Goal: Information Seeking & Learning: Learn about a topic

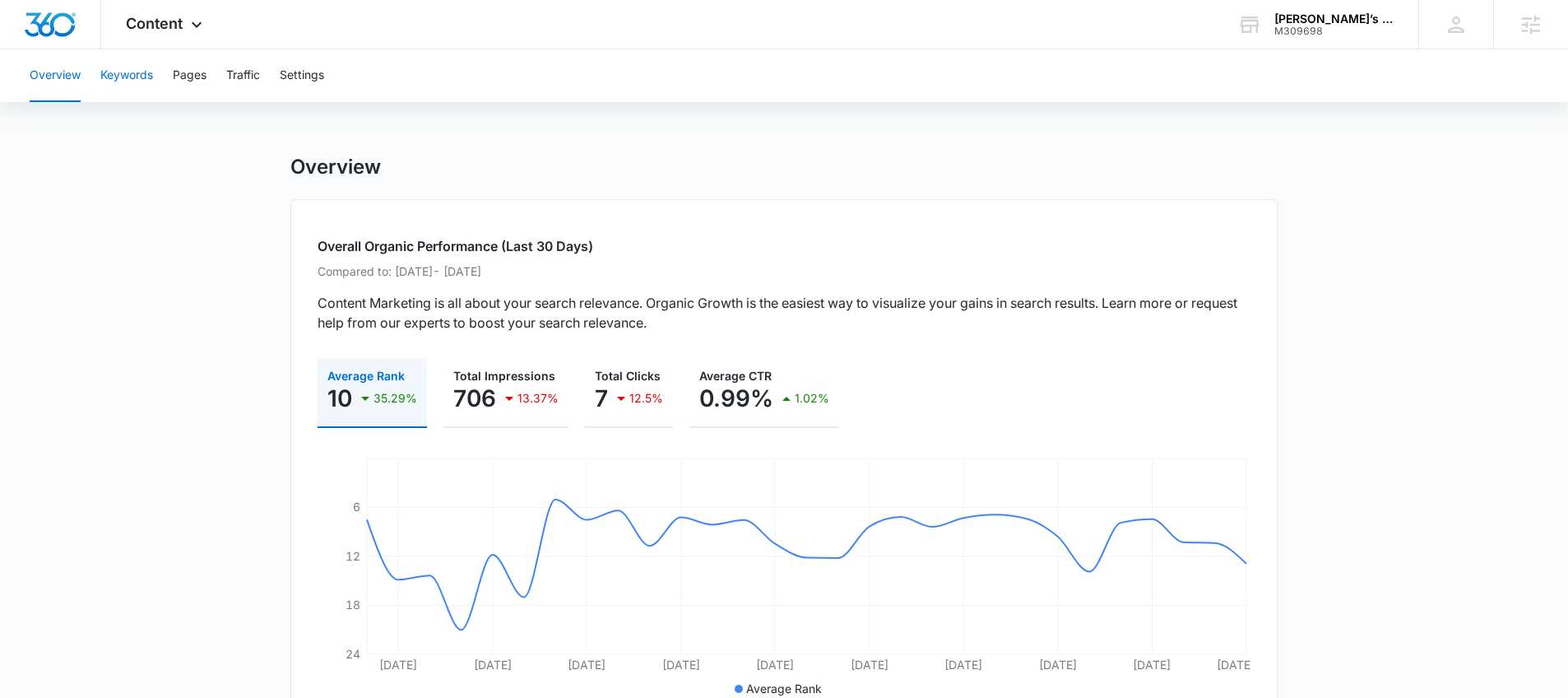
click at [127, 79] on button "Keywords" at bounding box center [126, 75] width 52 height 52
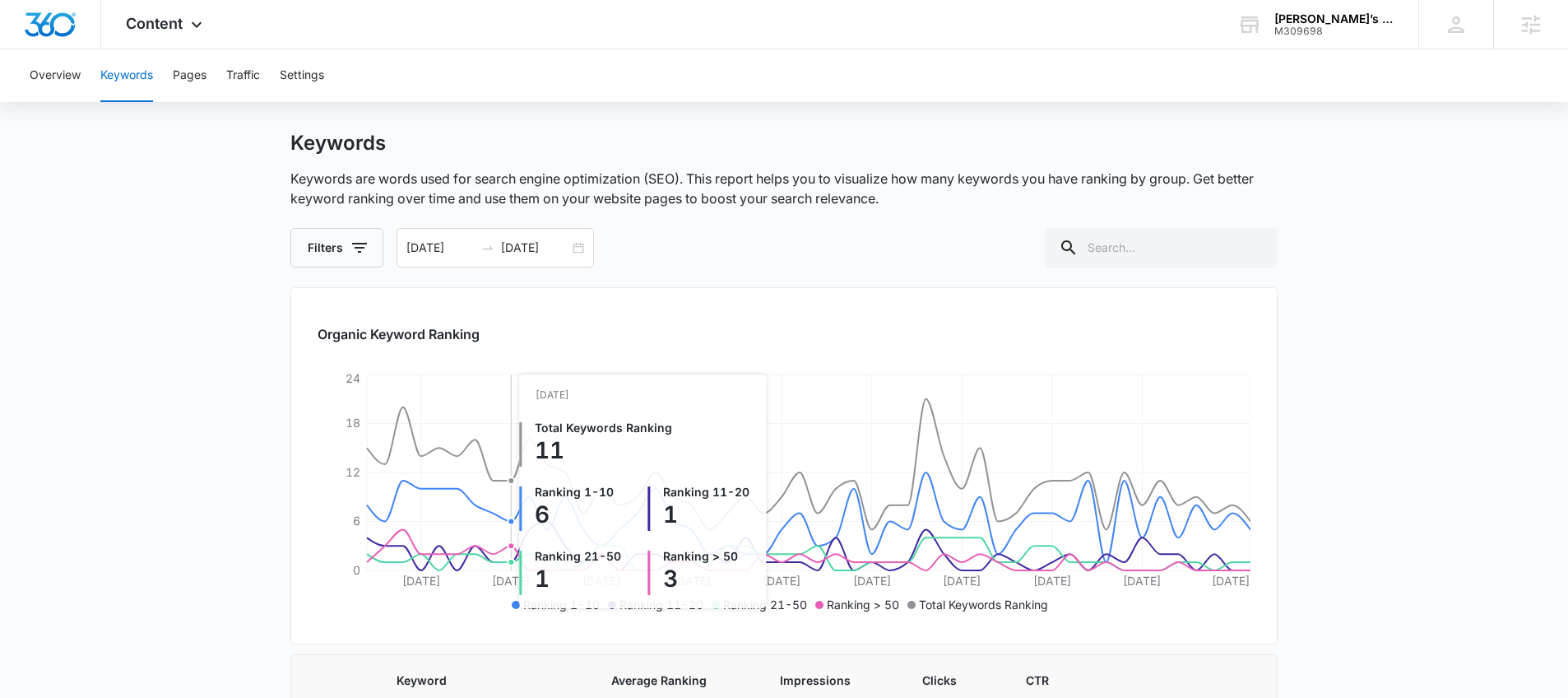
scroll to position [20, 0]
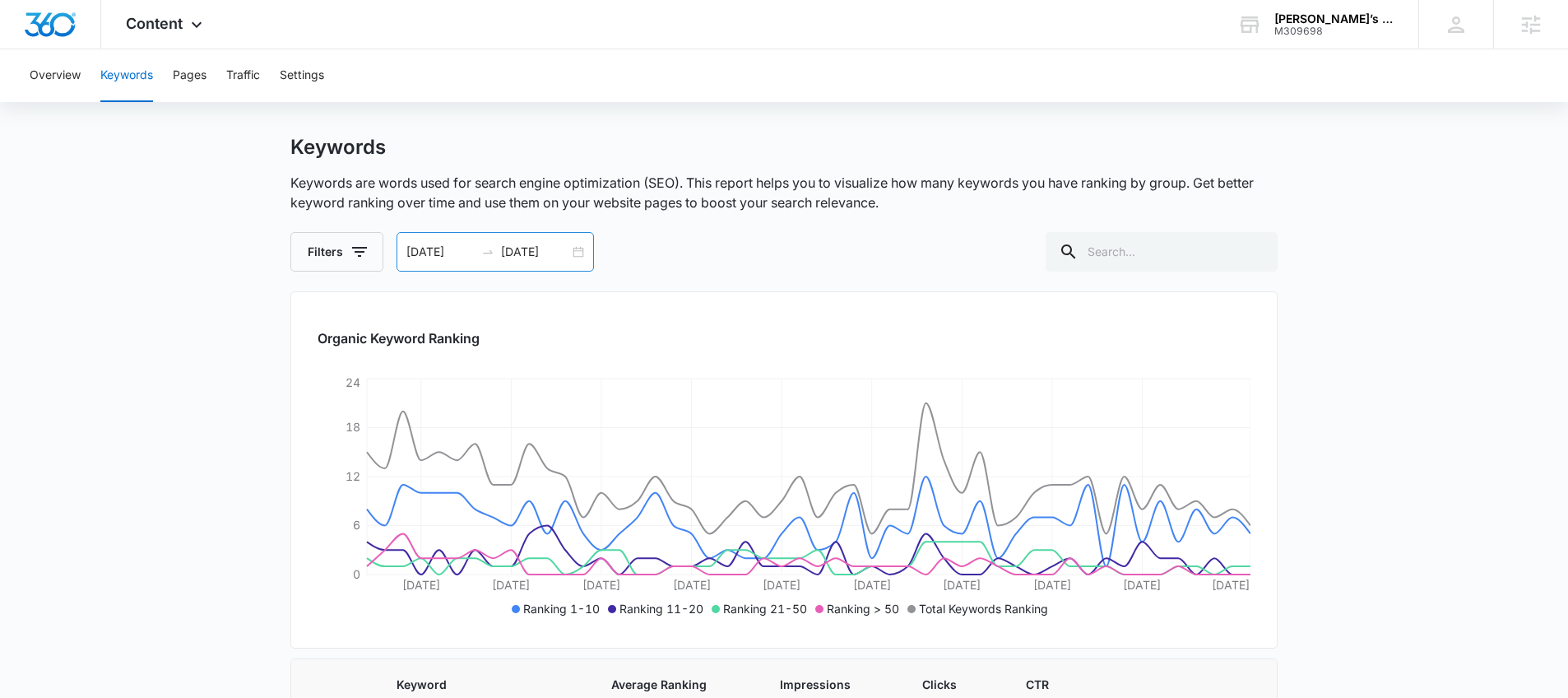
click at [578, 252] on div "[DATE] [DATE]" at bounding box center [495, 252] width 197 height 40
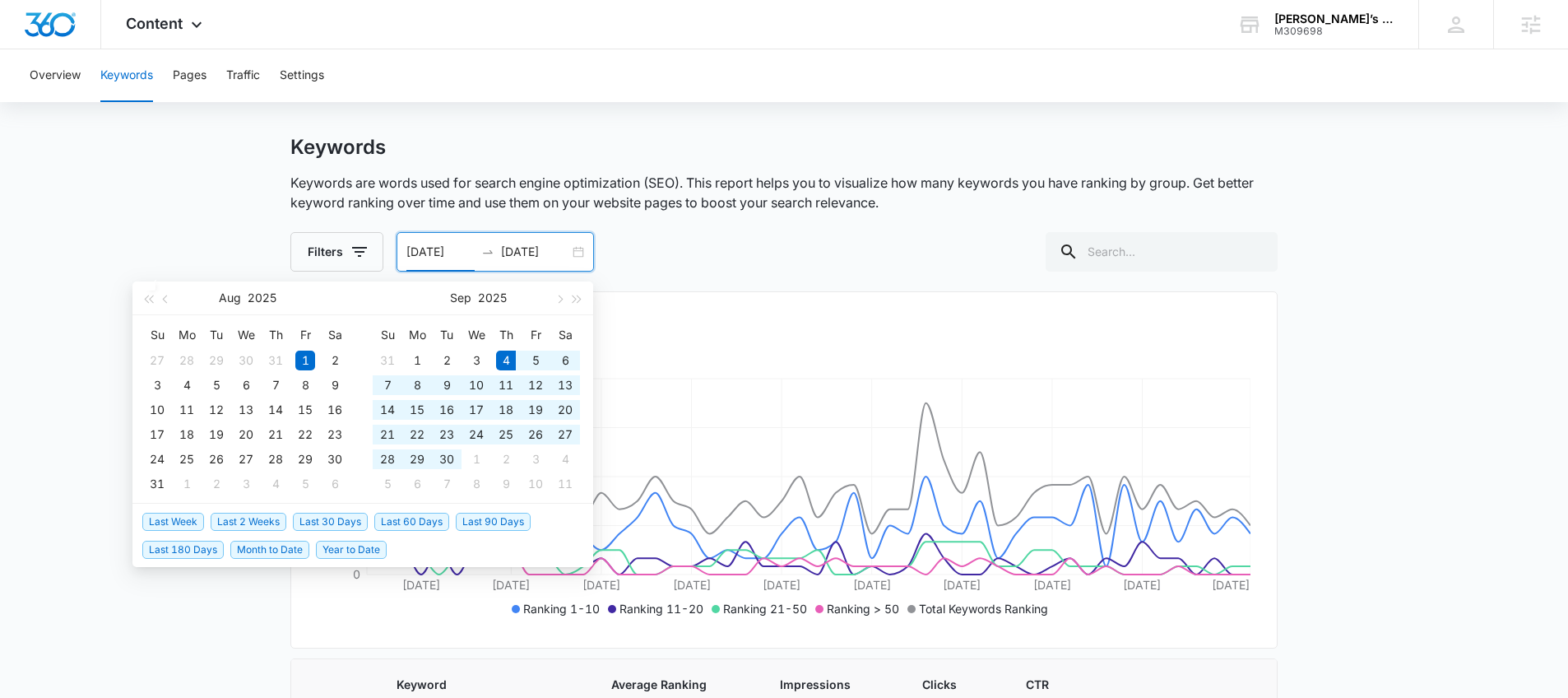
click at [328, 525] on span "Last 30 Days" at bounding box center [330, 521] width 75 height 18
type input "[DATE]"
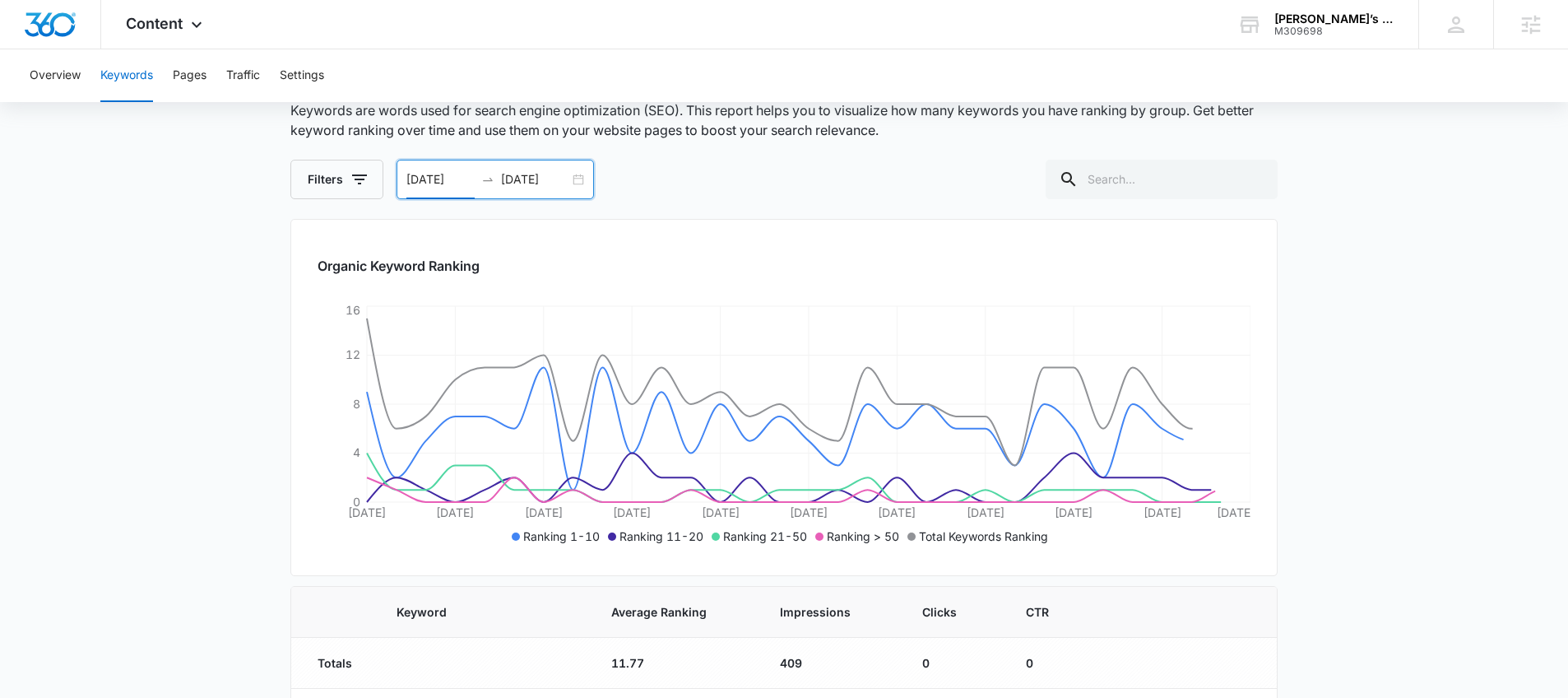
scroll to position [95, 0]
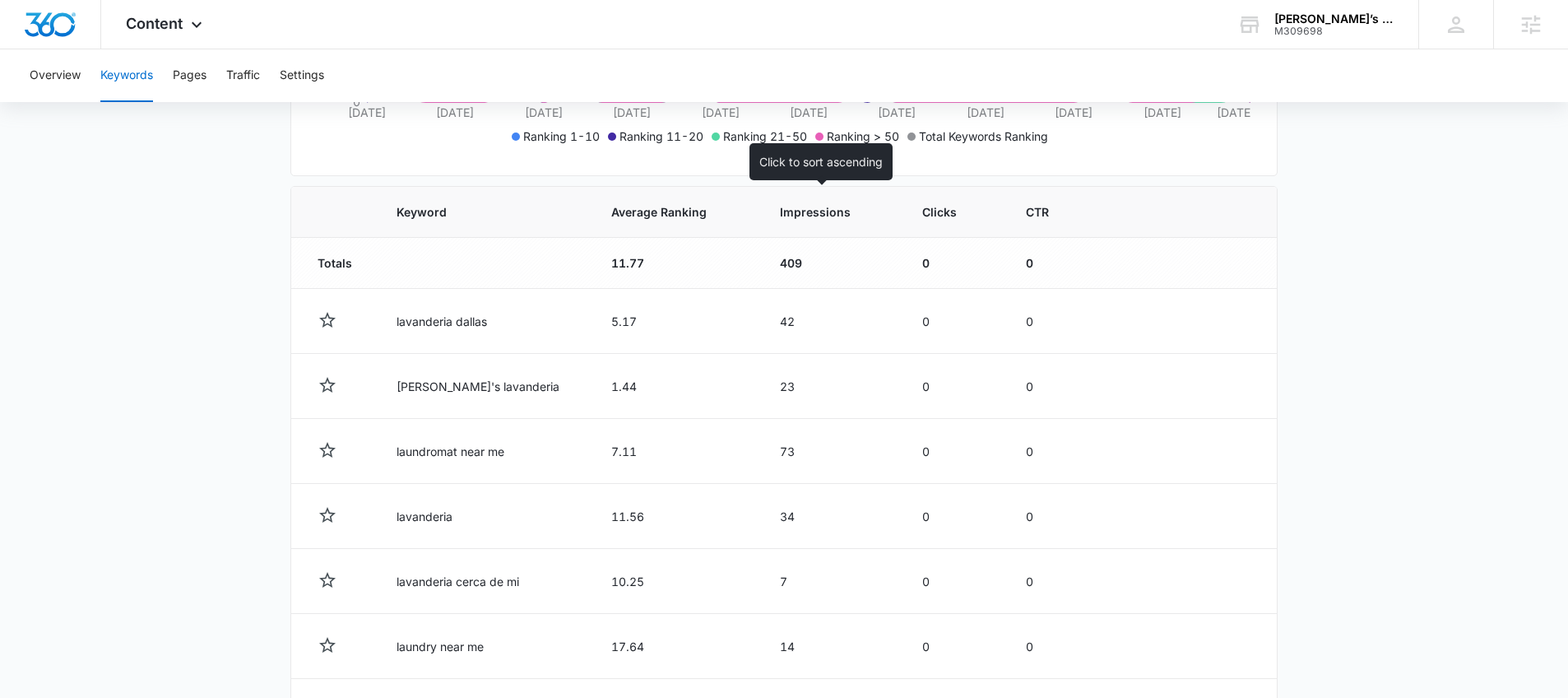
click at [780, 226] on th "Impressions" at bounding box center [831, 213] width 142 height 51
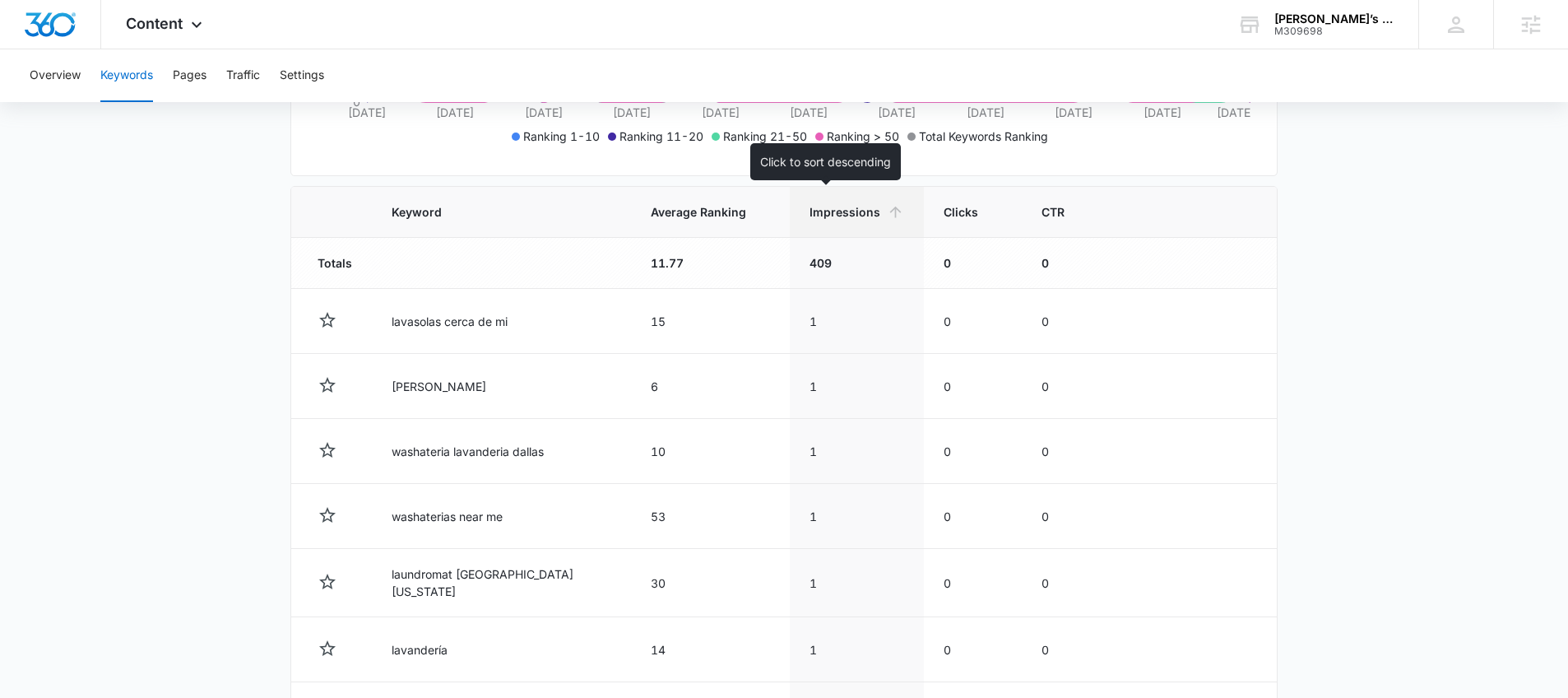
click at [825, 217] on span "Impressions" at bounding box center [845, 212] width 71 height 17
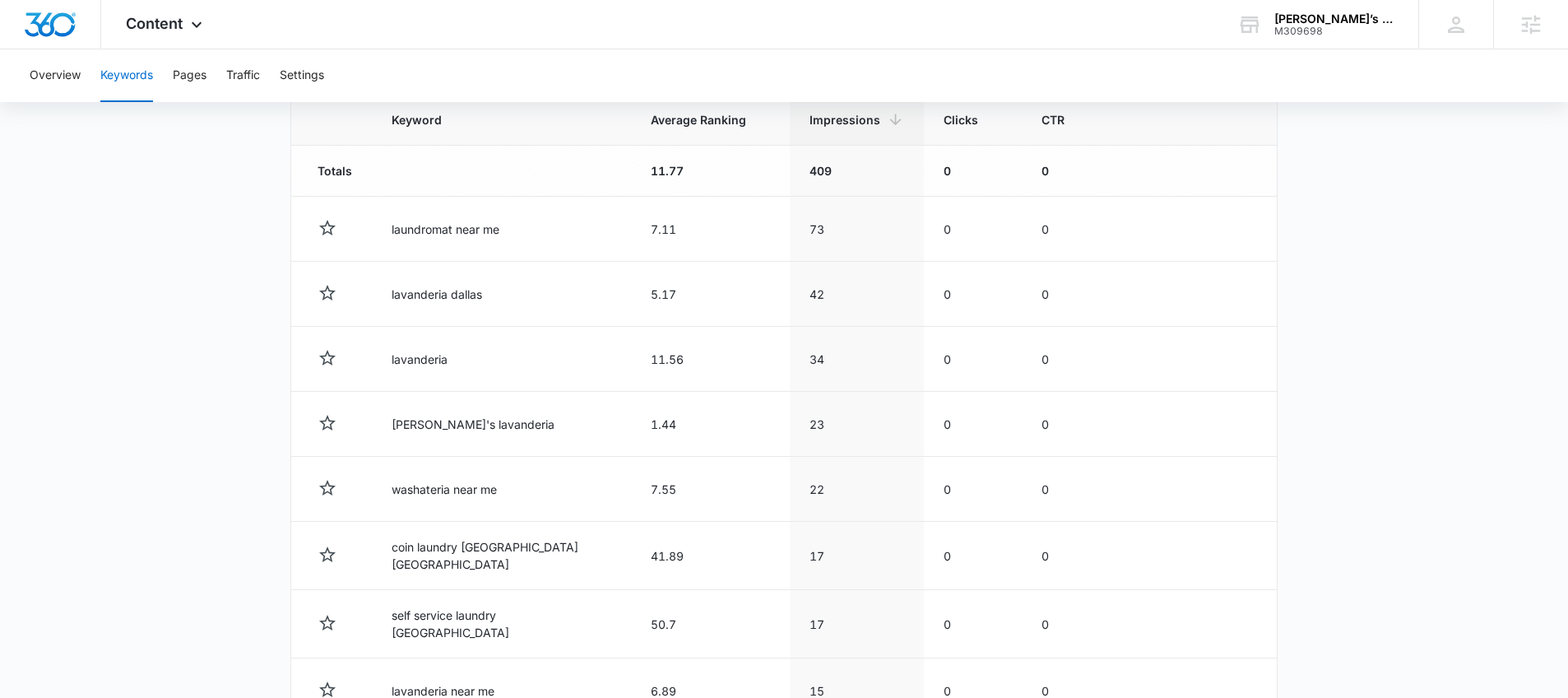
scroll to position [458, 0]
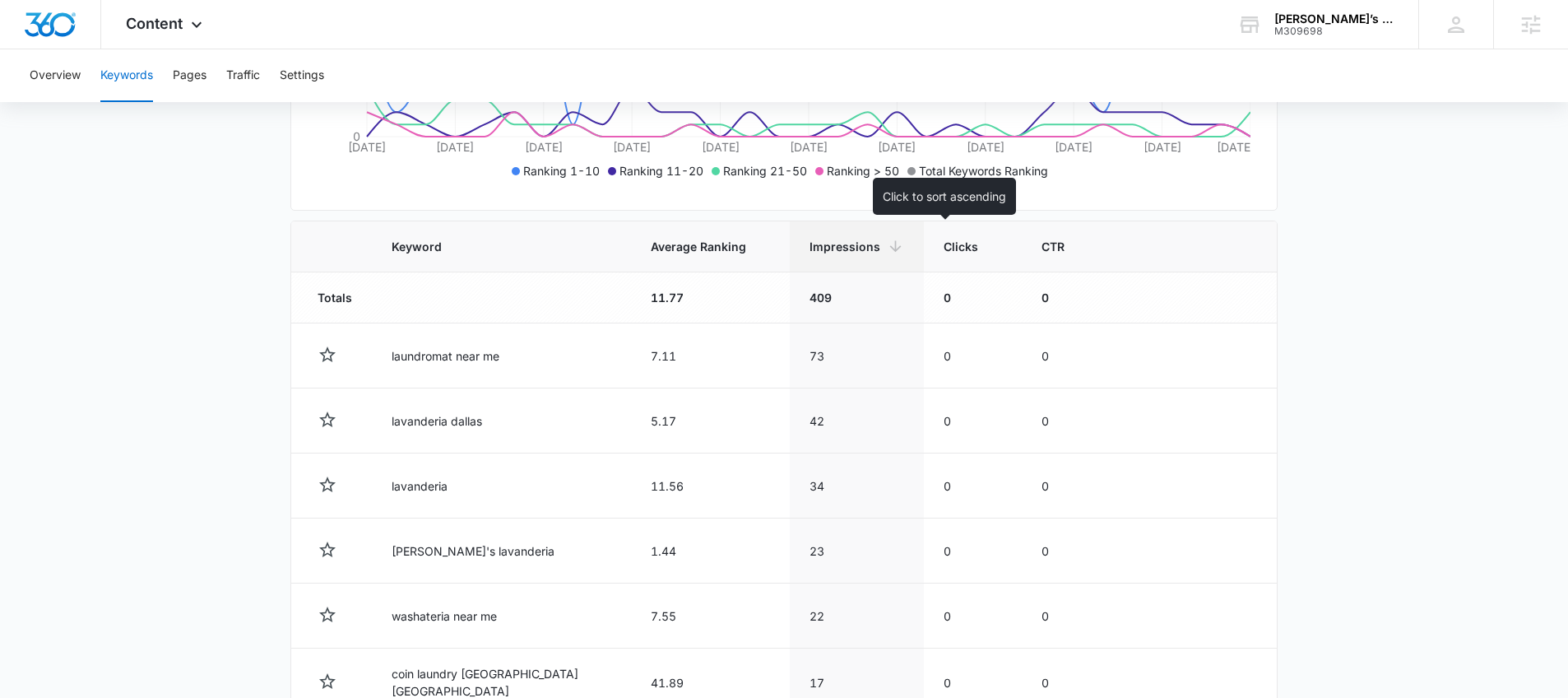
click at [943, 251] on span "Clicks" at bounding box center [961, 247] width 34 height 17
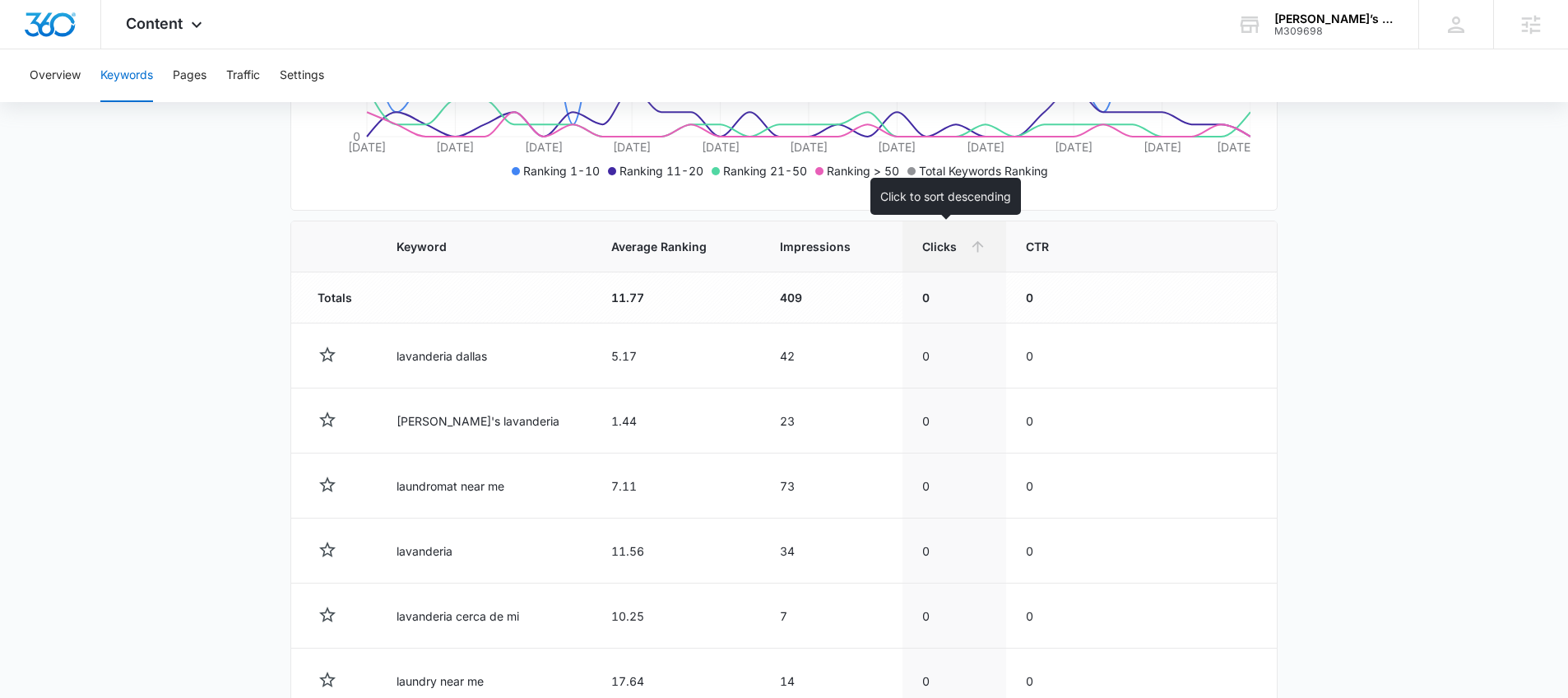
click at [947, 257] on th "Clicks" at bounding box center [954, 247] width 103 height 51
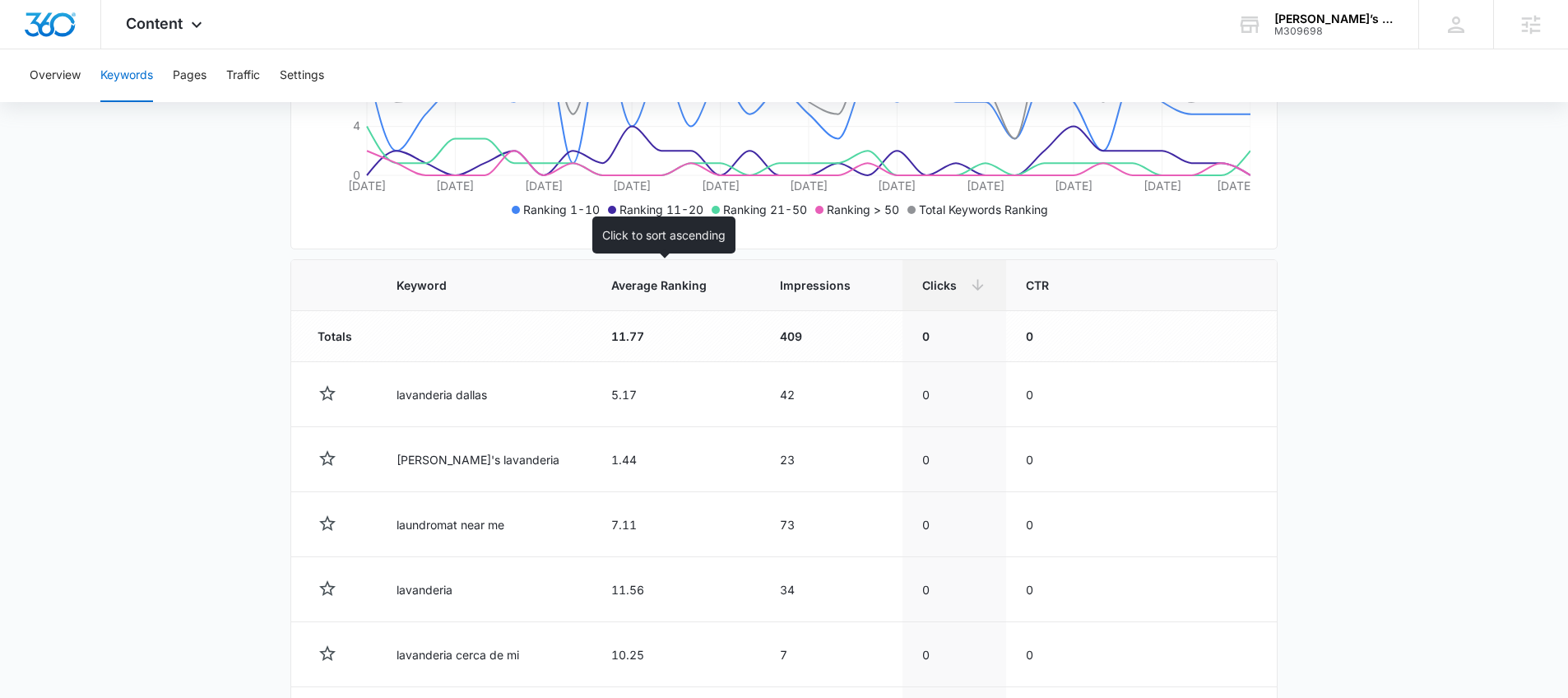
click at [628, 307] on th "Average Ranking" at bounding box center [676, 286] width 169 height 51
click at [619, 306] on th "Average Ranking" at bounding box center [668, 286] width 171 height 51
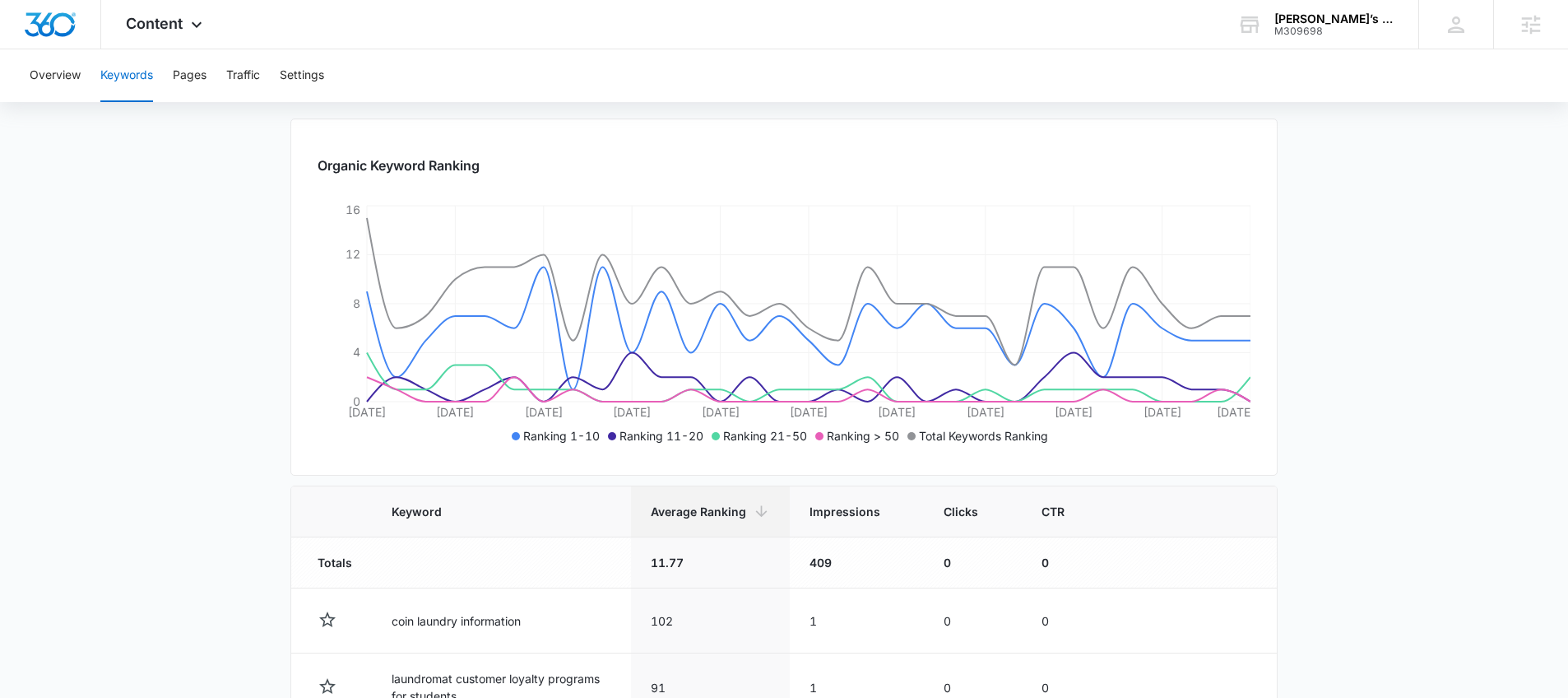
scroll to position [184, 0]
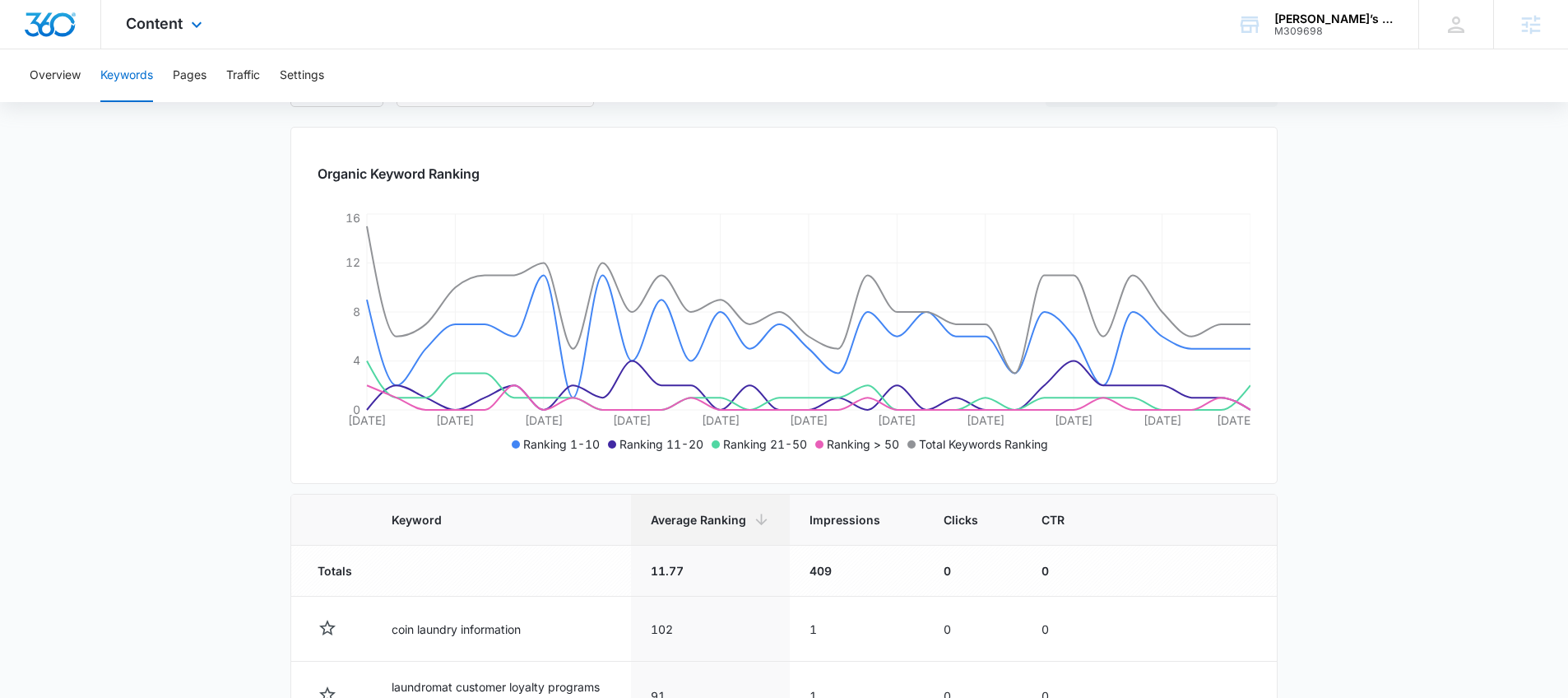
click at [196, 36] on div "Content Apps Reputation Websites Forms CRM Email Social POS Content Ads Intelli…" at bounding box center [166, 24] width 130 height 48
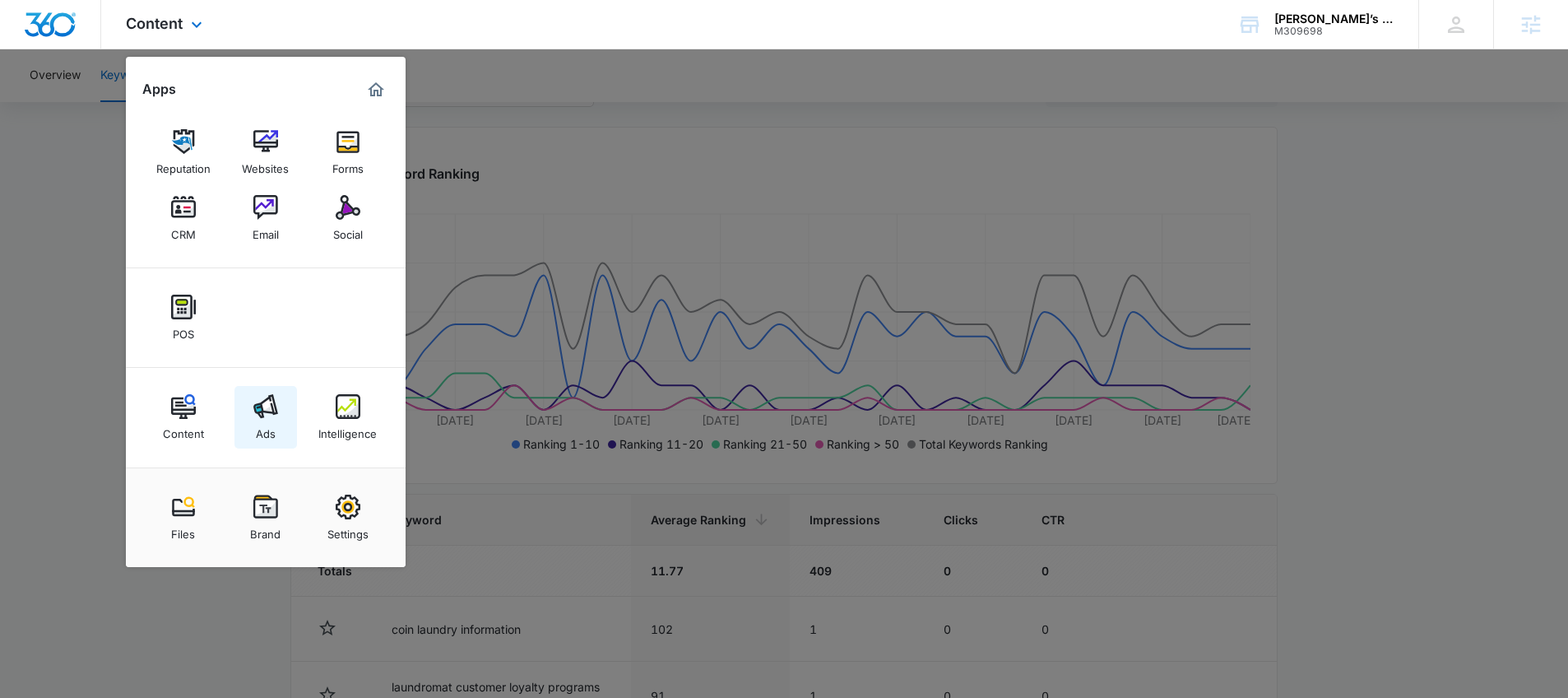
click at [275, 424] on link "Ads" at bounding box center [266, 418] width 63 height 63
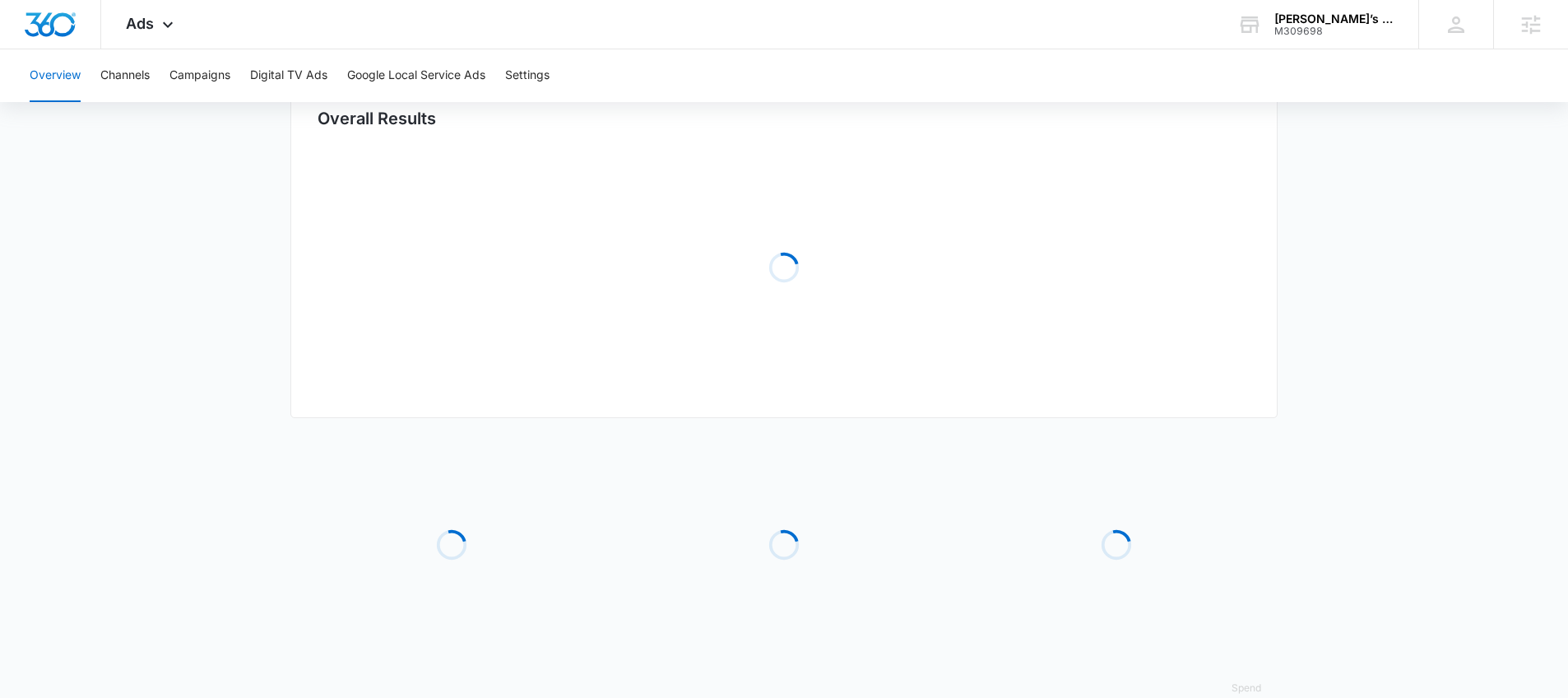
type input "09/04/2025"
type input "10/04/2025"
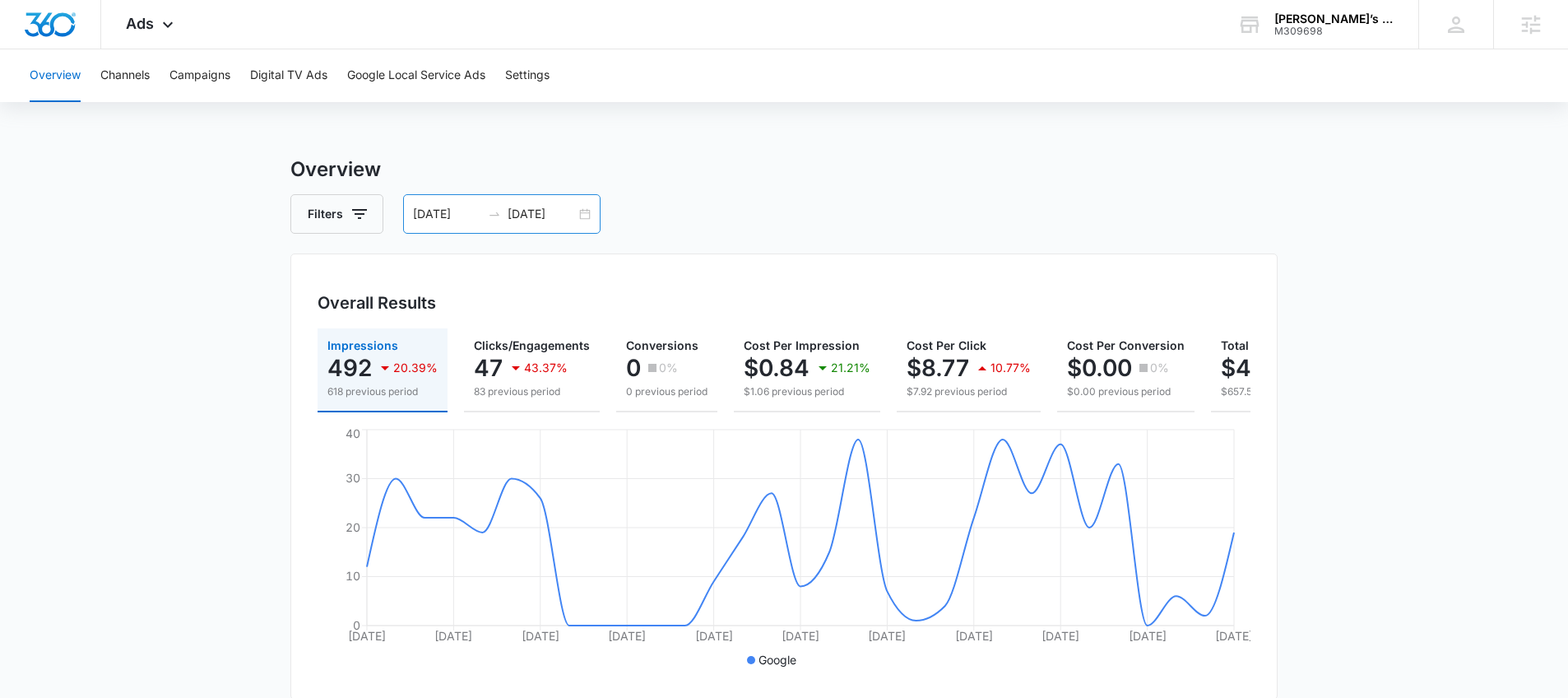
click at [587, 216] on div "09/04/2025 10/04/2025" at bounding box center [502, 215] width 197 height 40
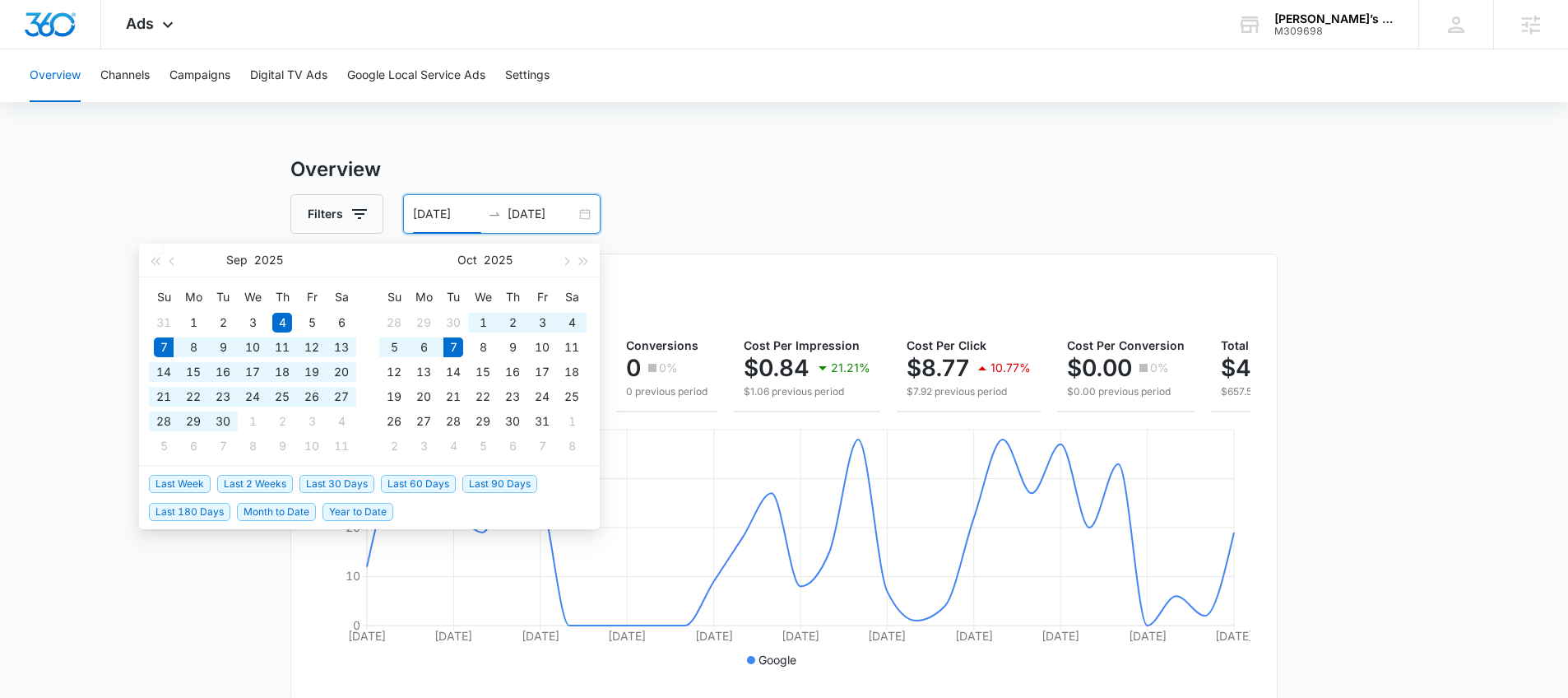
click at [358, 484] on span "Last 30 Days" at bounding box center [337, 483] width 75 height 18
type input "[DATE]"
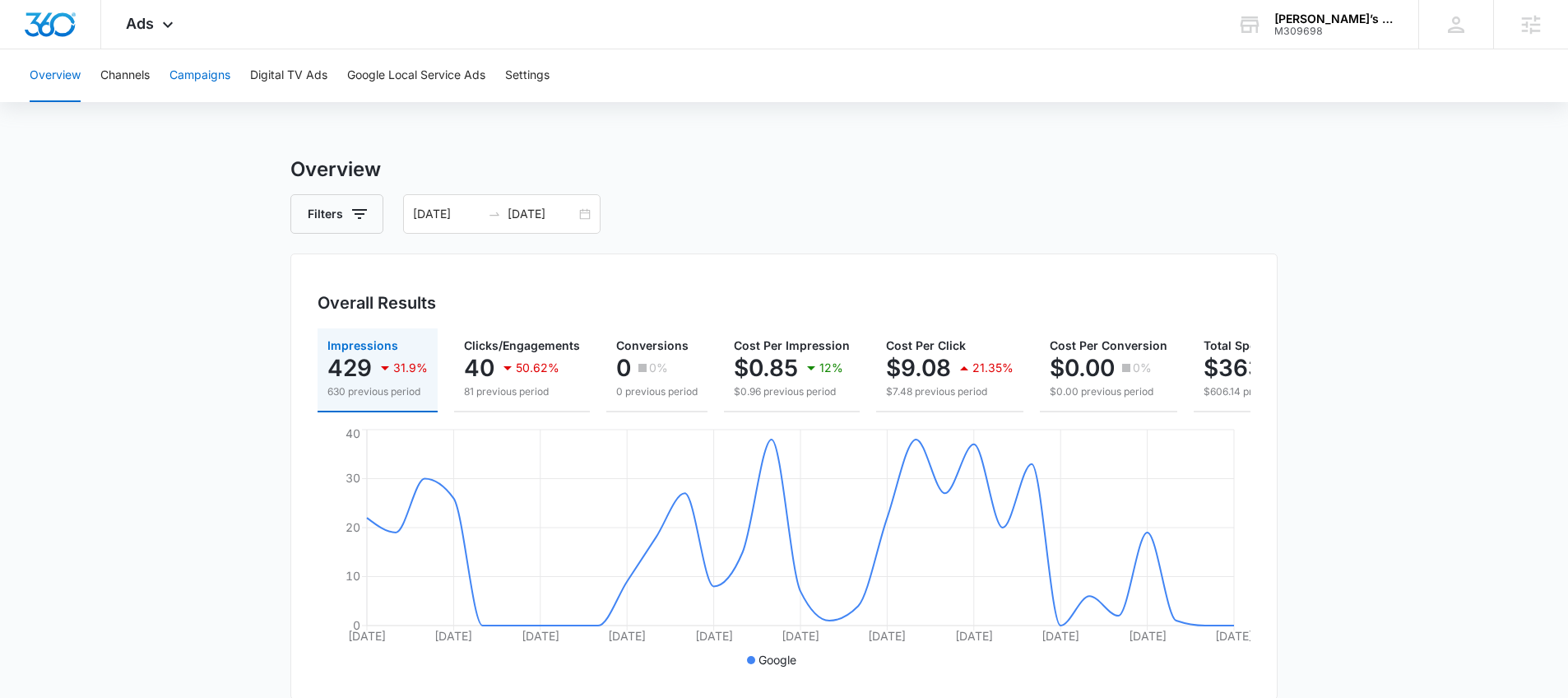
click at [212, 82] on button "Campaigns" at bounding box center [200, 75] width 61 height 52
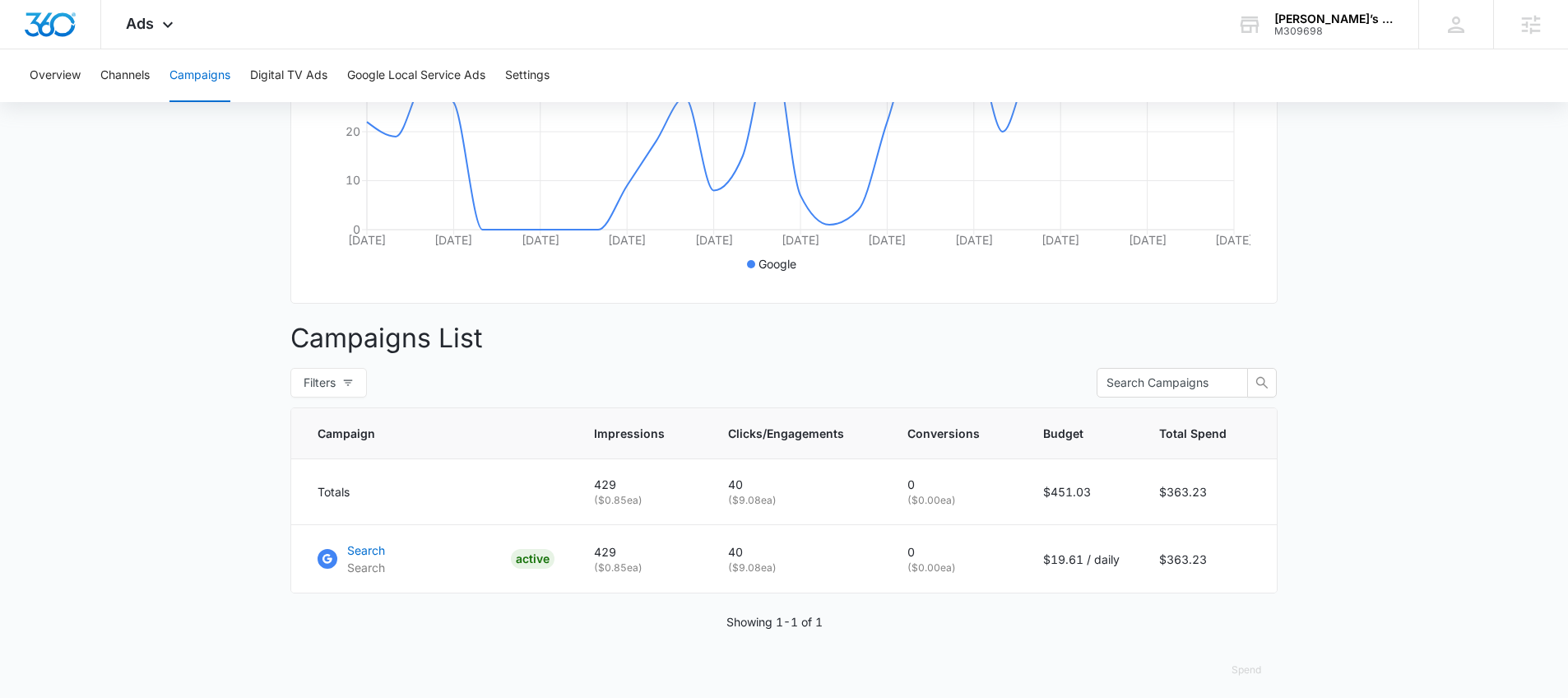
scroll to position [420, 0]
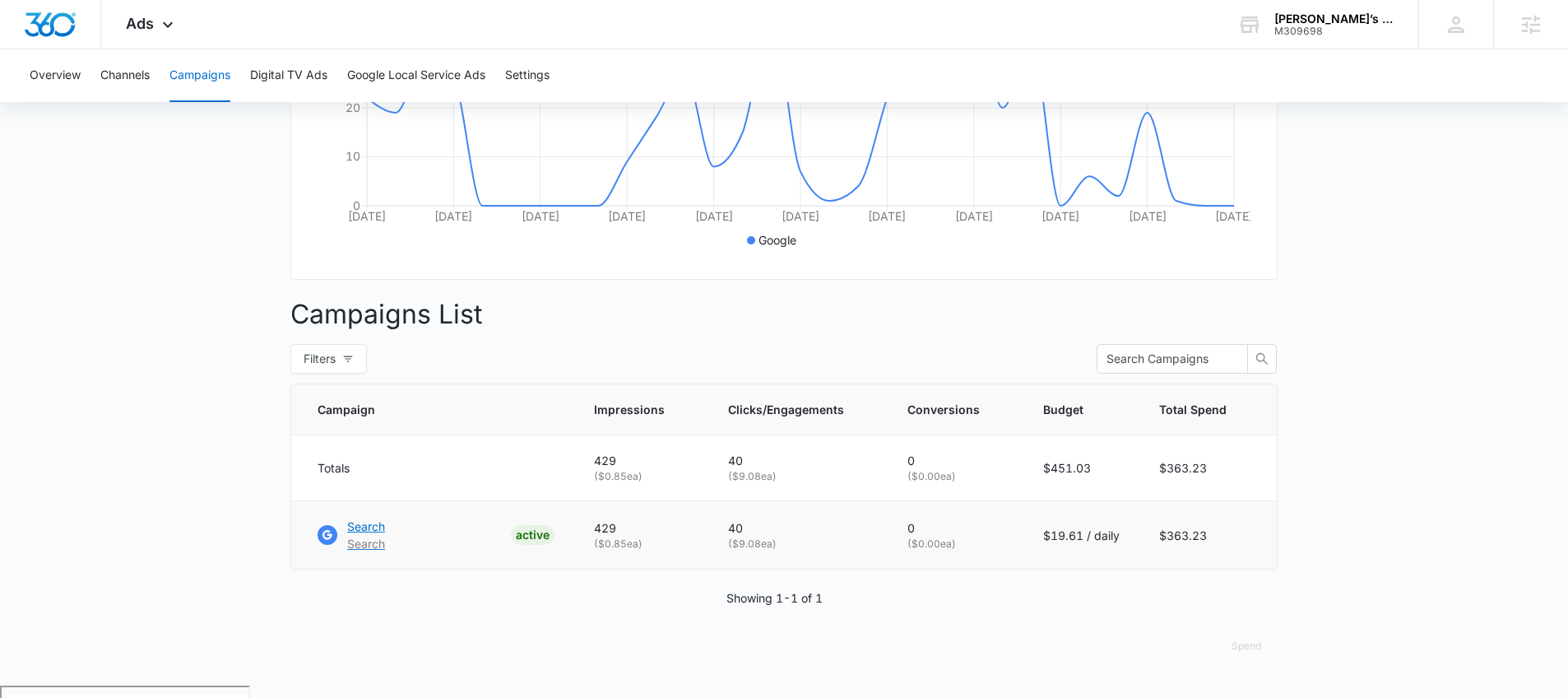
click at [359, 536] on p "Search" at bounding box center [366, 526] width 38 height 17
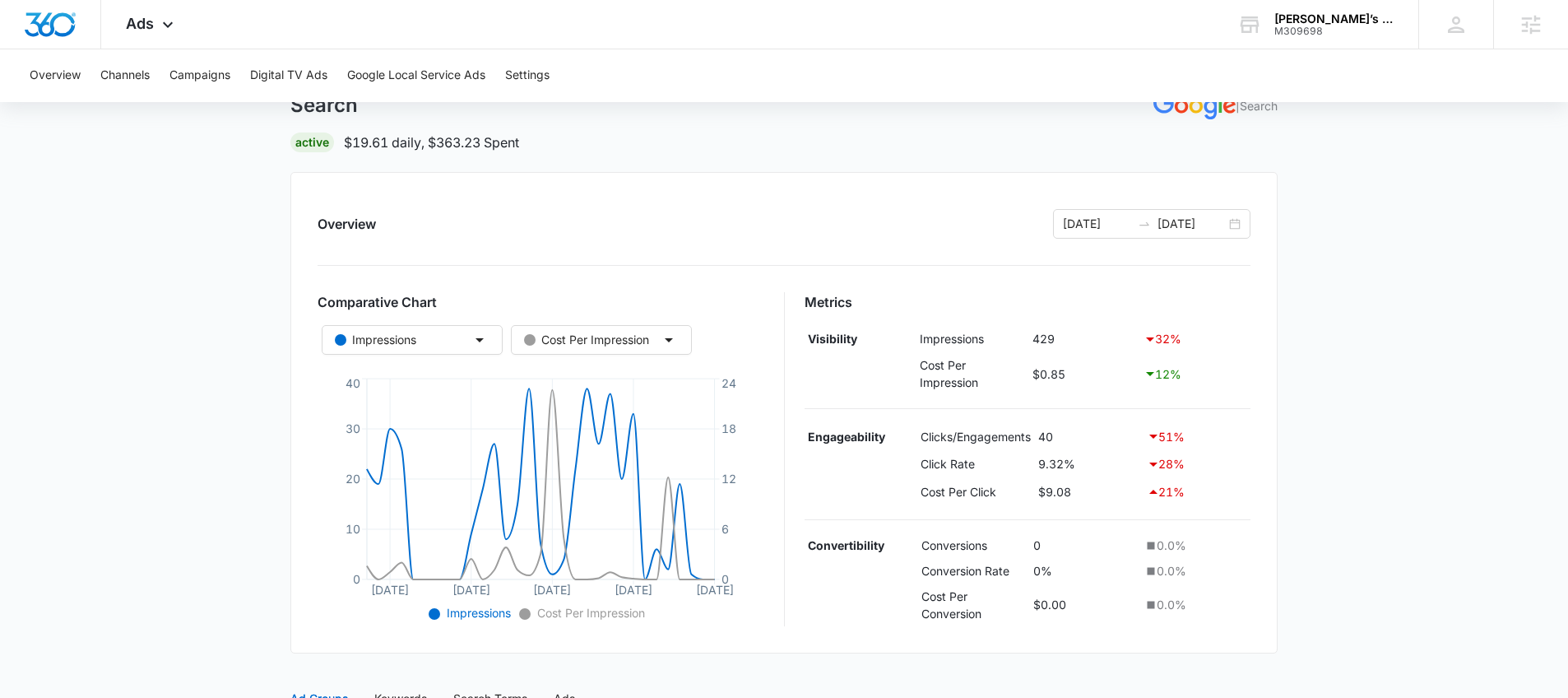
scroll to position [103, 0]
click at [1299, 23] on div "[PERSON_NAME]’s Lavanderia" at bounding box center [1335, 19] width 121 height 13
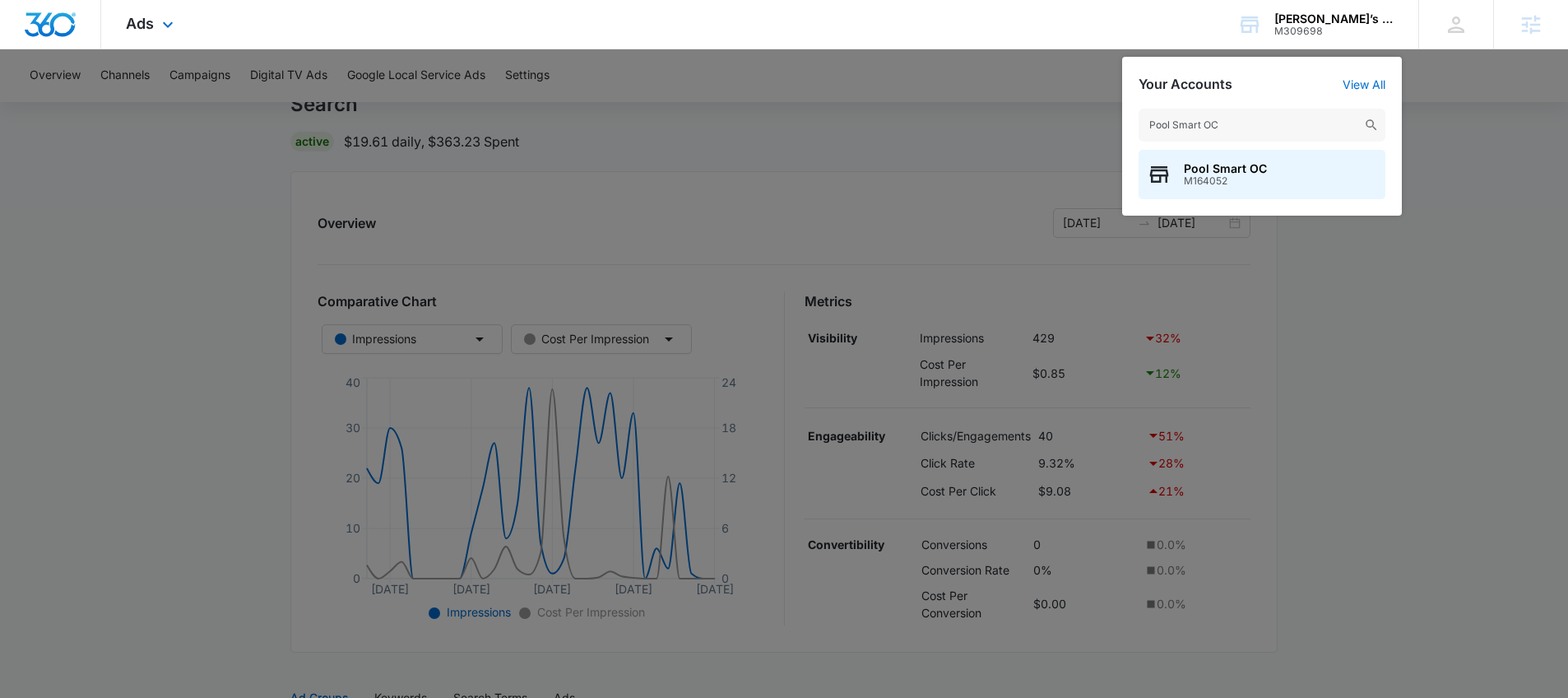
type input "Pool Smart OC"
click at [1204, 176] on span "M164052" at bounding box center [1226, 181] width 84 height 11
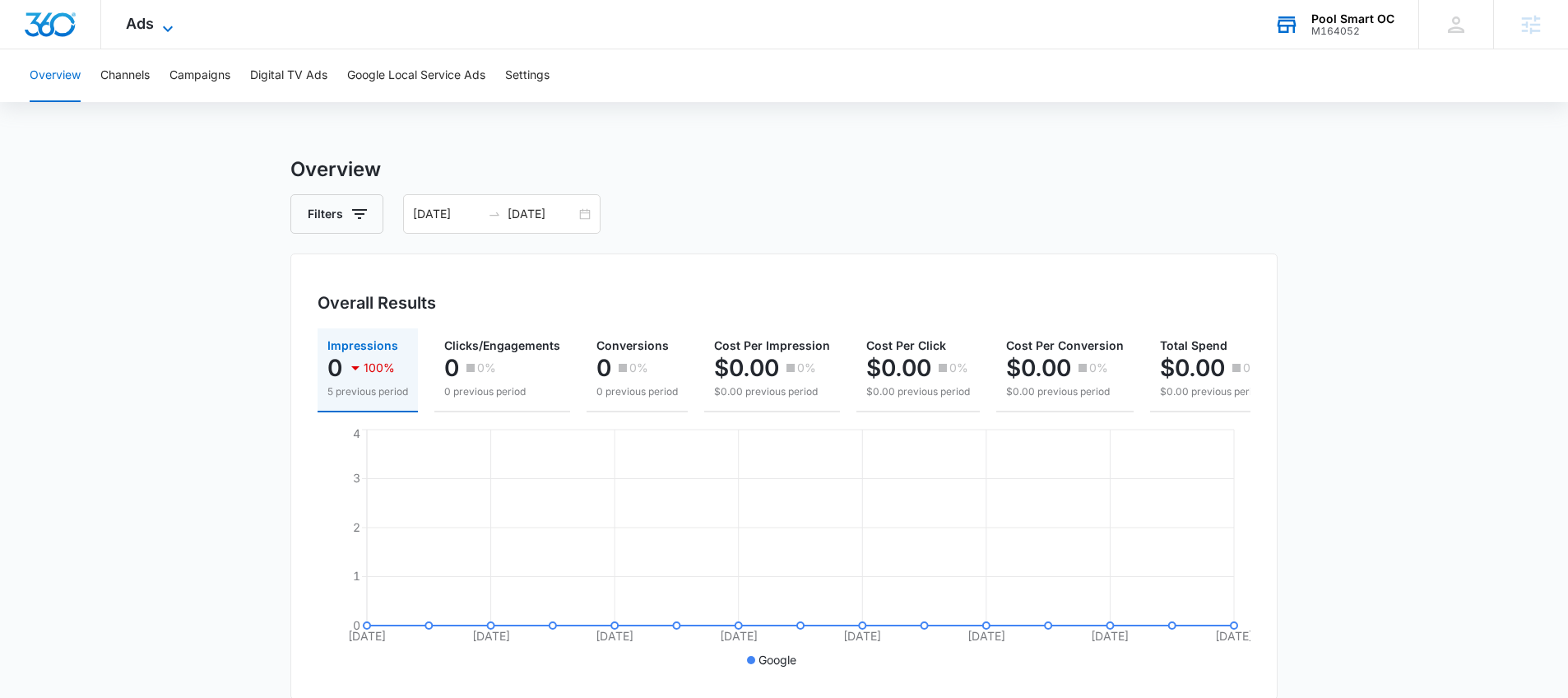
click at [163, 14] on div "Ads Apps Reputation Forms CRM Email Social Payments POS Content Ads Intelligenc…" at bounding box center [152, 24] width 102 height 48
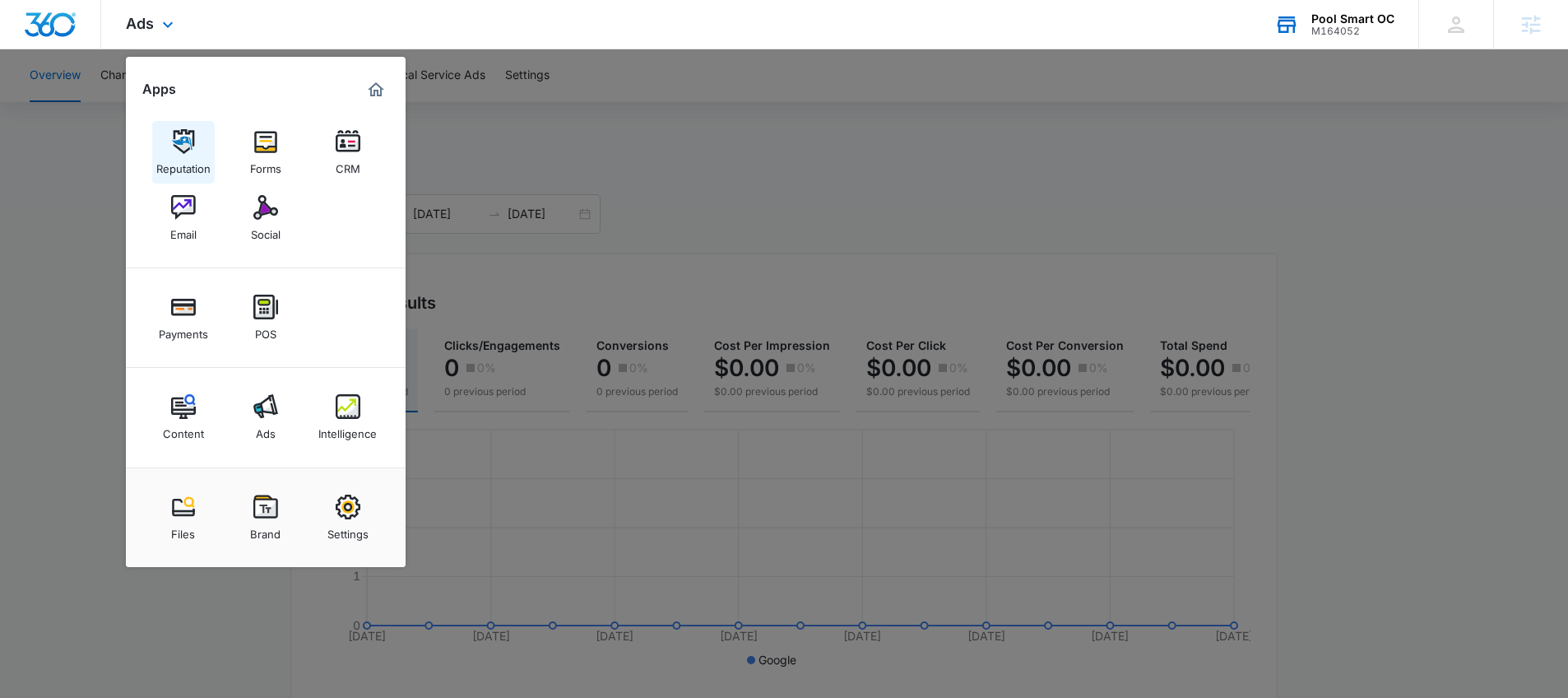
click at [180, 147] on img at bounding box center [183, 141] width 25 height 25
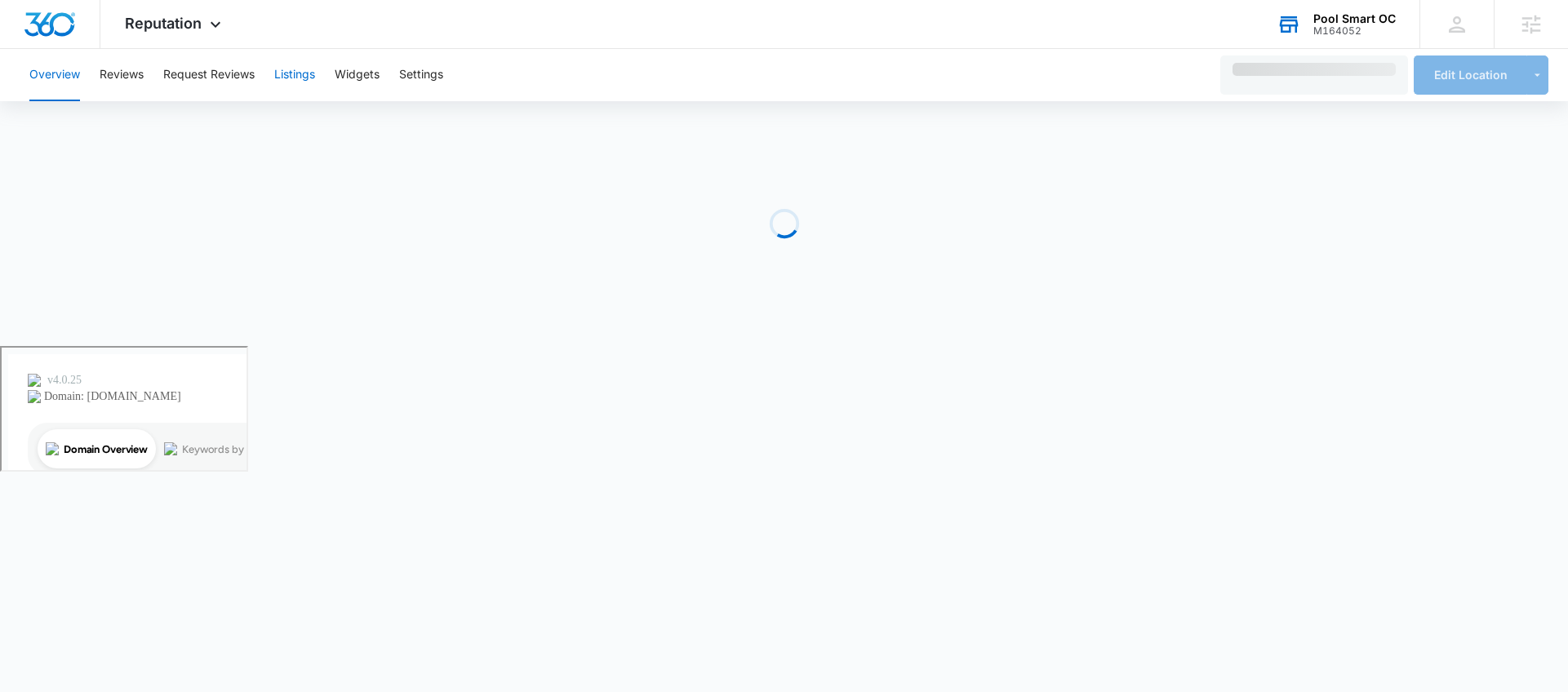
click at [307, 74] on button "Listings" at bounding box center [294, 74] width 40 height 52
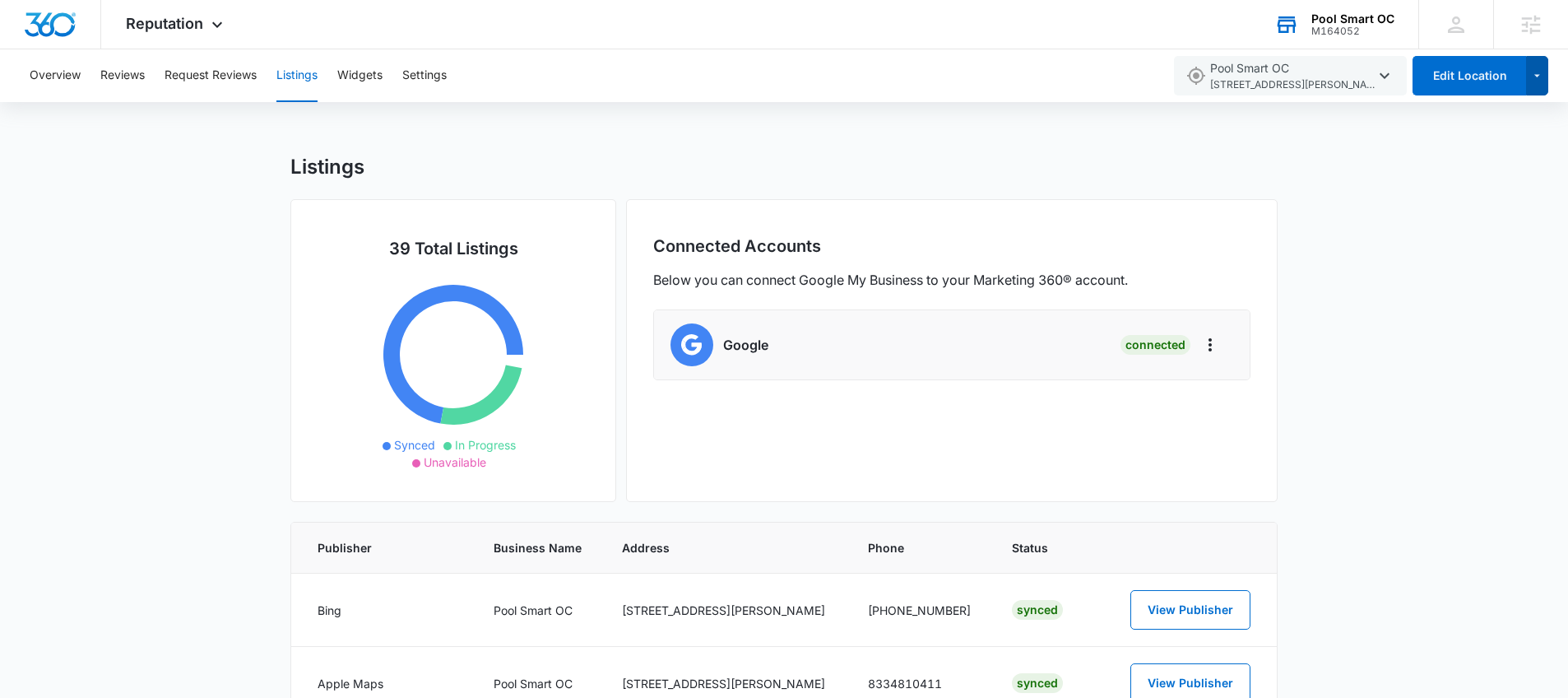
click at [1532, 86] on button "button" at bounding box center [1537, 76] width 22 height 40
click at [1375, 84] on span "1439 W Chapman Ave PMB 154 , Orange , CA" at bounding box center [1292, 85] width 164 height 15
click at [399, 78] on div "Overview Reviews Request Reviews Listings Widgets Settings" at bounding box center [591, 75] width 1143 height 52
drag, startPoint x: 459, startPoint y: 85, endPoint x: 451, endPoint y: 85, distance: 8.0
click at [459, 85] on div "Overview Reviews Request Reviews Listings Widgets Settings" at bounding box center [591, 75] width 1143 height 52
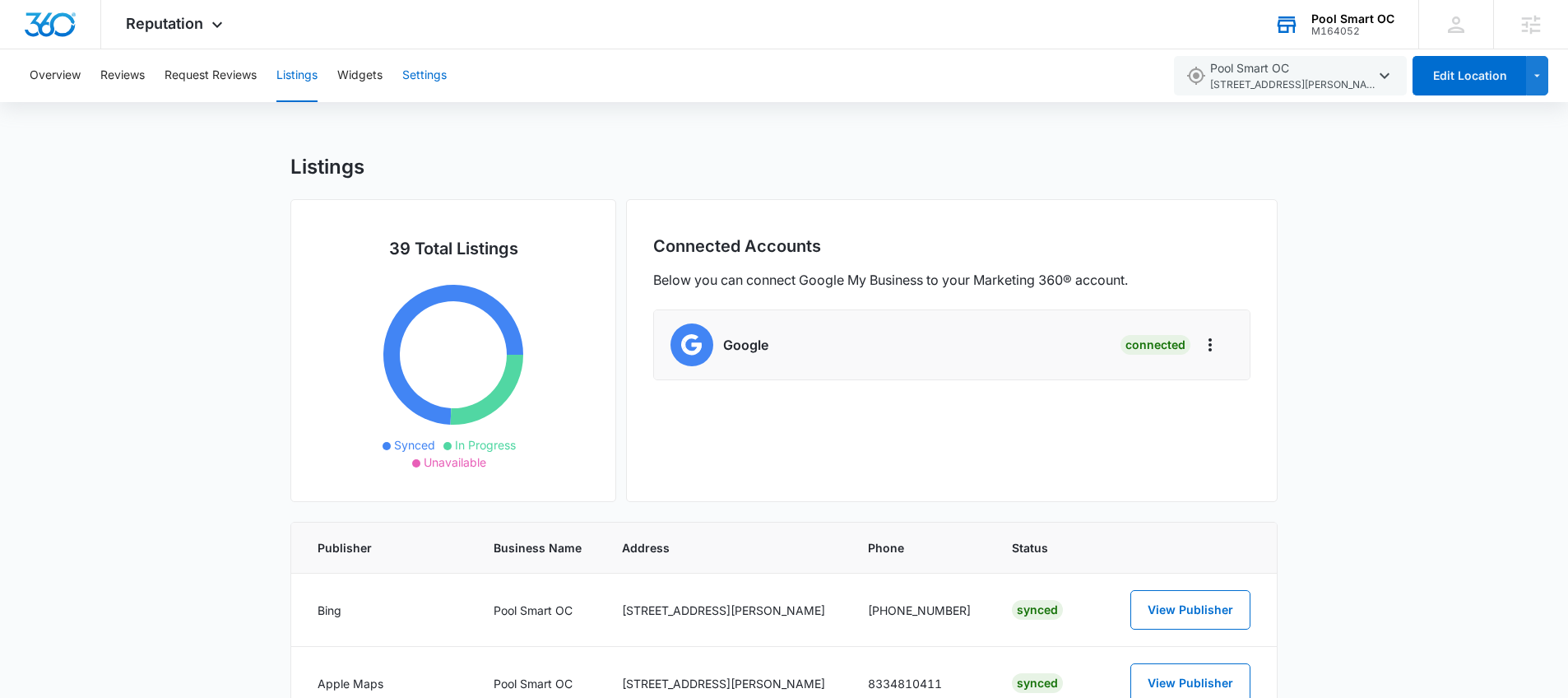
click at [407, 77] on button "Settings" at bounding box center [424, 75] width 45 height 52
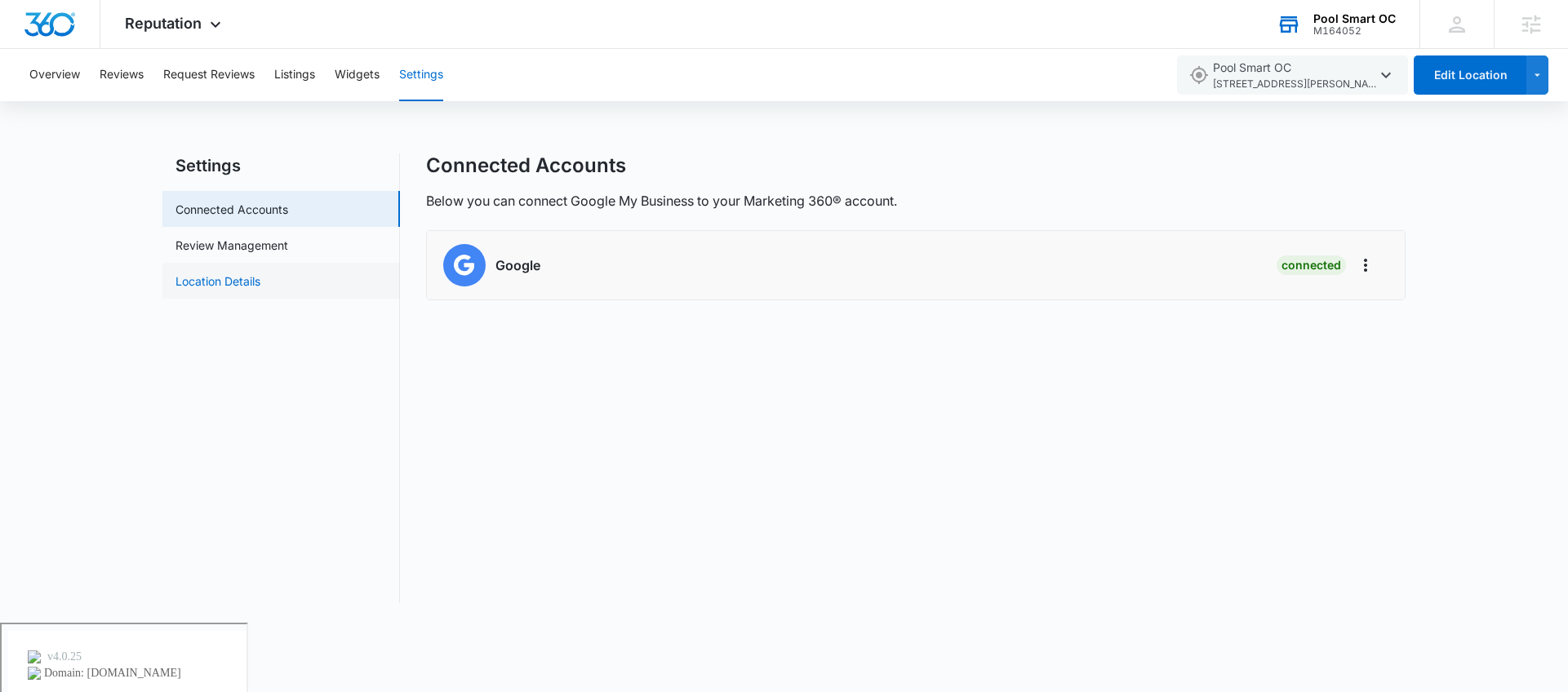
click at [261, 273] on link "Location Details" at bounding box center [218, 282] width 85 height 17
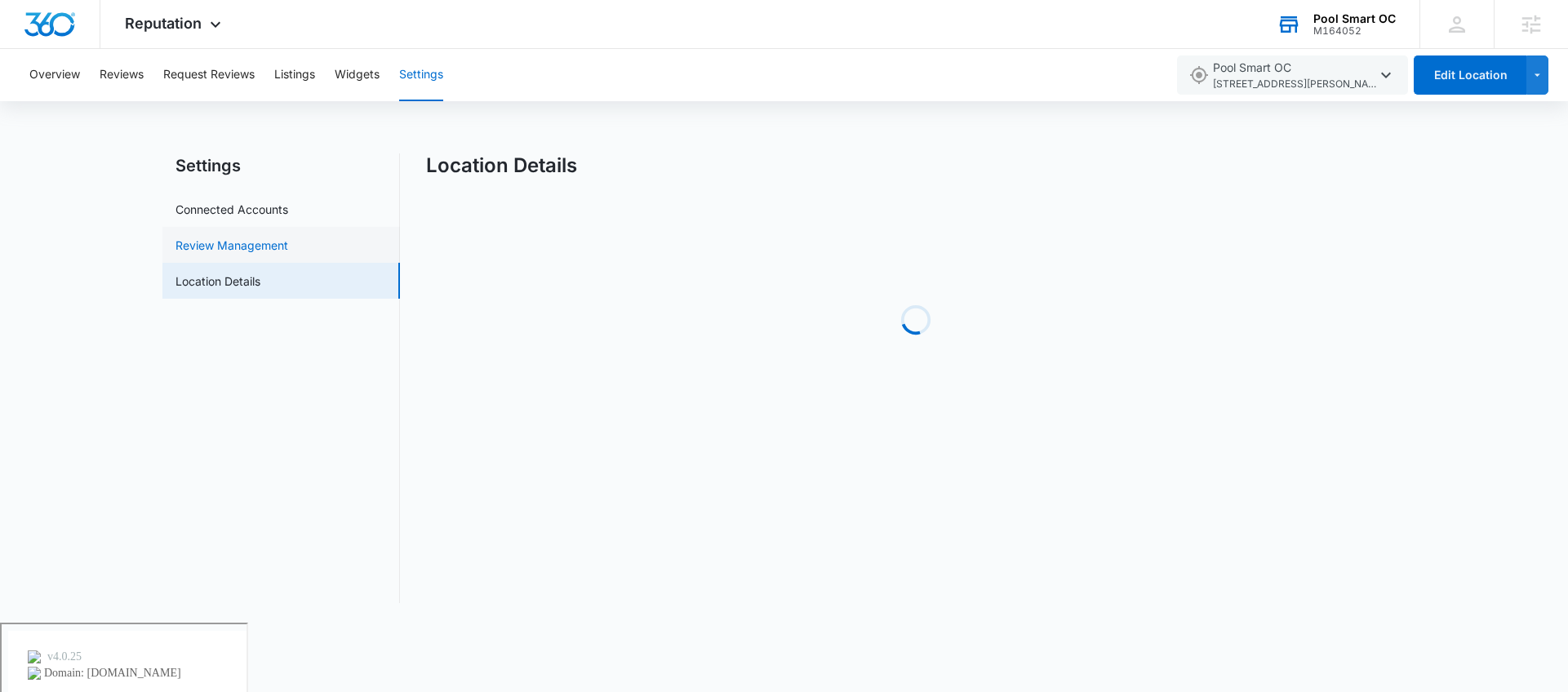
select select "California"
select select "2014"
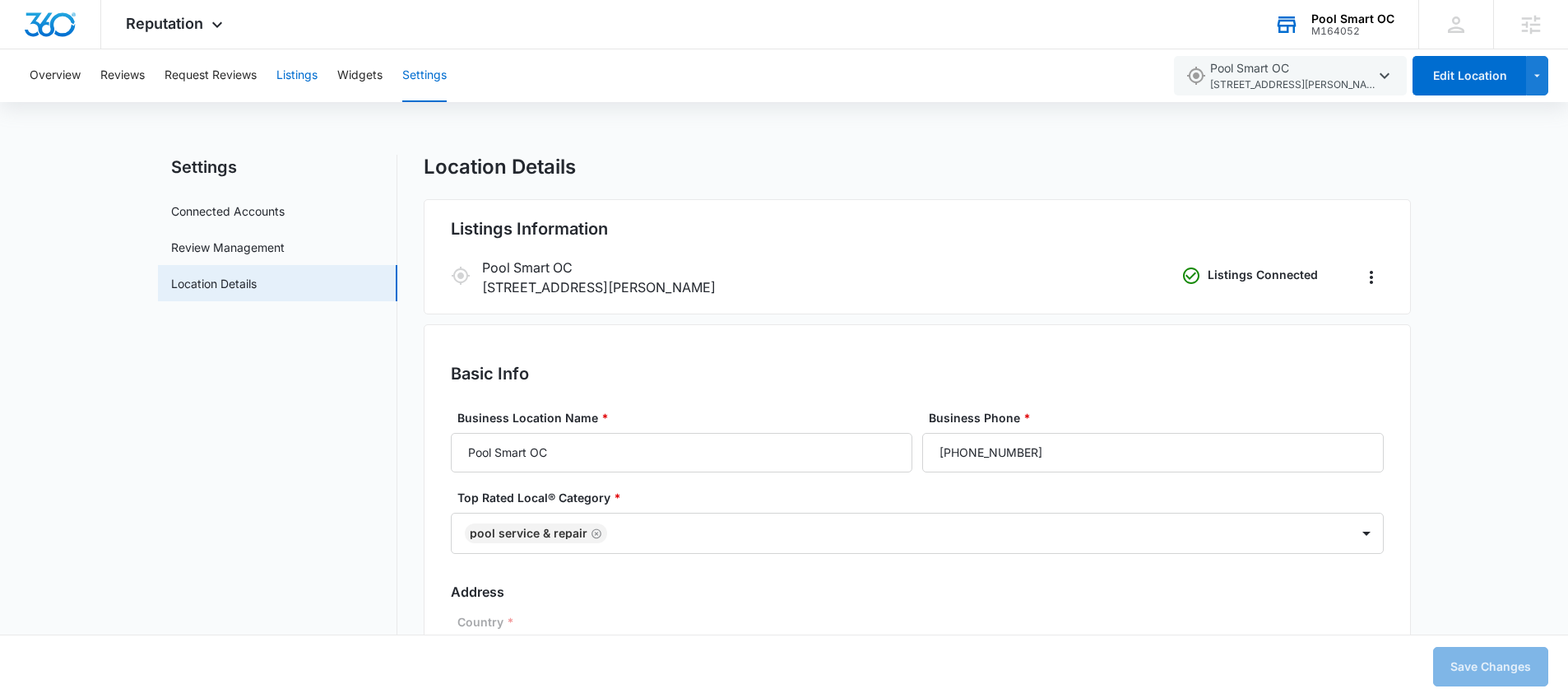
click at [292, 77] on button "Listings" at bounding box center [296, 75] width 41 height 52
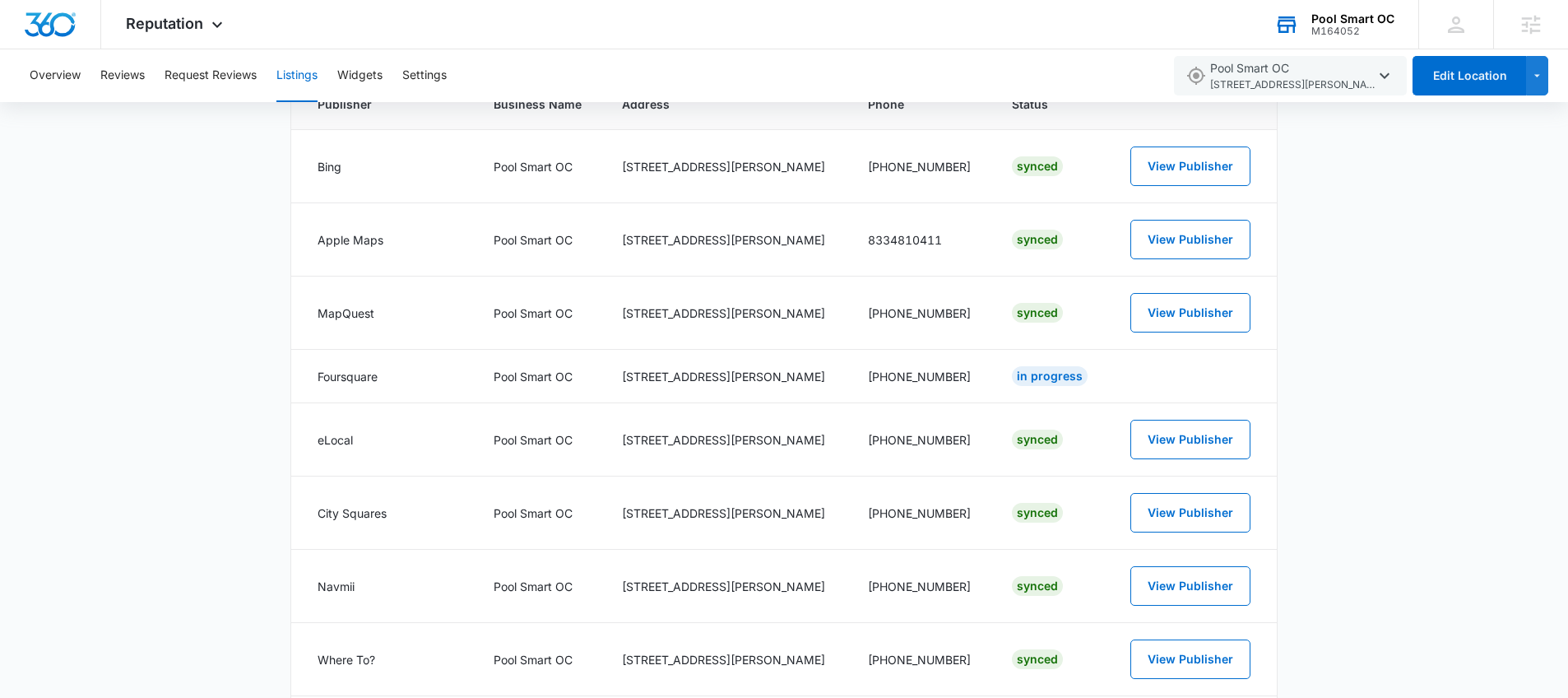
scroll to position [14, 0]
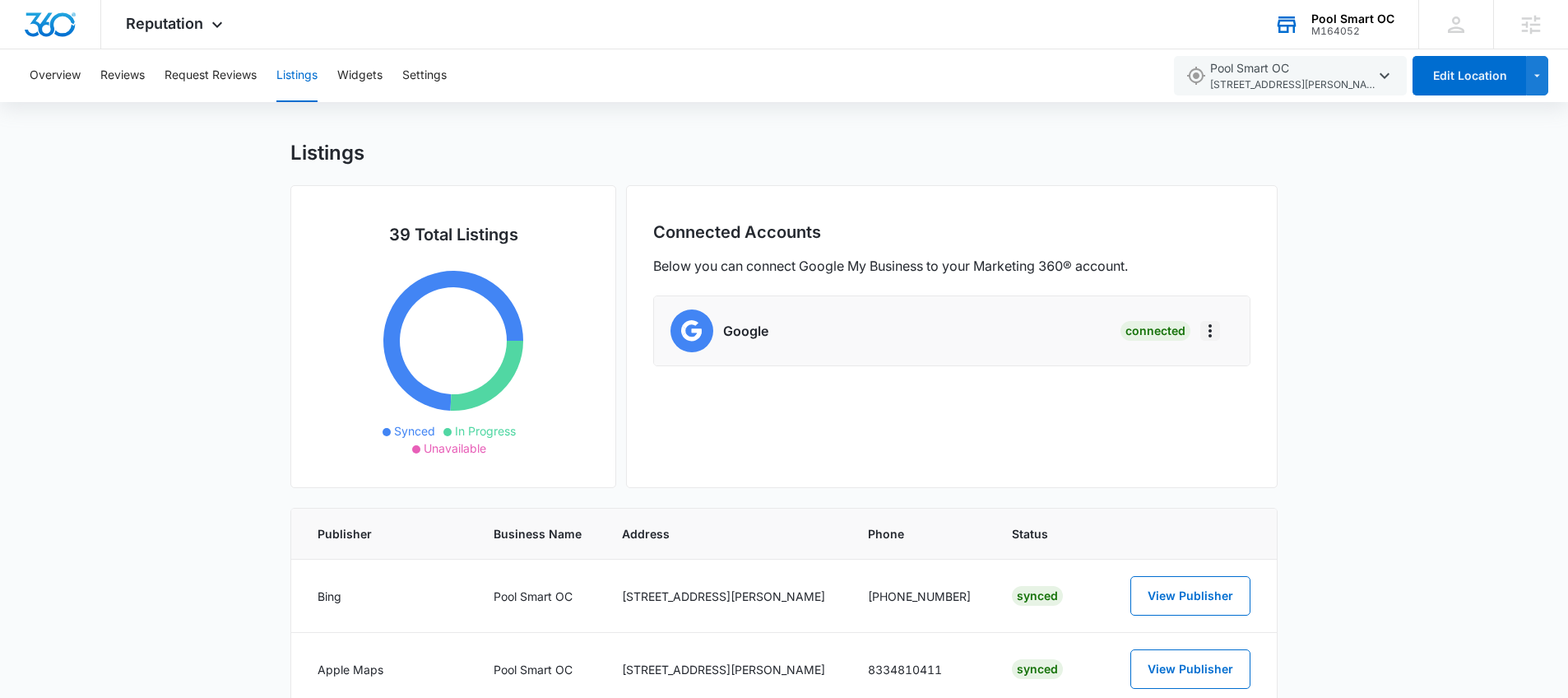
click at [1217, 330] on icon "Actions" at bounding box center [1210, 330] width 20 height 20
click at [876, 393] on div "Connected Accounts Below you can connect Google My Business to your Marketing 3…" at bounding box center [952, 336] width 652 height 303
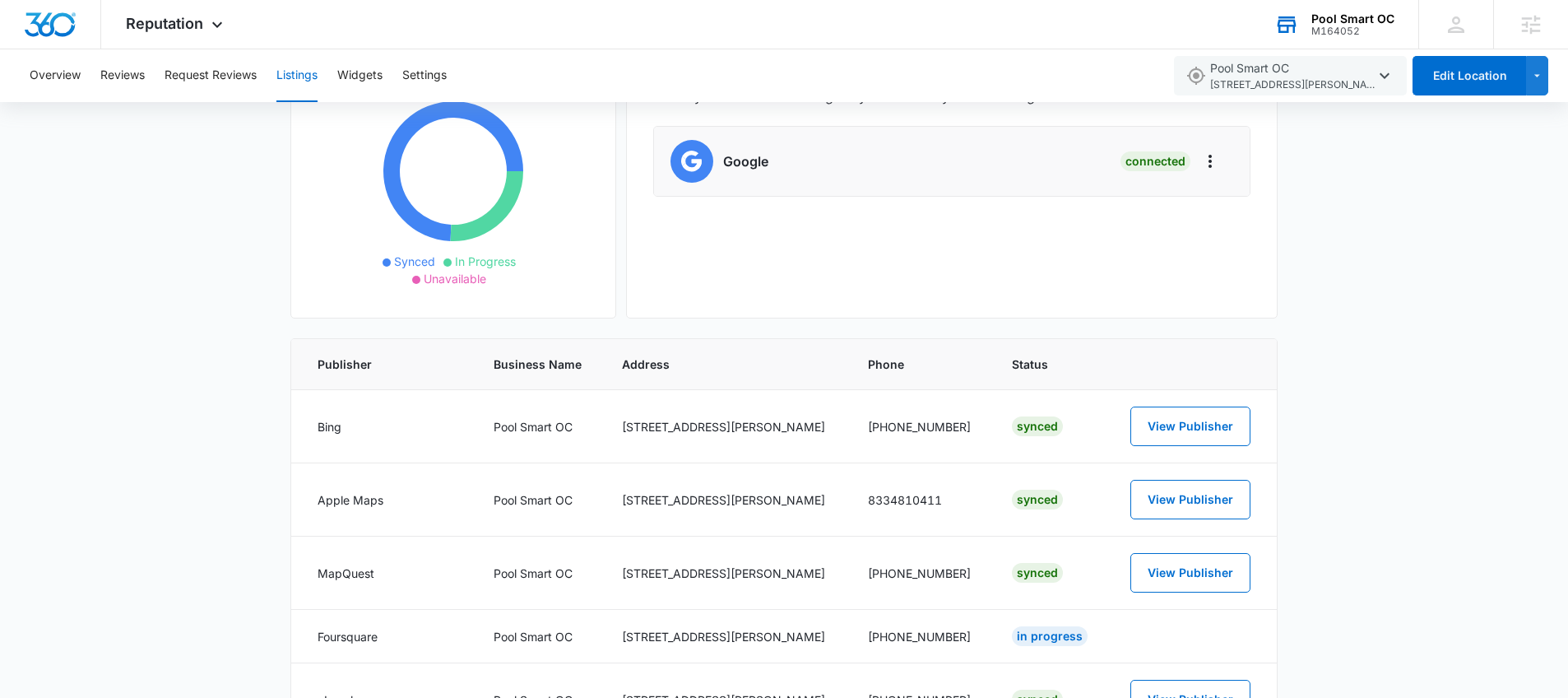
scroll to position [0, 0]
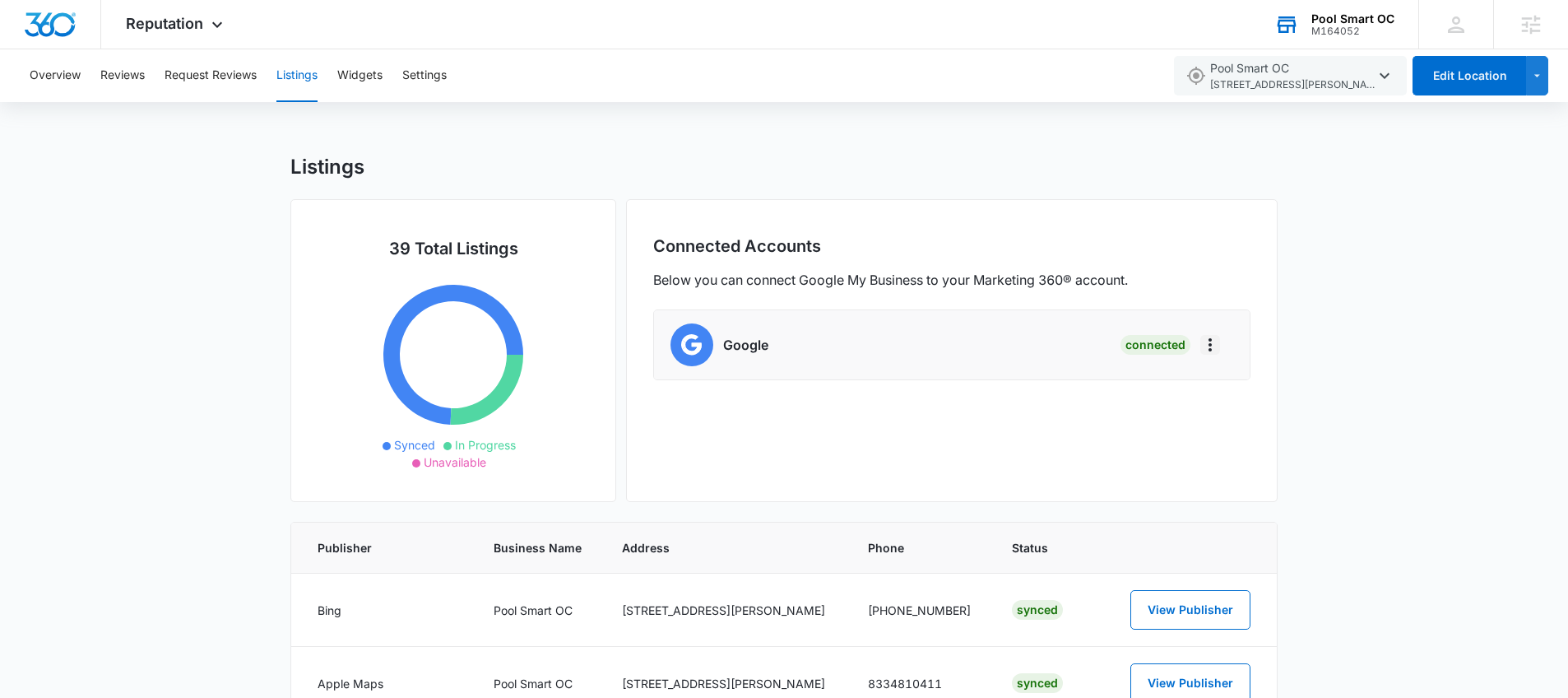
click at [1209, 346] on icon "Actions" at bounding box center [1210, 345] width 3 height 13
click at [1258, 410] on div "Disconnect Account" at bounding box center [1276, 412] width 108 height 11
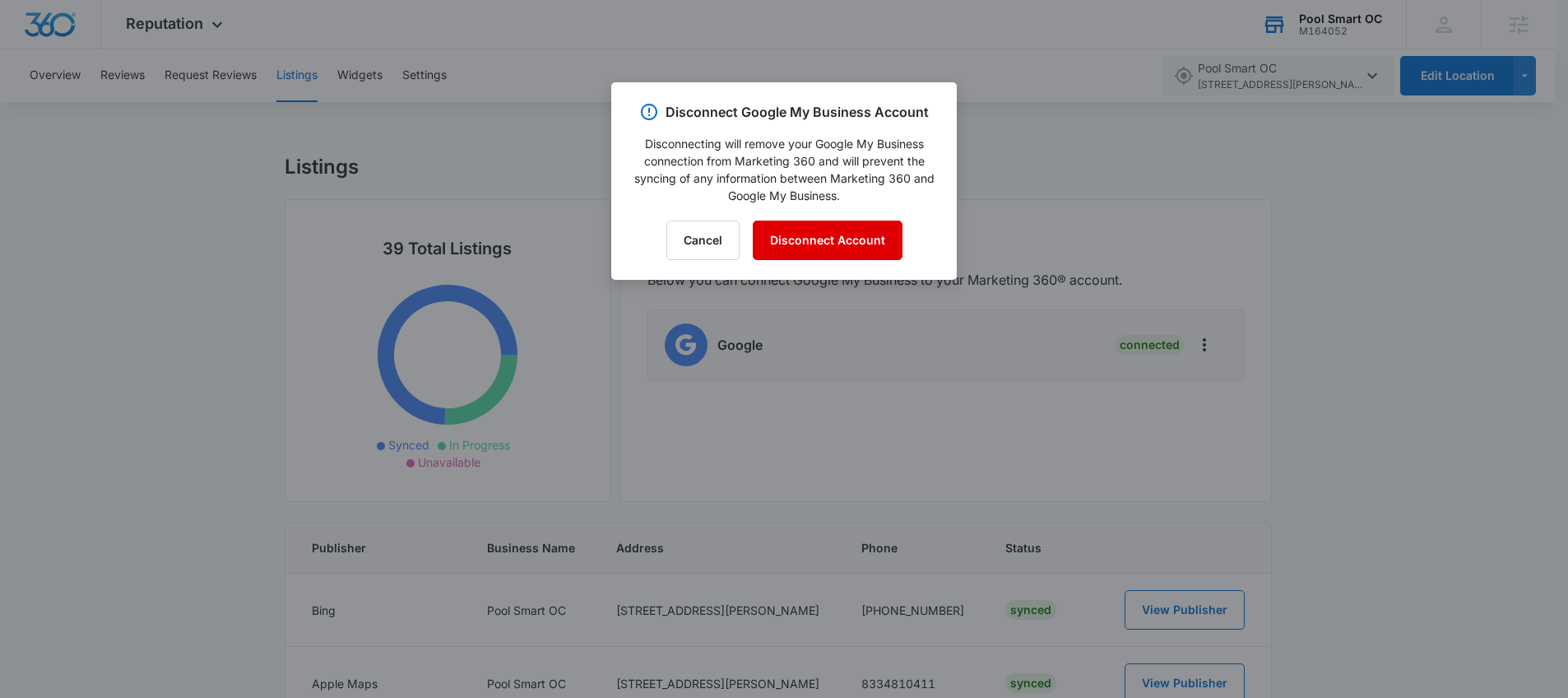
click at [796, 235] on button "Disconnect Account" at bounding box center [828, 240] width 150 height 40
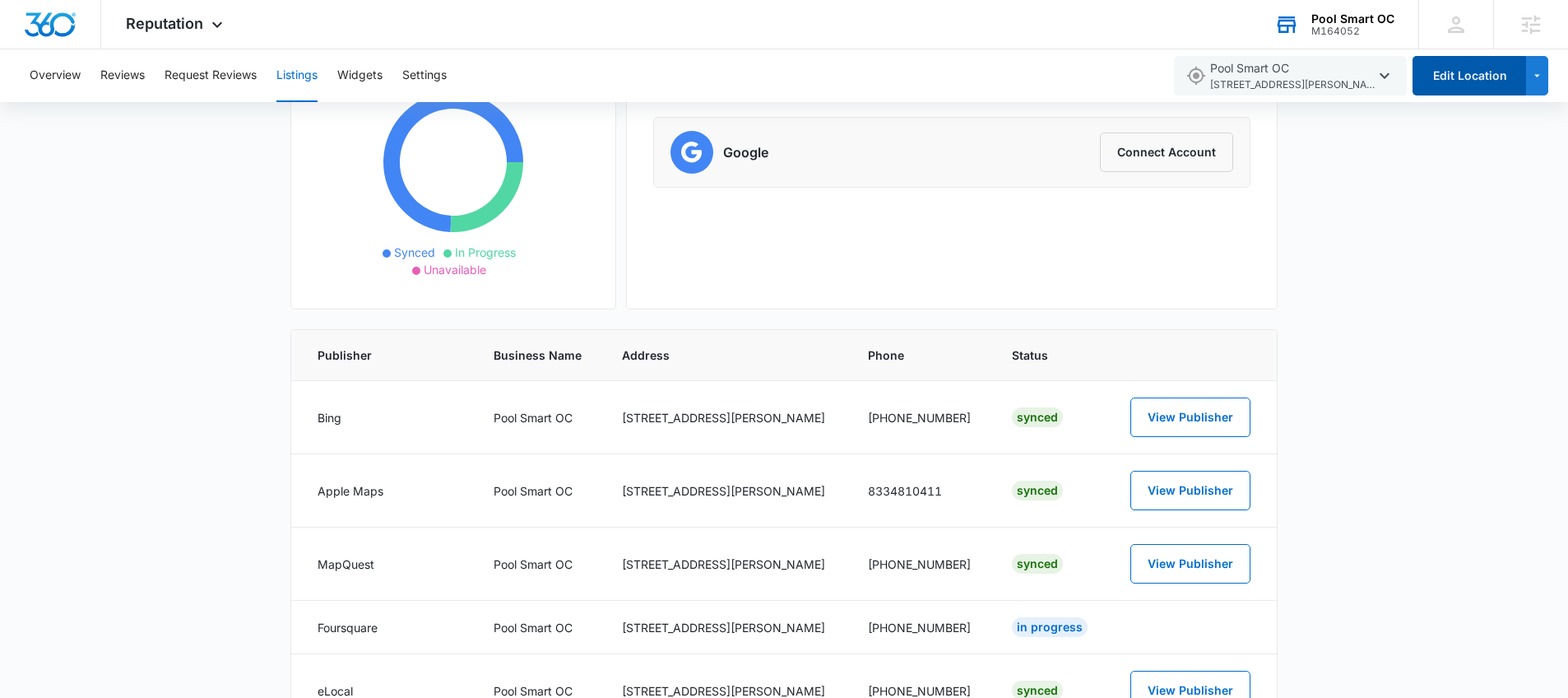
scroll to position [218, 0]
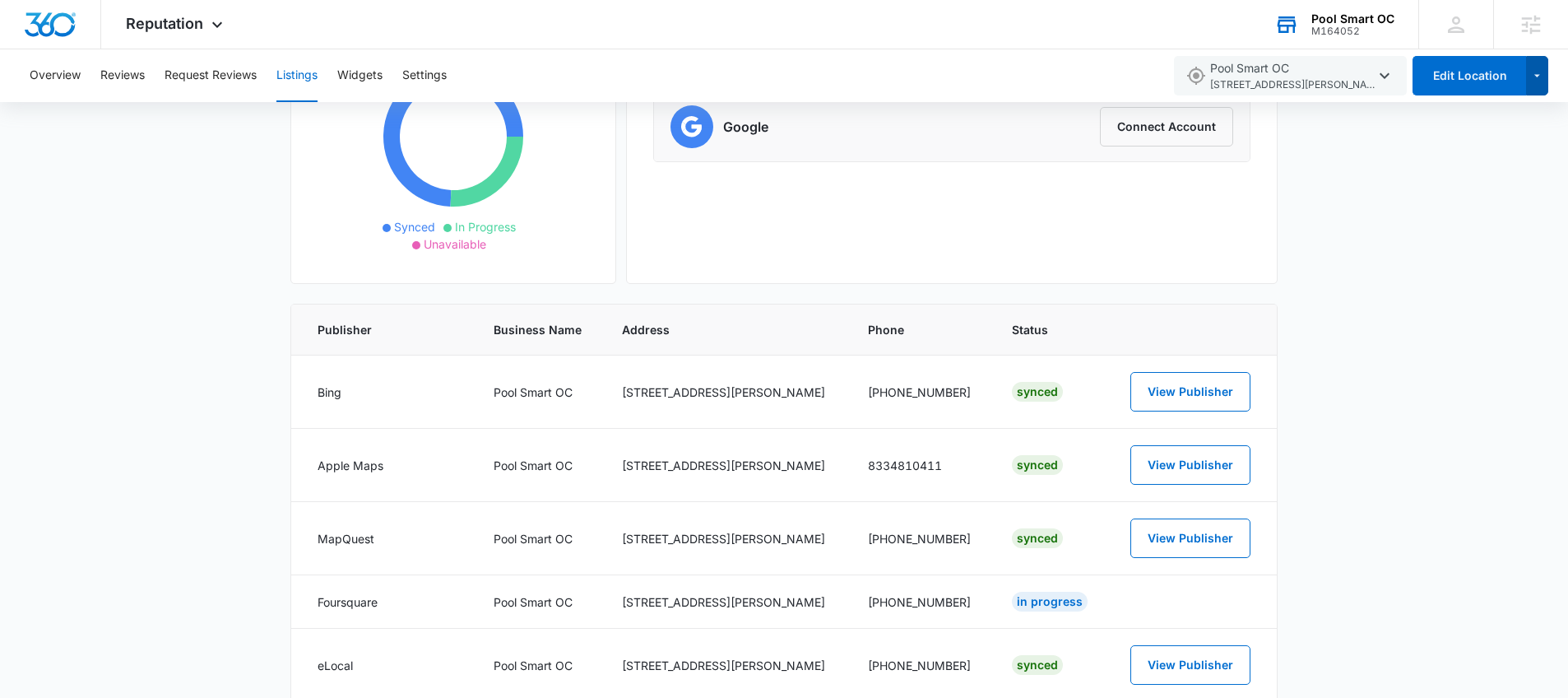
click at [1540, 82] on icon "button" at bounding box center [1538, 75] width 14 height 20
click at [1369, 76] on span "Pool Smart OC 1439 W Chapman Ave PMB 154 , Orange , CA" at bounding box center [1292, 76] width 164 height 34
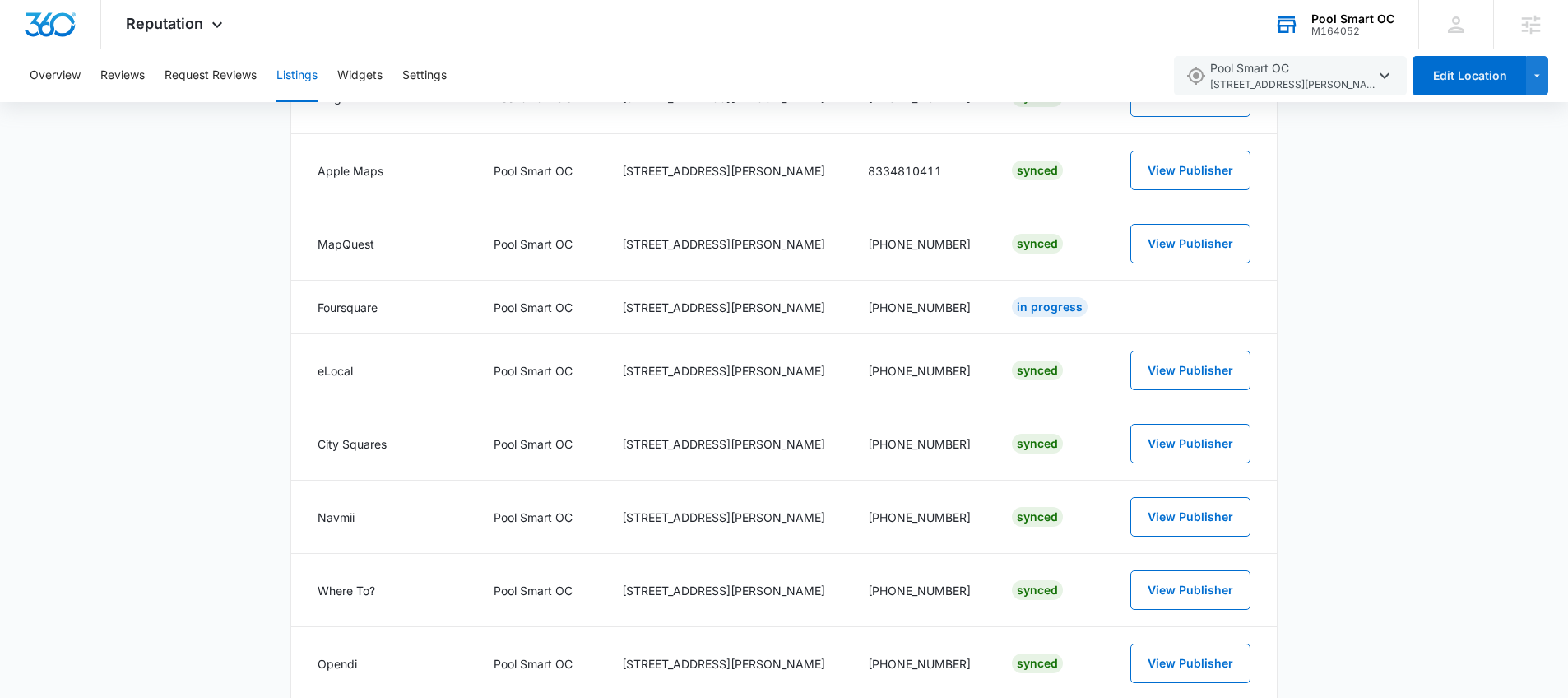
scroll to position [0, 0]
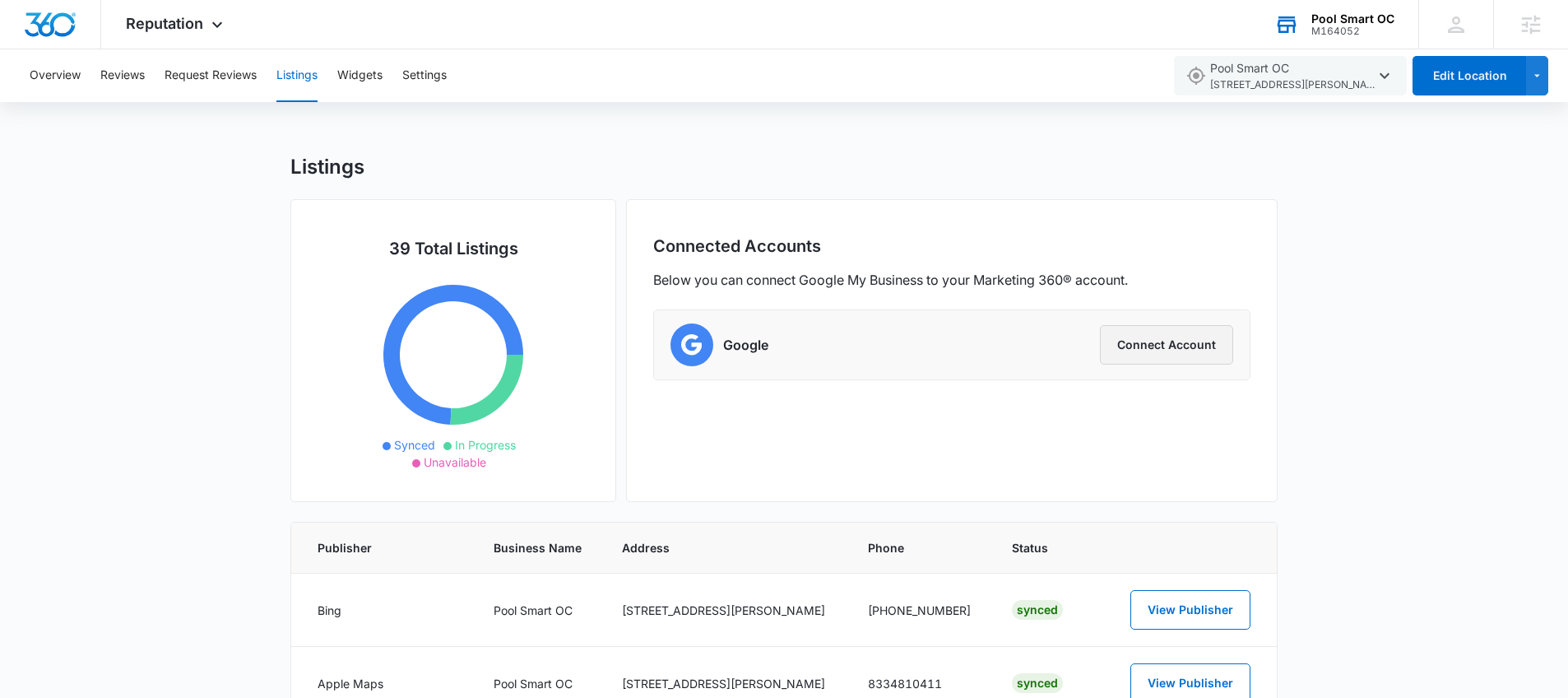
click at [1127, 349] on button "Connect Account" at bounding box center [1167, 345] width 133 height 40
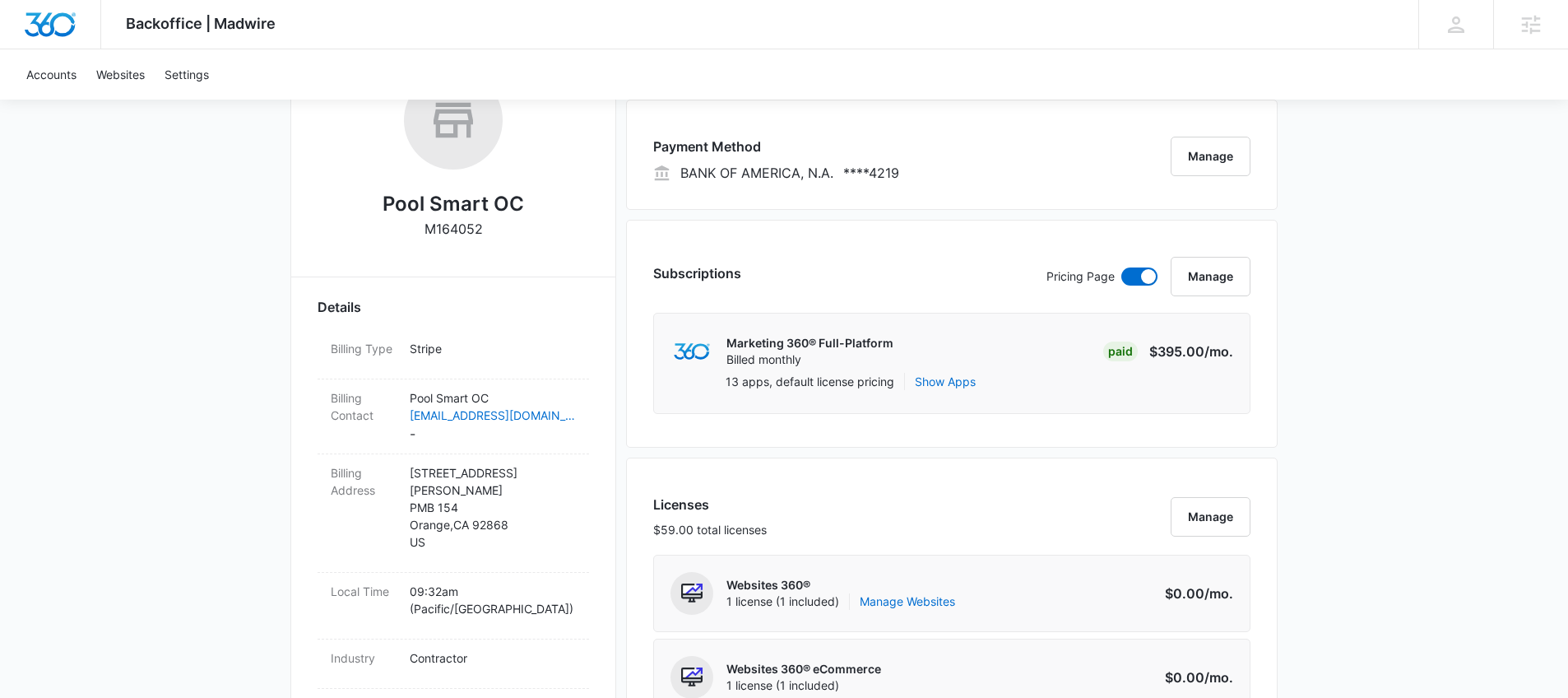
scroll to position [306, 0]
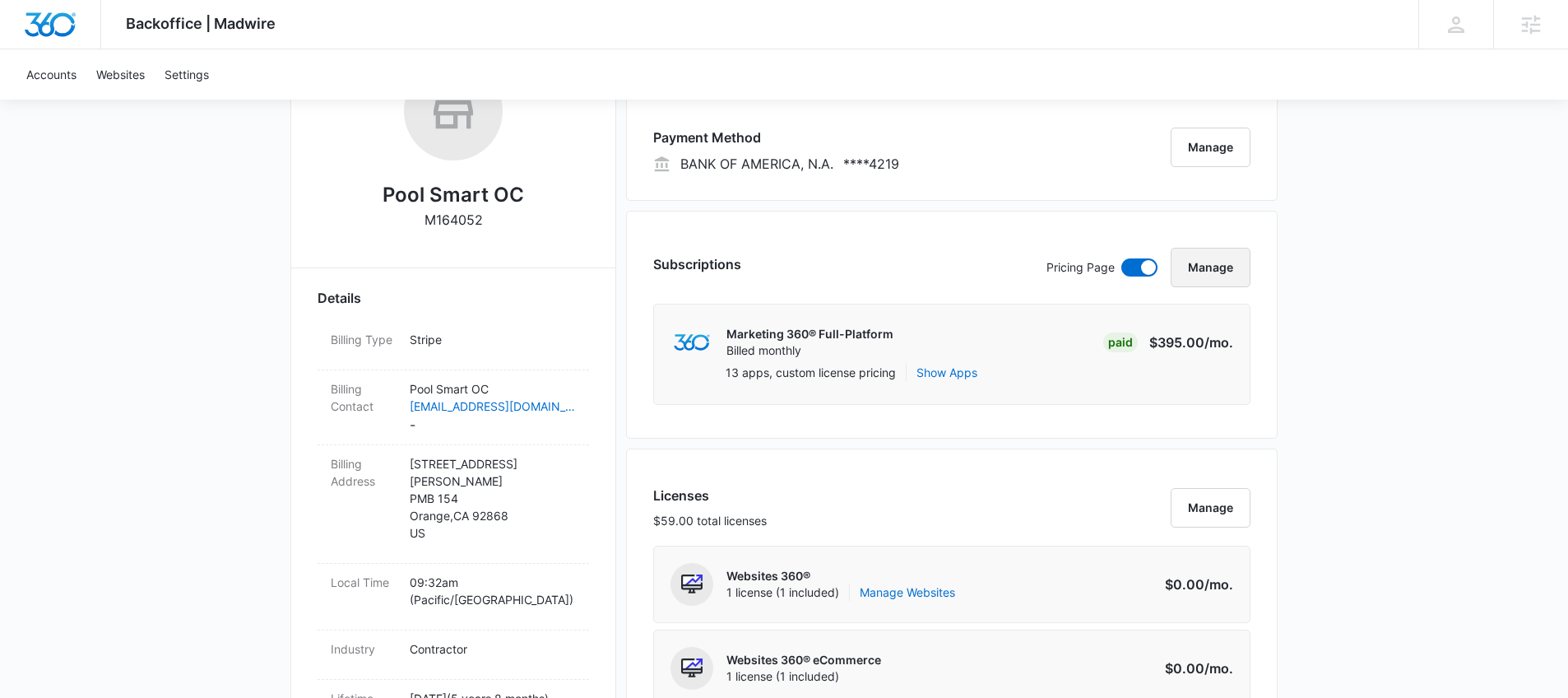
click at [1204, 272] on button "Manage" at bounding box center [1211, 268] width 80 height 40
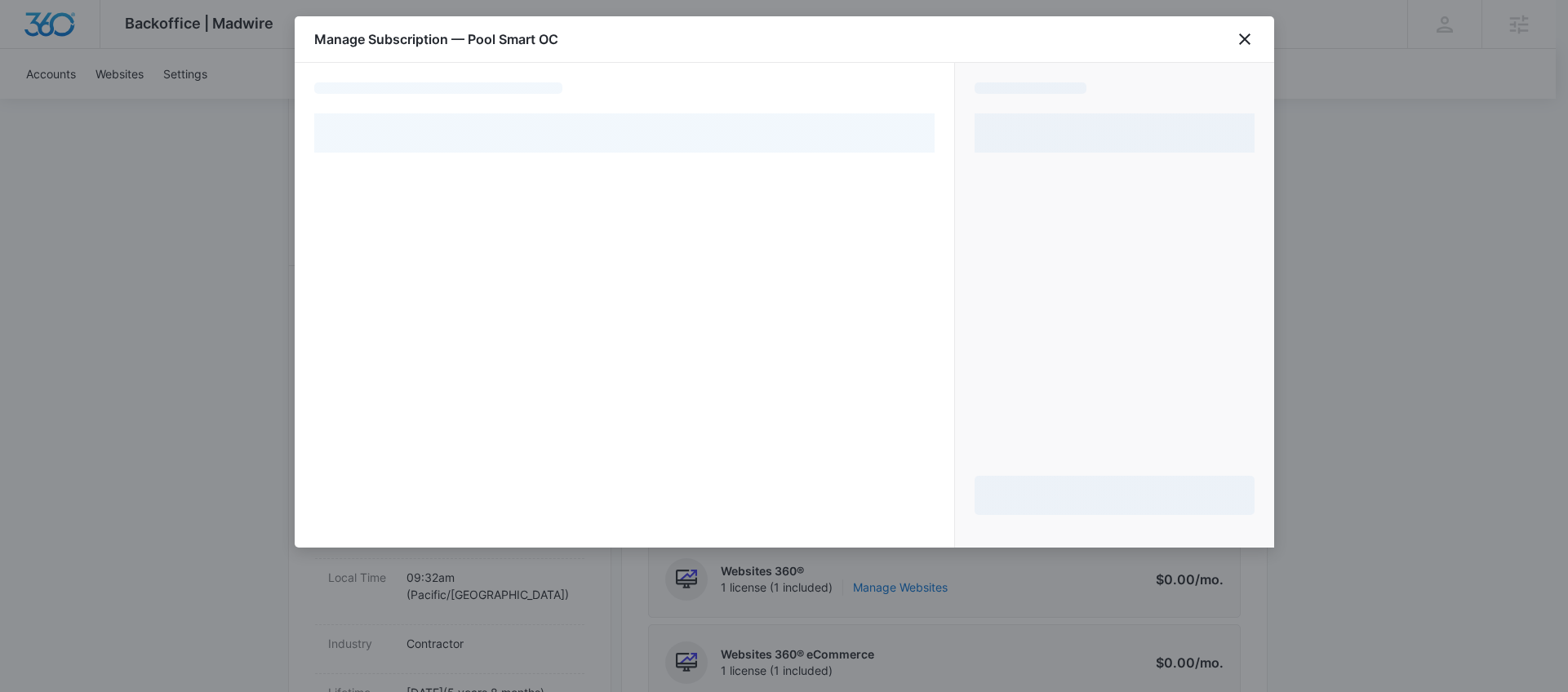
select select "pm_1R1aPmA4n8RTgNjURG9EDU5Y"
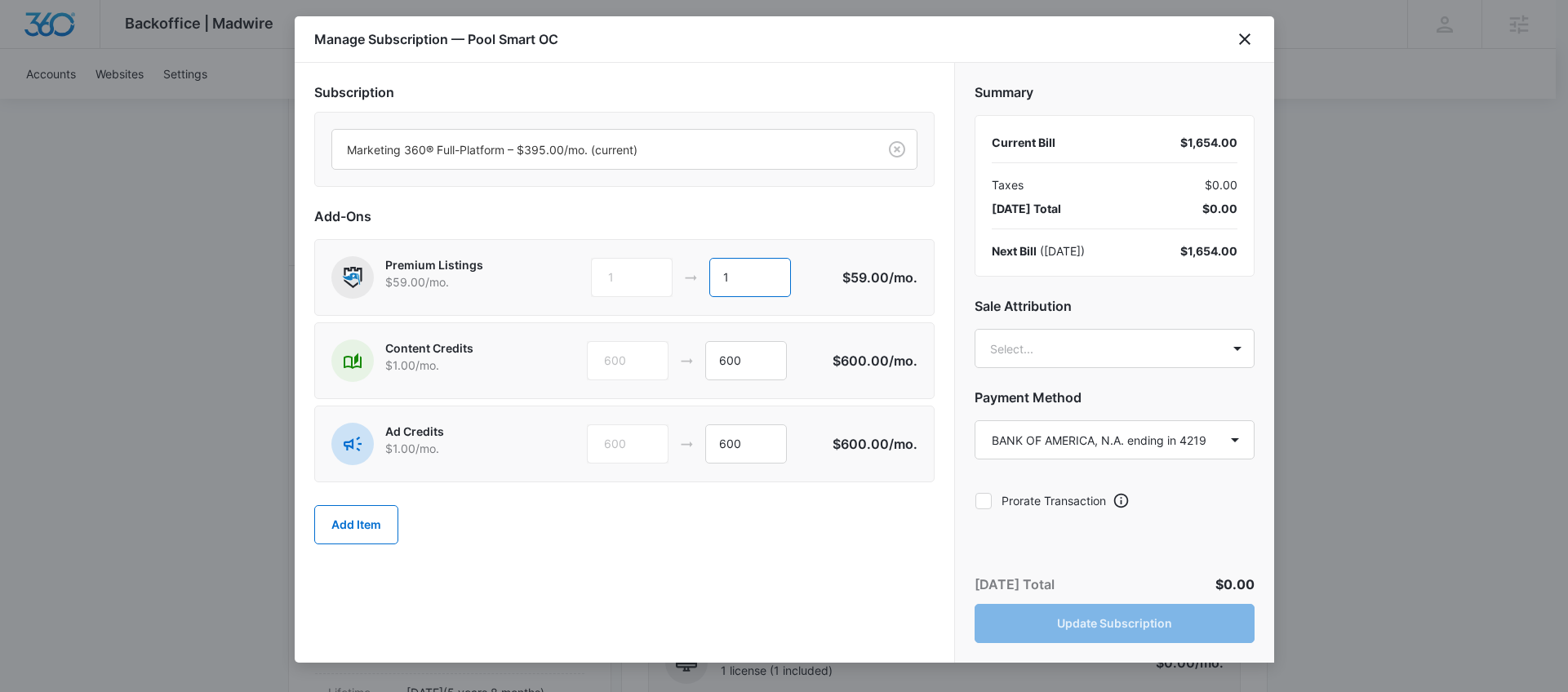
drag, startPoint x: 763, startPoint y: 269, endPoint x: 686, endPoint y: 277, distance: 77.4
click at [686, 277] on div "1 1" at bounding box center [716, 278] width 250 height 40
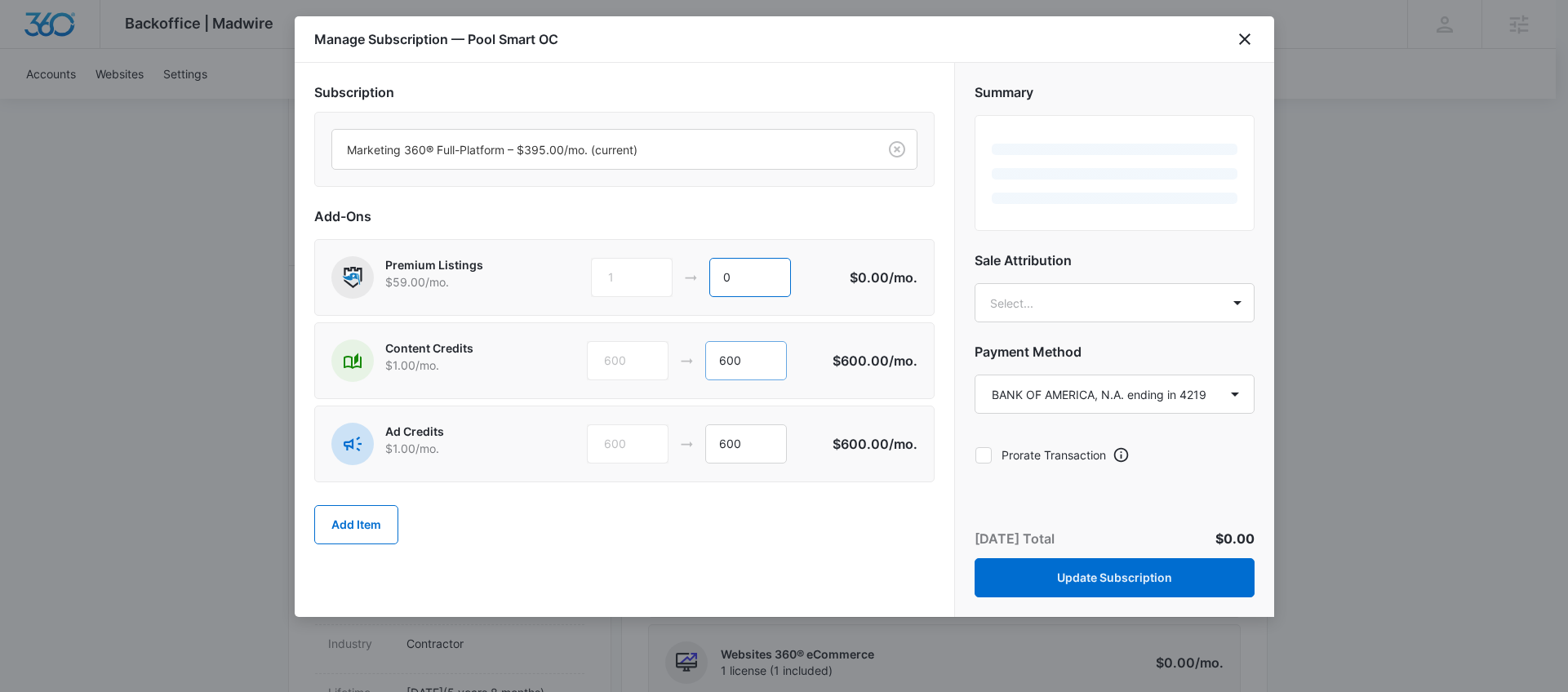
type input "0"
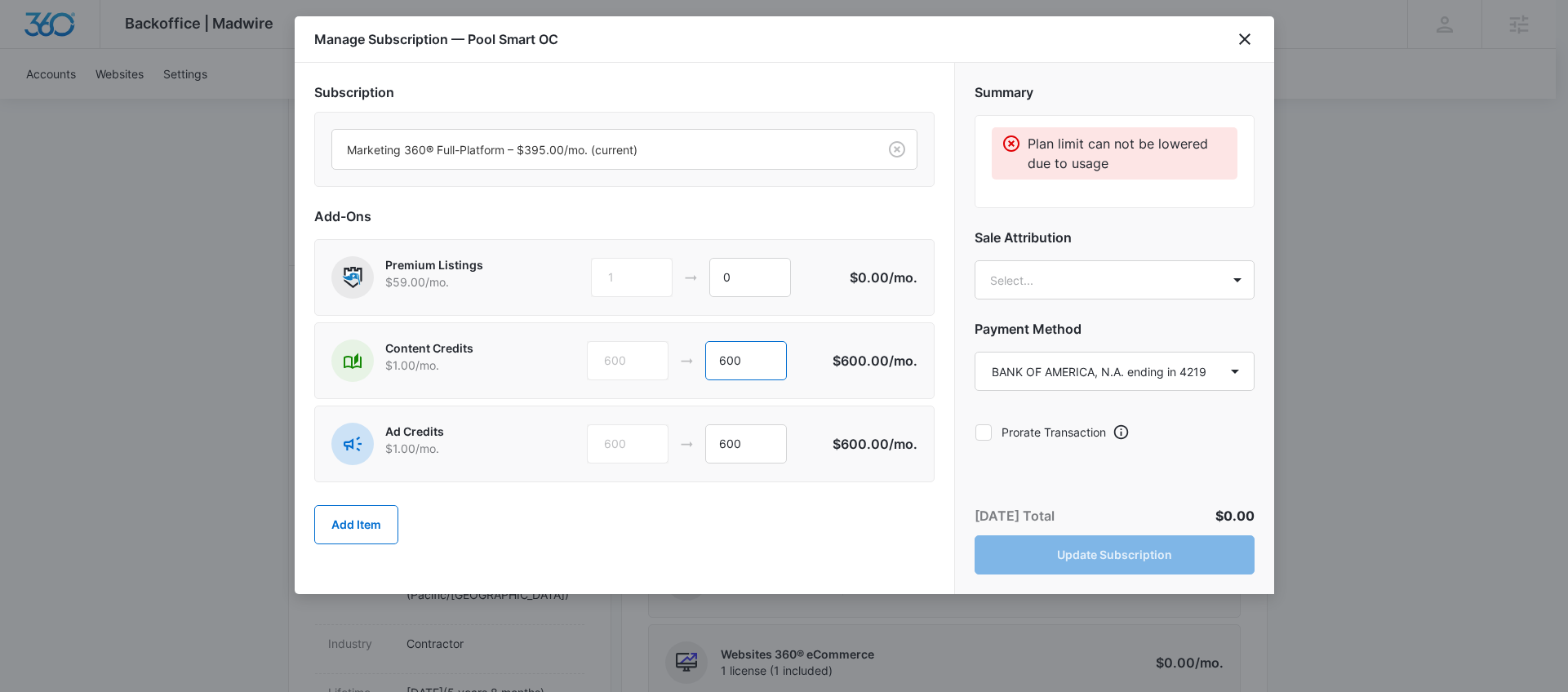
drag, startPoint x: 751, startPoint y: 358, endPoint x: 726, endPoint y: 392, distance: 42.2
click at [703, 362] on div "600 600" at bounding box center [709, 361] width 246 height 40
type input "0"
drag, startPoint x: 750, startPoint y: 449, endPoint x: 685, endPoint y: 450, distance: 65.0
click at [685, 450] on div "600 600" at bounding box center [709, 444] width 246 height 40
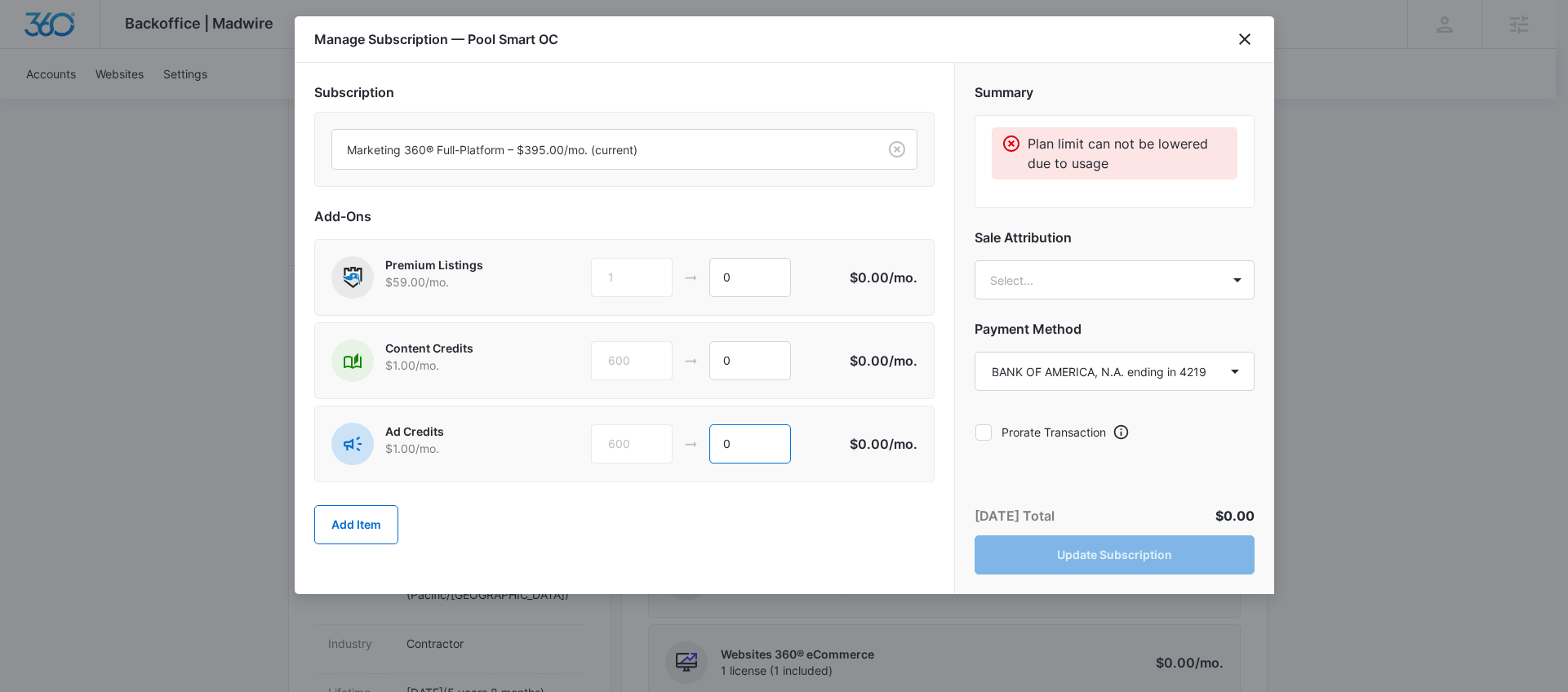
type input "0"
click at [1065, 519] on div "Today’s Total $0.00" at bounding box center [1114, 516] width 280 height 20
click at [1247, 40] on icon "close" at bounding box center [1245, 40] width 11 height 11
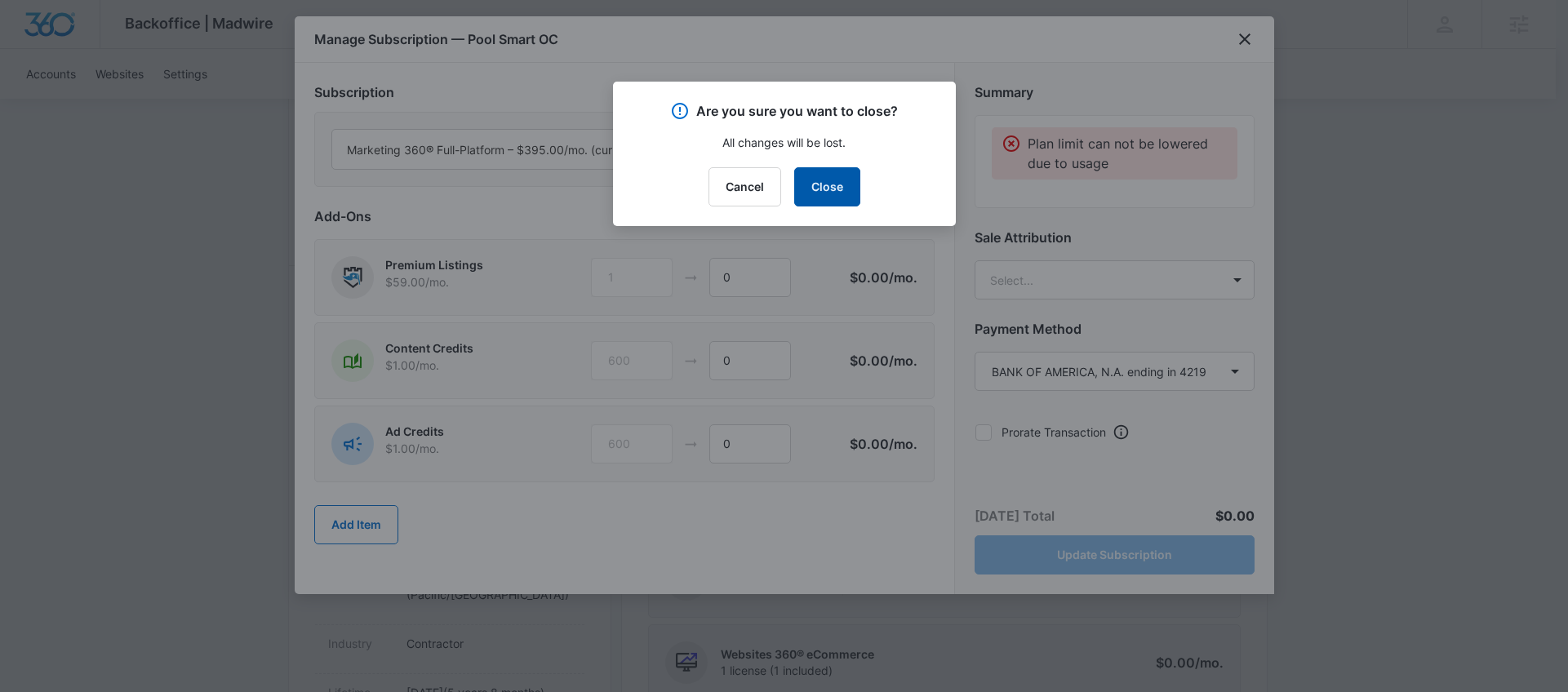
drag, startPoint x: 826, startPoint y: 185, endPoint x: 572, endPoint y: 35, distance: 295.0
click at [826, 185] on button "Close" at bounding box center [828, 187] width 66 height 40
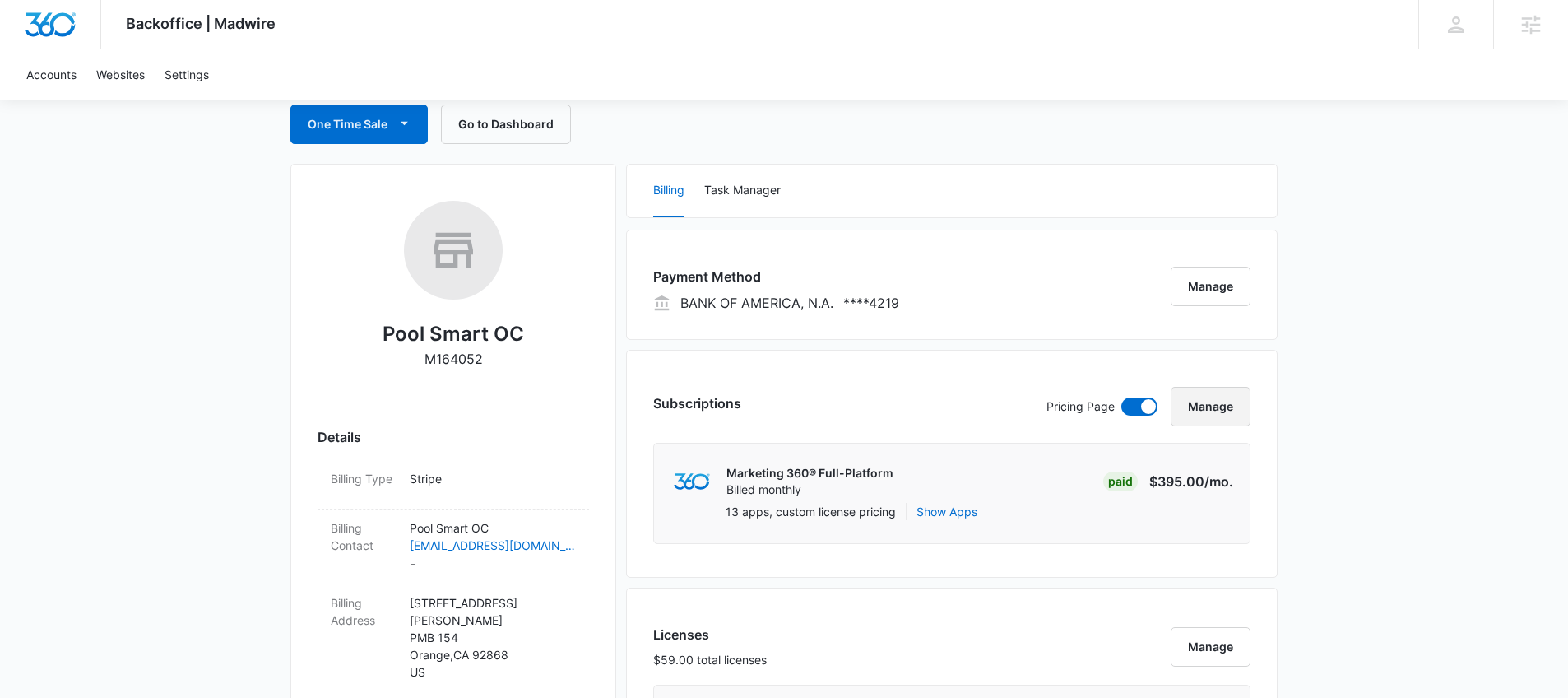
scroll to position [0, 0]
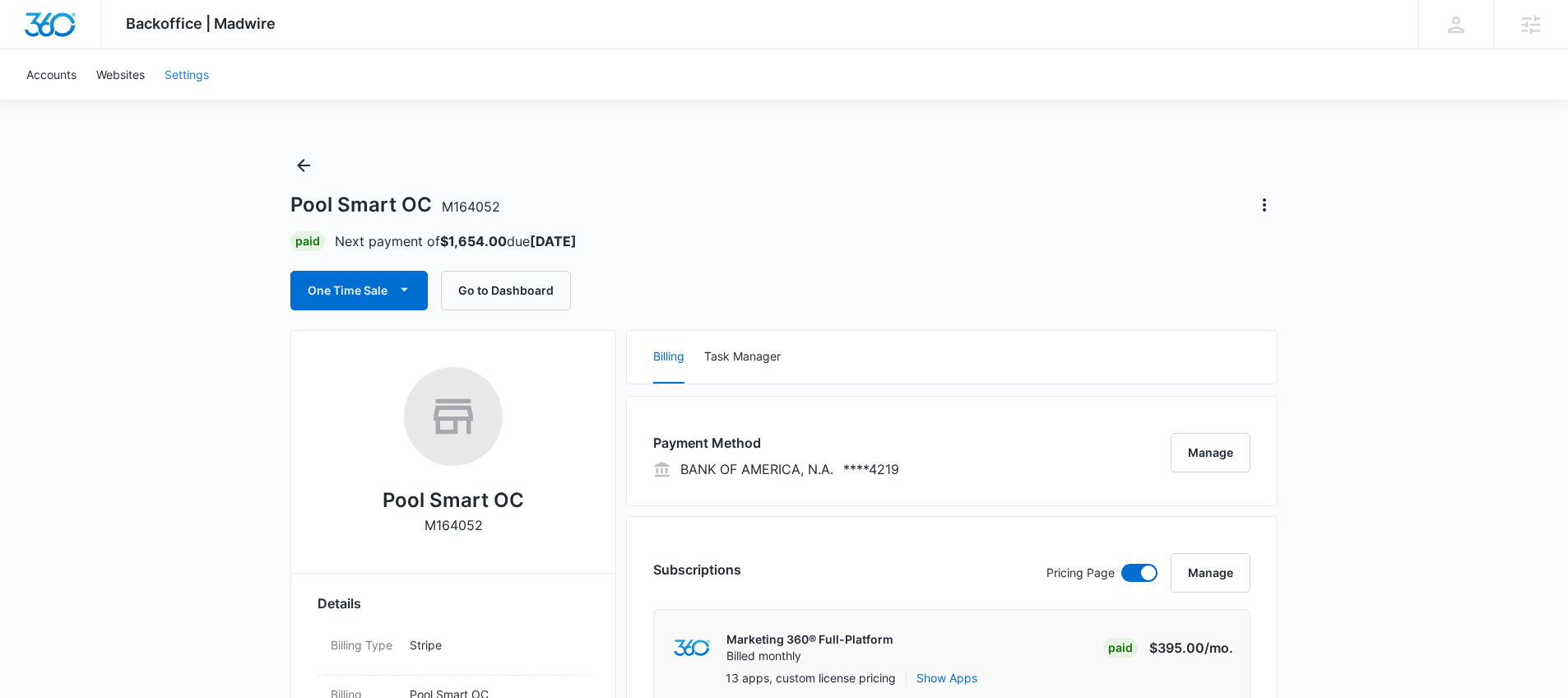
click at [207, 67] on link "Settings" at bounding box center [187, 74] width 65 height 50
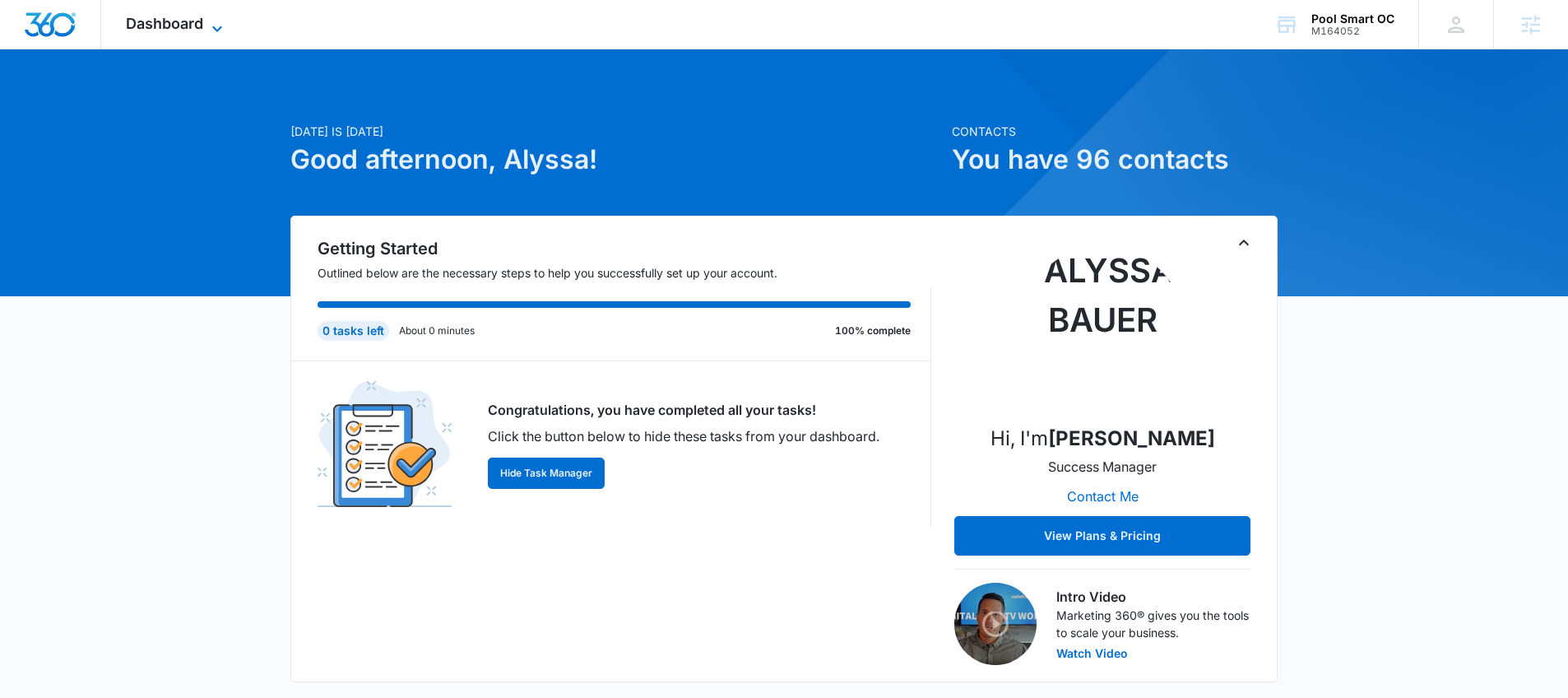
click at [197, 29] on span "Dashboard" at bounding box center [164, 24] width 77 height 17
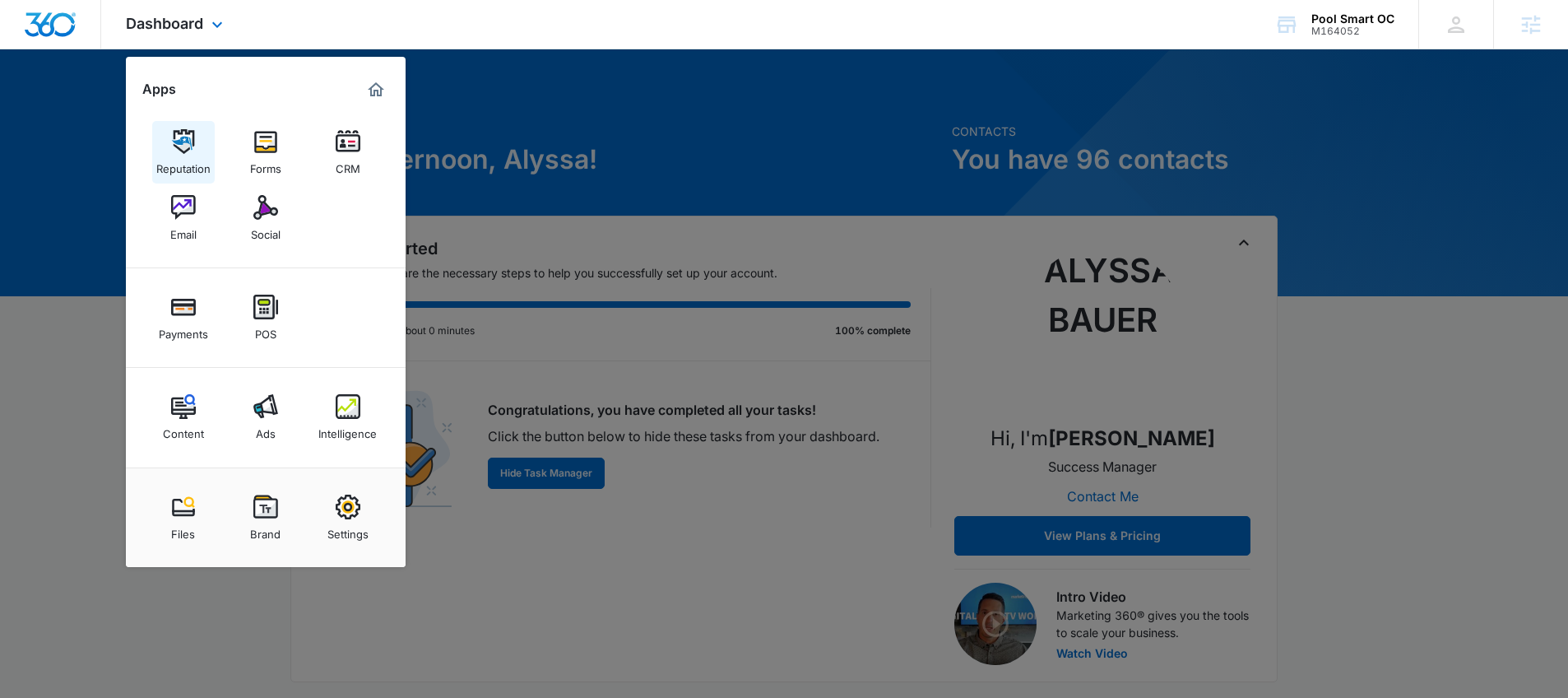
click at [200, 131] on link "Reputation" at bounding box center [183, 152] width 63 height 63
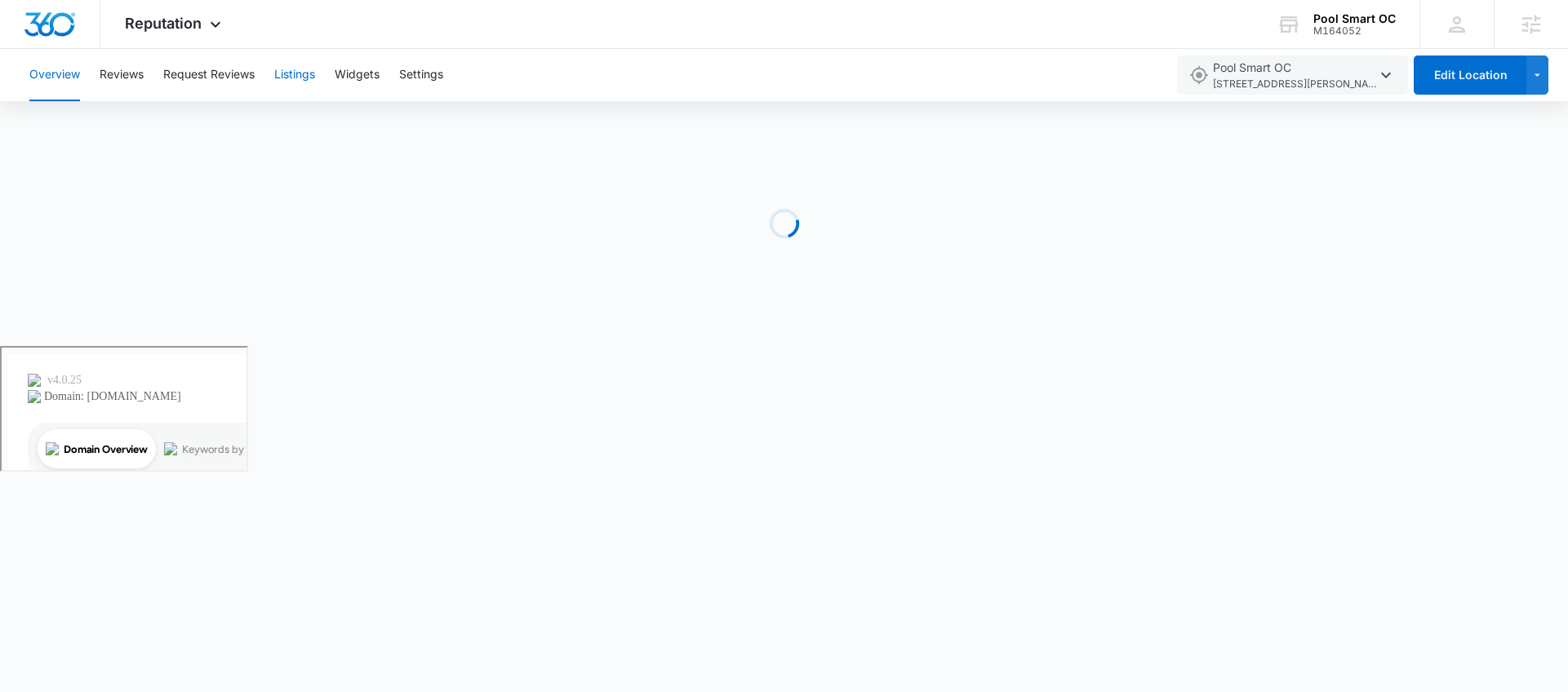
click at [291, 74] on button "Listings" at bounding box center [294, 74] width 40 height 52
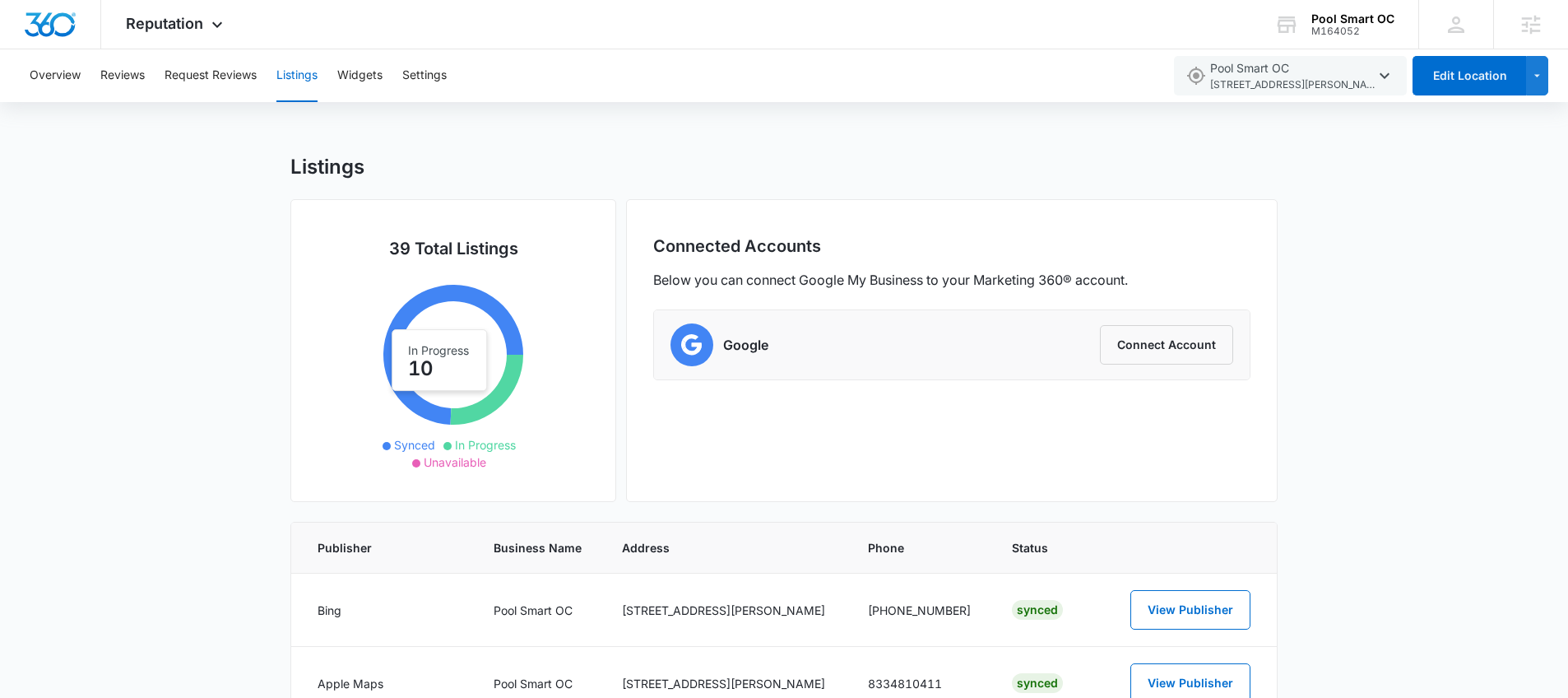
click at [480, 405] on icon at bounding box center [487, 390] width 72 height 70
click at [1356, 15] on div "Pool Smart OC" at bounding box center [1353, 19] width 84 height 13
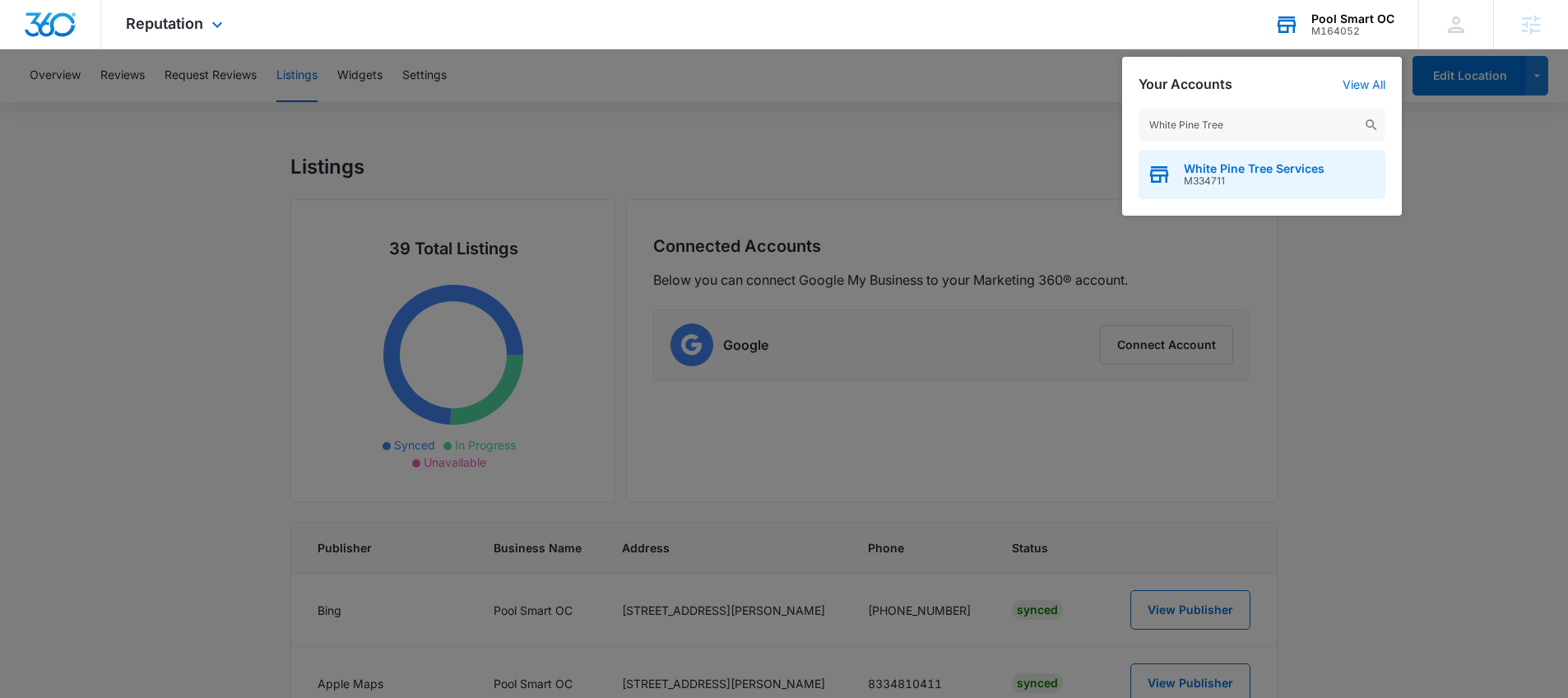
type input "White Pine Tree"
click at [1252, 176] on span "M334711" at bounding box center [1255, 181] width 140 height 11
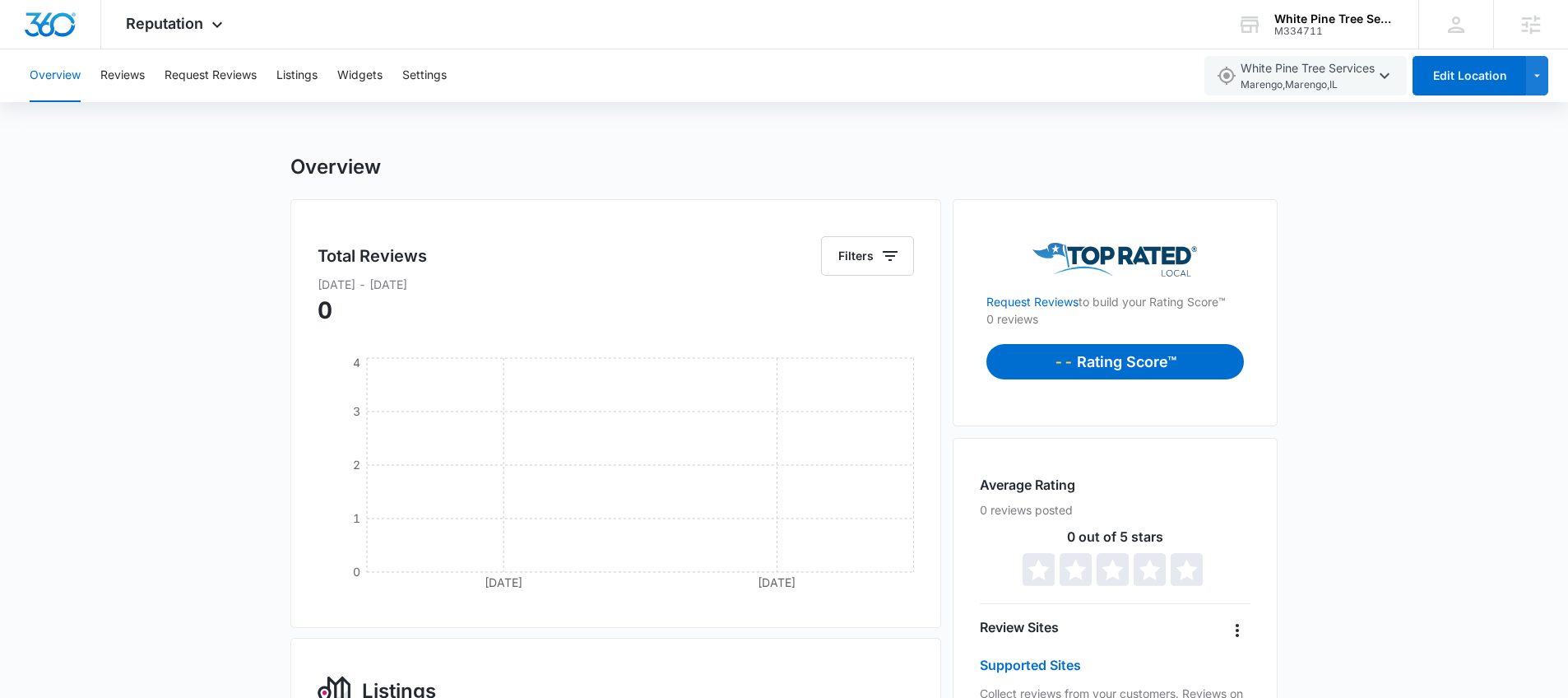
click at [270, 76] on div "Overview Reviews Request Reviews Listings Widgets Settings" at bounding box center [607, 75] width 1173 height 52
click at [1306, 75] on span "White Pine Tree Services Marengo , Marengo , IL" at bounding box center [1307, 76] width 134 height 34
click at [313, 80] on button "Listings" at bounding box center [296, 75] width 41 height 52
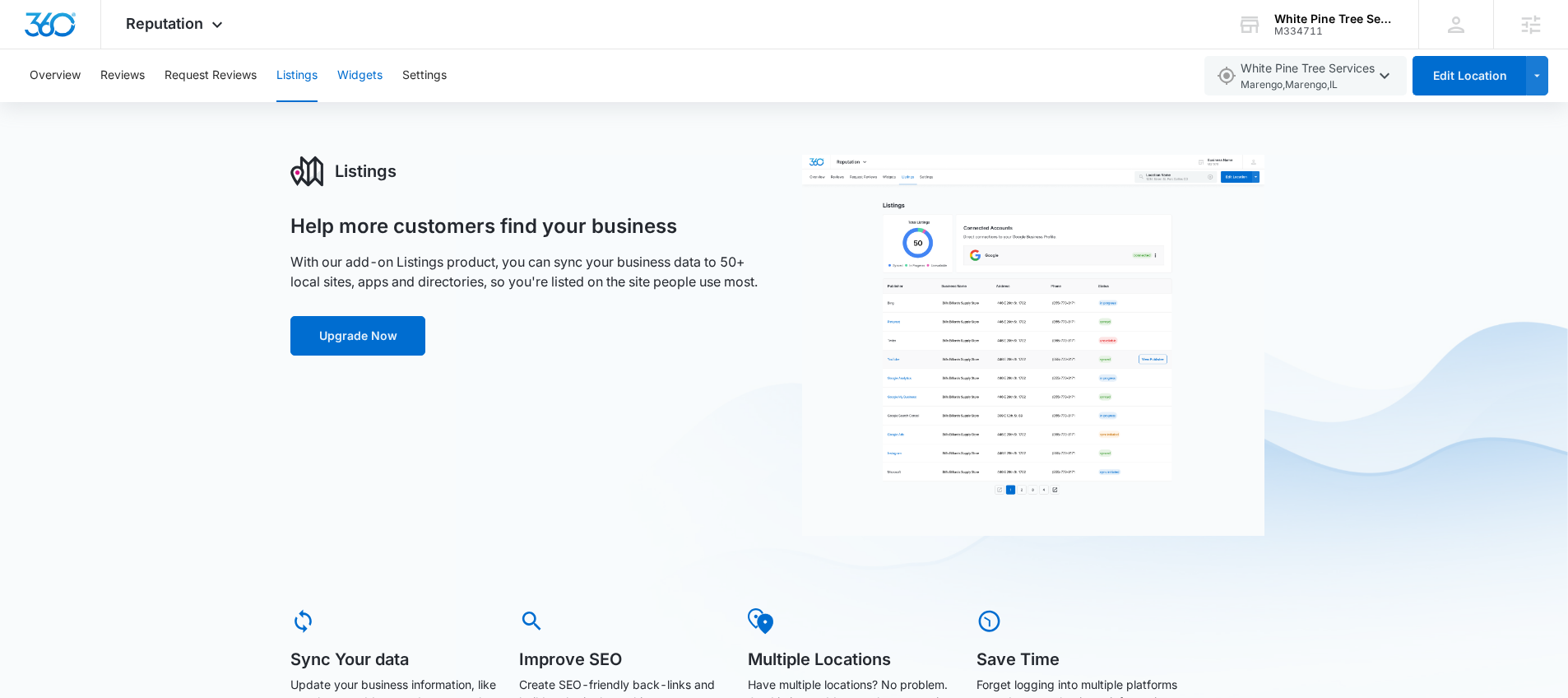
click at [353, 83] on button "Widgets" at bounding box center [360, 75] width 46 height 52
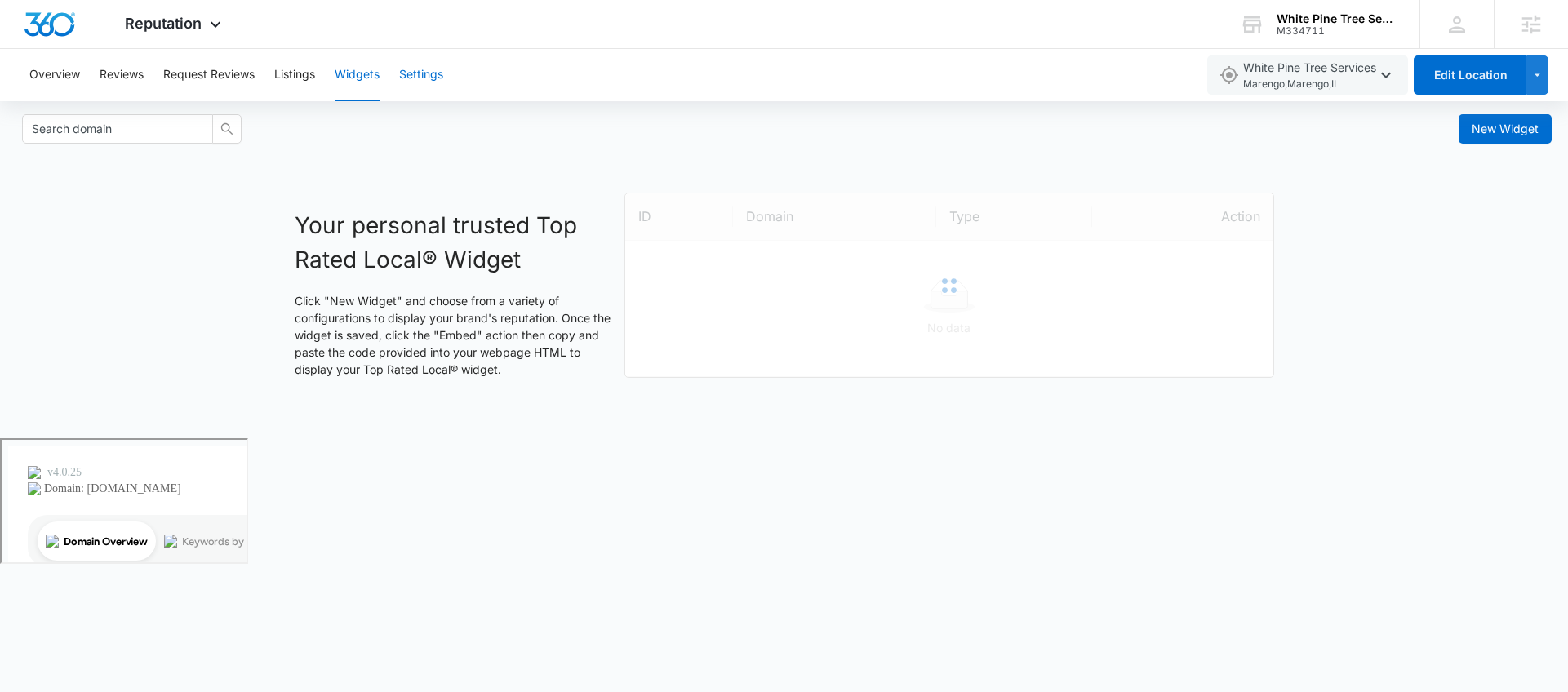
click at [424, 76] on button "Settings" at bounding box center [421, 74] width 44 height 52
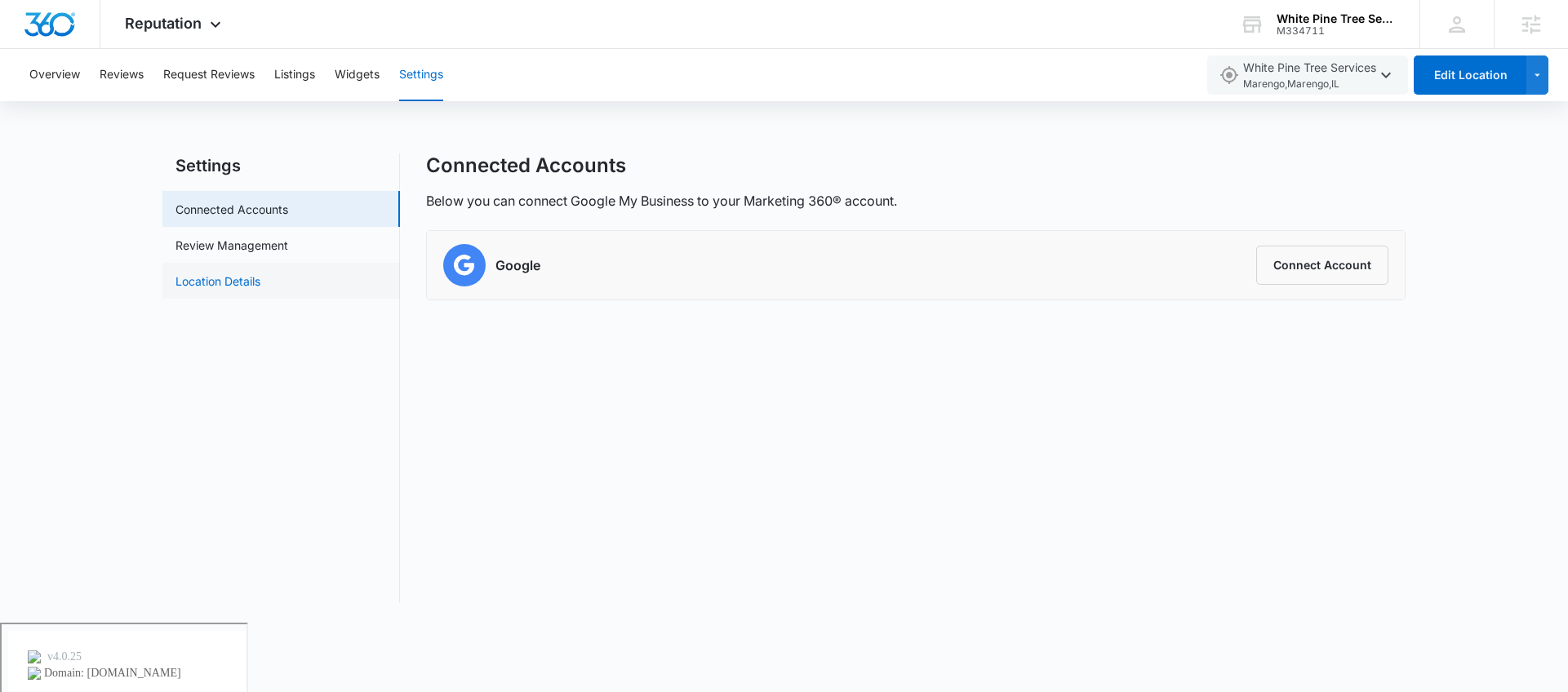
click at [261, 290] on link "Location Details" at bounding box center [218, 282] width 85 height 17
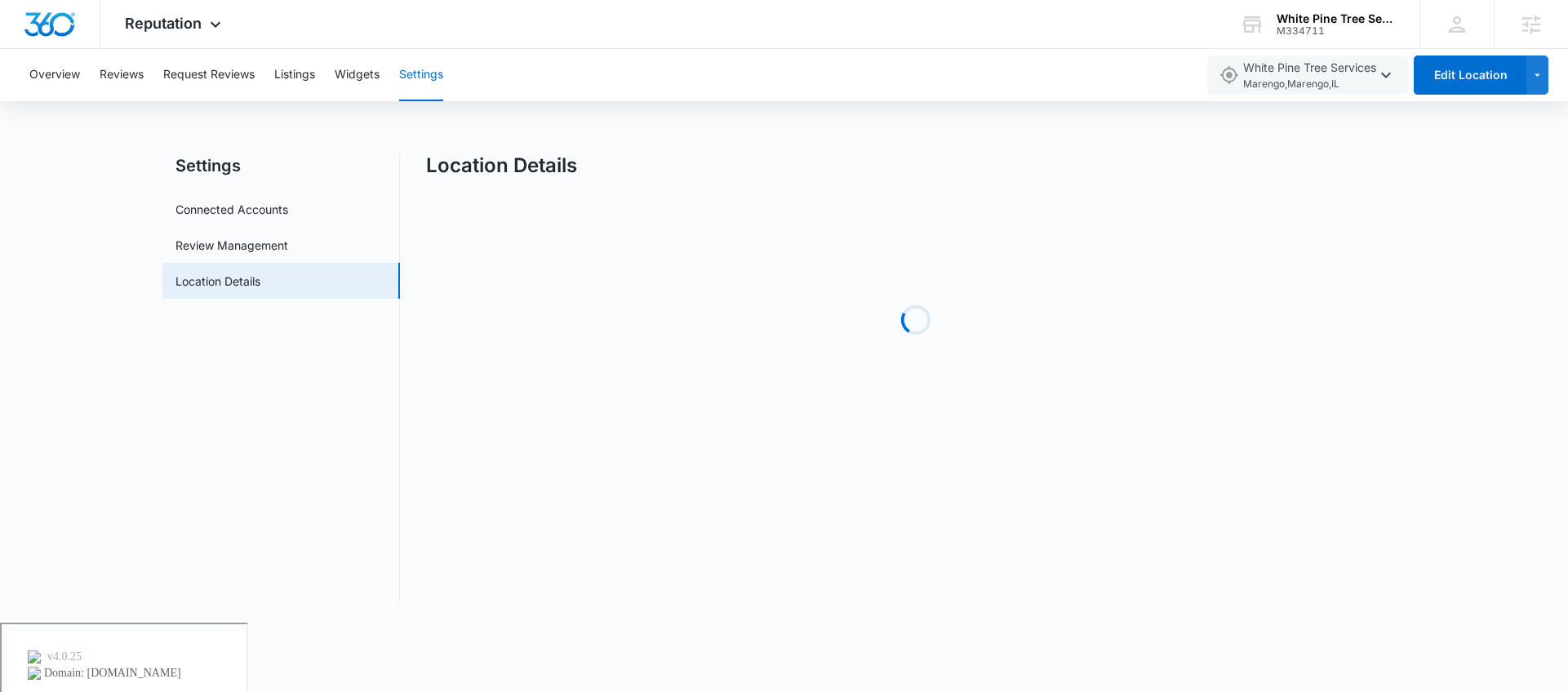
select select "Illinois"
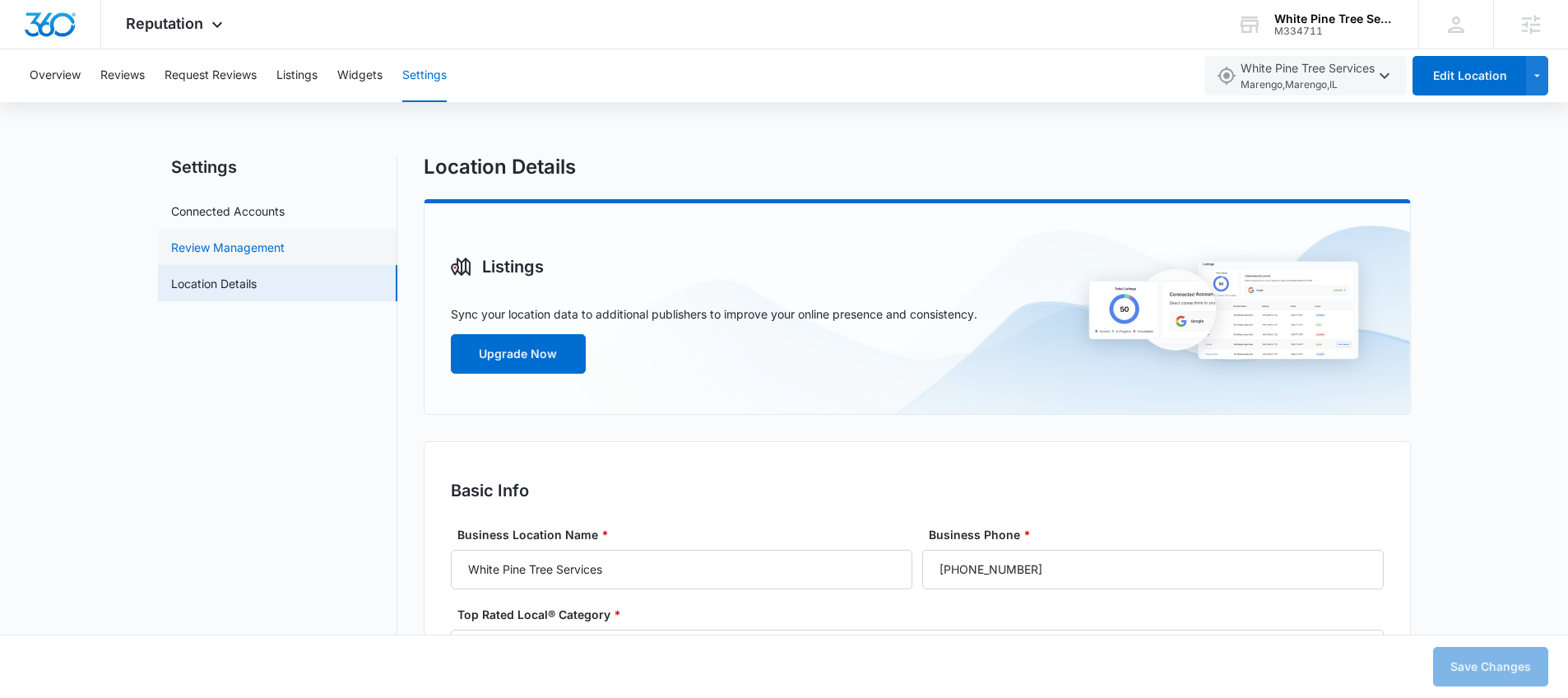
click at [284, 238] on link "Review Management" at bounding box center [228, 247] width 114 height 17
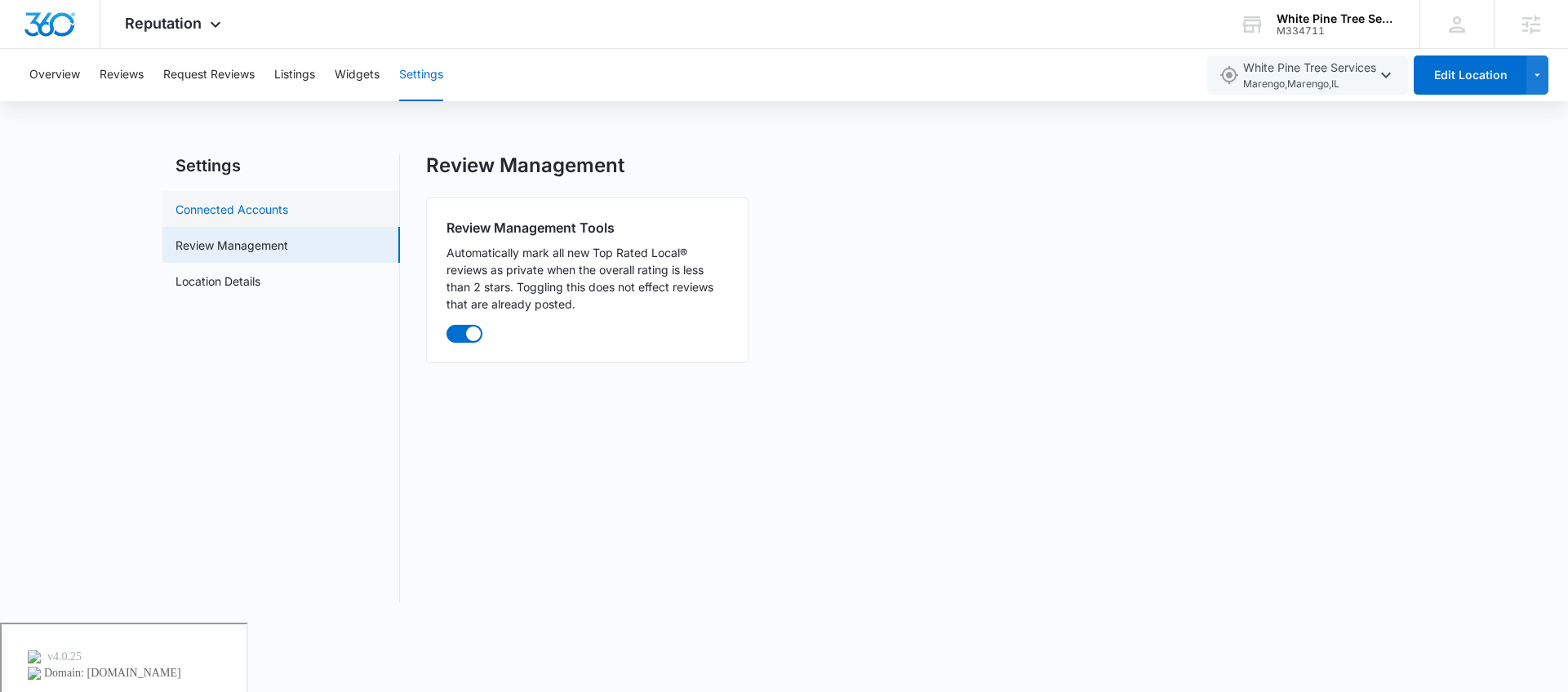
click at [283, 217] on link "Connected Accounts" at bounding box center [232, 209] width 113 height 17
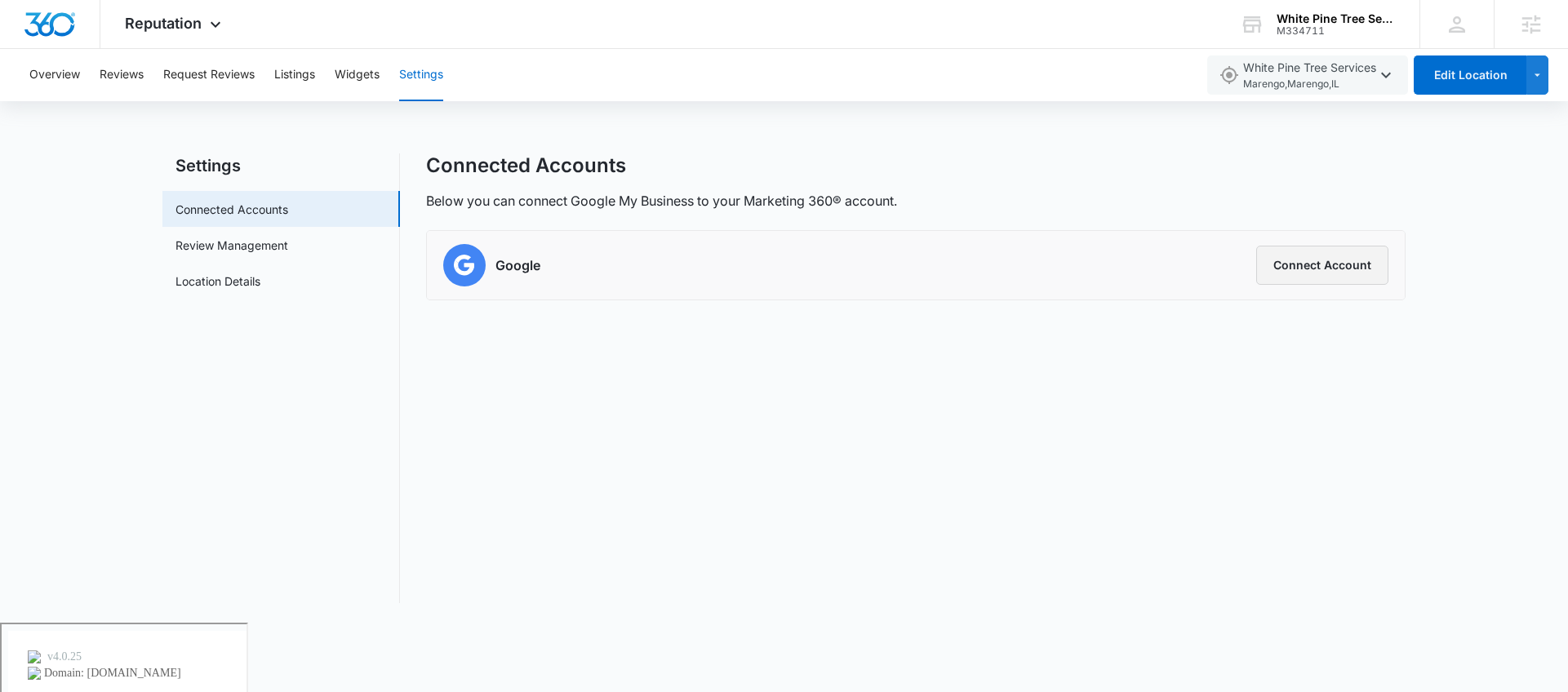
click at [1344, 276] on button "Connect Account" at bounding box center [1322, 266] width 132 height 40
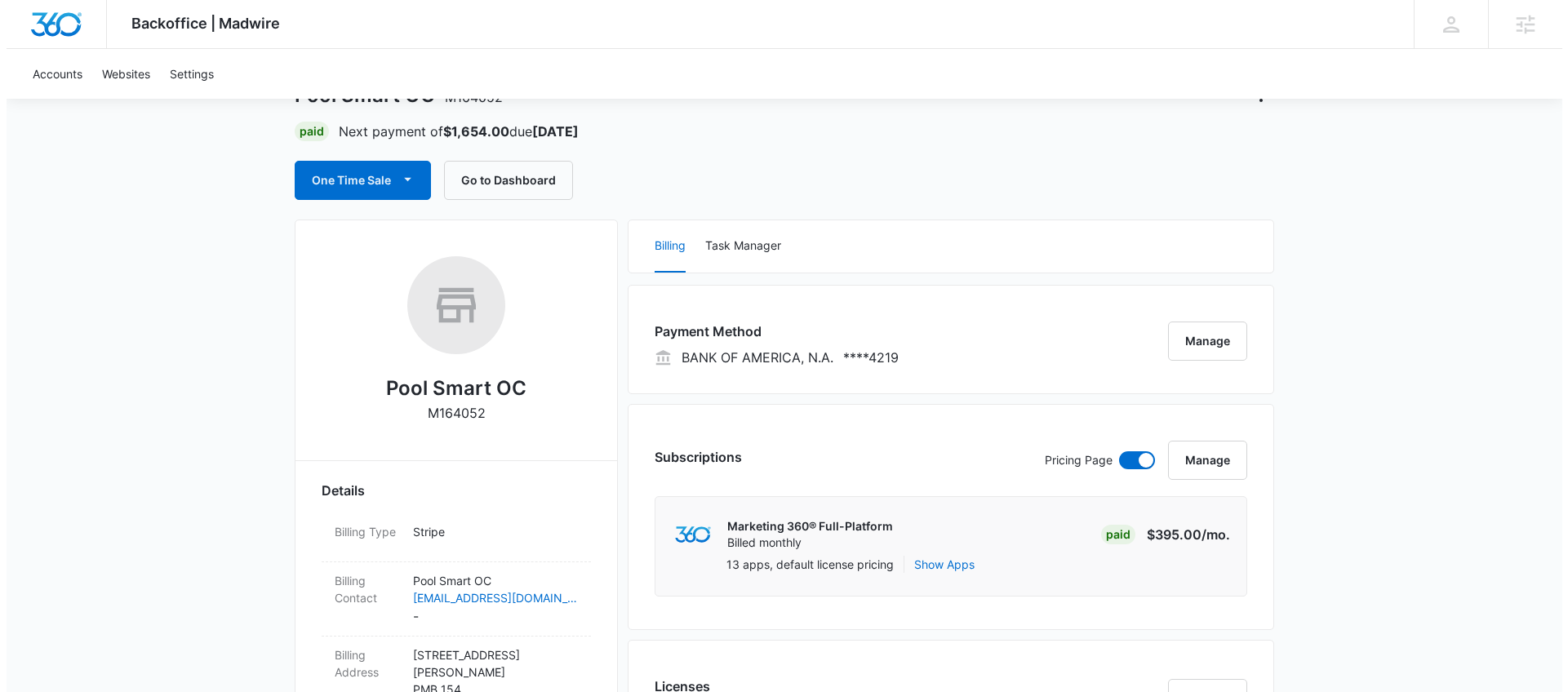
scroll to position [238, 0]
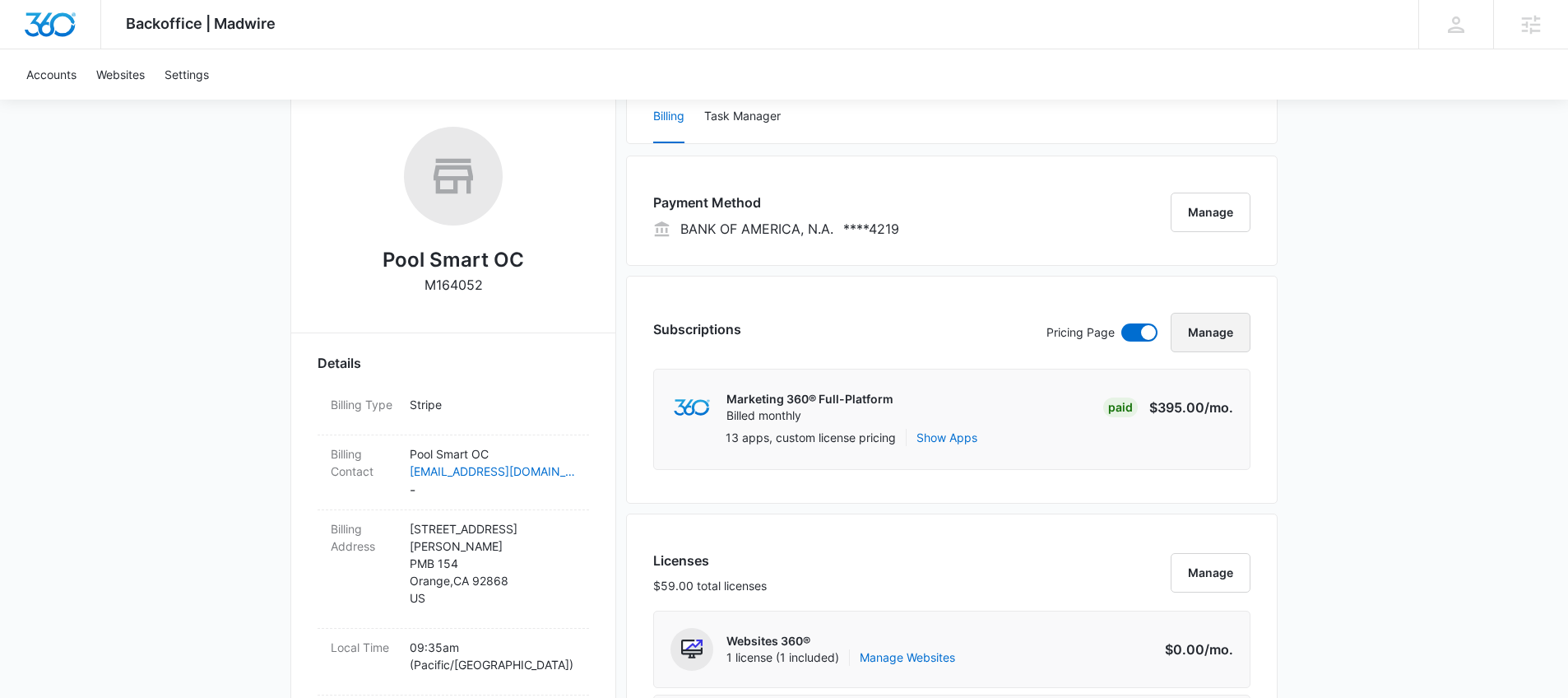
click at [1188, 326] on button "Manage" at bounding box center [1211, 332] width 80 height 40
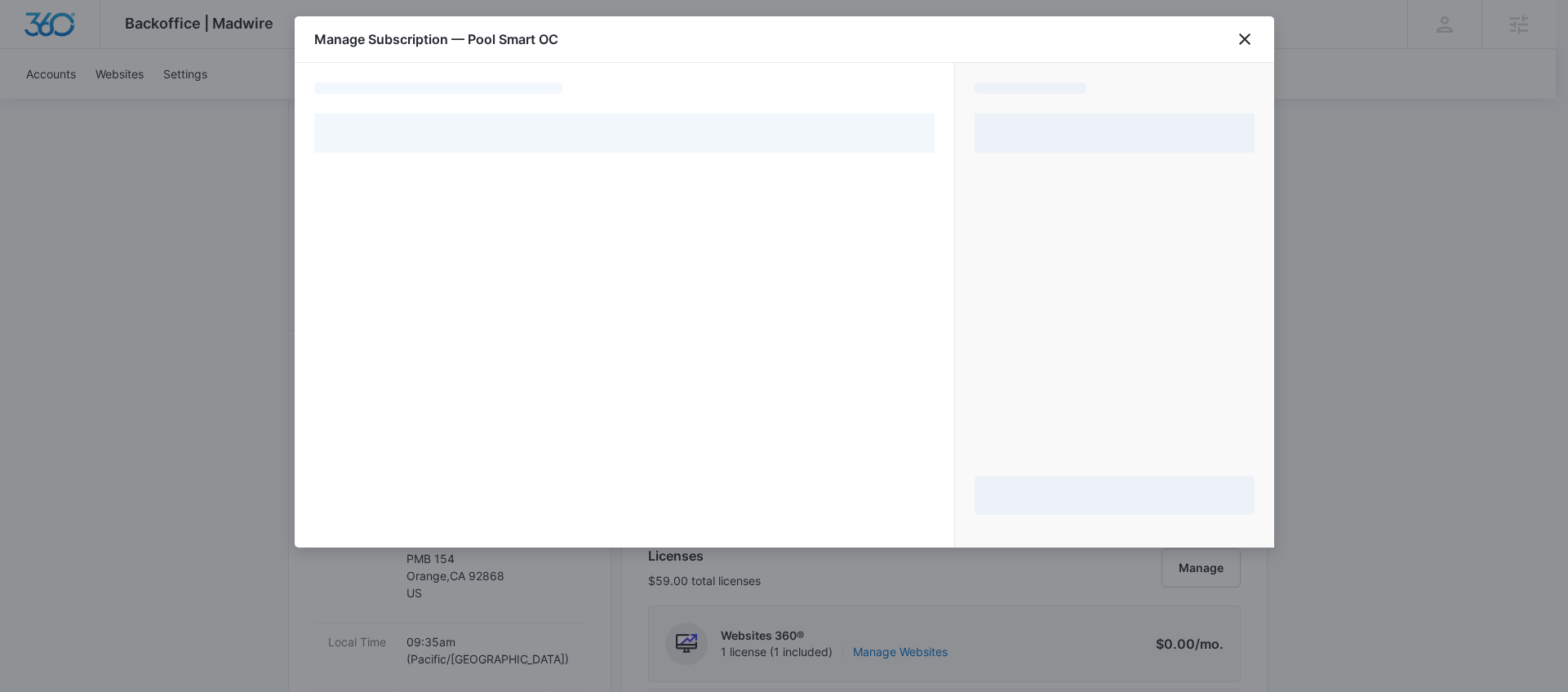
select select "pm_1R1aPmA4n8RTgNjURG9EDU5Y"
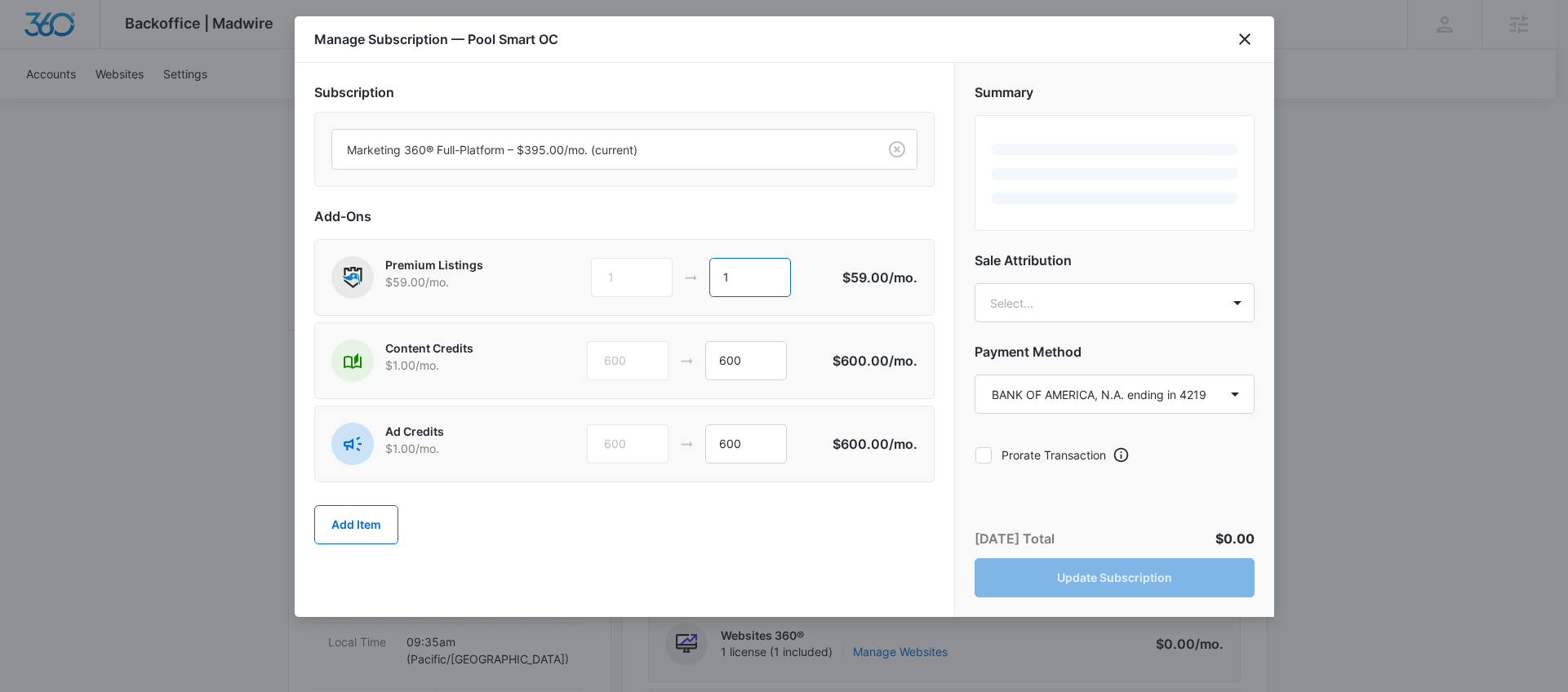
click at [745, 267] on input "1" at bounding box center [750, 278] width 82 height 40
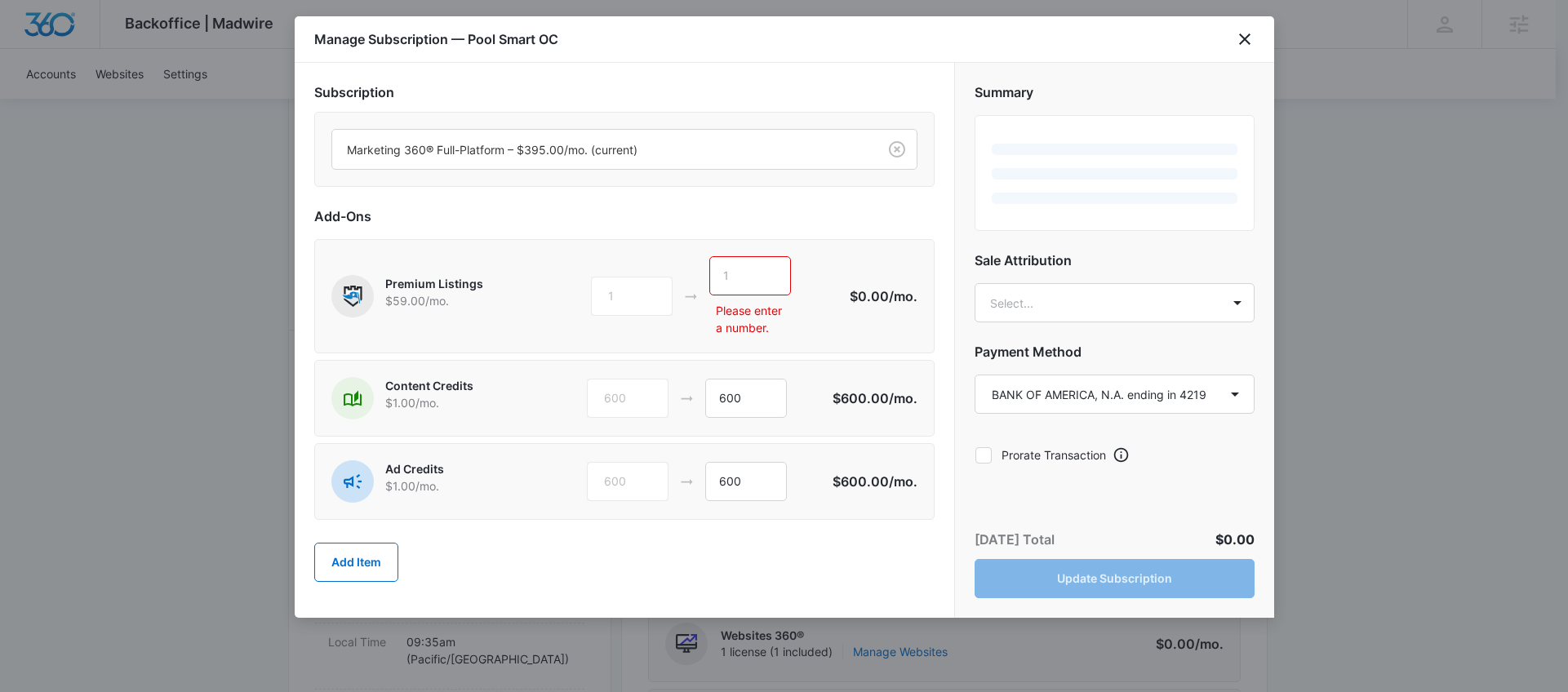
type input "0"
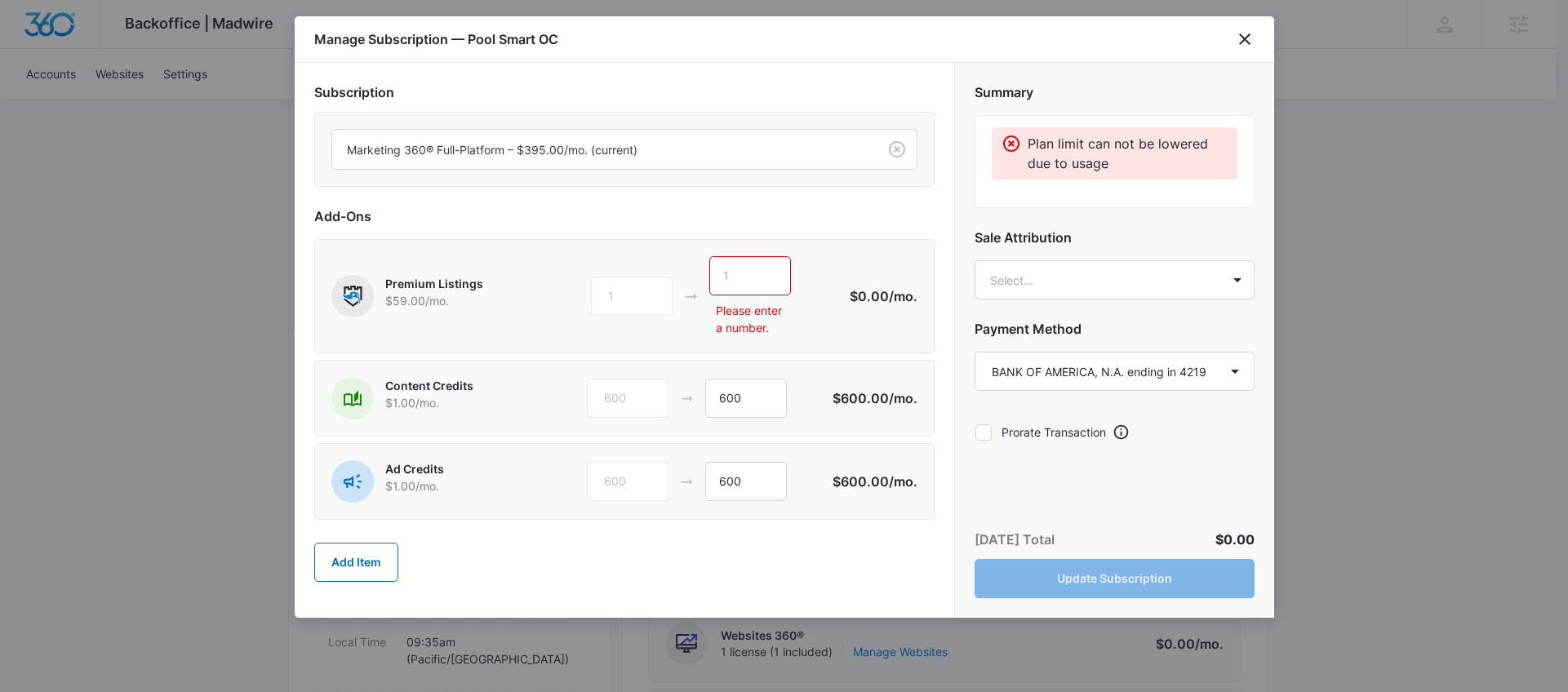
type input "1"
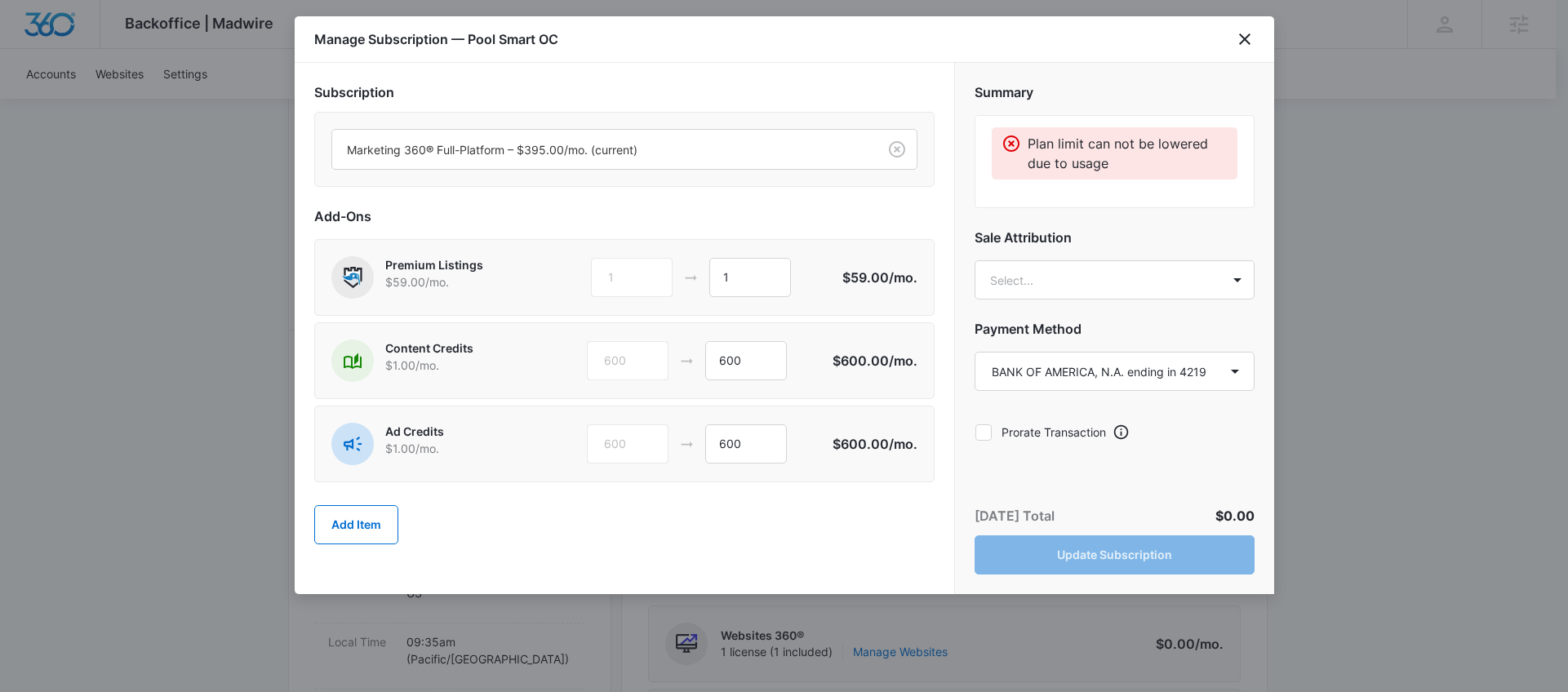
click at [680, 420] on div "Ad Credits $1.00 /mo. 600 600 $600.00 /mo." at bounding box center [624, 443] width 621 height 76
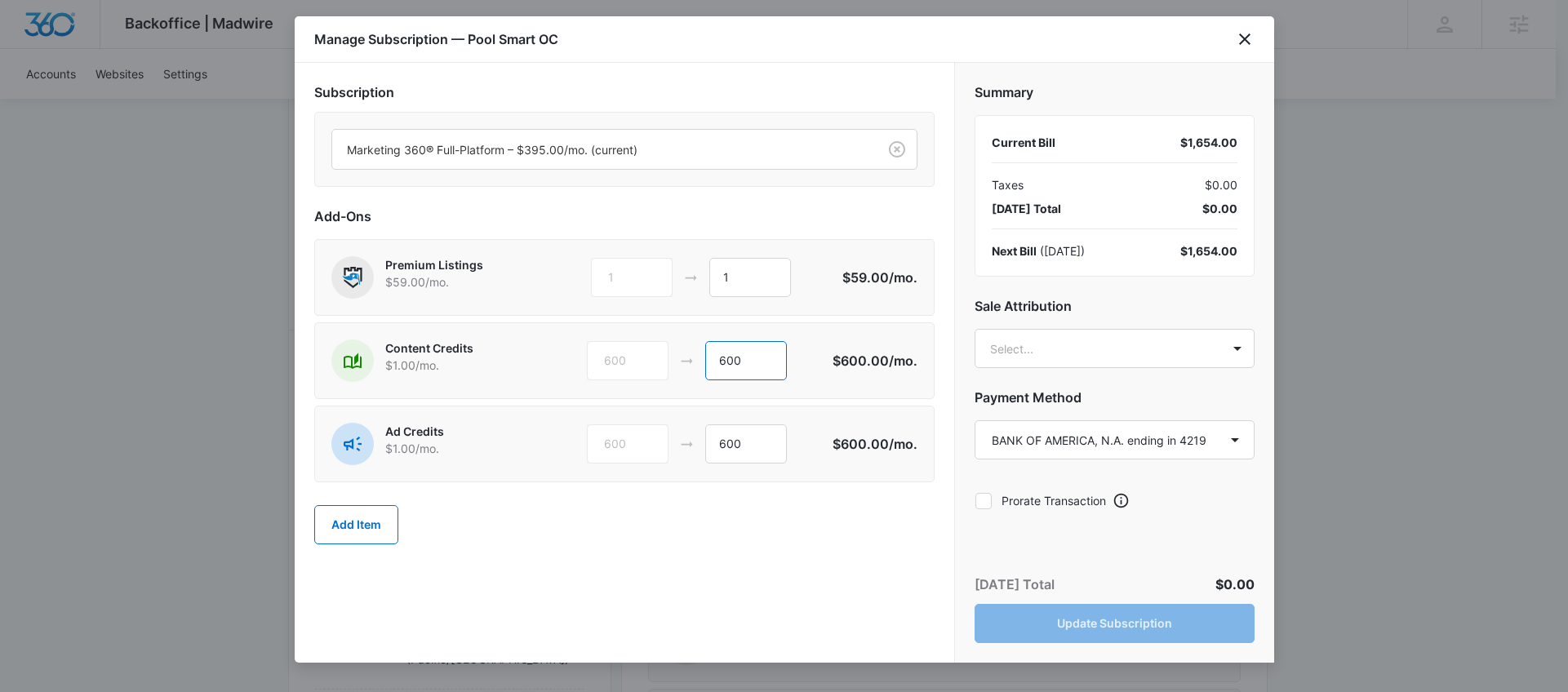
drag, startPoint x: 727, startPoint y: 371, endPoint x: 701, endPoint y: 373, distance: 26.1
click at [701, 373] on div "600 600" at bounding box center [709, 361] width 246 height 40
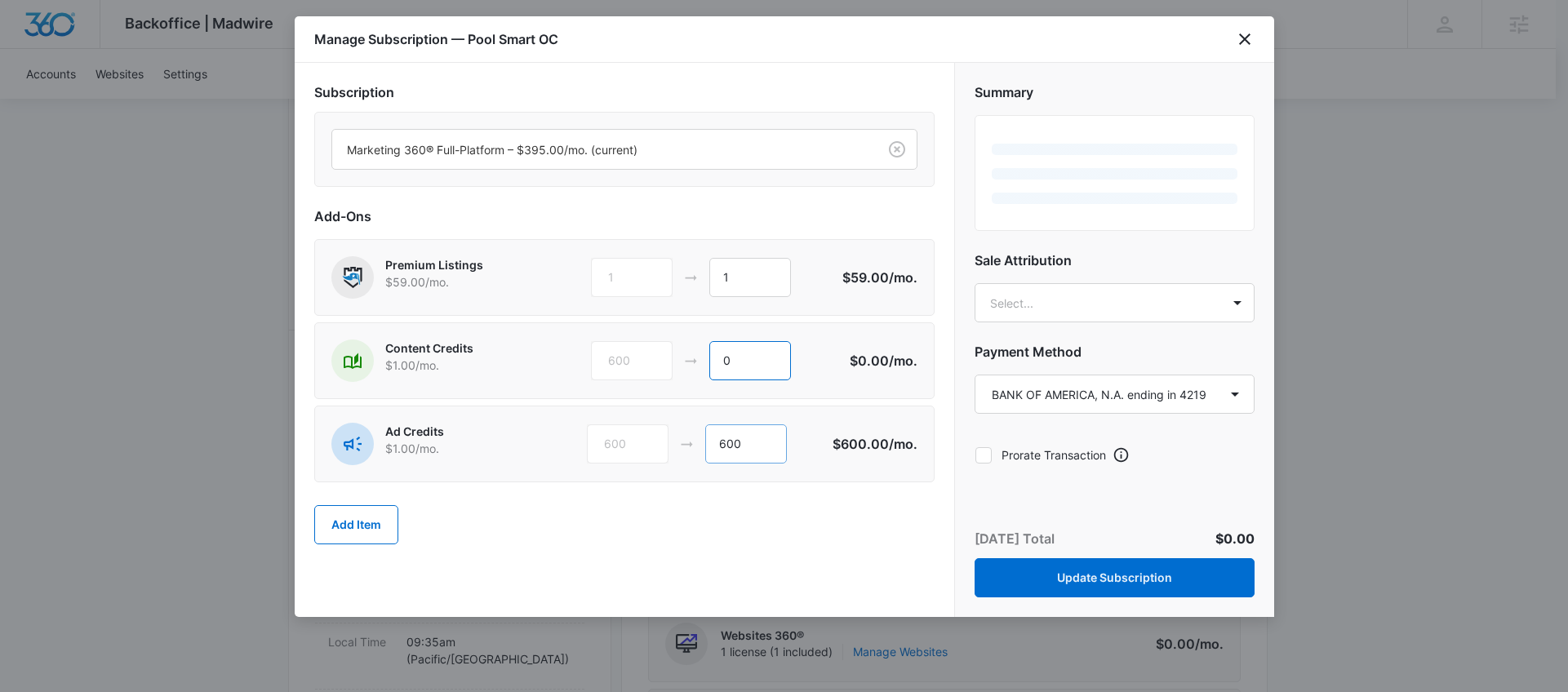
type input "0"
drag, startPoint x: 765, startPoint y: 451, endPoint x: 672, endPoint y: 445, distance: 93.2
click at [672, 445] on div "600 600" at bounding box center [709, 444] width 246 height 40
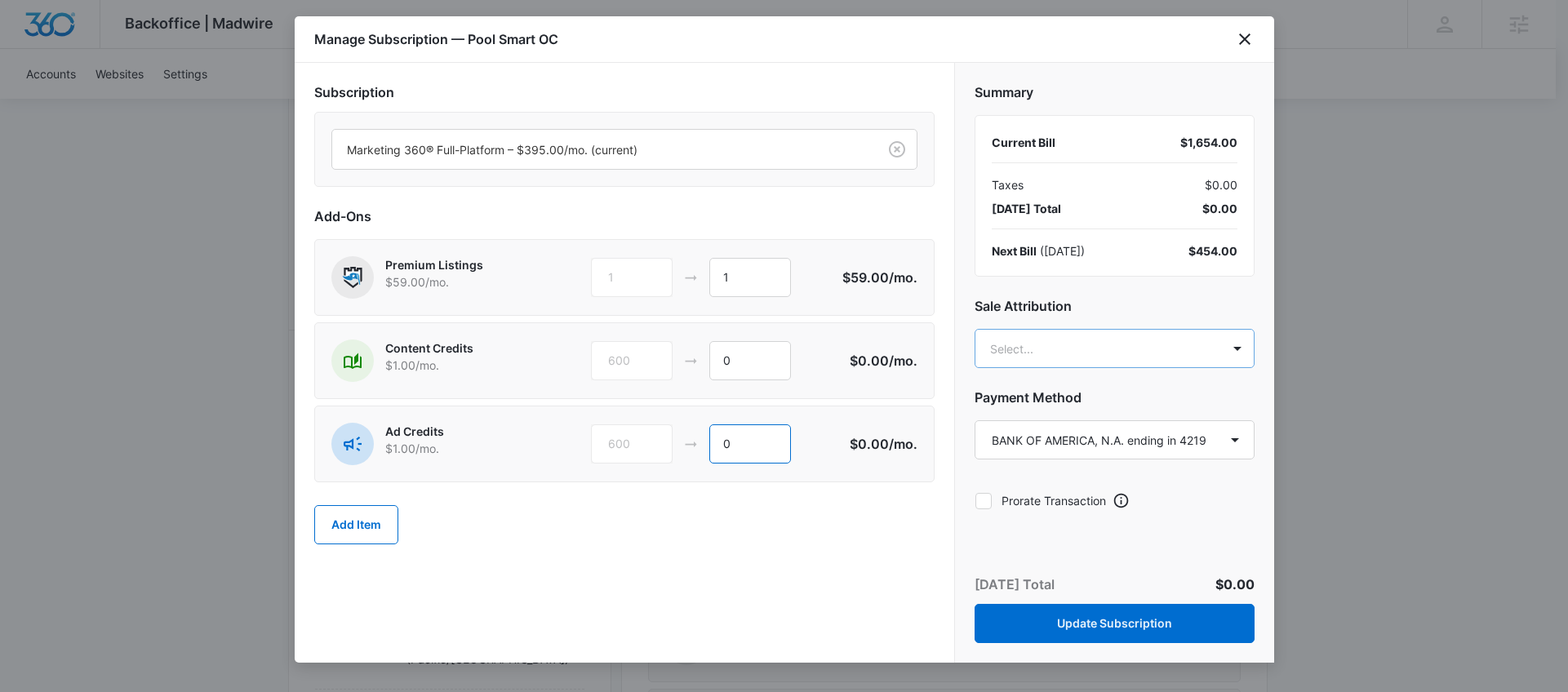
type input "0"
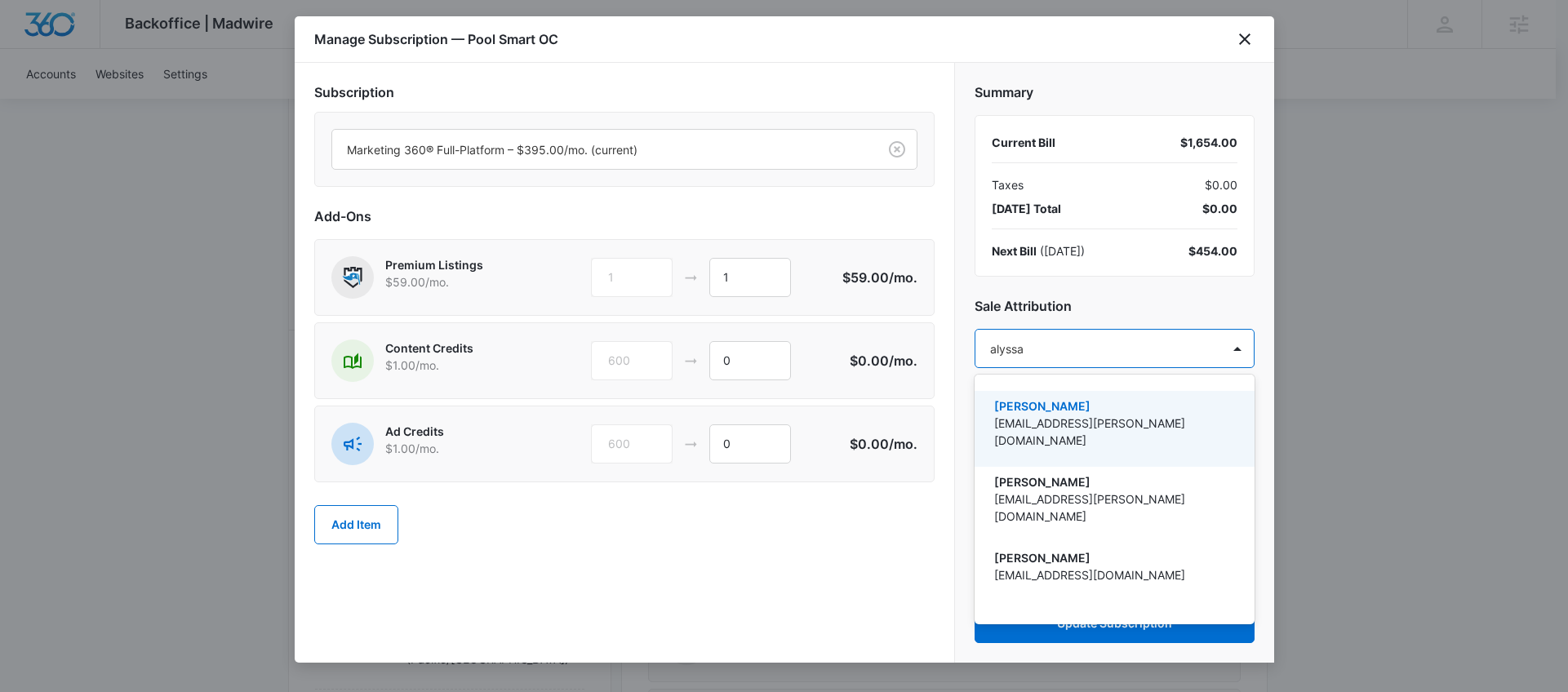
click at [771, 274] on div at bounding box center [784, 346] width 1568 height 692
type input "alyssa"
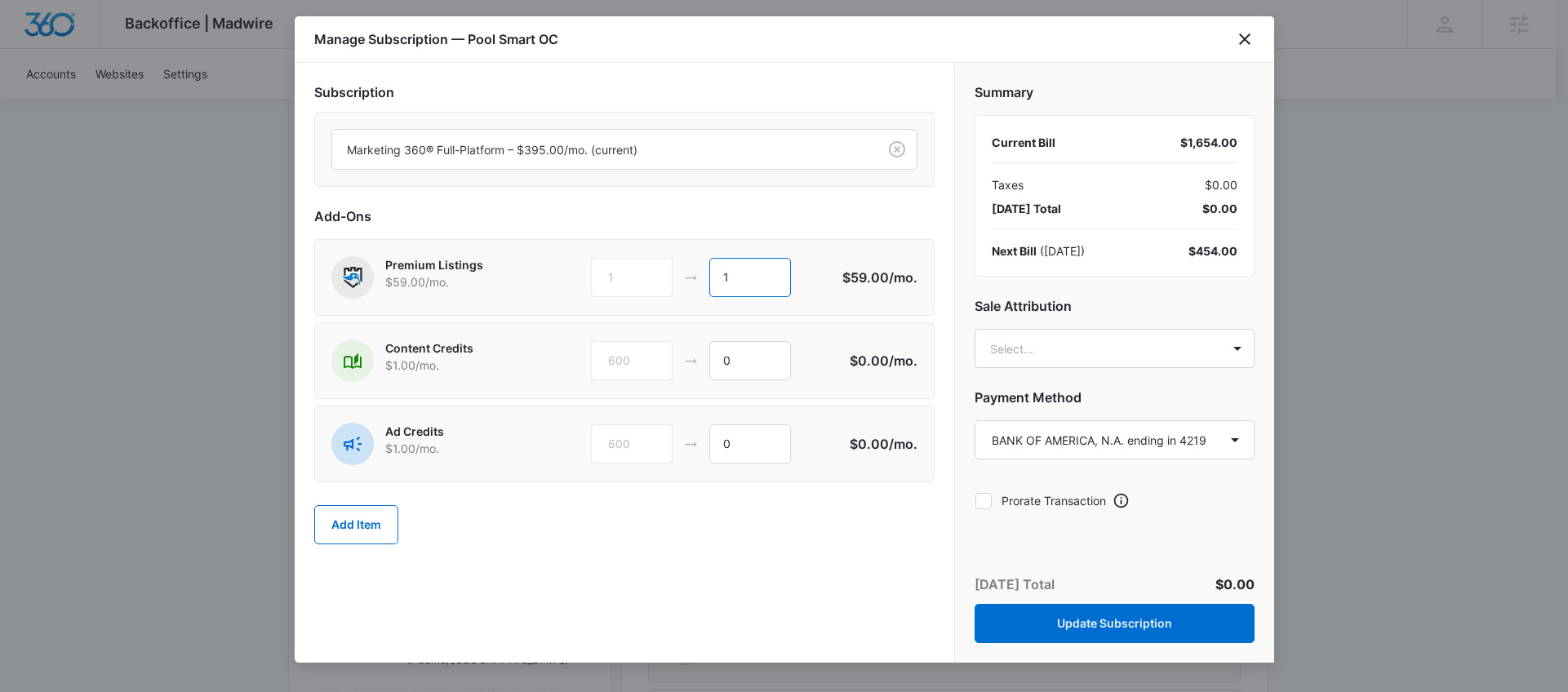
drag, startPoint x: 758, startPoint y: 275, endPoint x: 615, endPoint y: 275, distance: 143.0
click at [615, 275] on div "1 1" at bounding box center [716, 278] width 250 height 40
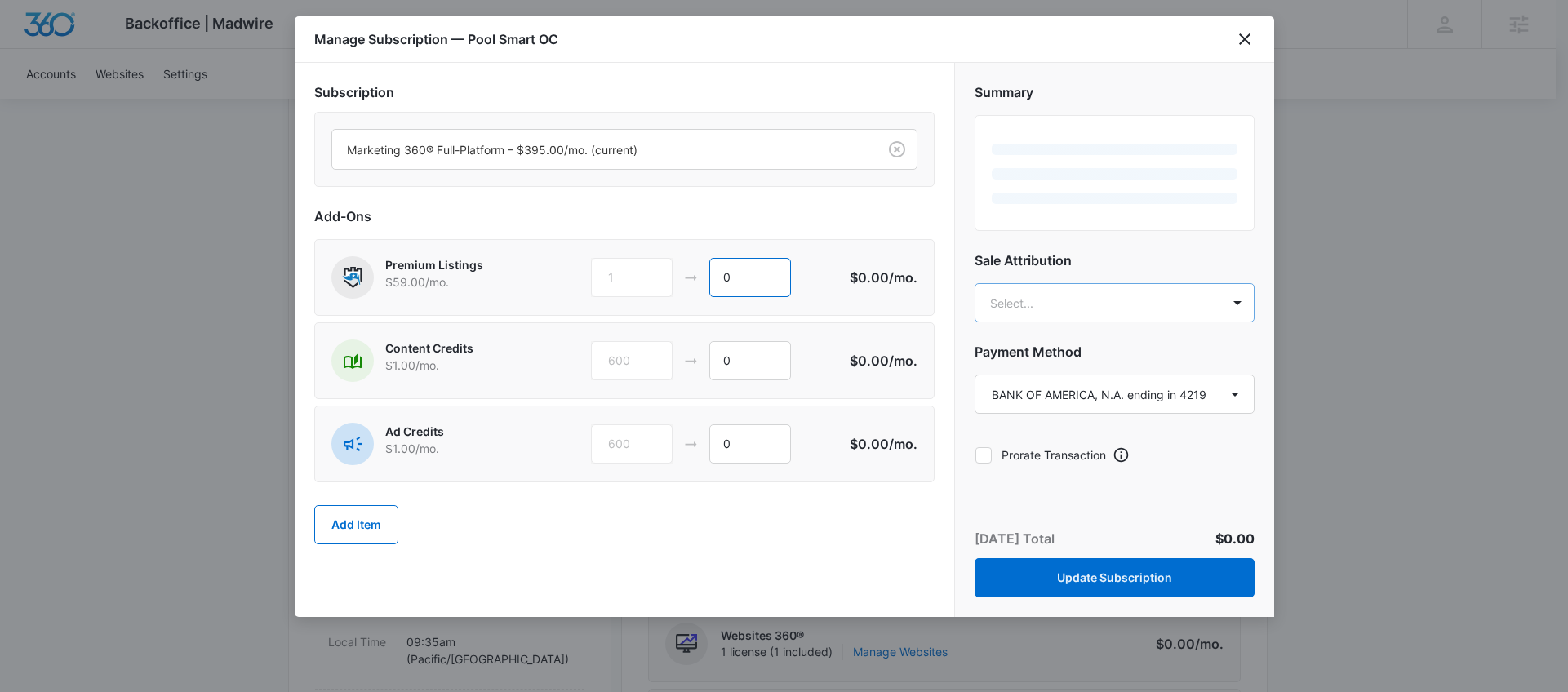
type input "0"
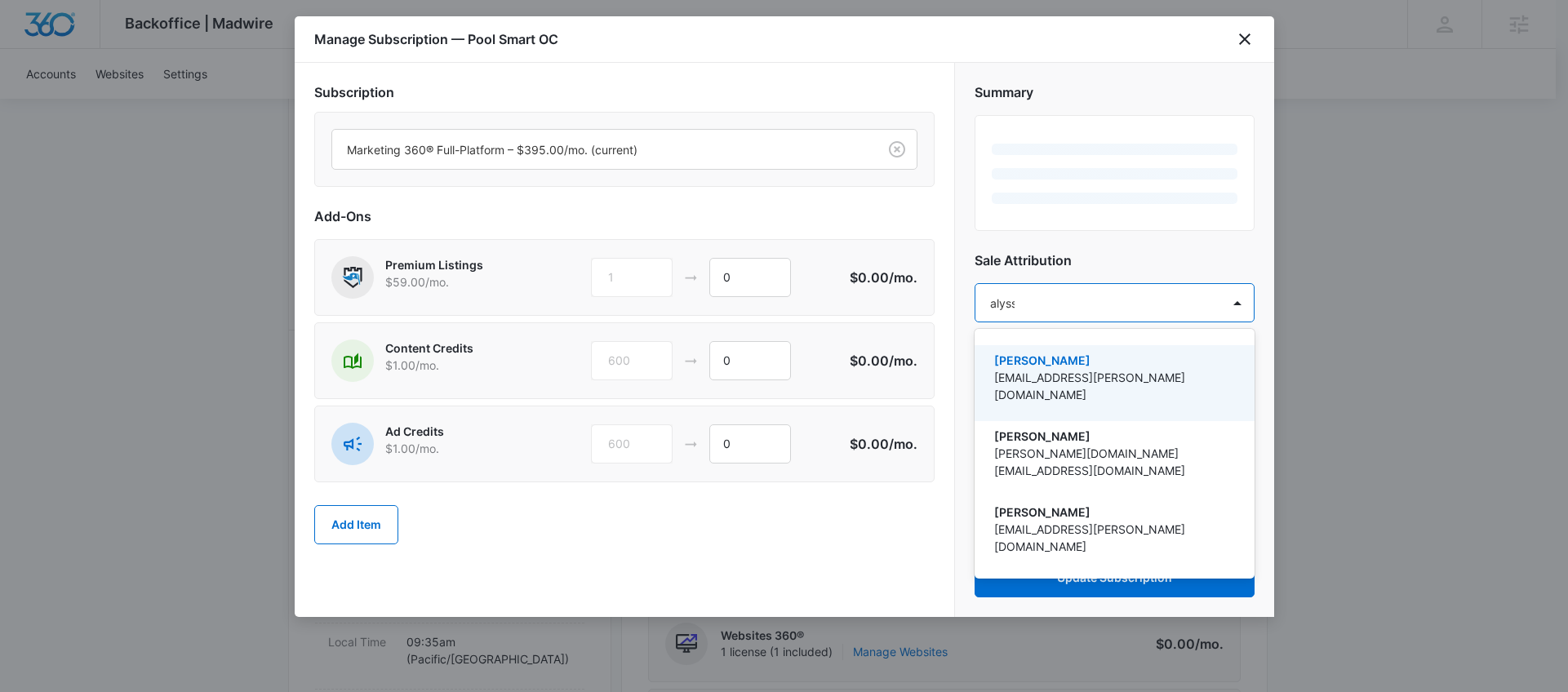
type input "alyssa"
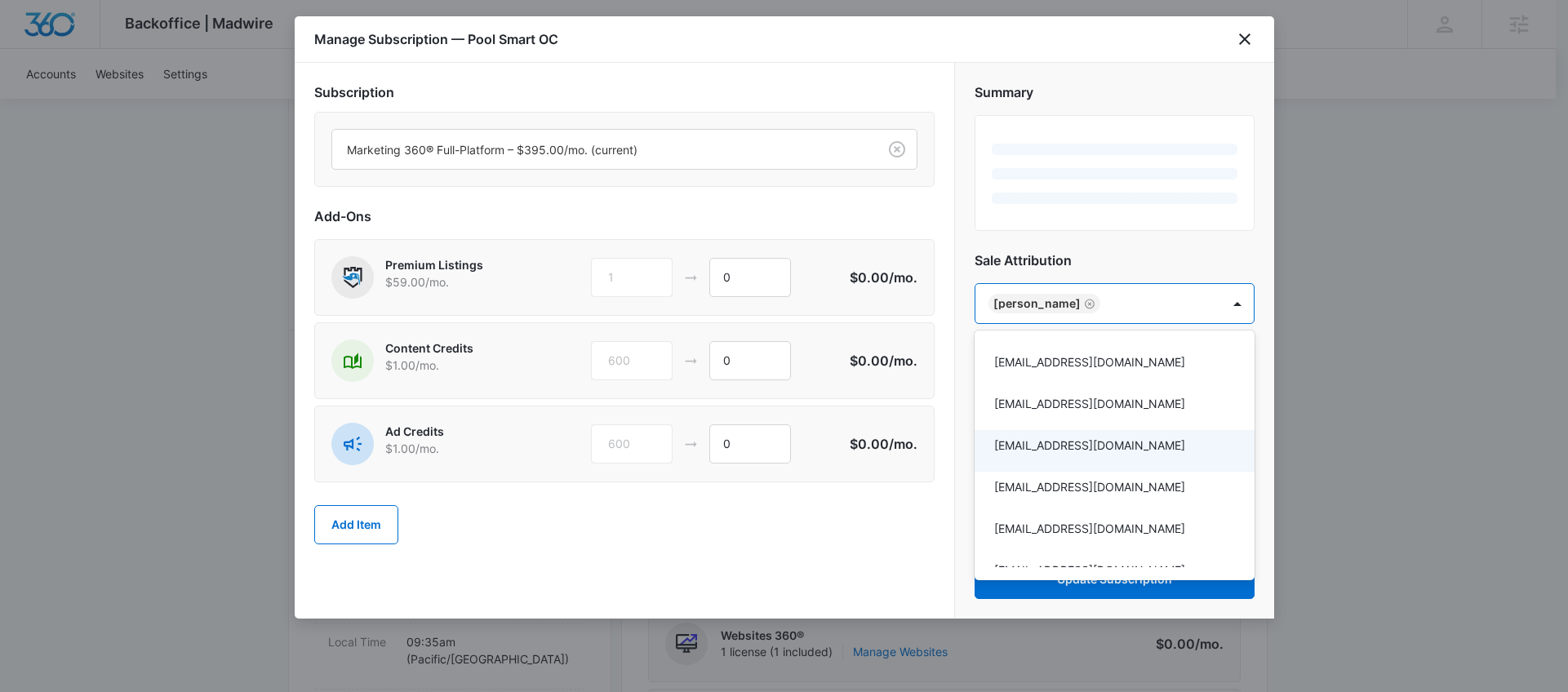
click at [959, 530] on div at bounding box center [784, 346] width 1568 height 692
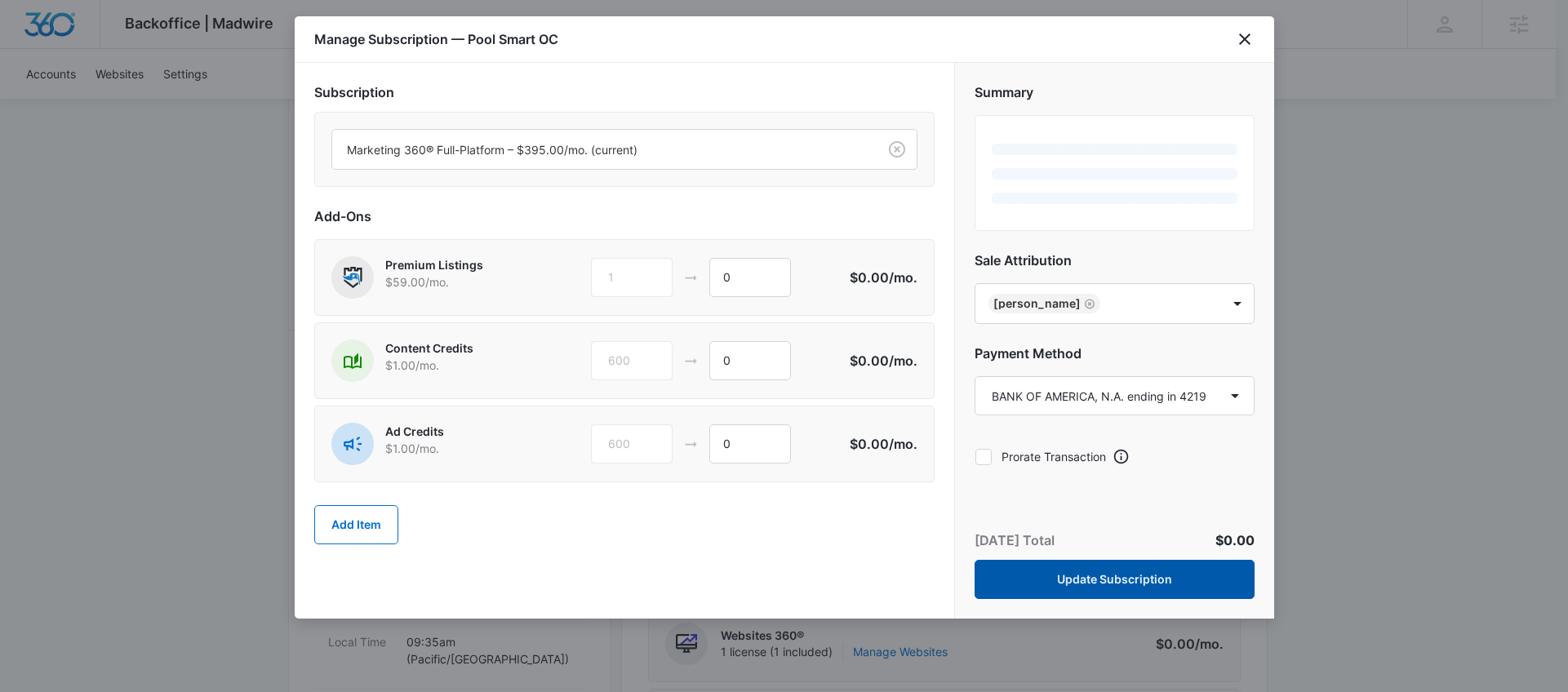
click at [1000, 578] on button "Update Subscription" at bounding box center [1114, 580] width 280 height 40
click at [1050, 593] on button "Update Subscription" at bounding box center [1114, 580] width 280 height 40
click at [1053, 586] on button "Update Subscription" at bounding box center [1114, 580] width 280 height 40
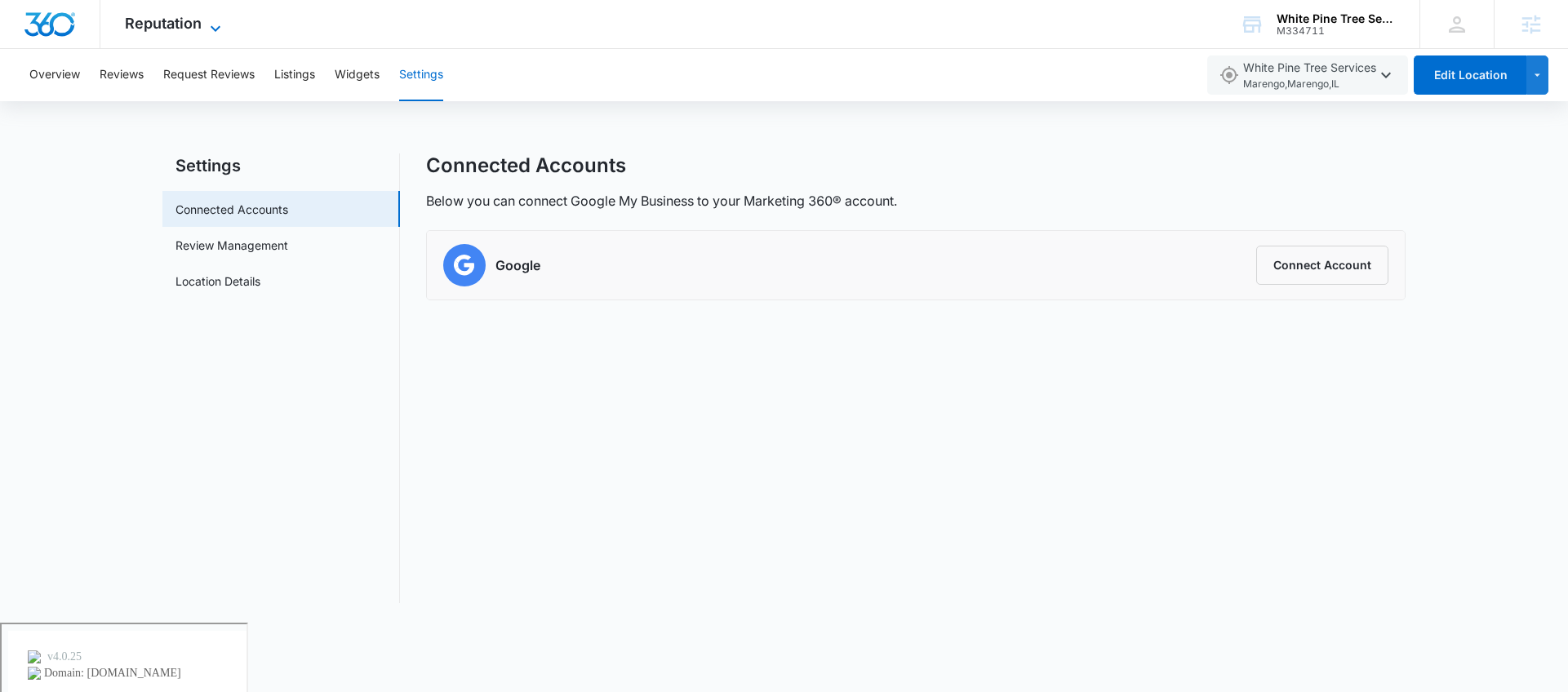
click at [208, 28] on icon at bounding box center [215, 28] width 20 height 20
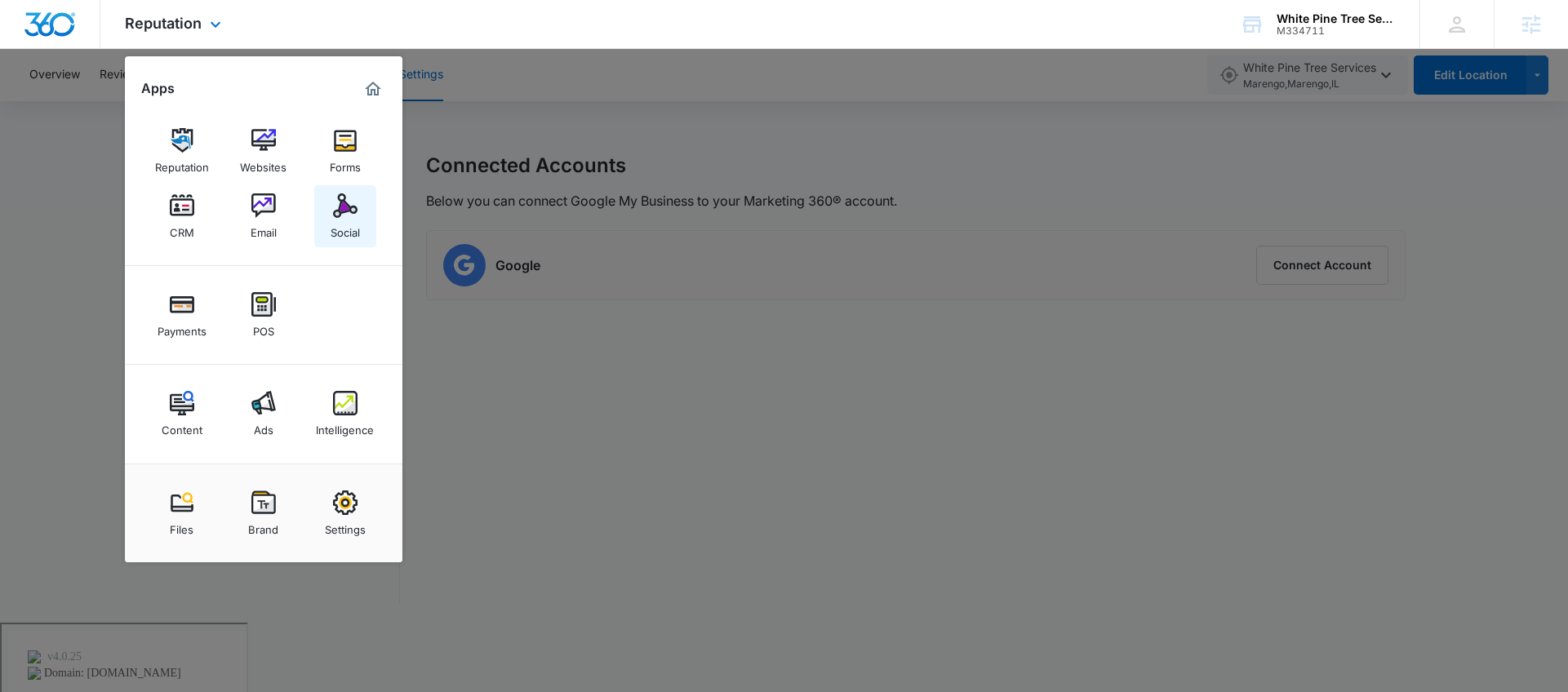
click at [348, 220] on div "Social" at bounding box center [345, 228] width 29 height 22
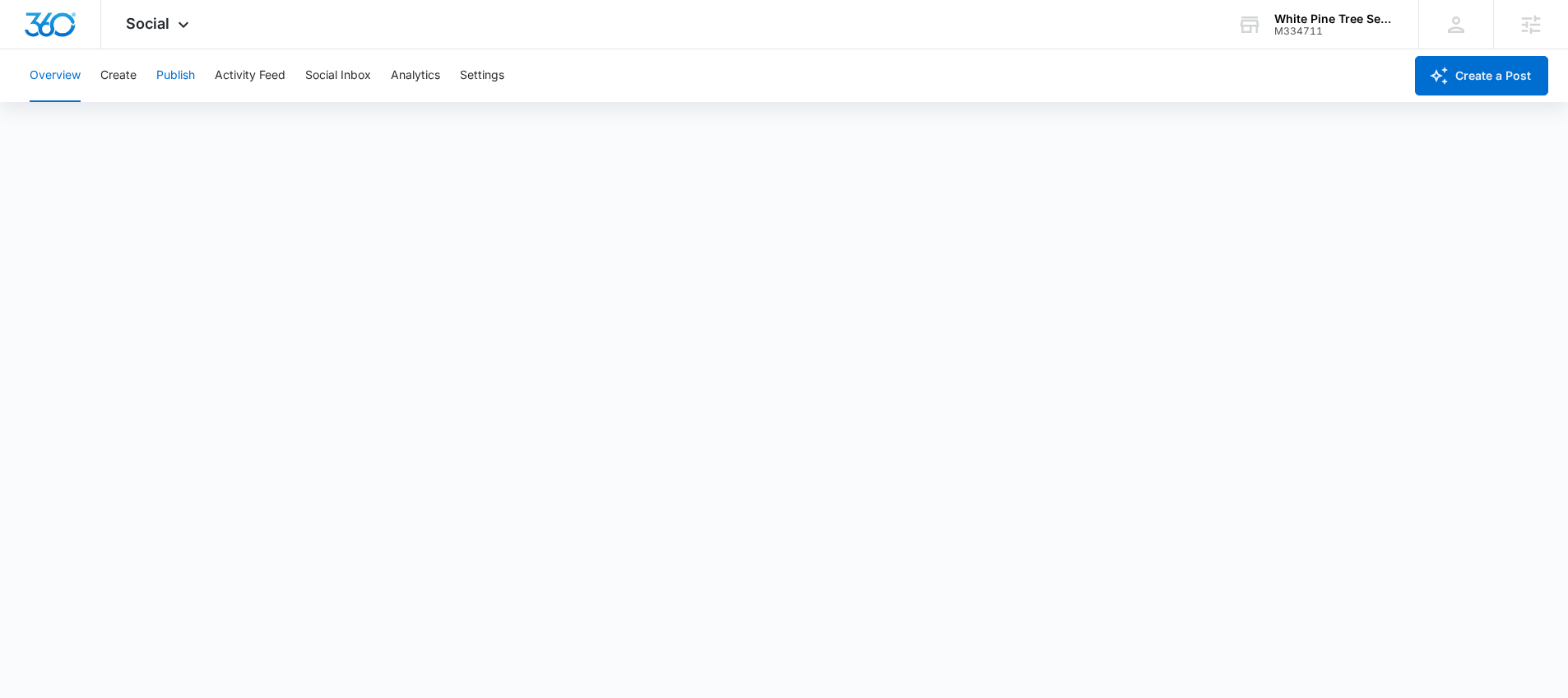
click at [177, 77] on button "Publish" at bounding box center [176, 75] width 39 height 52
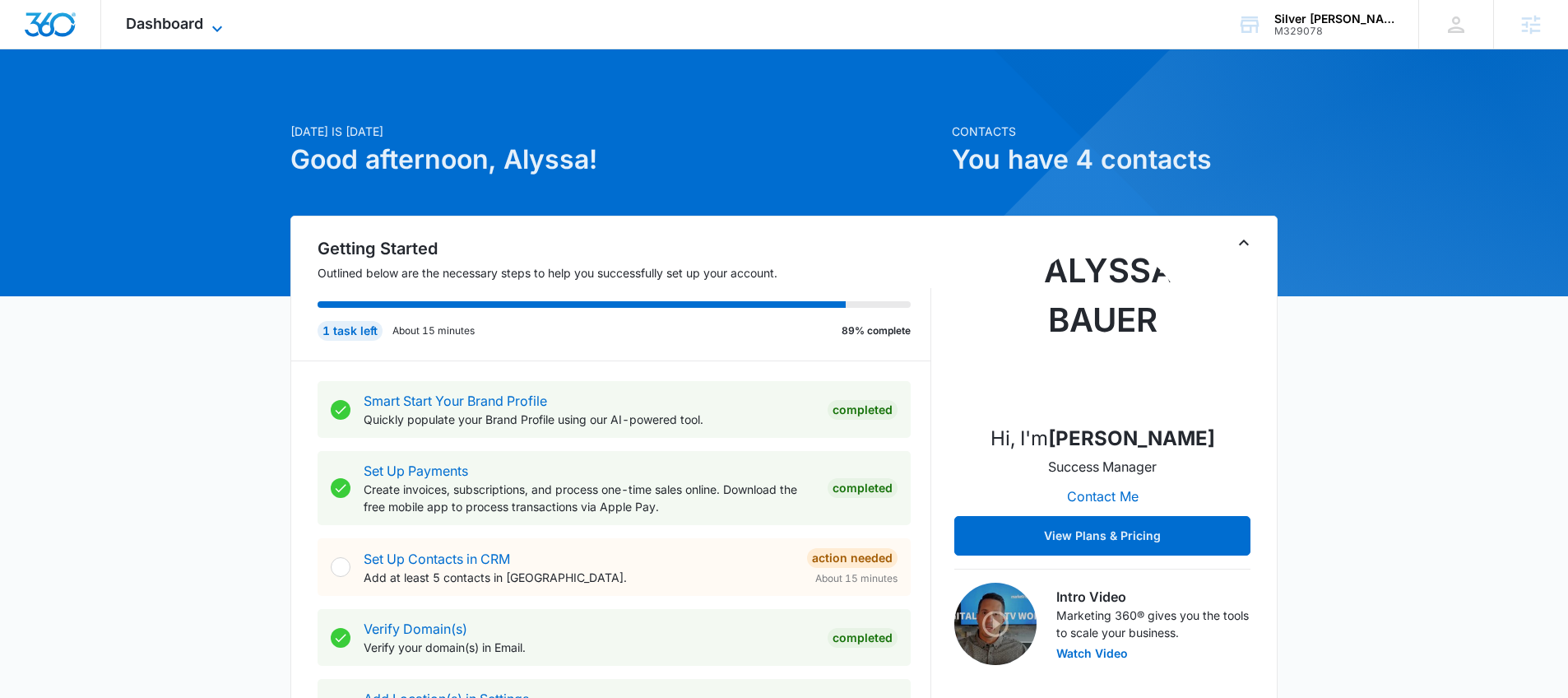
click at [202, 29] on span "Dashboard" at bounding box center [164, 24] width 77 height 17
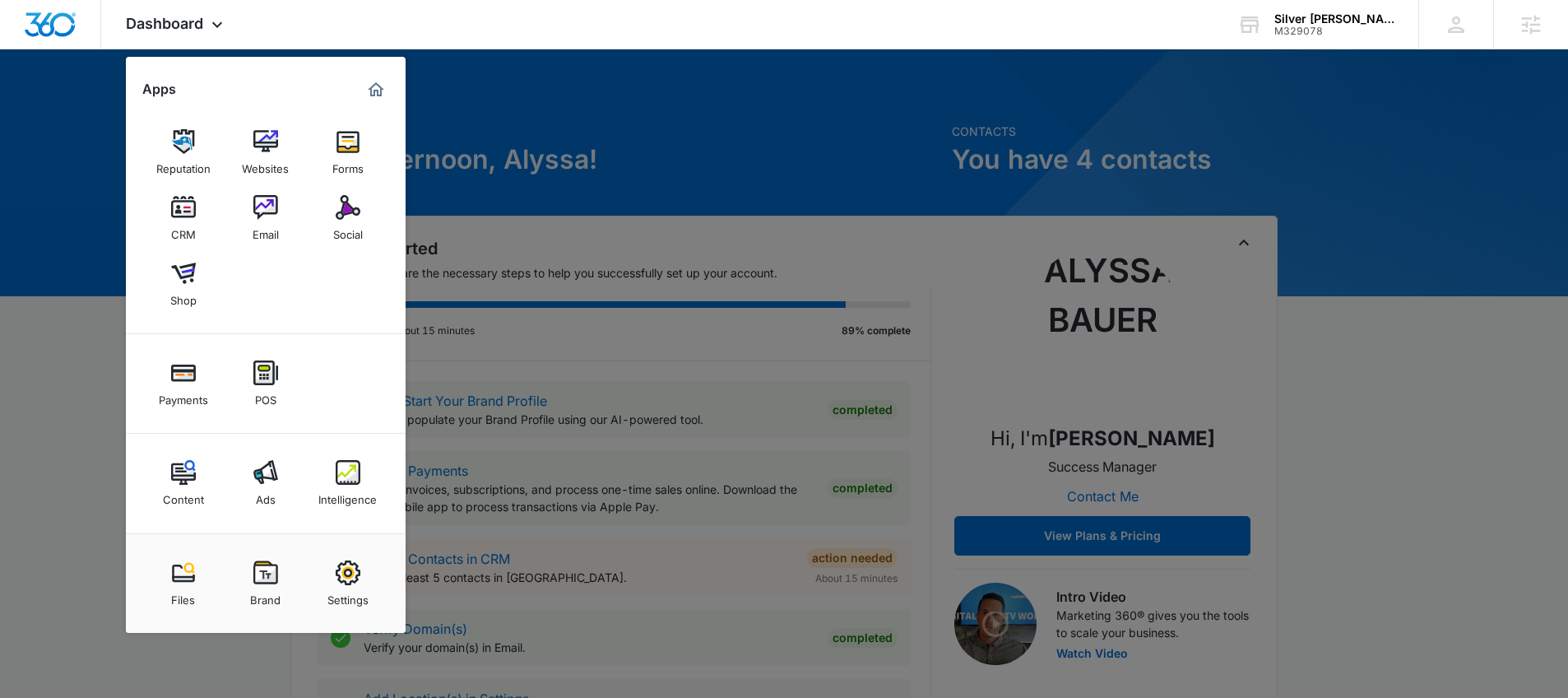
click at [196, 216] on link "CRM" at bounding box center [183, 218] width 63 height 63
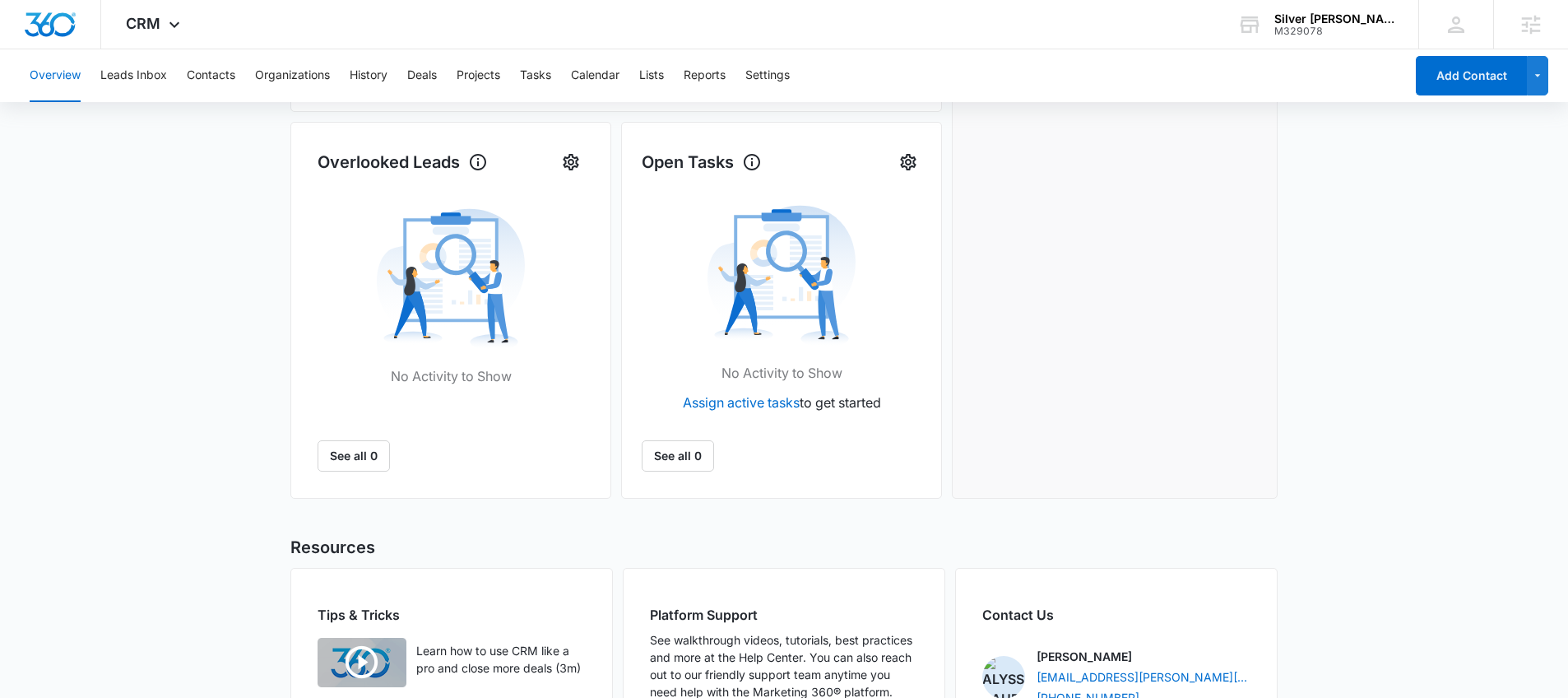
scroll to position [536, 0]
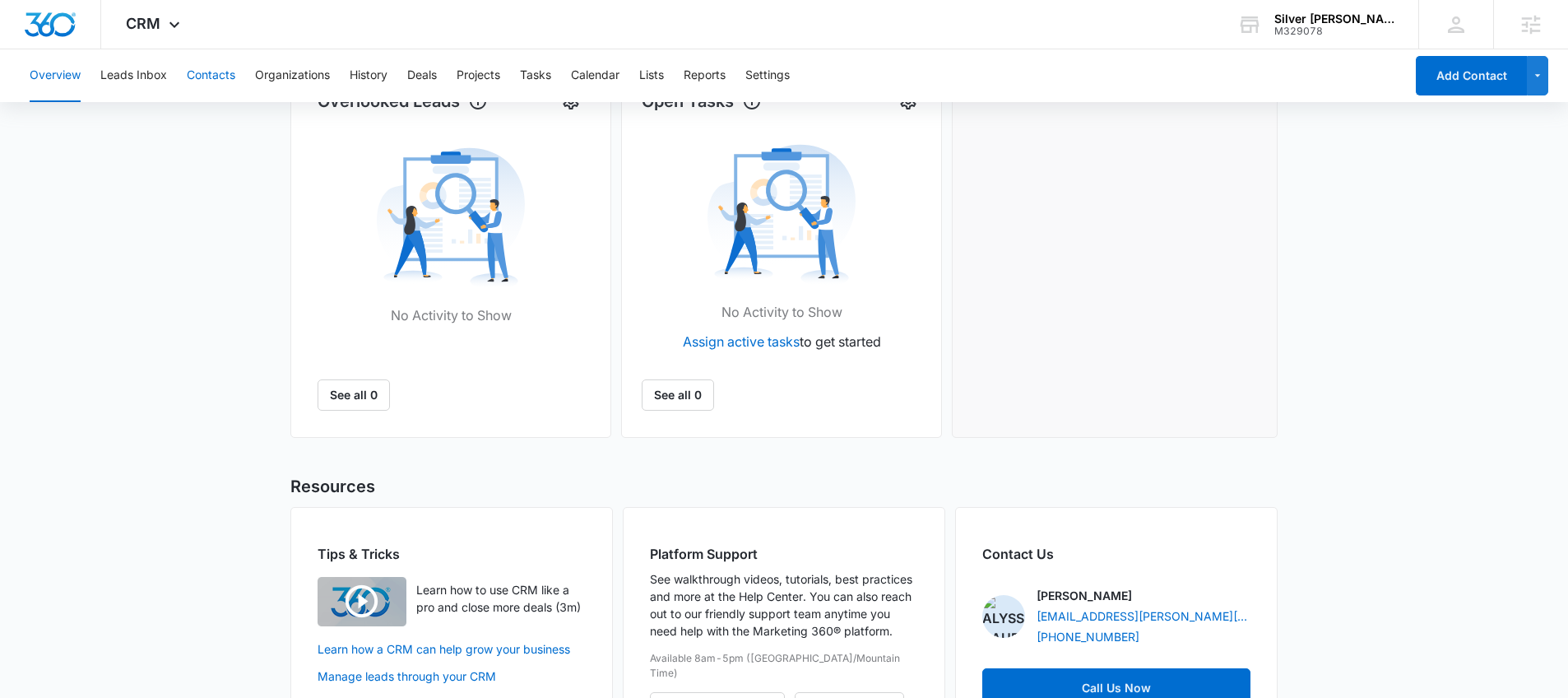
click at [220, 75] on button "Contacts" at bounding box center [211, 75] width 48 height 52
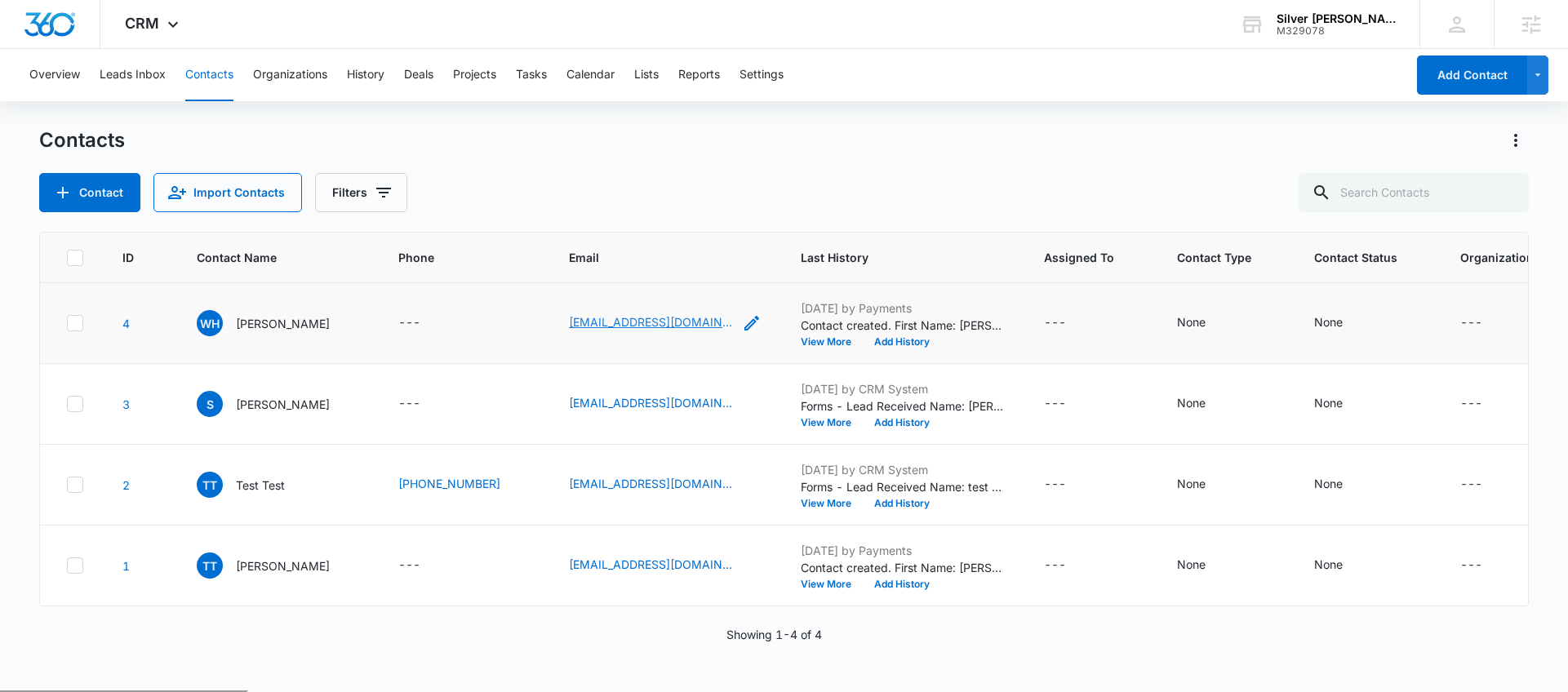
click at [611, 327] on link "[EMAIL_ADDRESS][DOMAIN_NAME]" at bounding box center [650, 322] width 163 height 17
click at [154, 35] on div "CRM Apps Reputation Websites Forms CRM Email Social Shop Payments POS Content A…" at bounding box center [154, 24] width 107 height 48
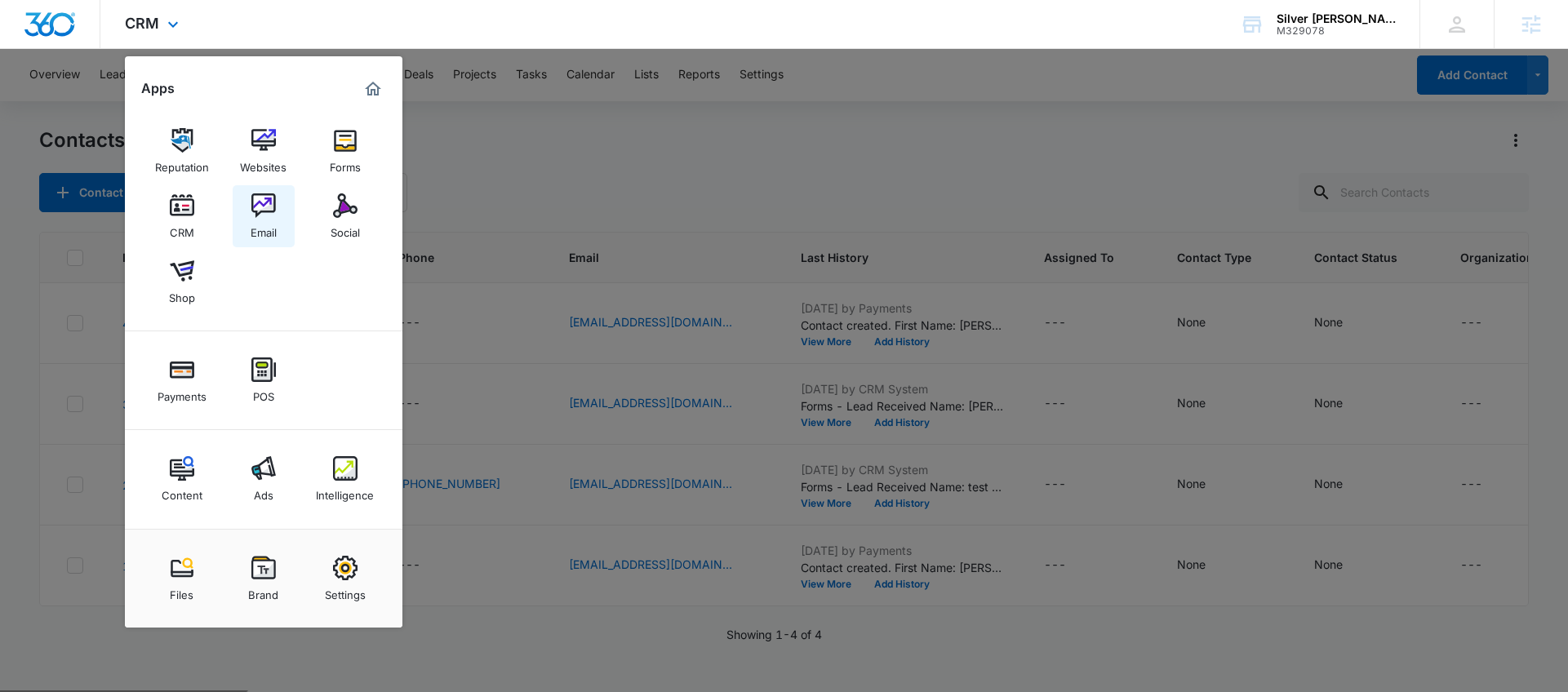
click at [273, 203] on img at bounding box center [264, 205] width 24 height 24
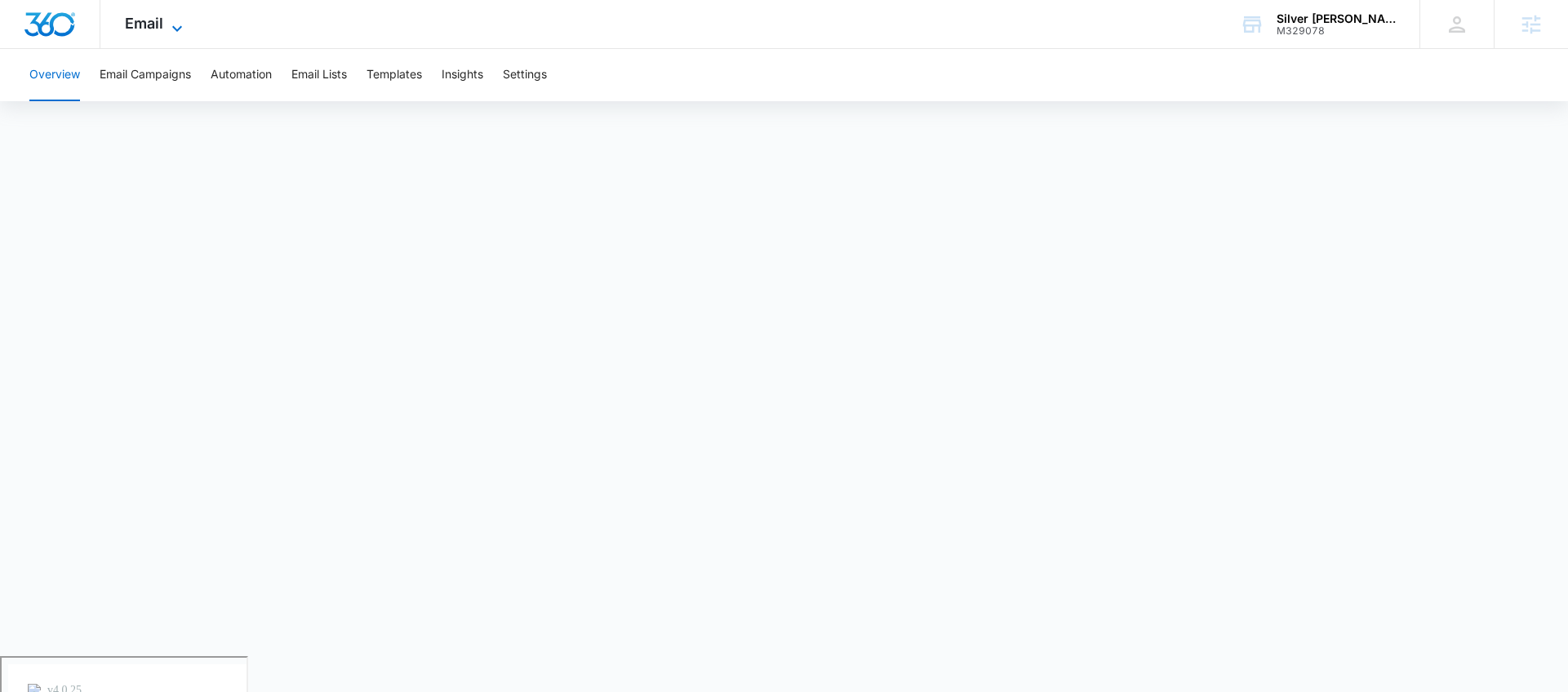
click at [169, 28] on icon at bounding box center [177, 28] width 20 height 20
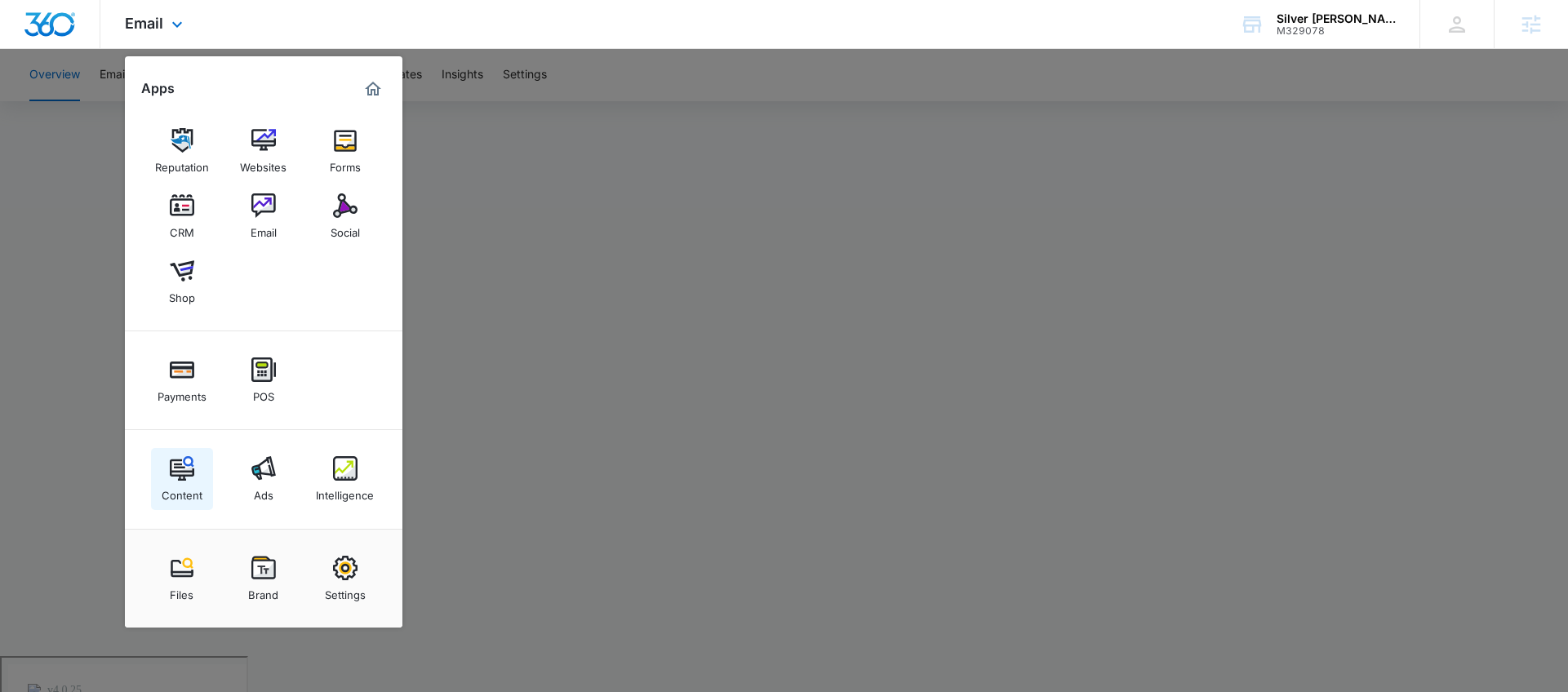
click at [188, 474] on img at bounding box center [182, 469] width 24 height 24
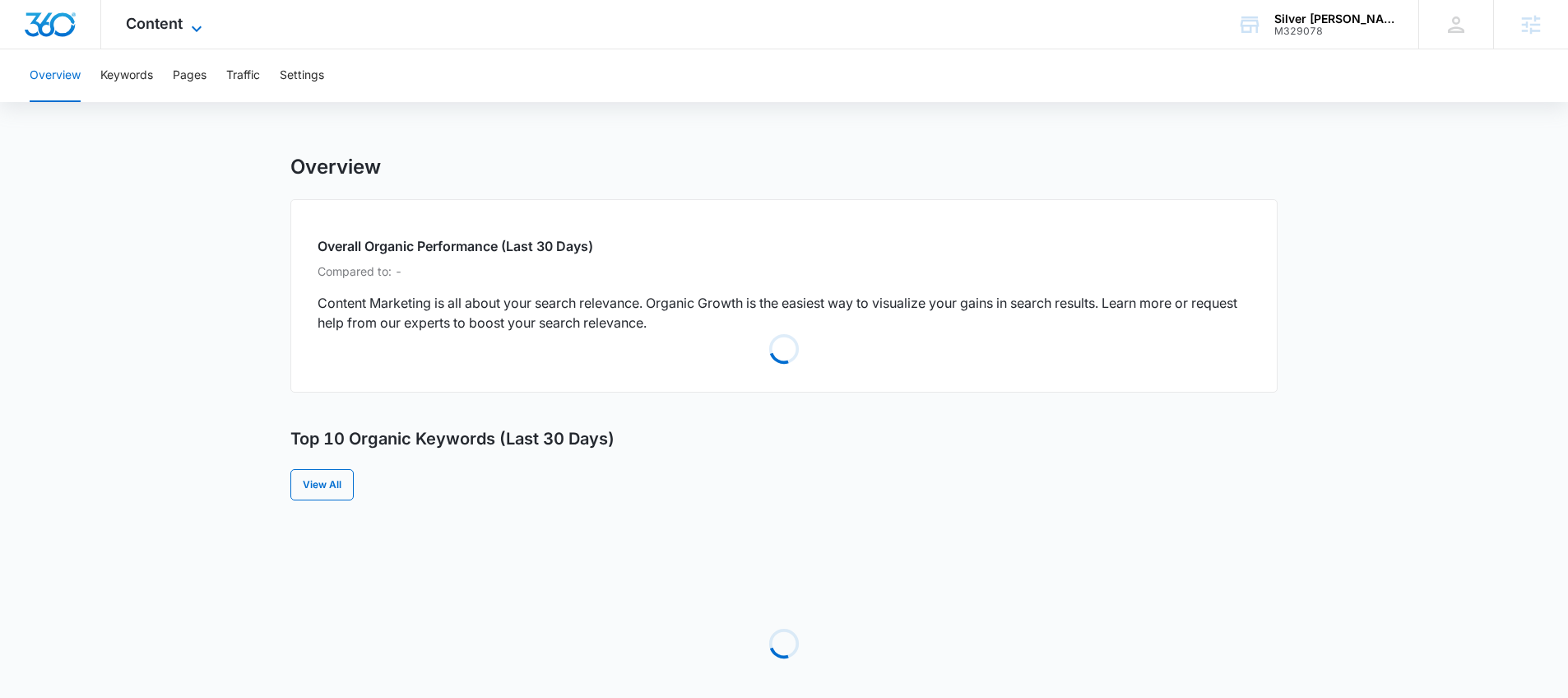
click at [162, 15] on span "Content" at bounding box center [155, 24] width 57 height 17
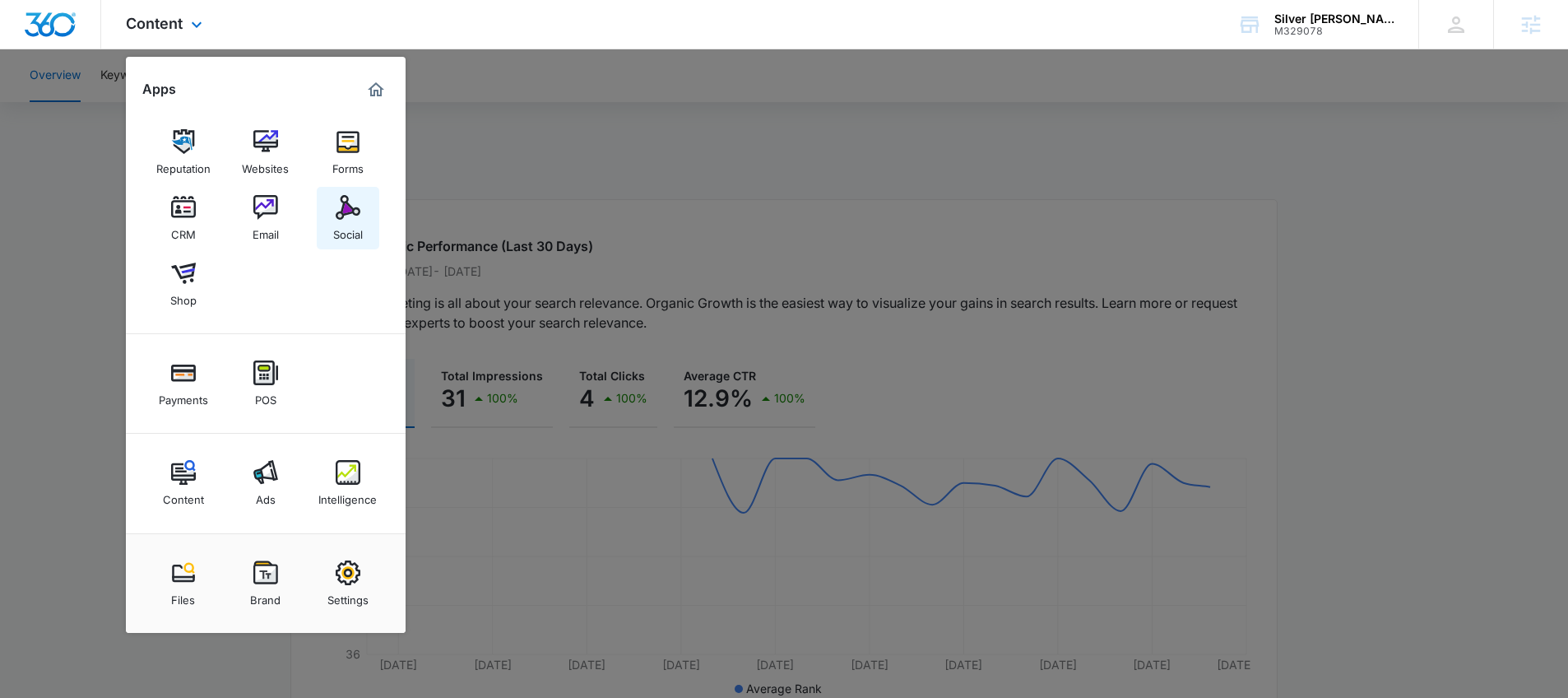
click at [327, 225] on link "Social" at bounding box center [348, 218] width 63 height 63
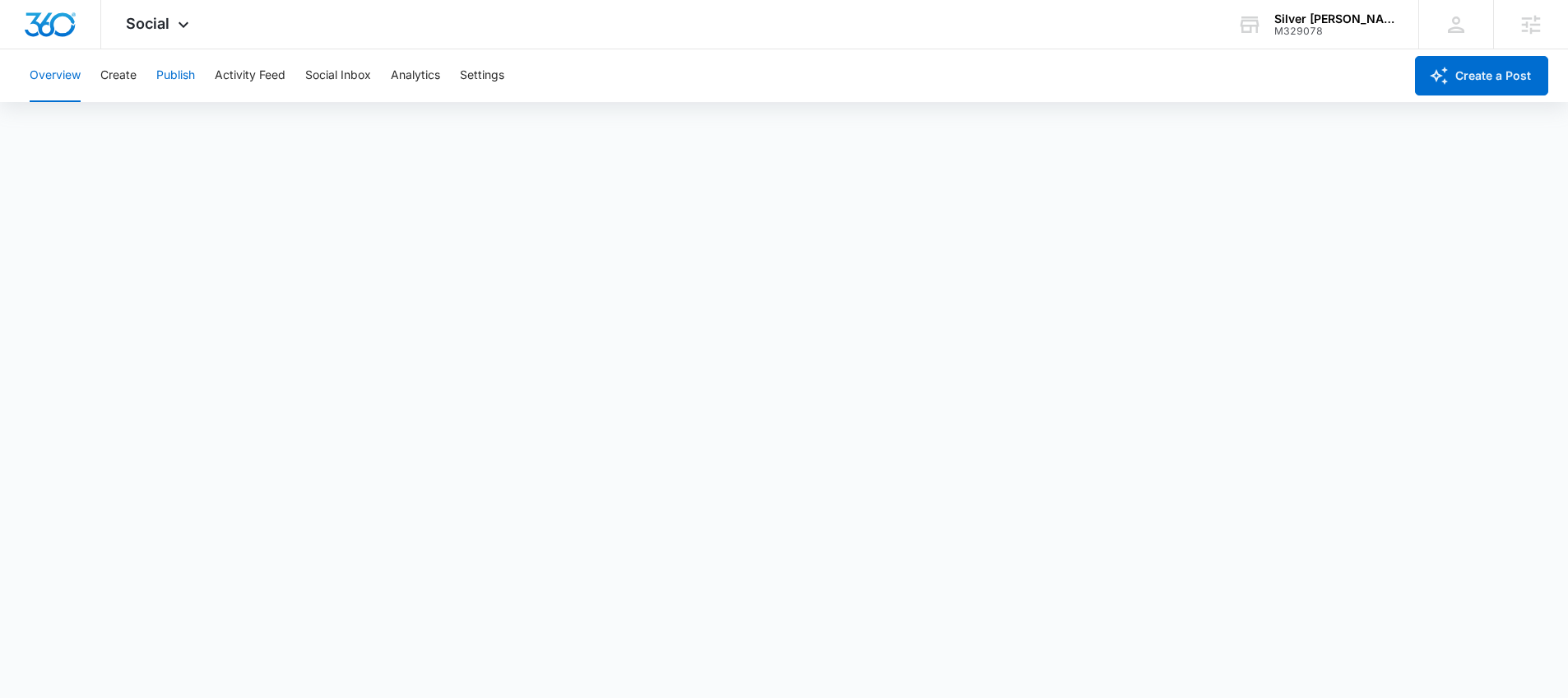
click at [158, 77] on button "Publish" at bounding box center [176, 75] width 39 height 52
click at [412, 79] on button "Analytics" at bounding box center [416, 75] width 49 height 52
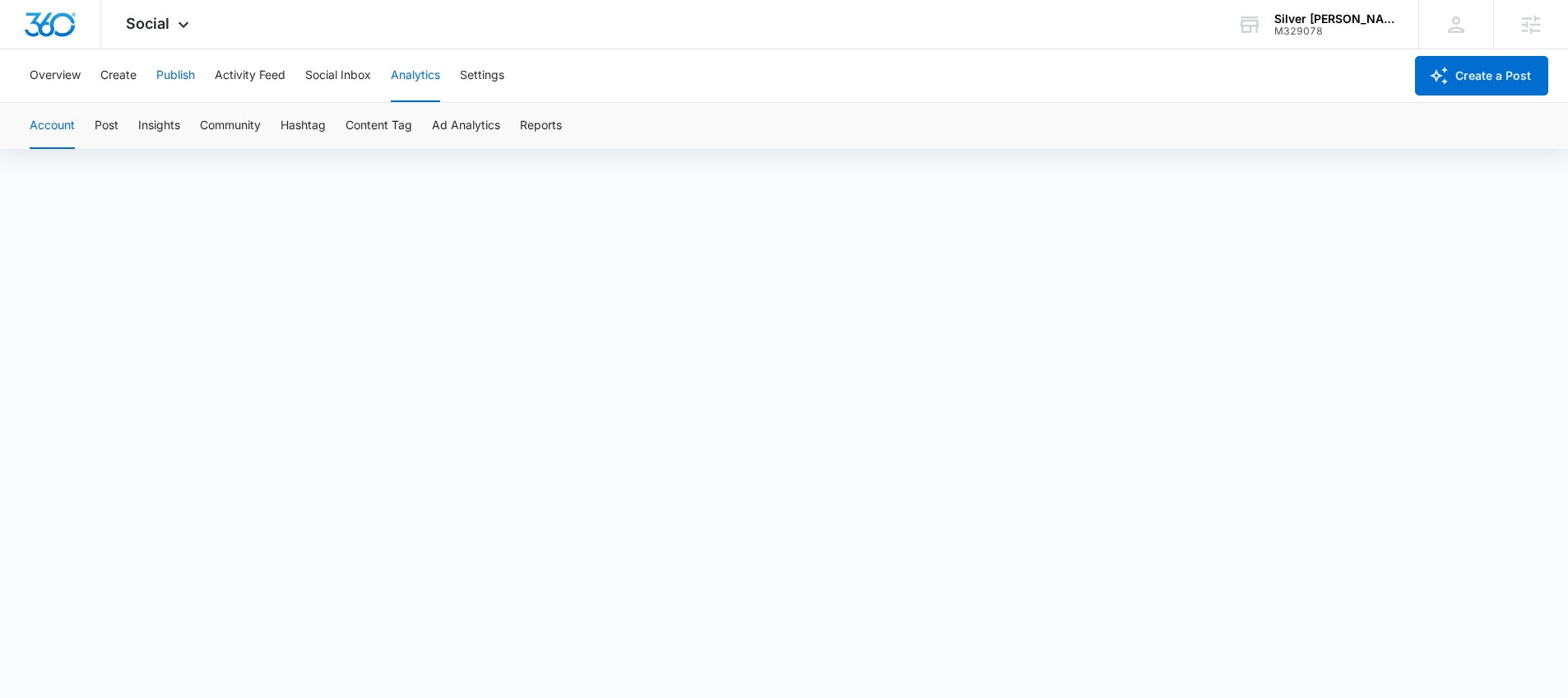
click at [165, 82] on button "Publish" at bounding box center [176, 75] width 39 height 52
click at [1390, 34] on div "M329078" at bounding box center [1335, 31] width 121 height 11
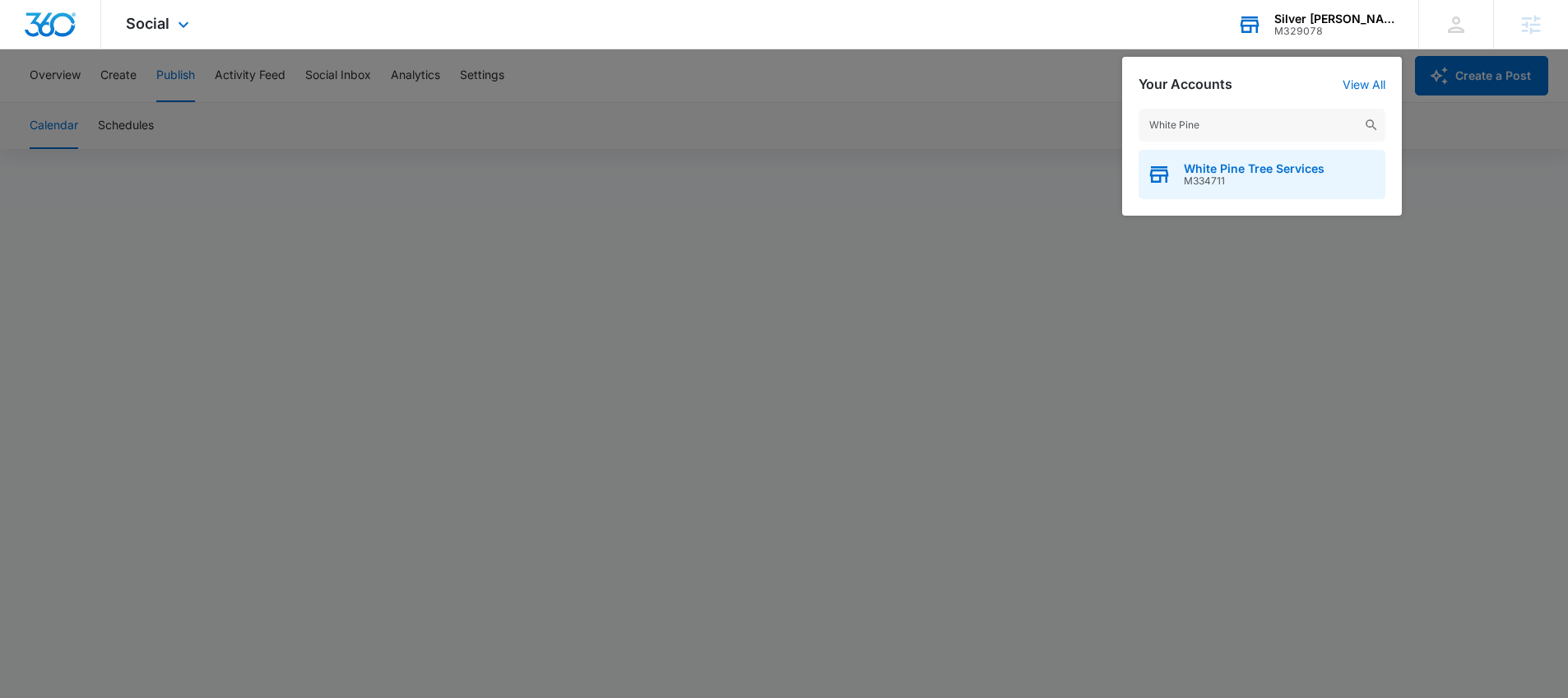
type input "White Pine"
click at [1278, 160] on div "White Pine Tree Services M334711" at bounding box center [1262, 175] width 247 height 49
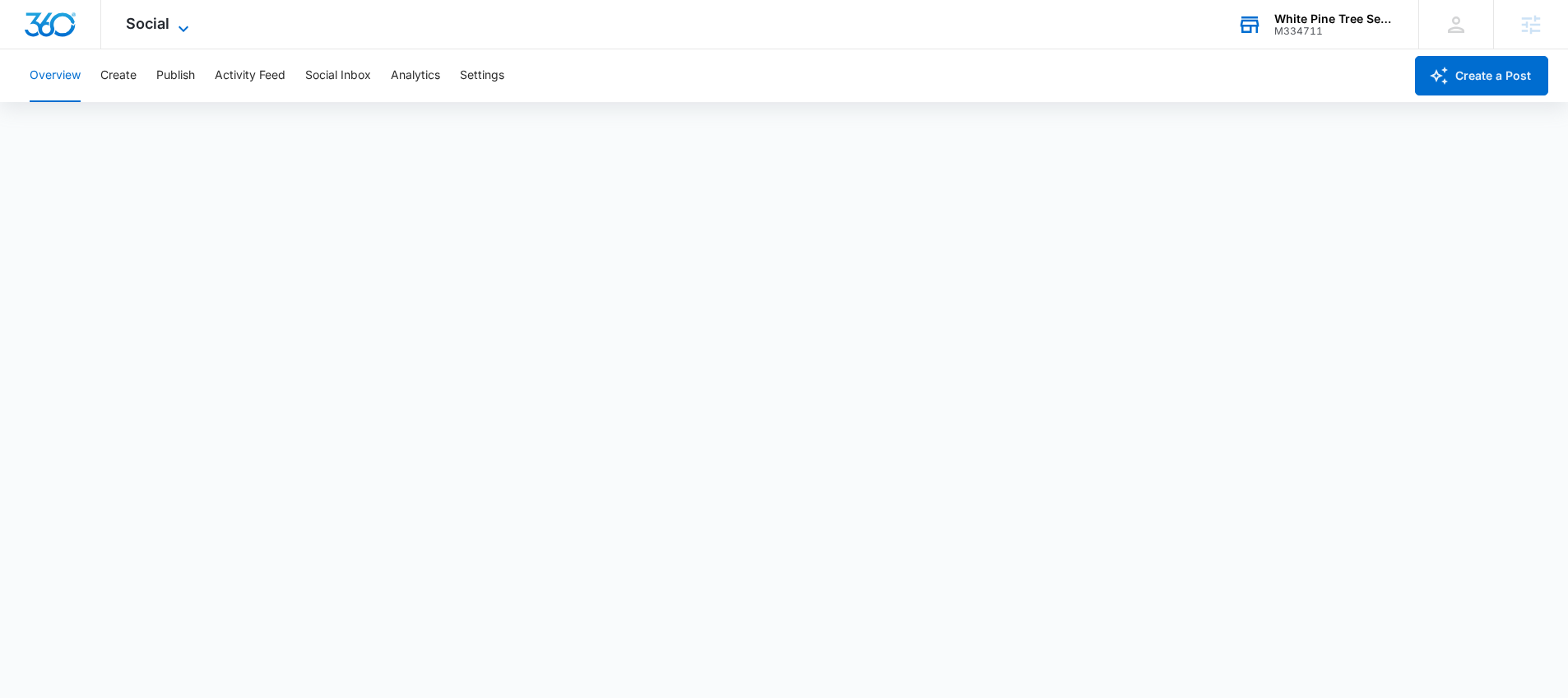
click at [160, 31] on span "Social" at bounding box center [148, 24] width 44 height 17
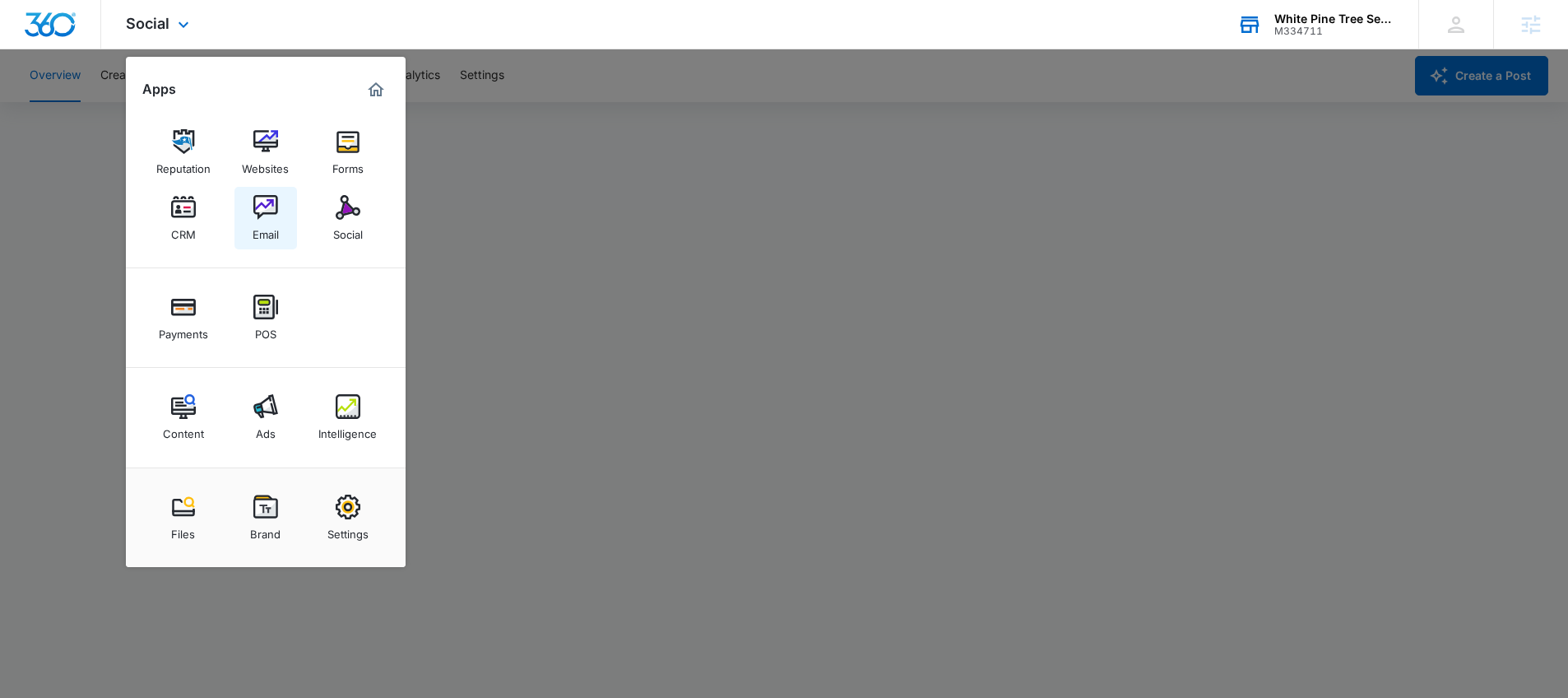
click at [289, 214] on link "Email" at bounding box center [266, 218] width 63 height 63
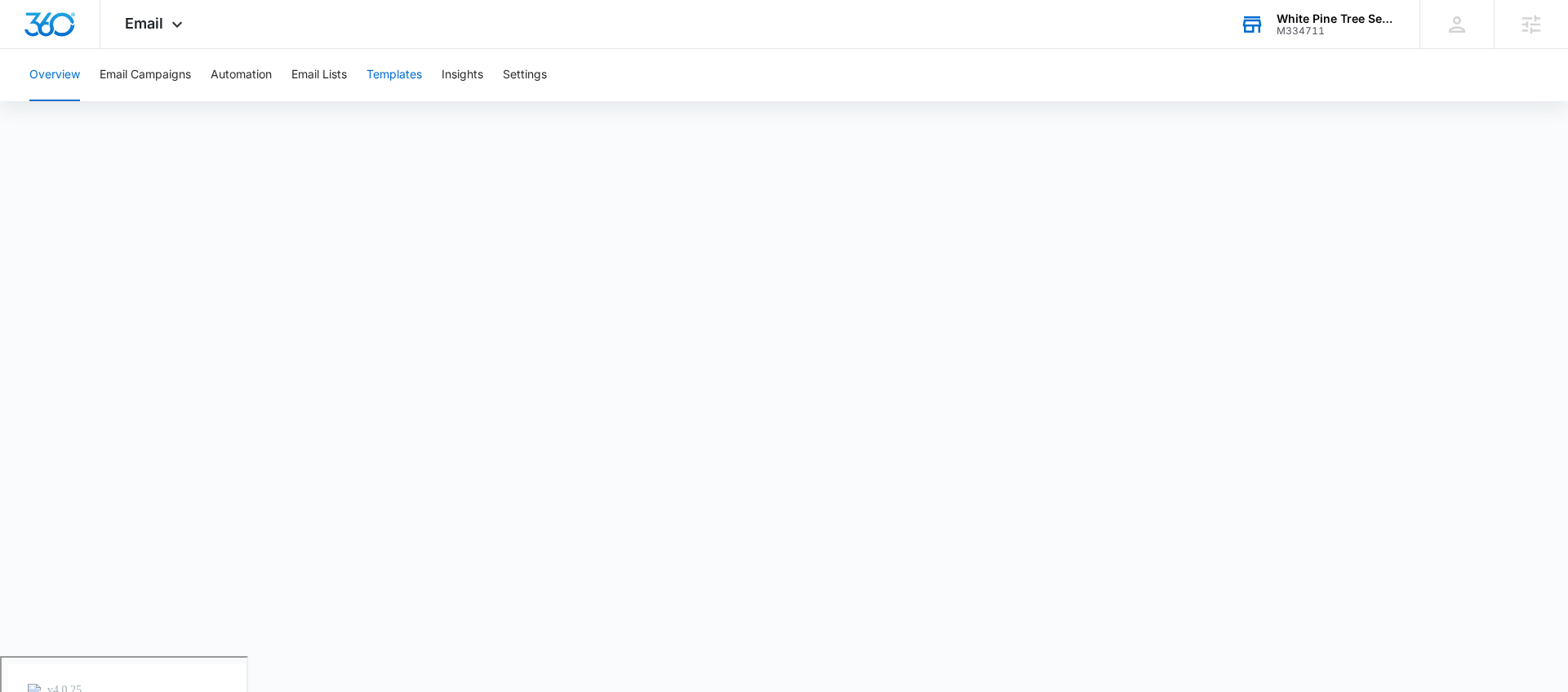
click at [387, 76] on button "Templates" at bounding box center [394, 74] width 56 height 52
click at [1280, 28] on div "M334711" at bounding box center [1335, 31] width 120 height 11
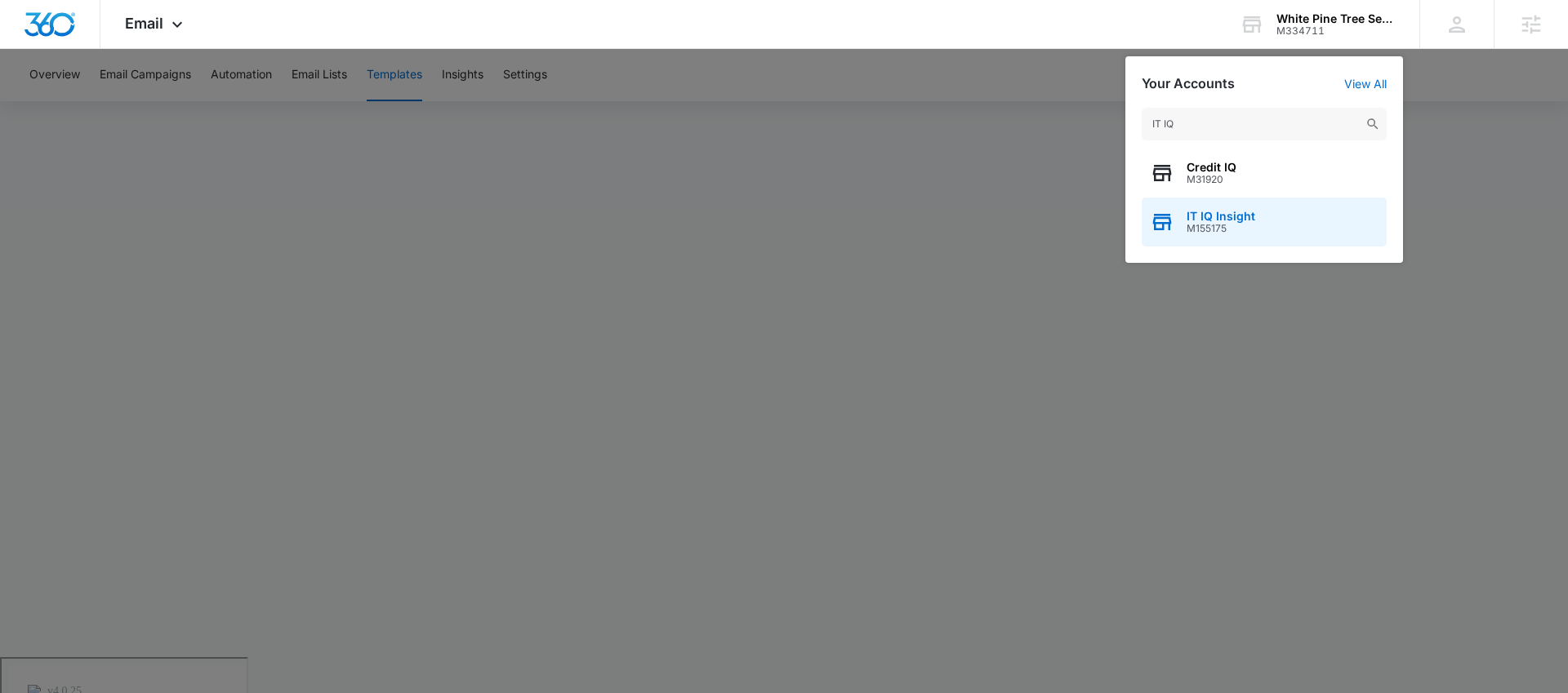
type input "IT IQ"
click at [1238, 223] on span "M155175" at bounding box center [1220, 229] width 69 height 11
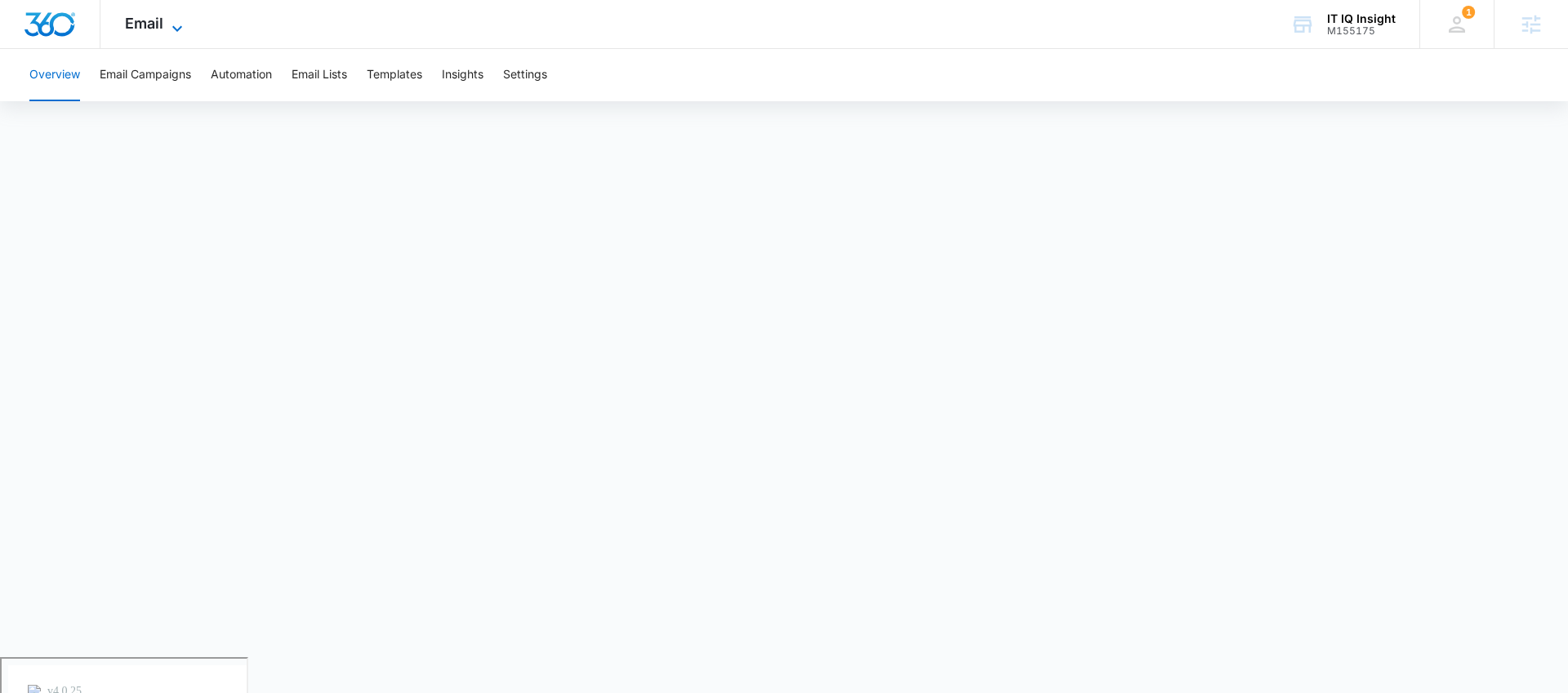
click at [137, 26] on span "Email" at bounding box center [144, 24] width 39 height 17
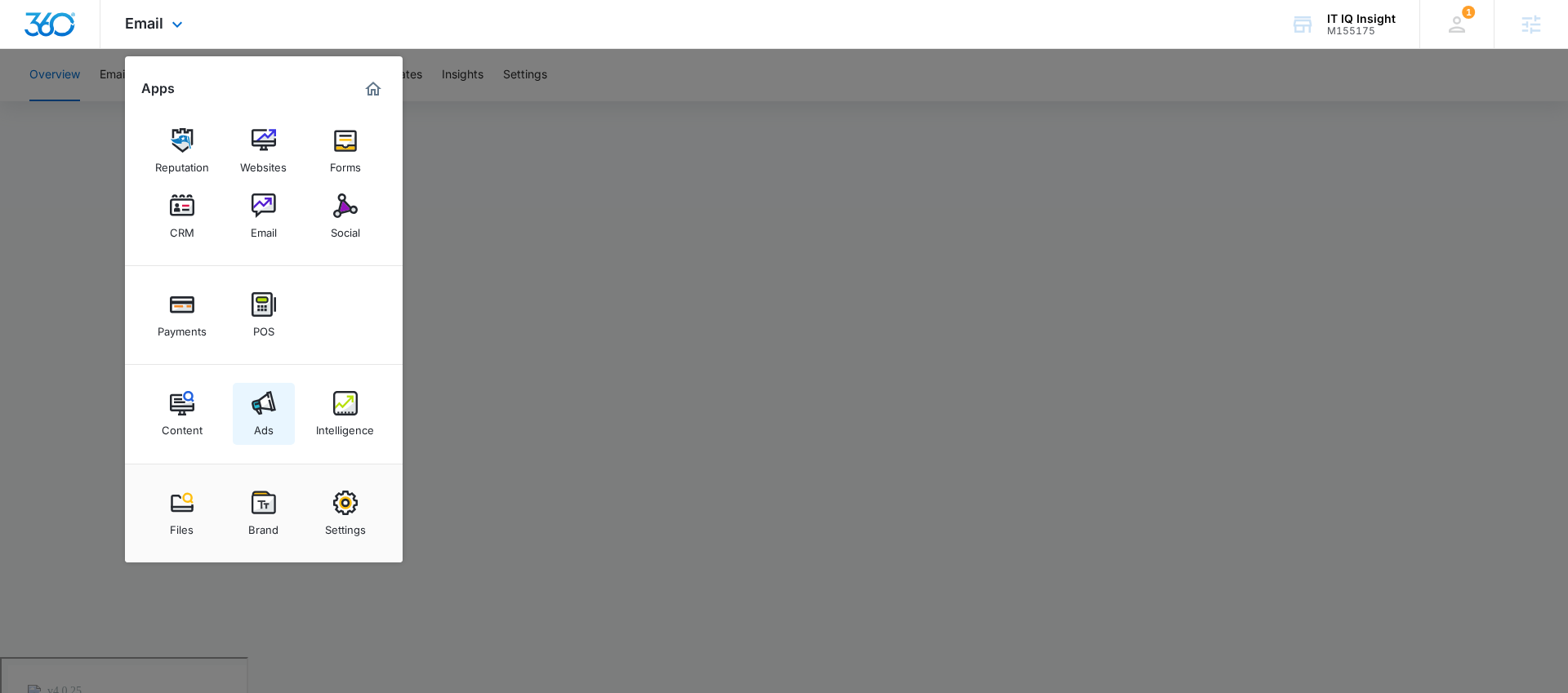
click at [245, 409] on link "Ads" at bounding box center [264, 414] width 62 height 62
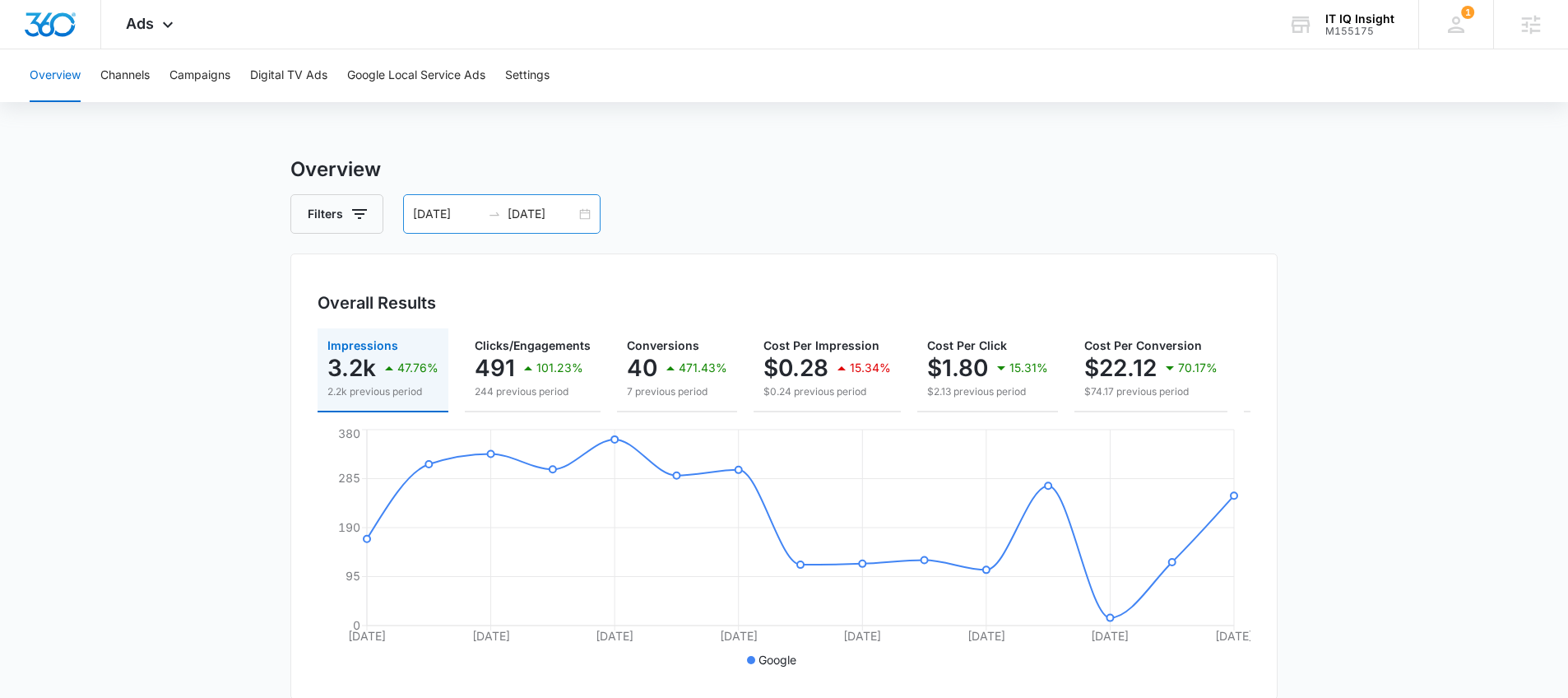
click at [578, 220] on div "08/26/2025 09/09/2025" at bounding box center [502, 215] width 197 height 40
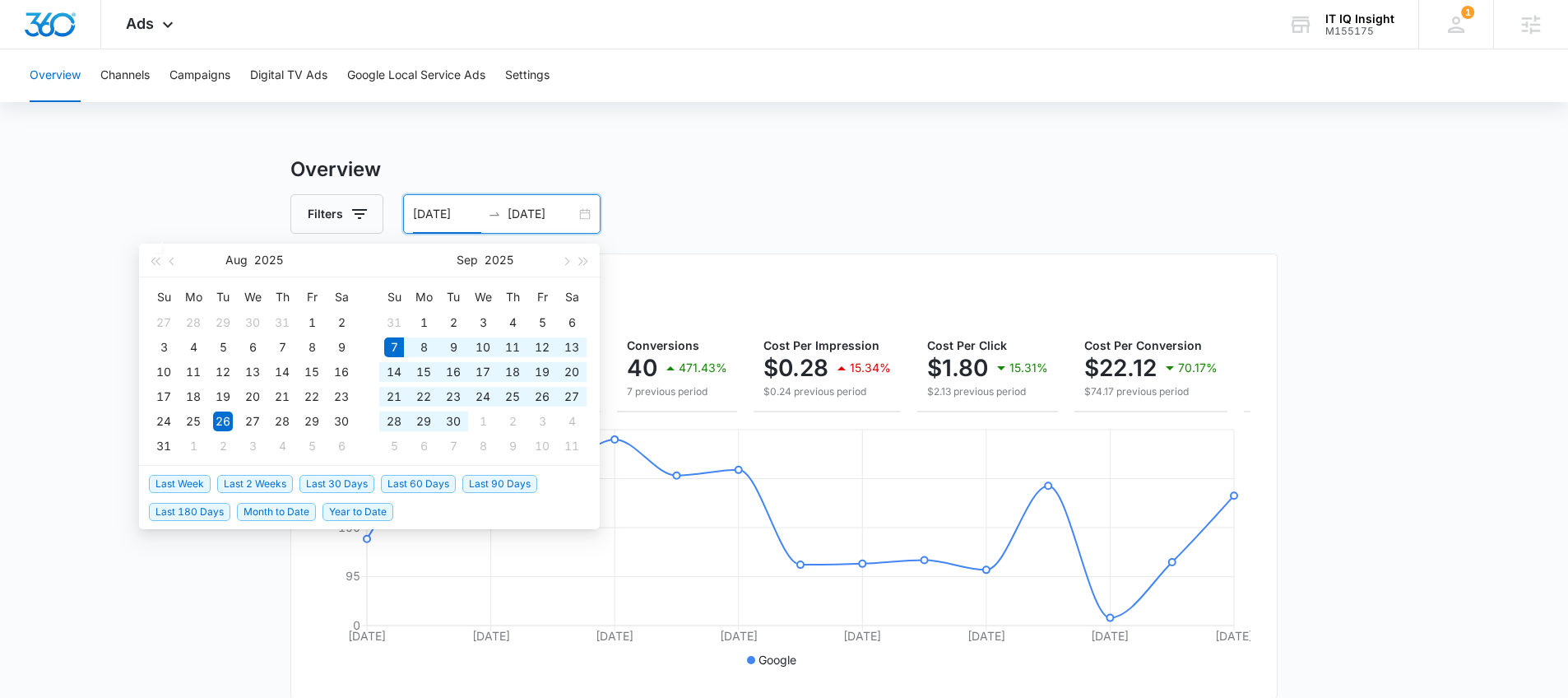
click at [349, 490] on span "Last 30 Days" at bounding box center [337, 483] width 75 height 18
type input "[DATE]"
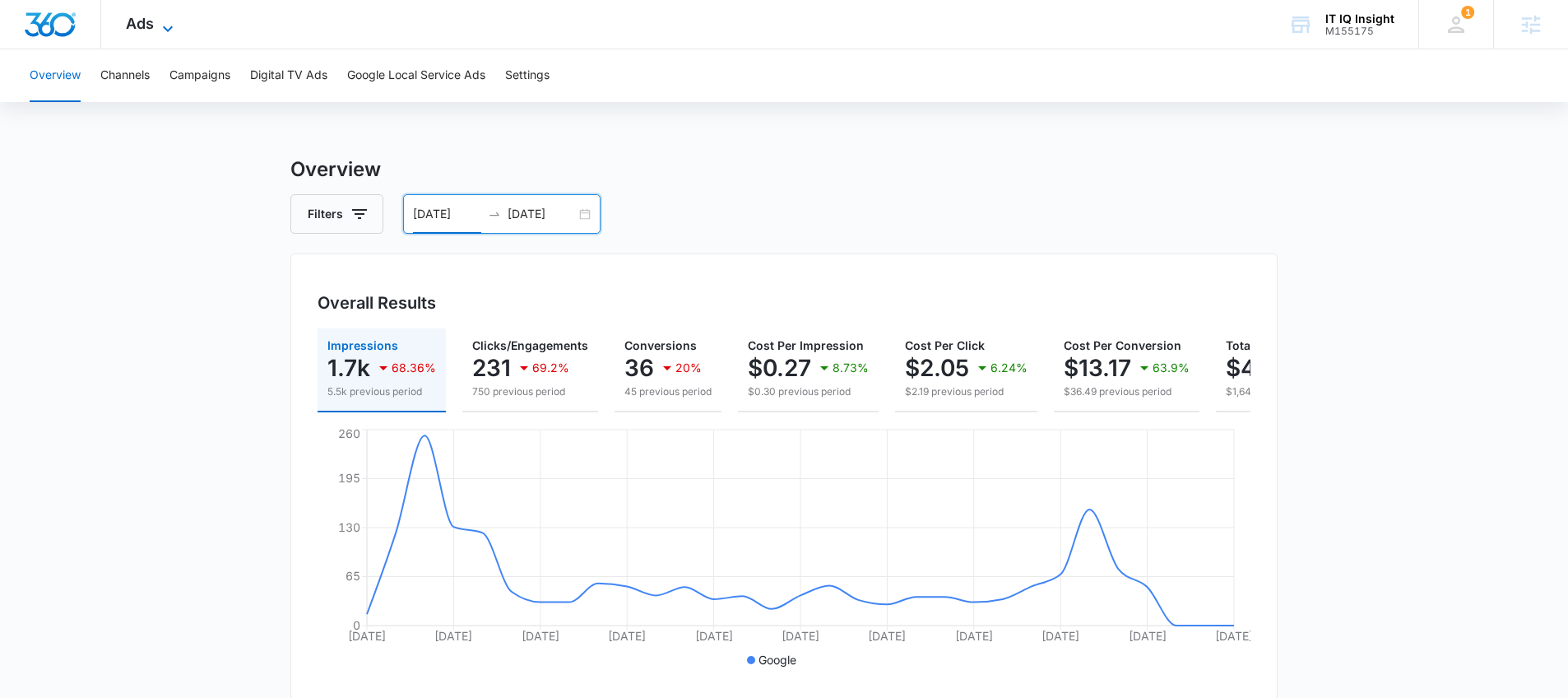
click at [165, 27] on icon at bounding box center [167, 28] width 20 height 20
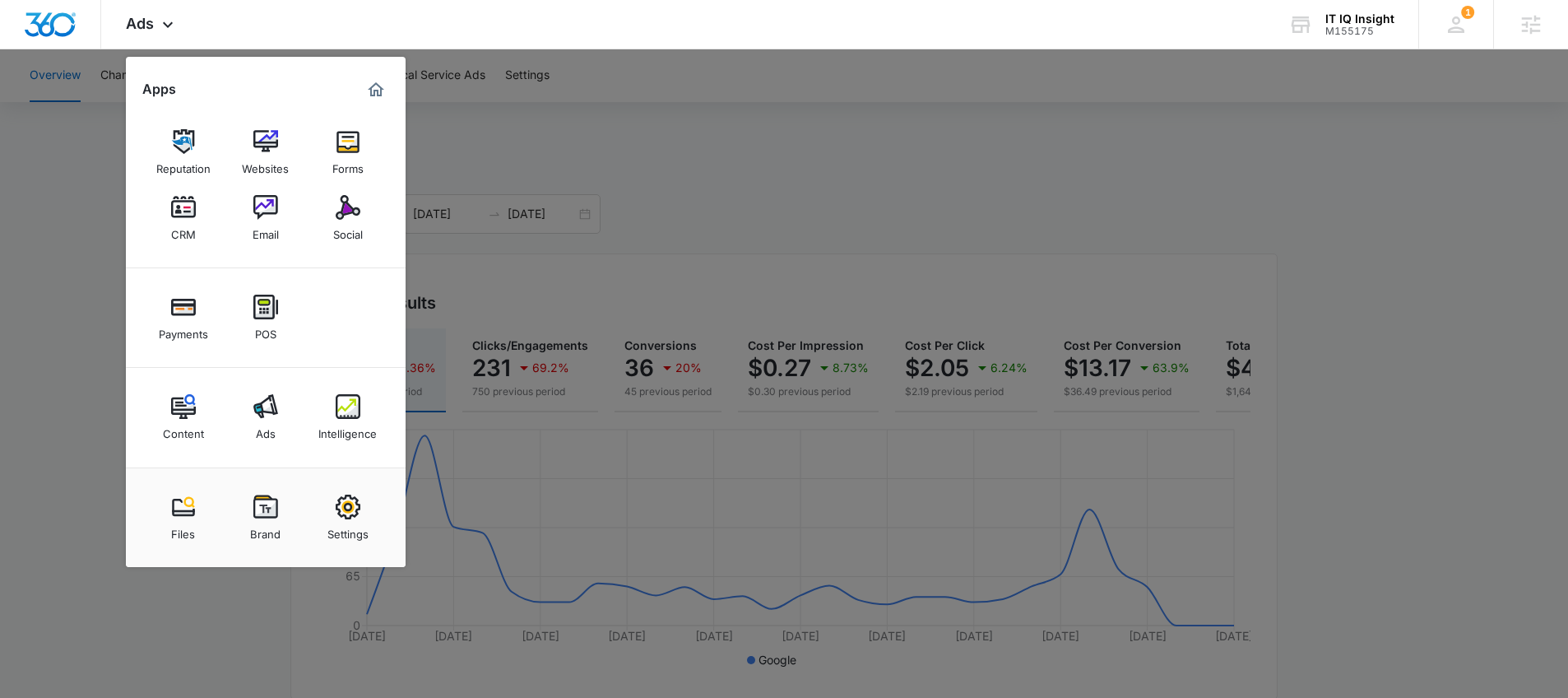
click at [77, 249] on div at bounding box center [784, 349] width 1568 height 698
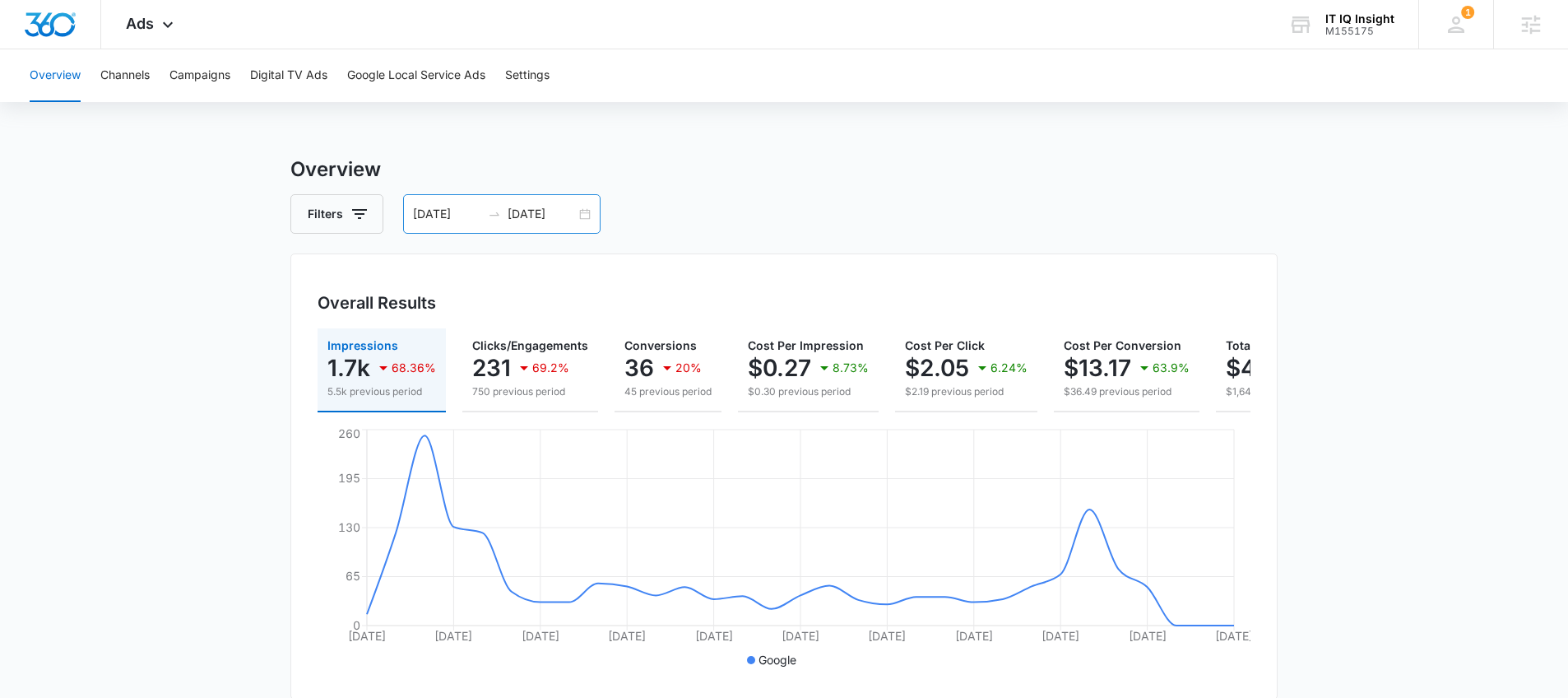
click at [594, 208] on div "09/07/2025 10/07/2025" at bounding box center [502, 215] width 197 height 40
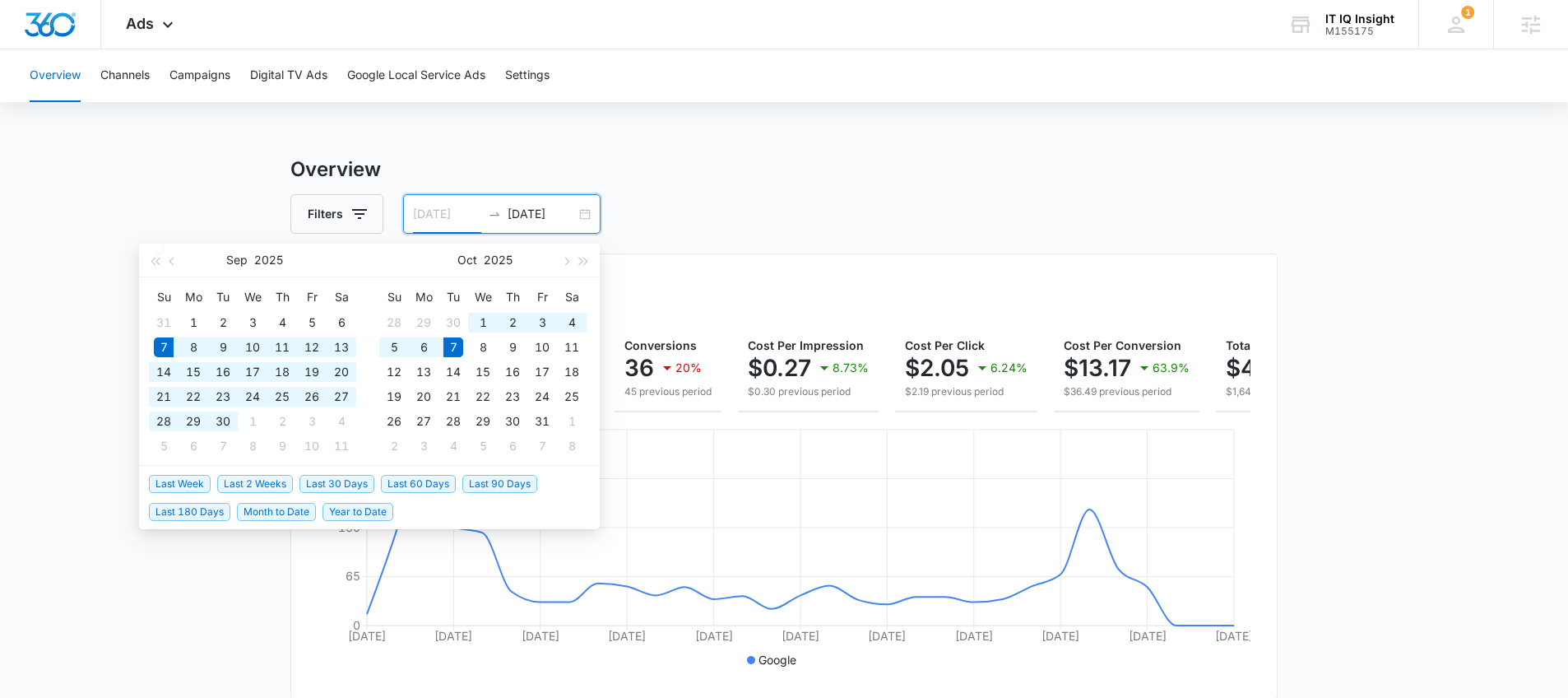
type input "[DATE]"
click at [875, 138] on div "Overview Channels Campaigns Digital TV Ads Google Local Service Ads Settings Ov…" at bounding box center [784, 693] width 1568 height 1288
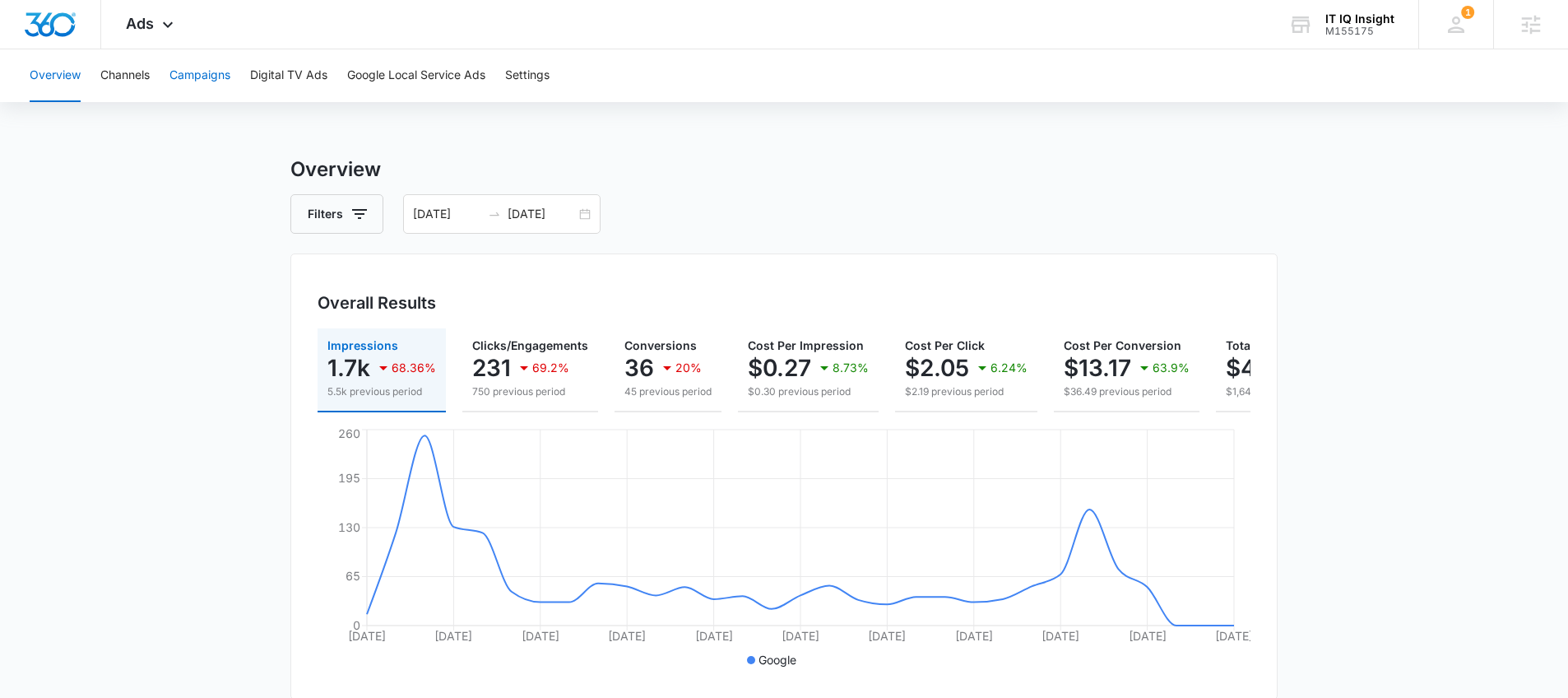
click at [218, 75] on button "Campaigns" at bounding box center [200, 75] width 61 height 52
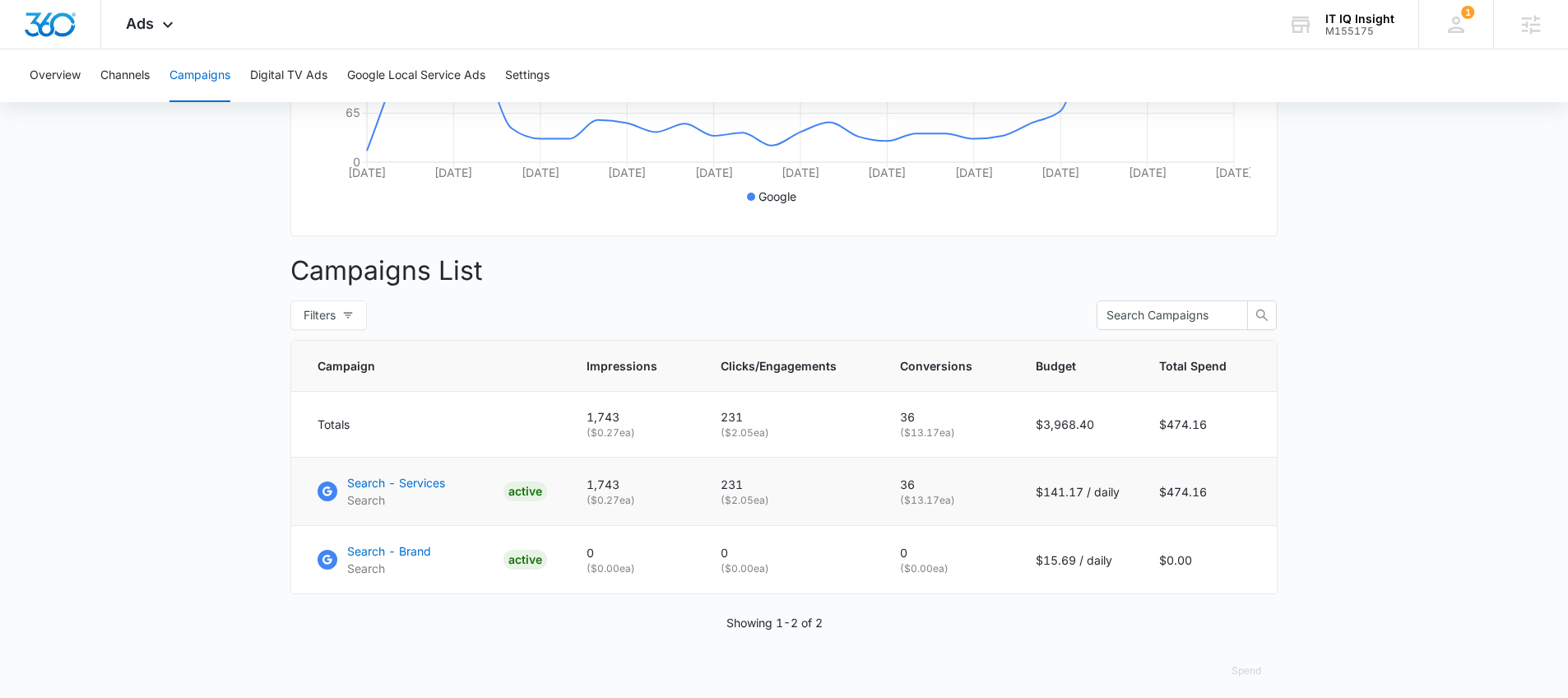
scroll to position [488, 0]
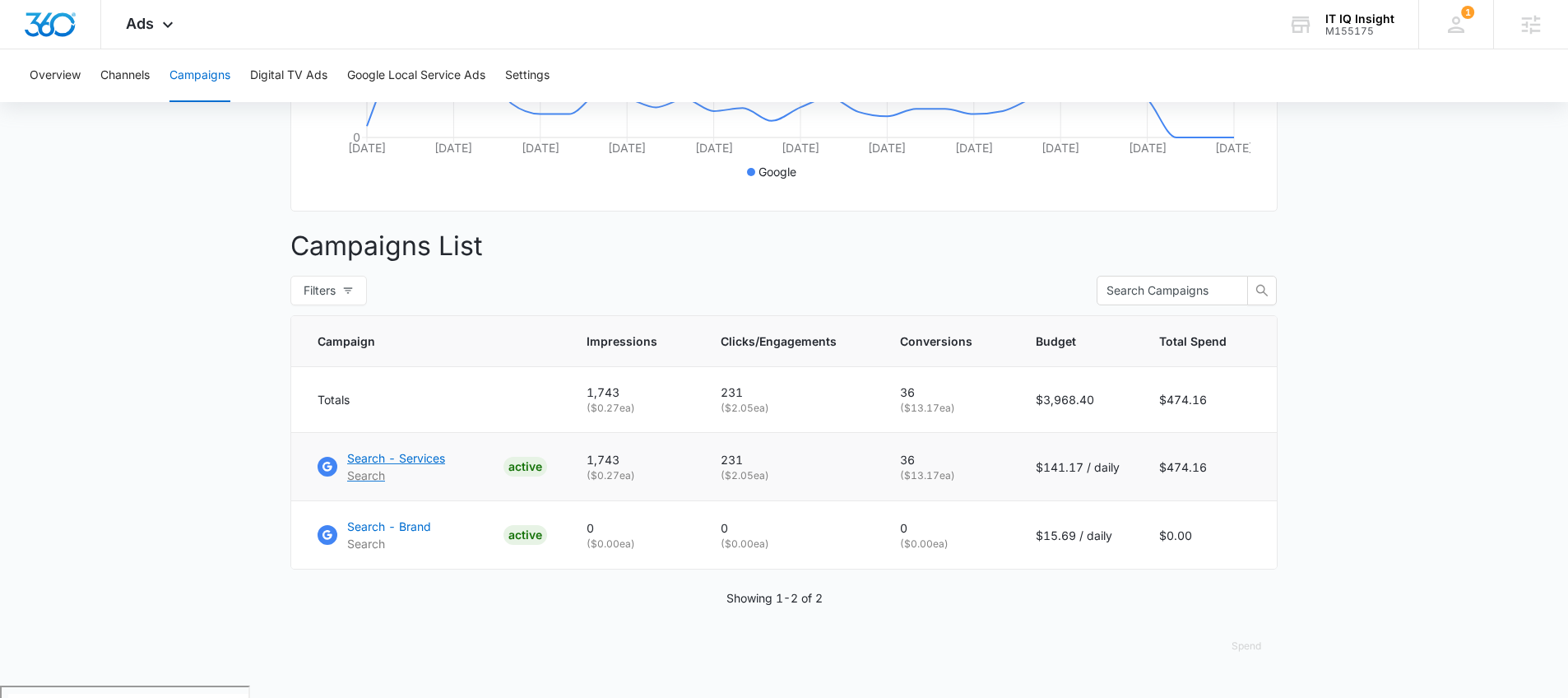
click at [419, 467] on p "Search - Services" at bounding box center [396, 458] width 98 height 17
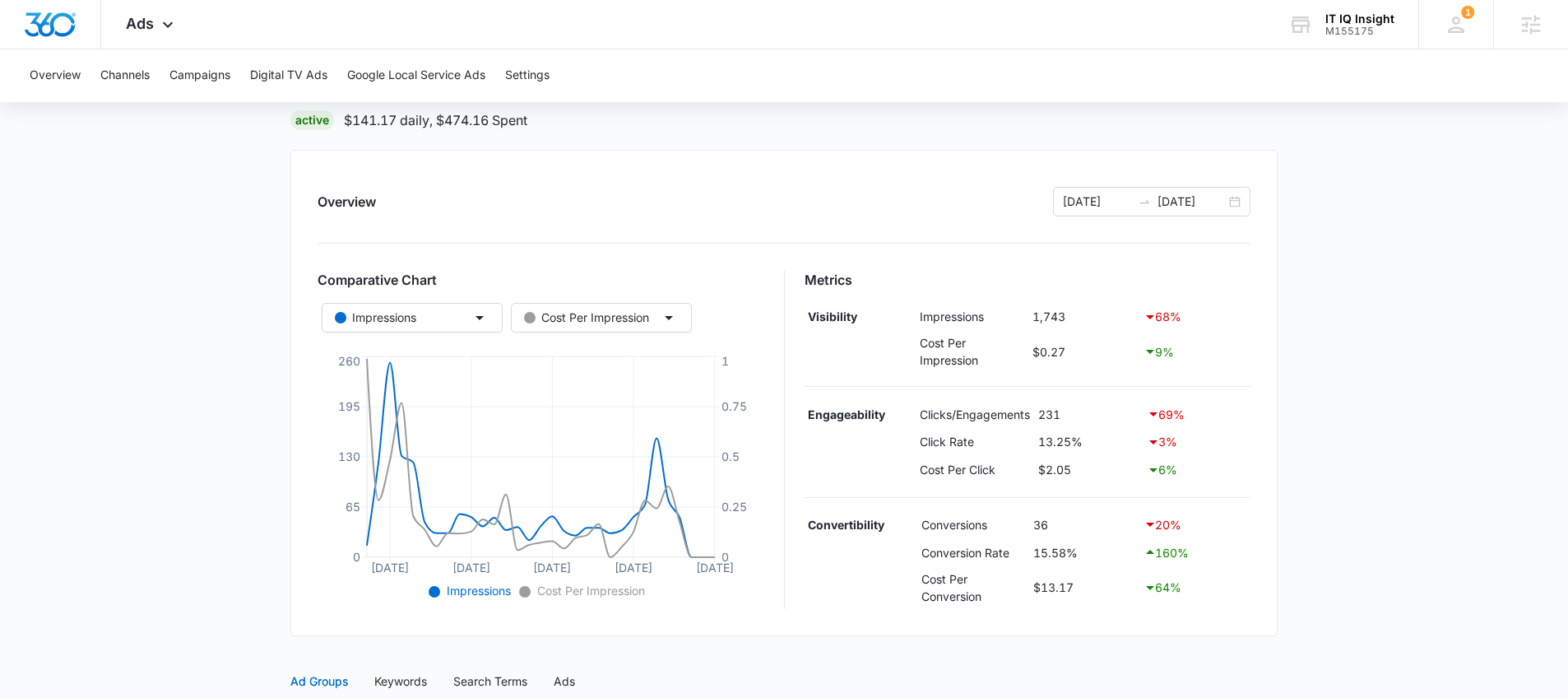
scroll to position [136, 0]
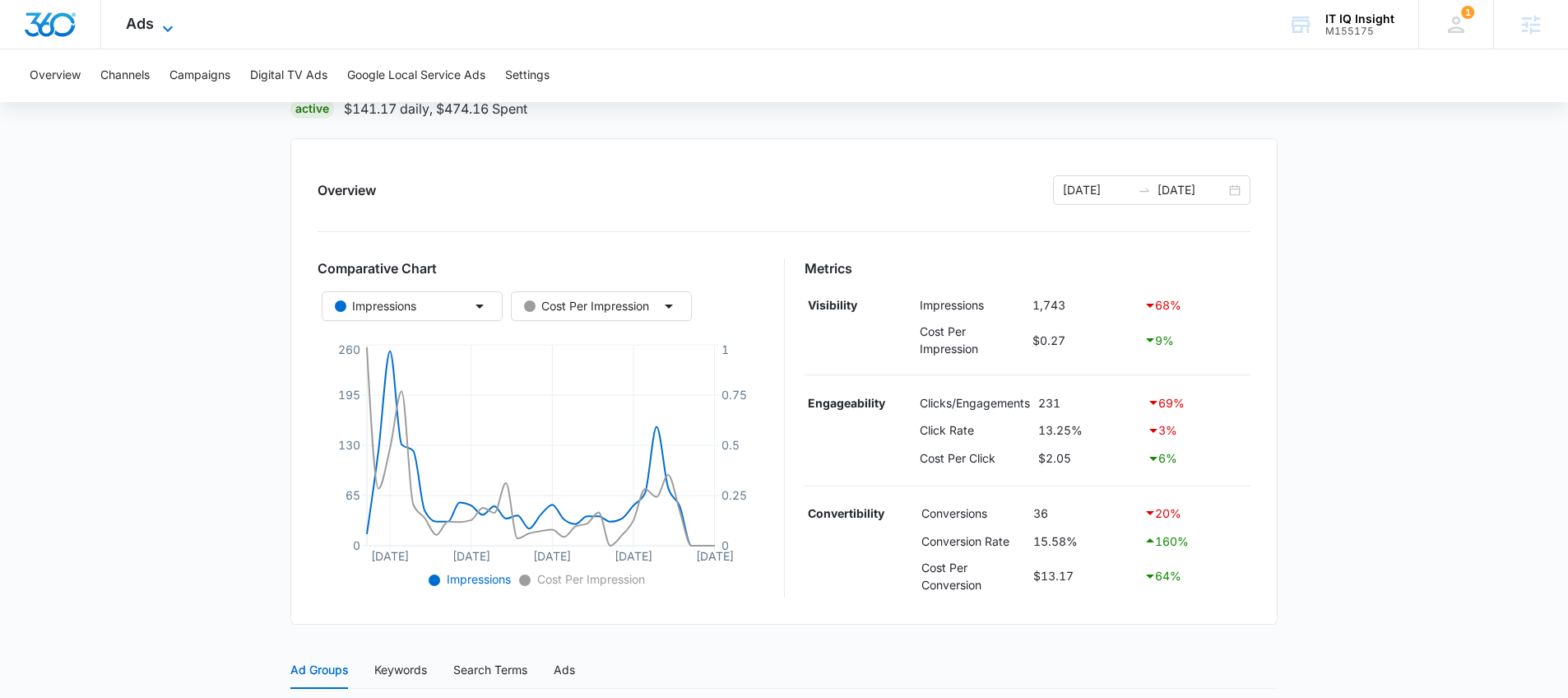
click at [167, 24] on icon at bounding box center [167, 28] width 20 height 20
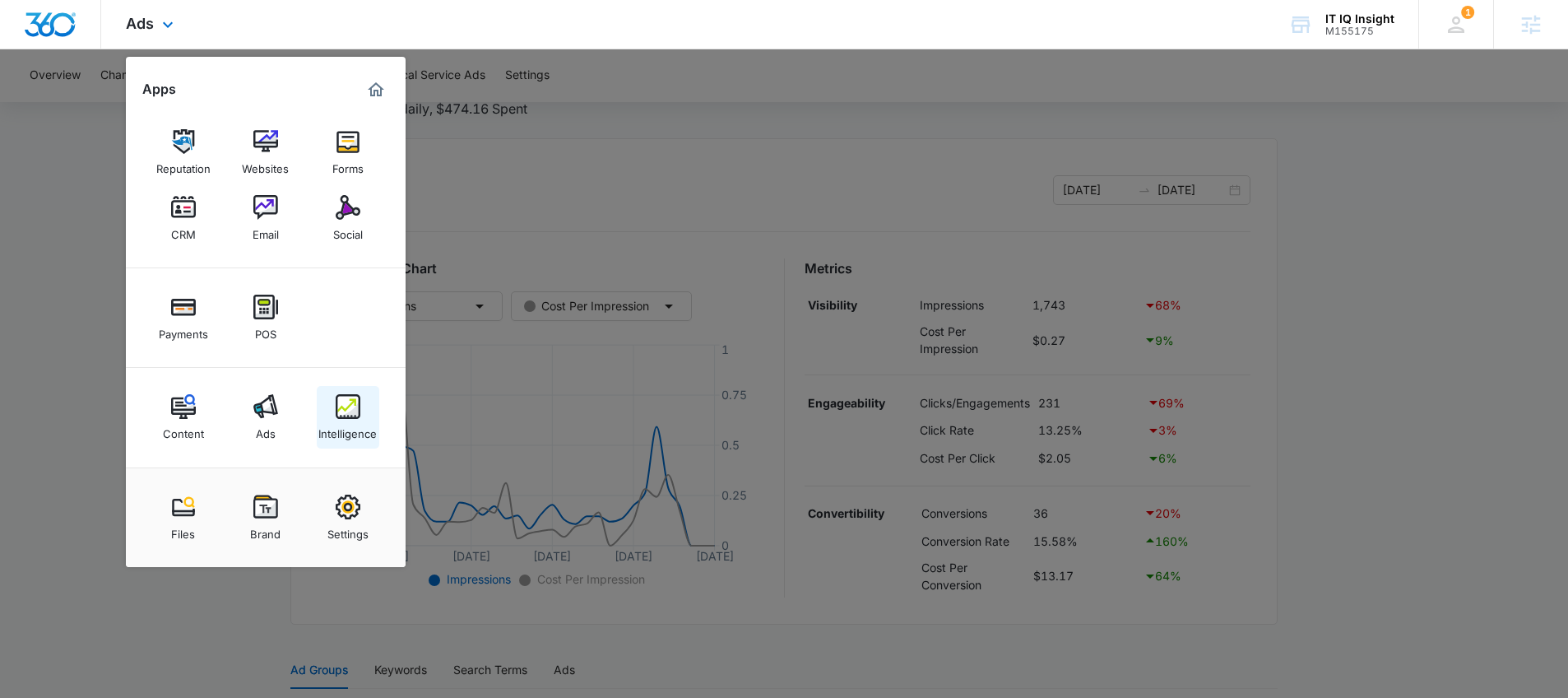
click at [361, 411] on link "Intelligence" at bounding box center [348, 418] width 63 height 63
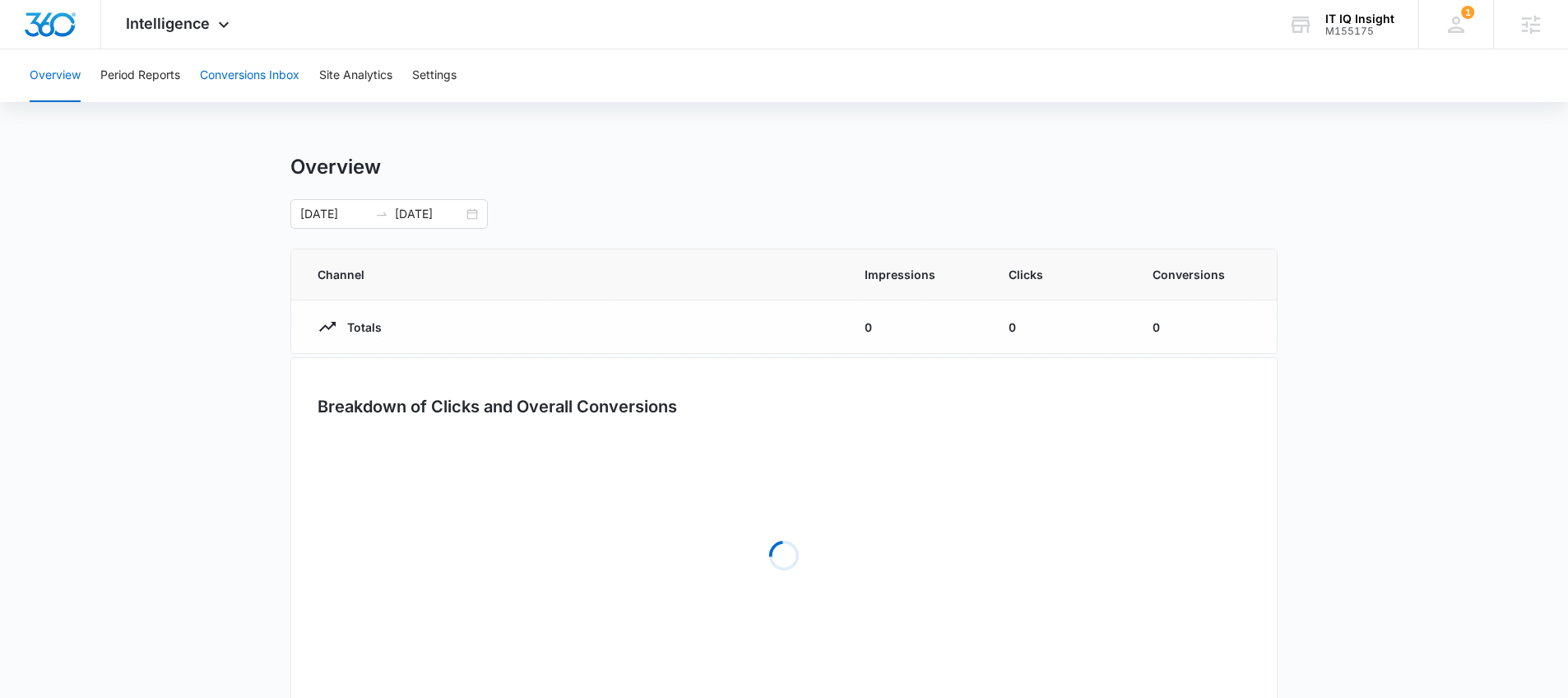
click at [241, 86] on button "Conversions Inbox" at bounding box center [250, 75] width 100 height 52
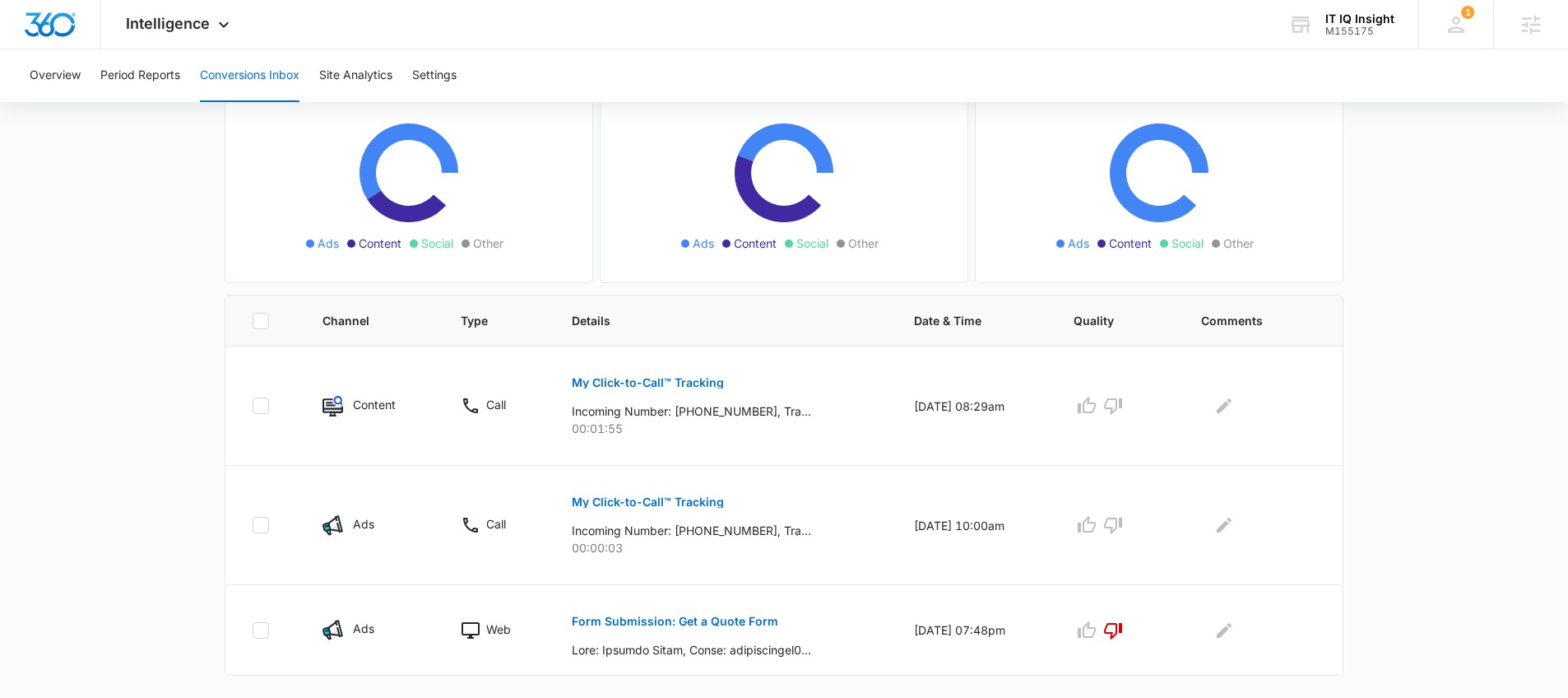
scroll to position [187, 0]
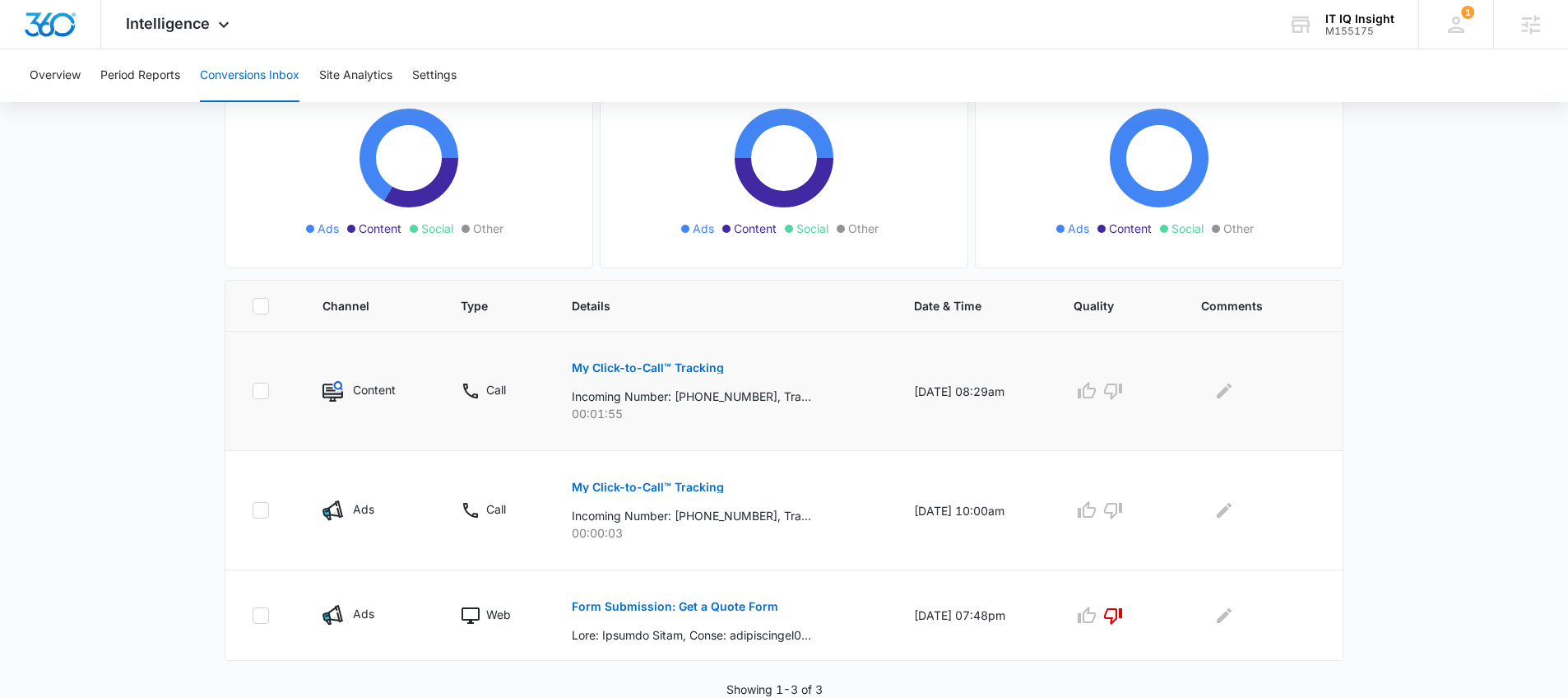
click at [641, 368] on p "My Click-to-Call™ Tracking" at bounding box center [648, 368] width 152 height 11
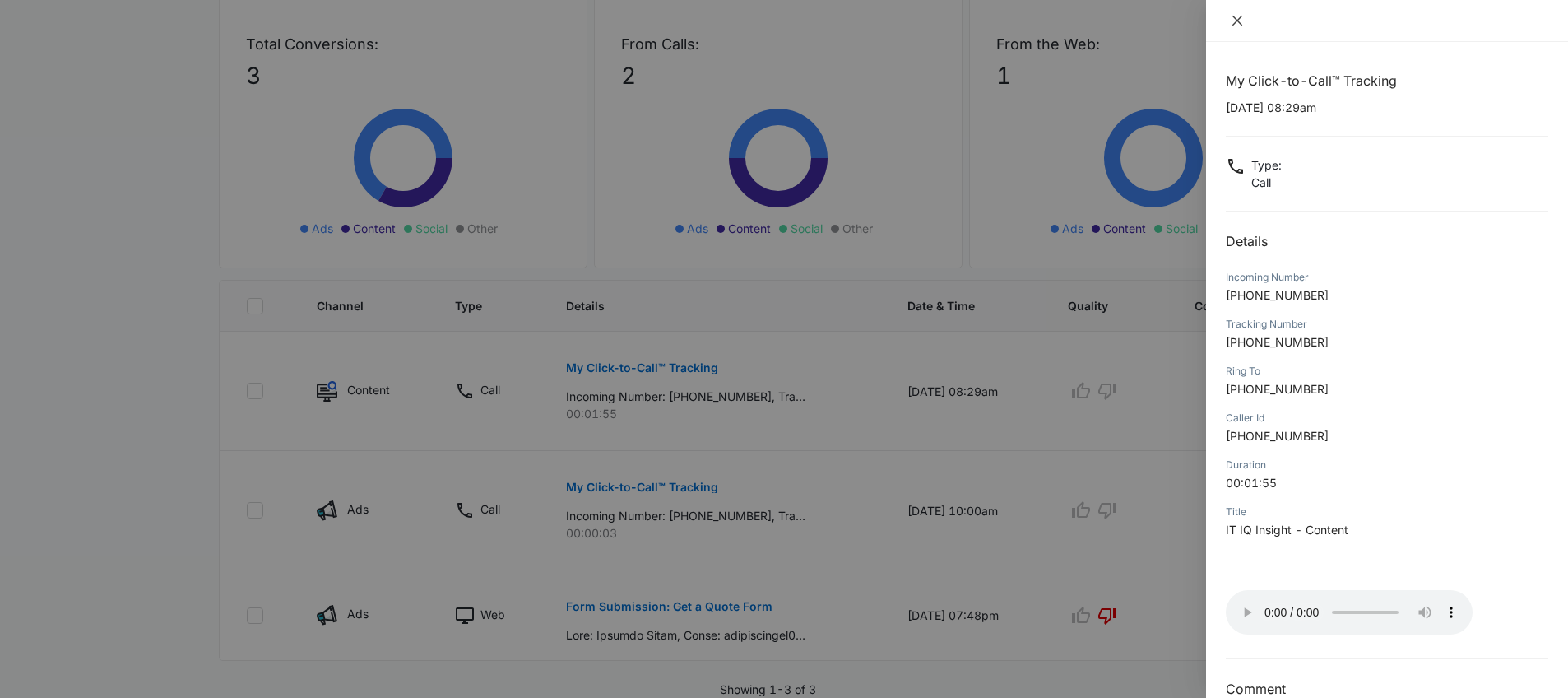
click at [1238, 25] on icon "close" at bounding box center [1238, 21] width 13 height 13
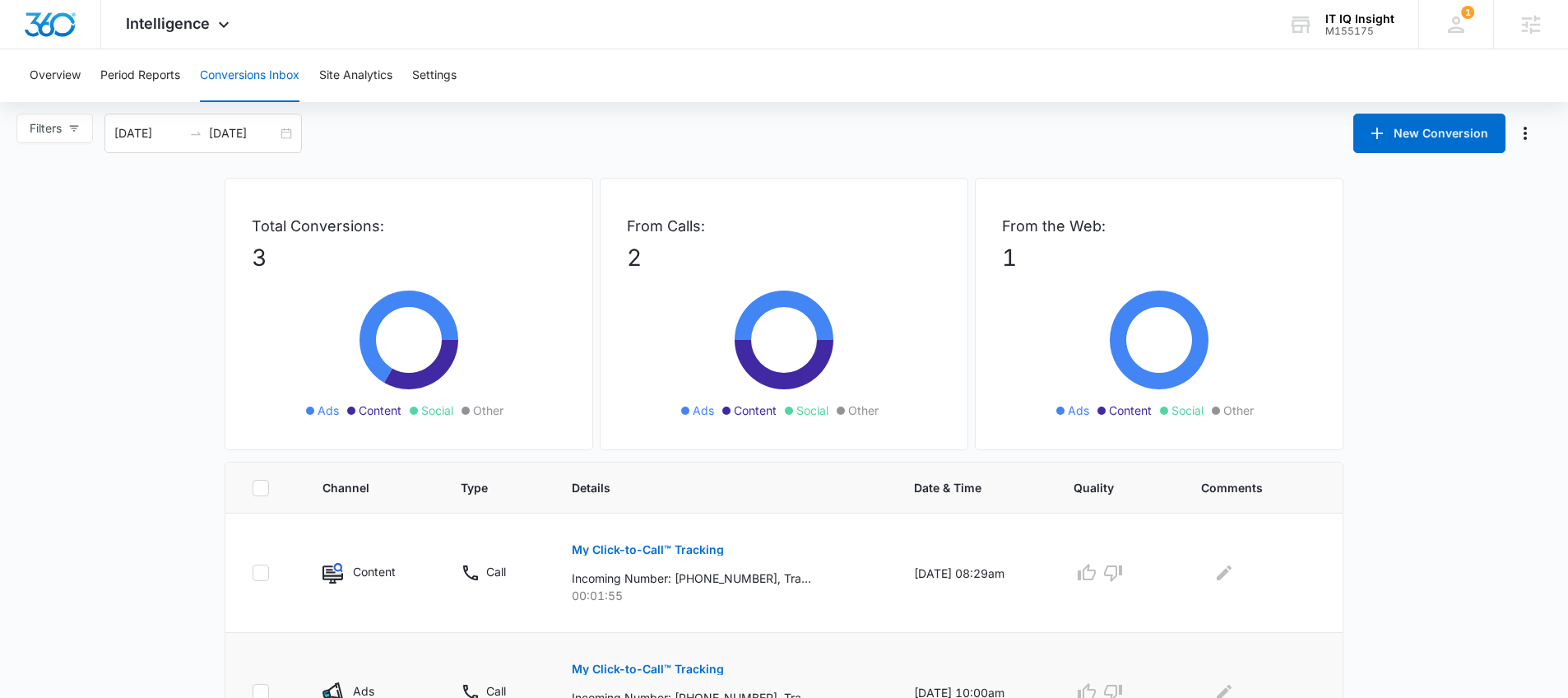
scroll to position [0, 0]
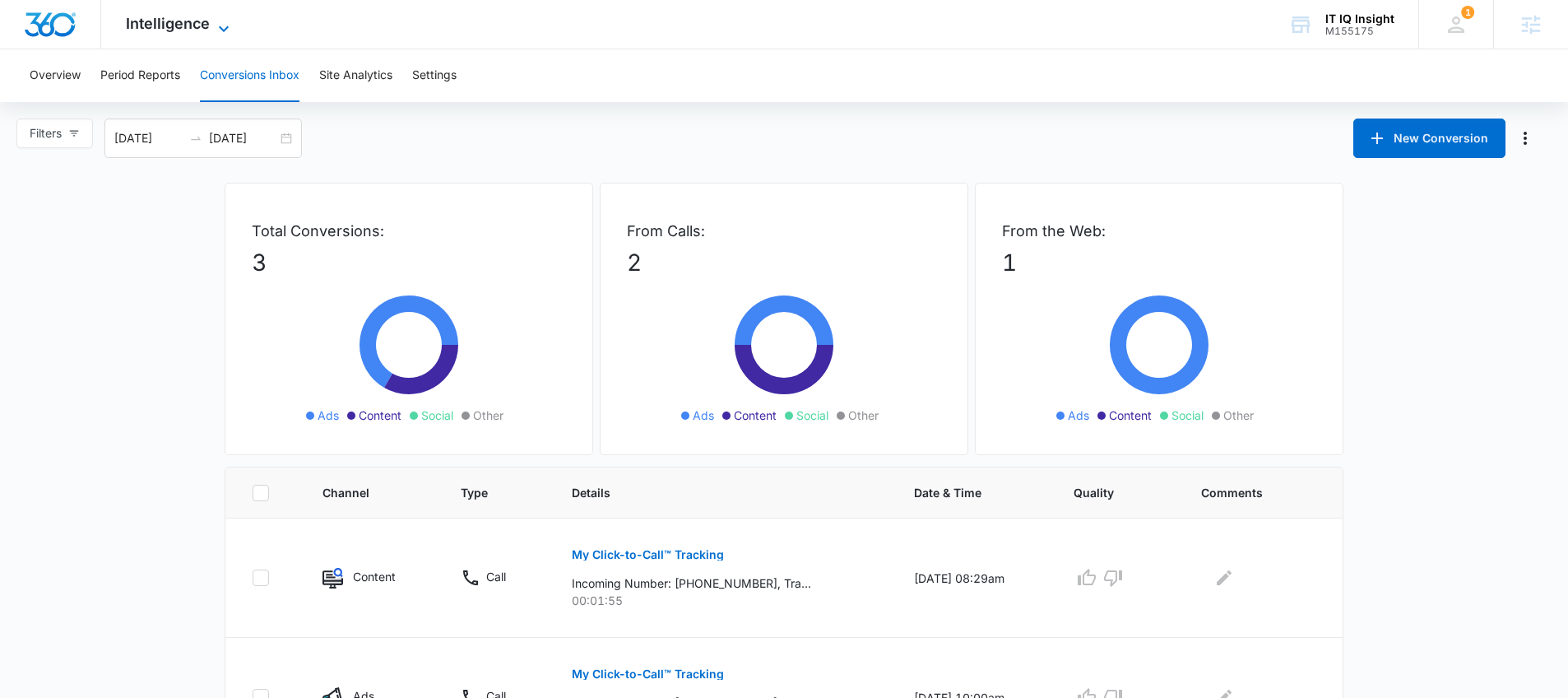
click at [204, 21] on span "Intelligence" at bounding box center [168, 24] width 84 height 17
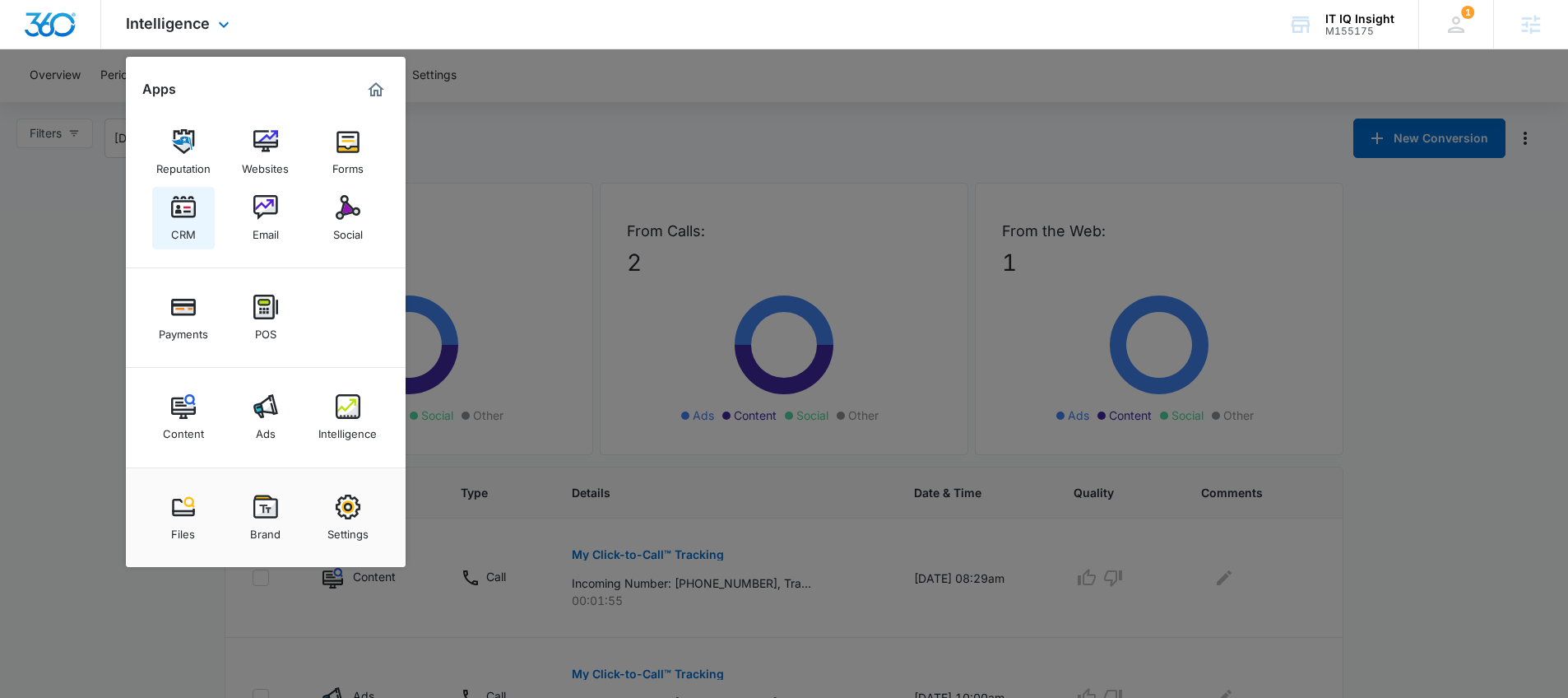
click at [179, 216] on img at bounding box center [183, 207] width 25 height 25
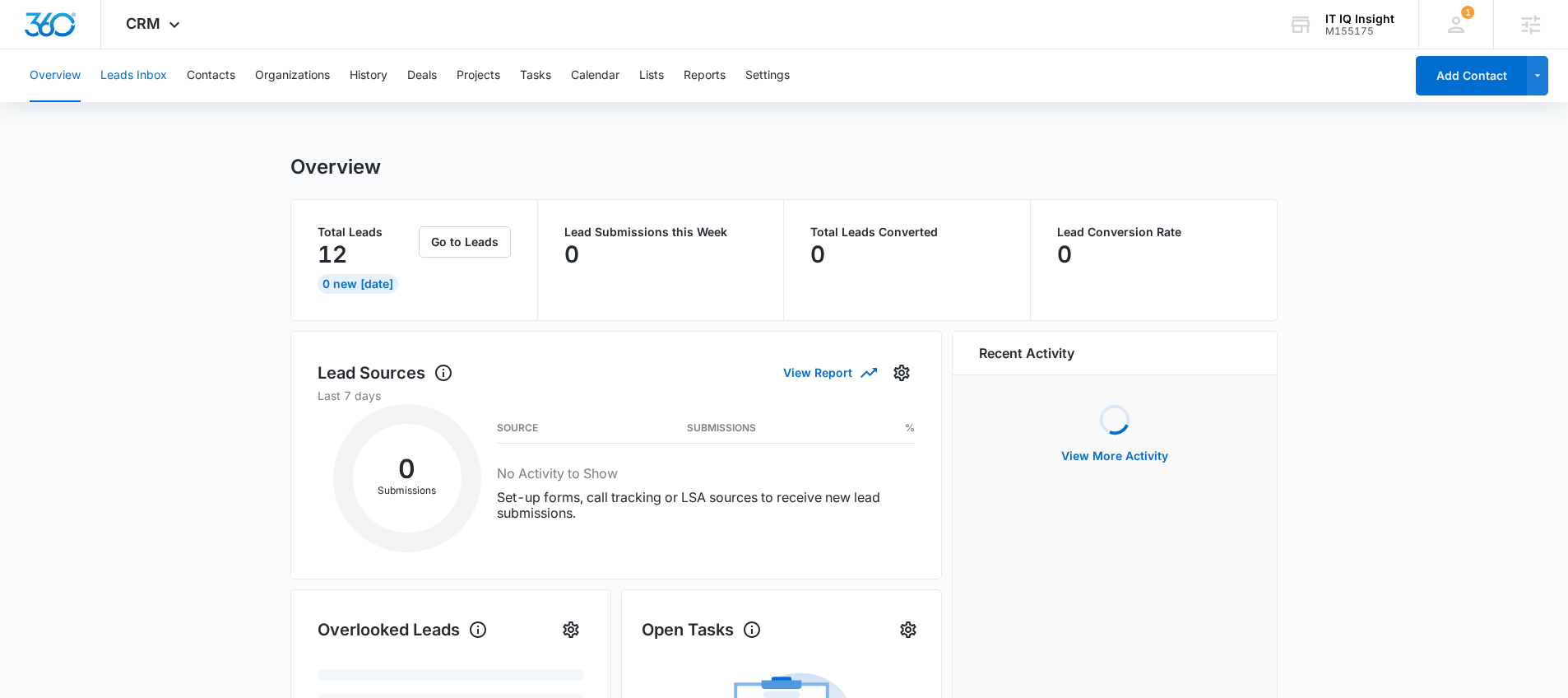
click at [153, 70] on button "Leads Inbox" at bounding box center [134, 75] width 66 height 52
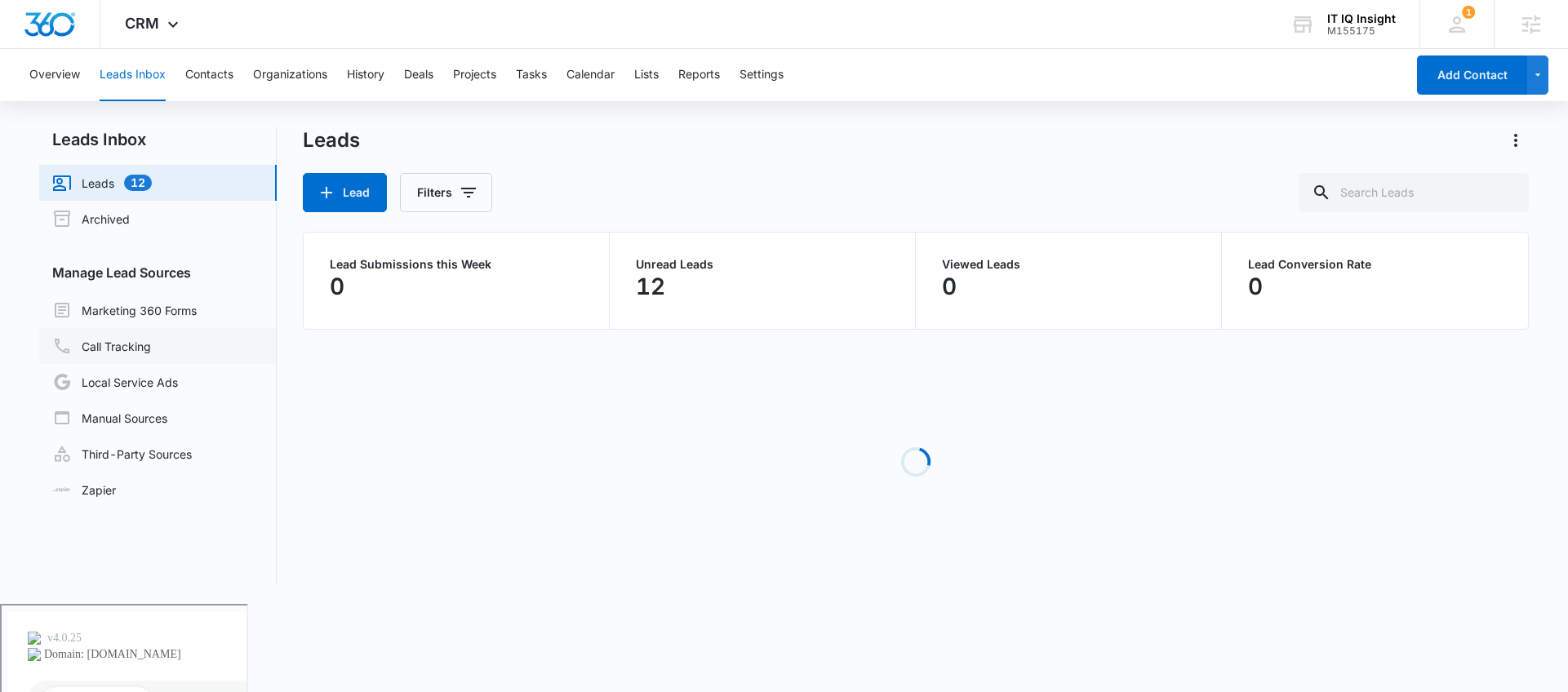
click at [151, 346] on link "Call Tracking" at bounding box center [101, 346] width 99 height 20
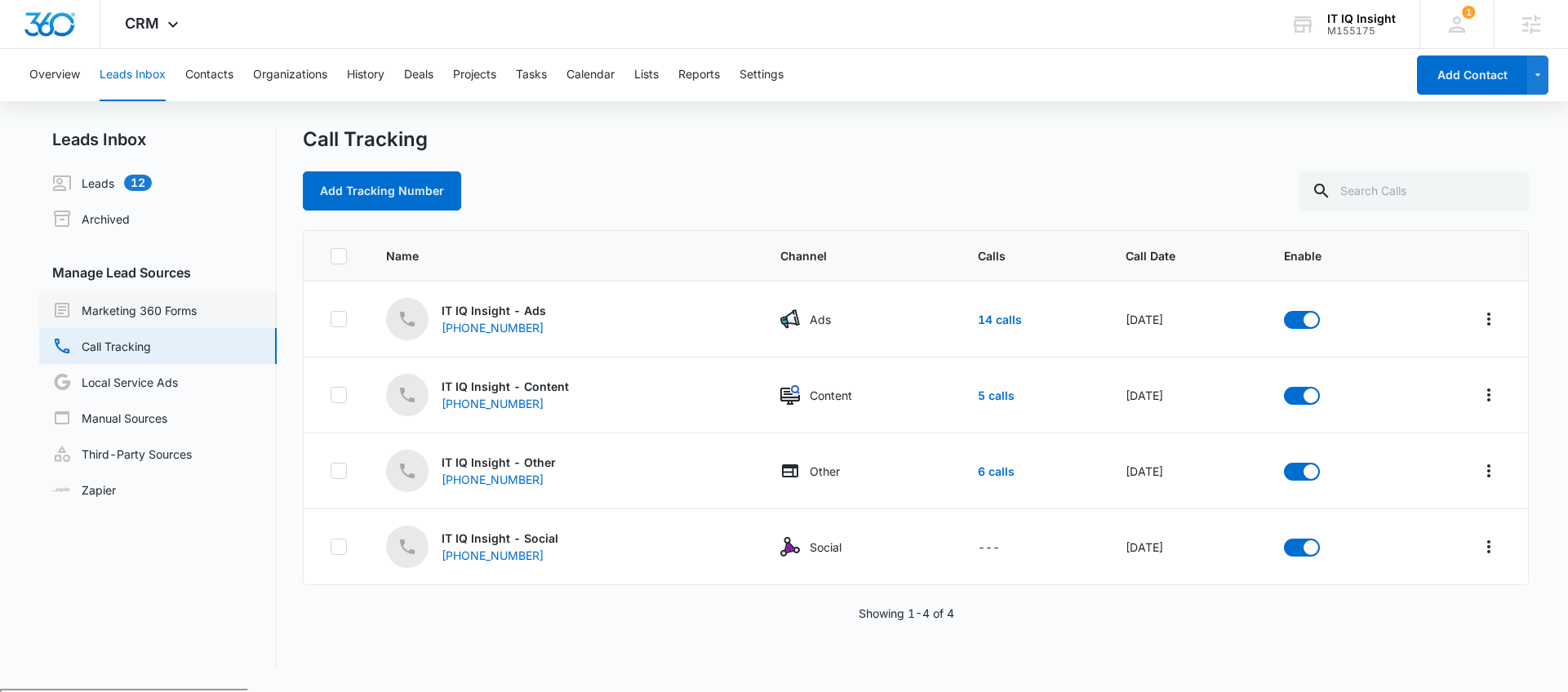
click at [184, 300] on link "Marketing 360 Forms" at bounding box center [123, 310] width 144 height 20
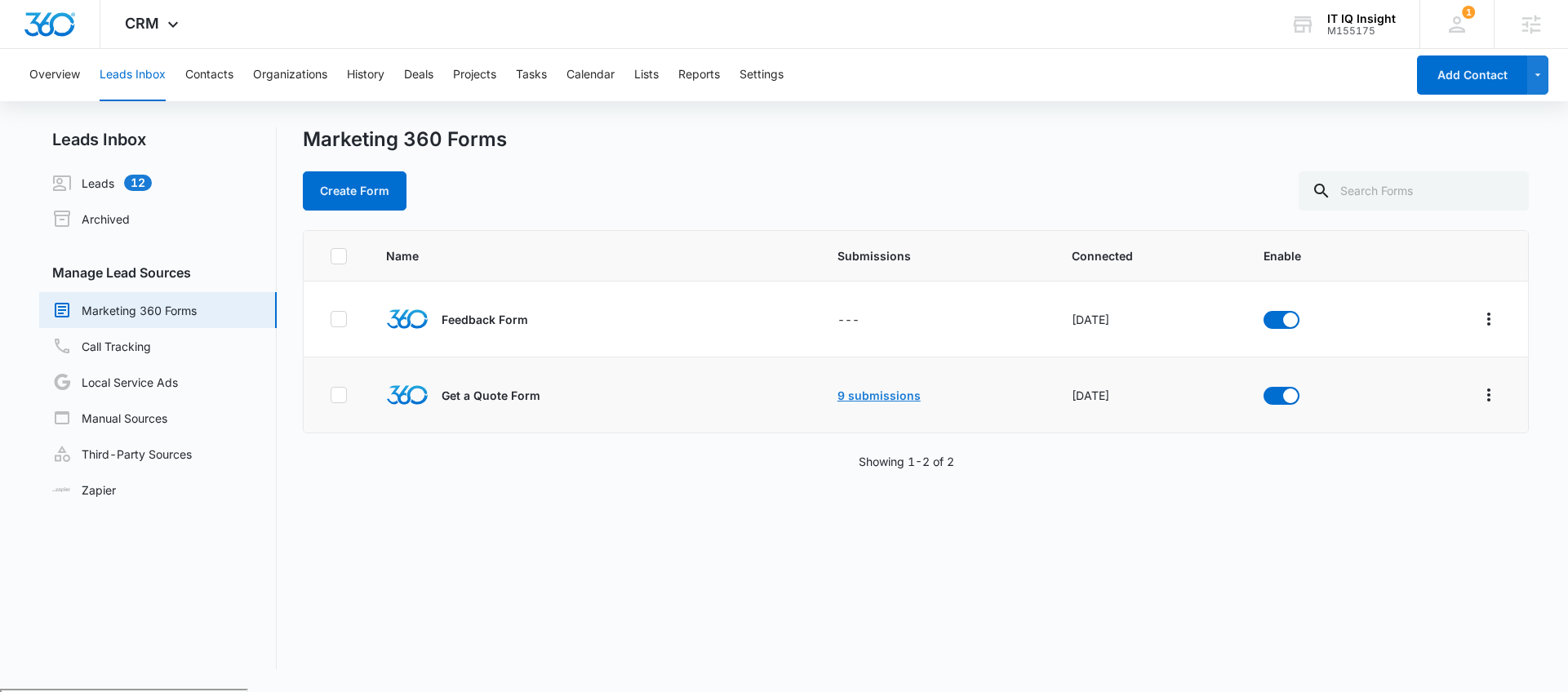
click at [887, 398] on link "9 submissions" at bounding box center [880, 395] width 83 height 14
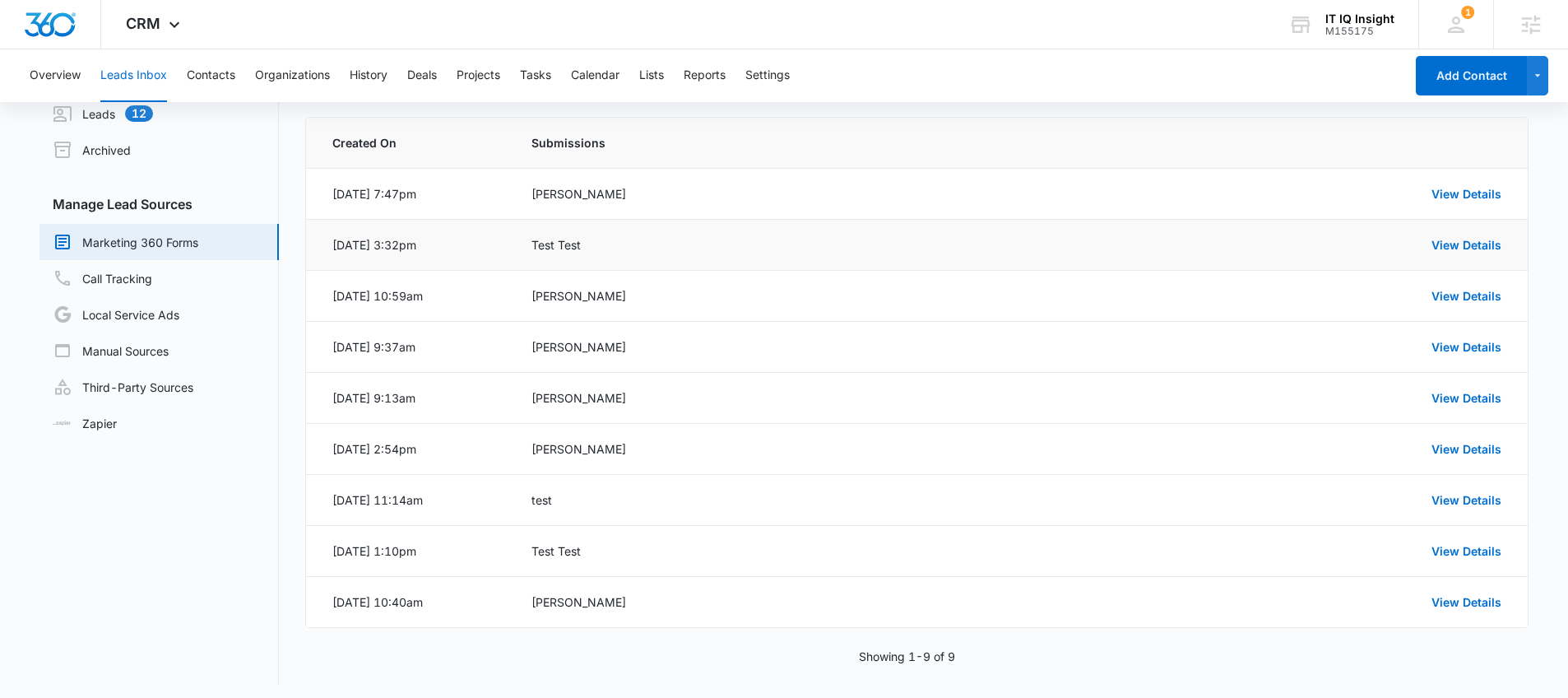
scroll to position [77, 0]
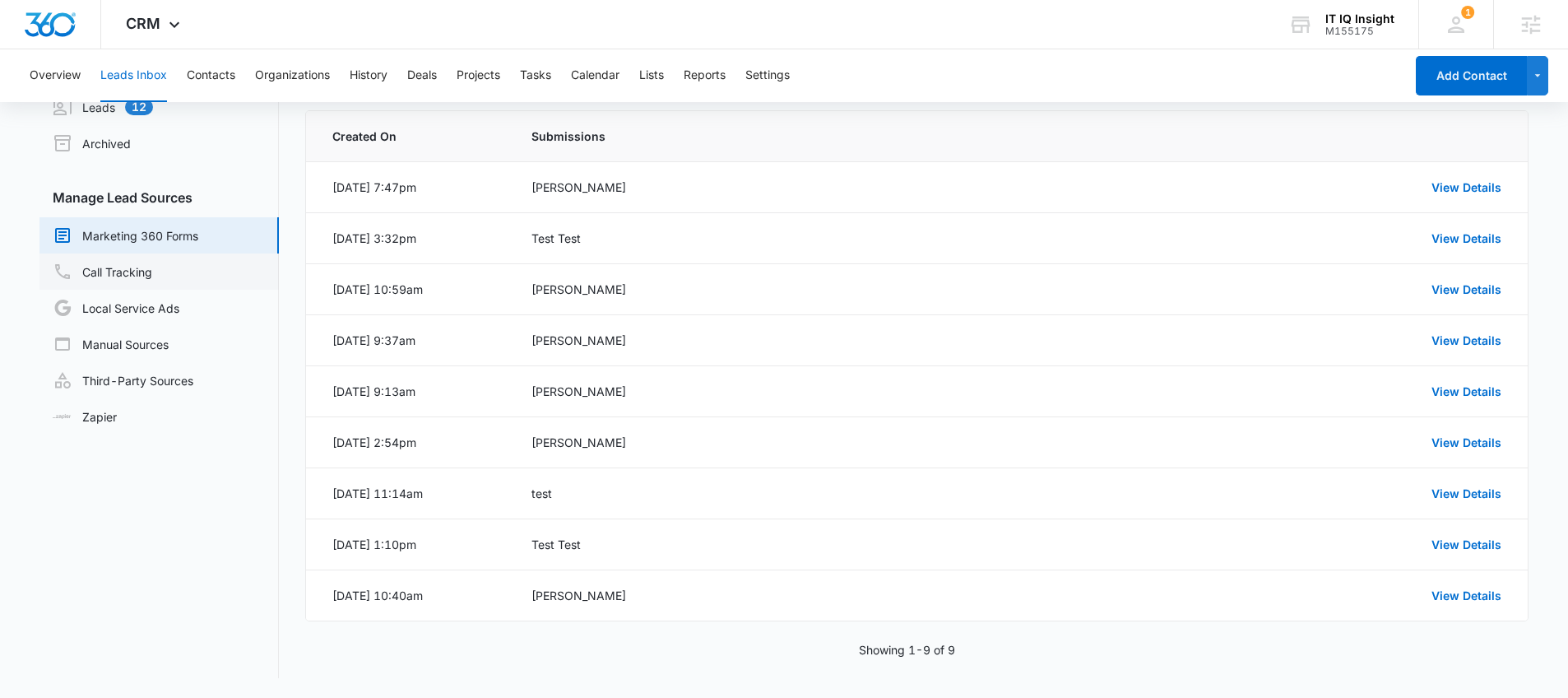
click at [152, 282] on link "Call Tracking" at bounding box center [102, 272] width 100 height 20
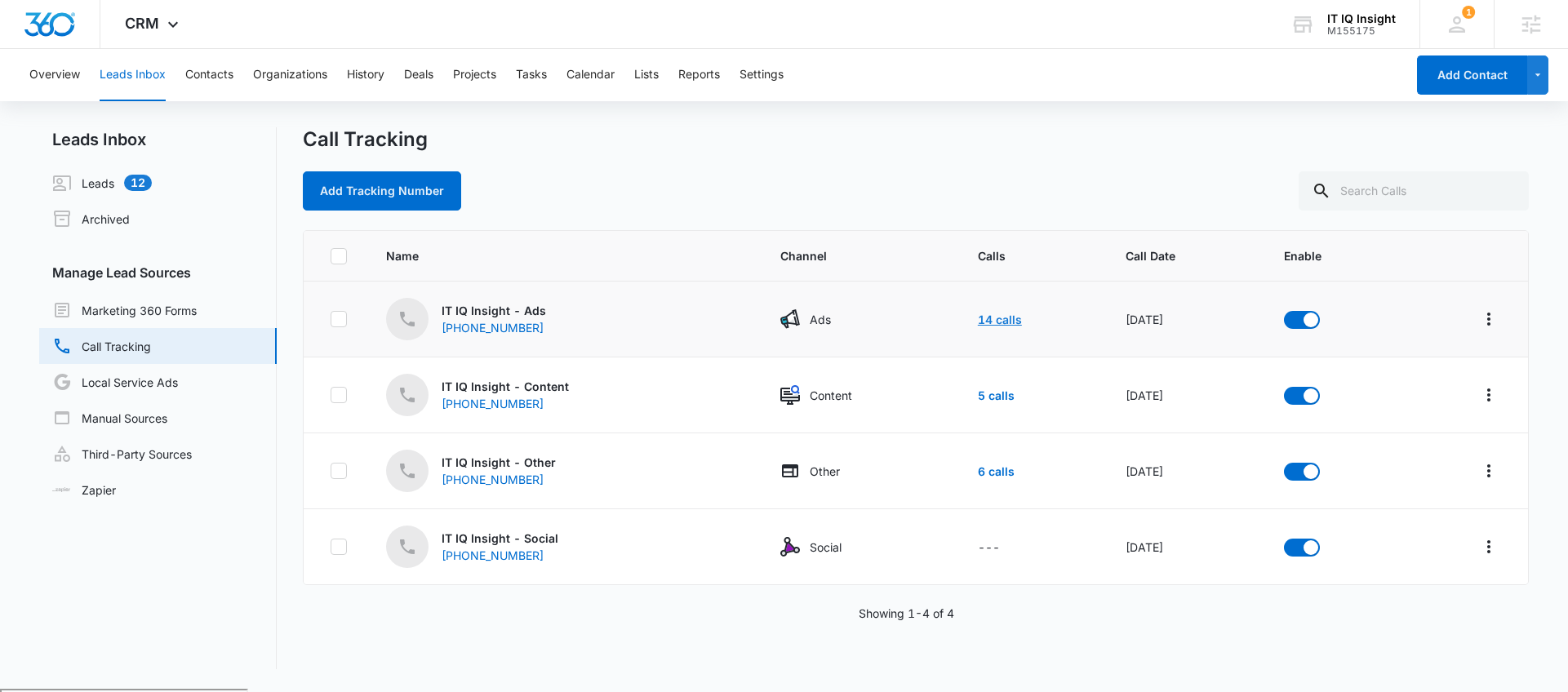
click at [985, 319] on link "14 calls" at bounding box center [1000, 319] width 44 height 14
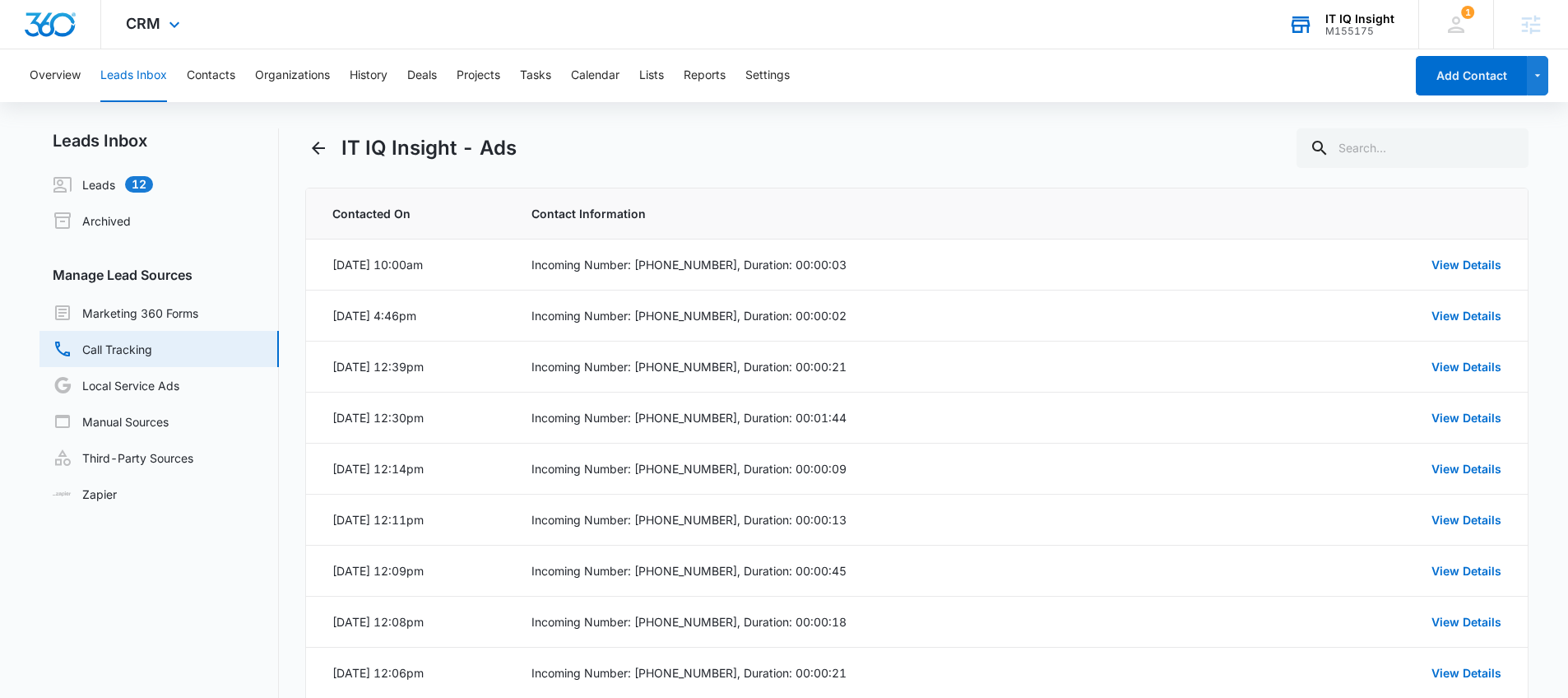
click at [1308, 12] on icon at bounding box center [1301, 25] width 25 height 25
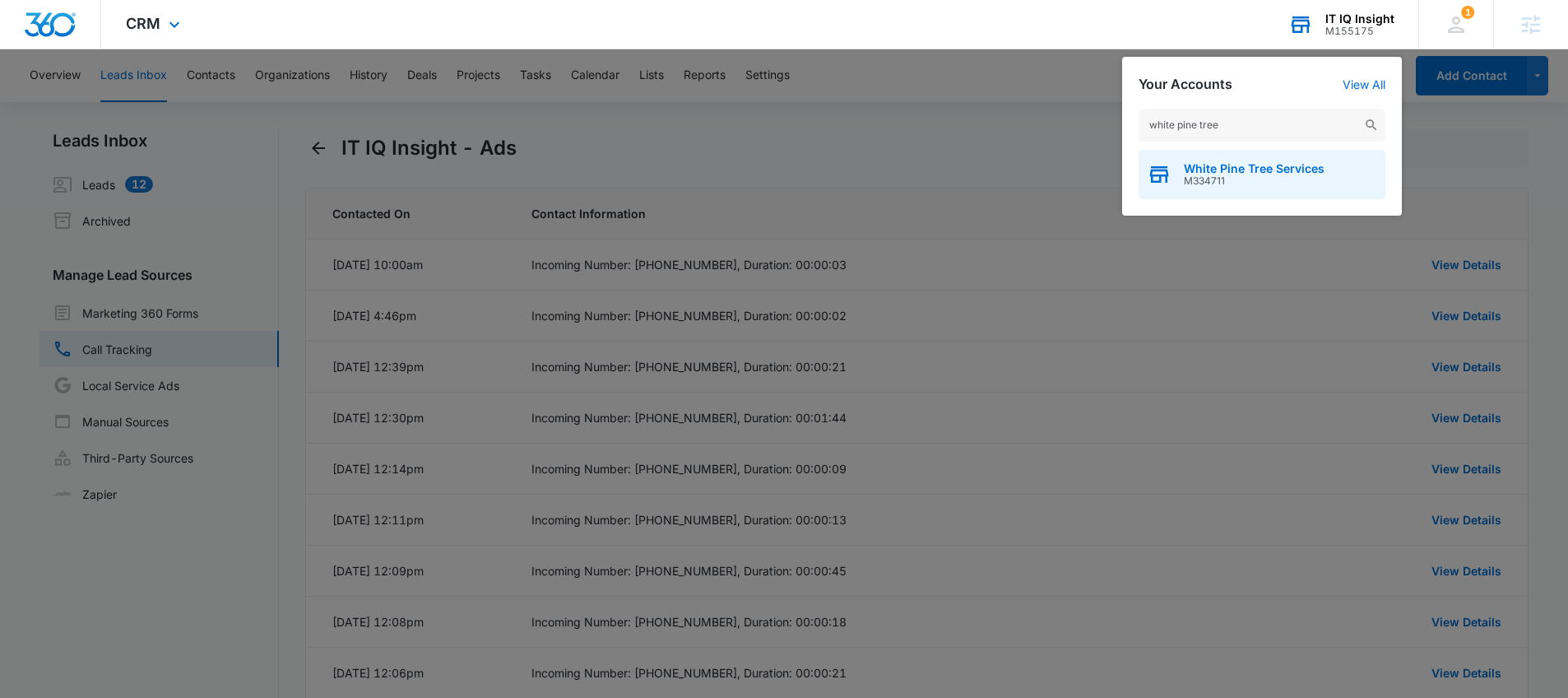
type input "white pine tree"
click at [1259, 177] on span "M334711" at bounding box center [1255, 181] width 140 height 11
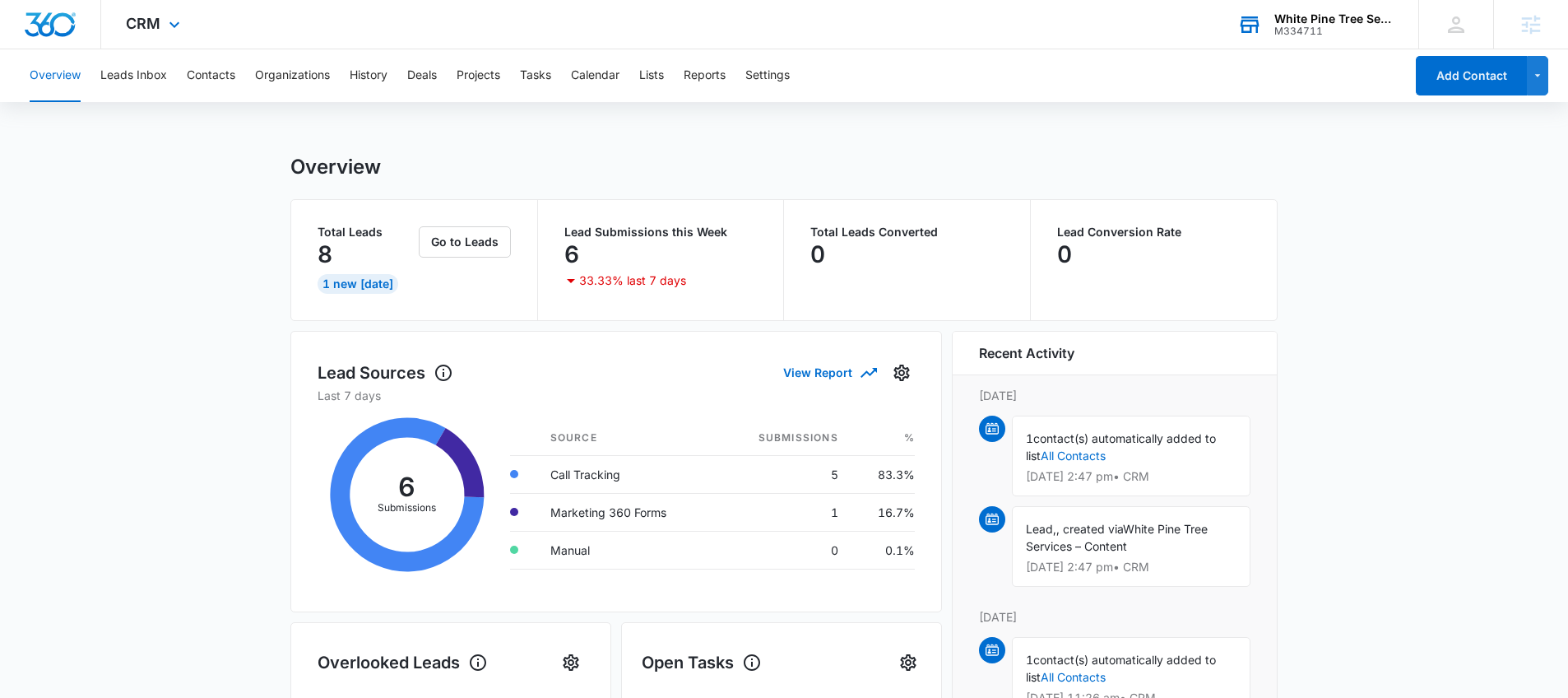
click at [159, 22] on div "CRM Apps Reputation Websites Forms CRM Email Social Payments POS Content Ads In…" at bounding box center [156, 24] width 108 height 48
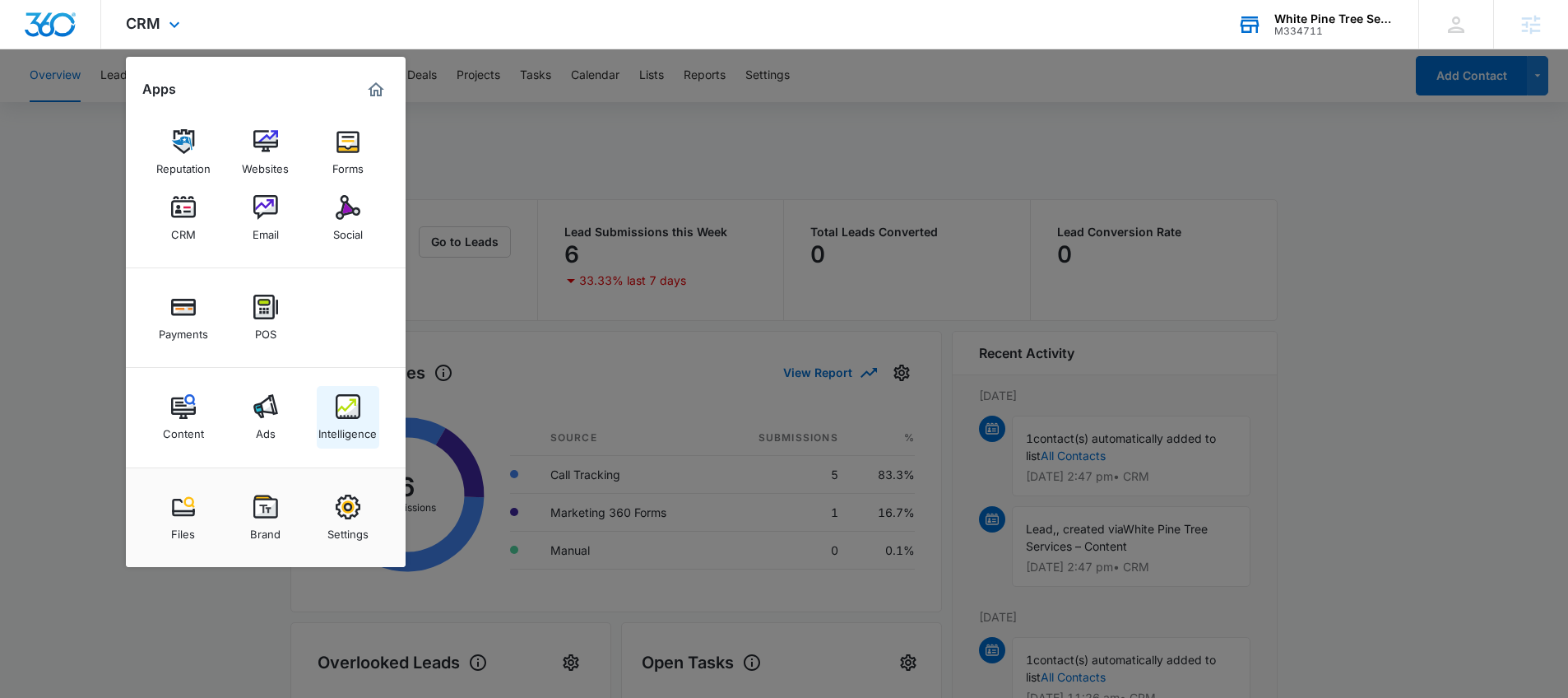
click at [333, 415] on link "Intelligence" at bounding box center [348, 418] width 63 height 63
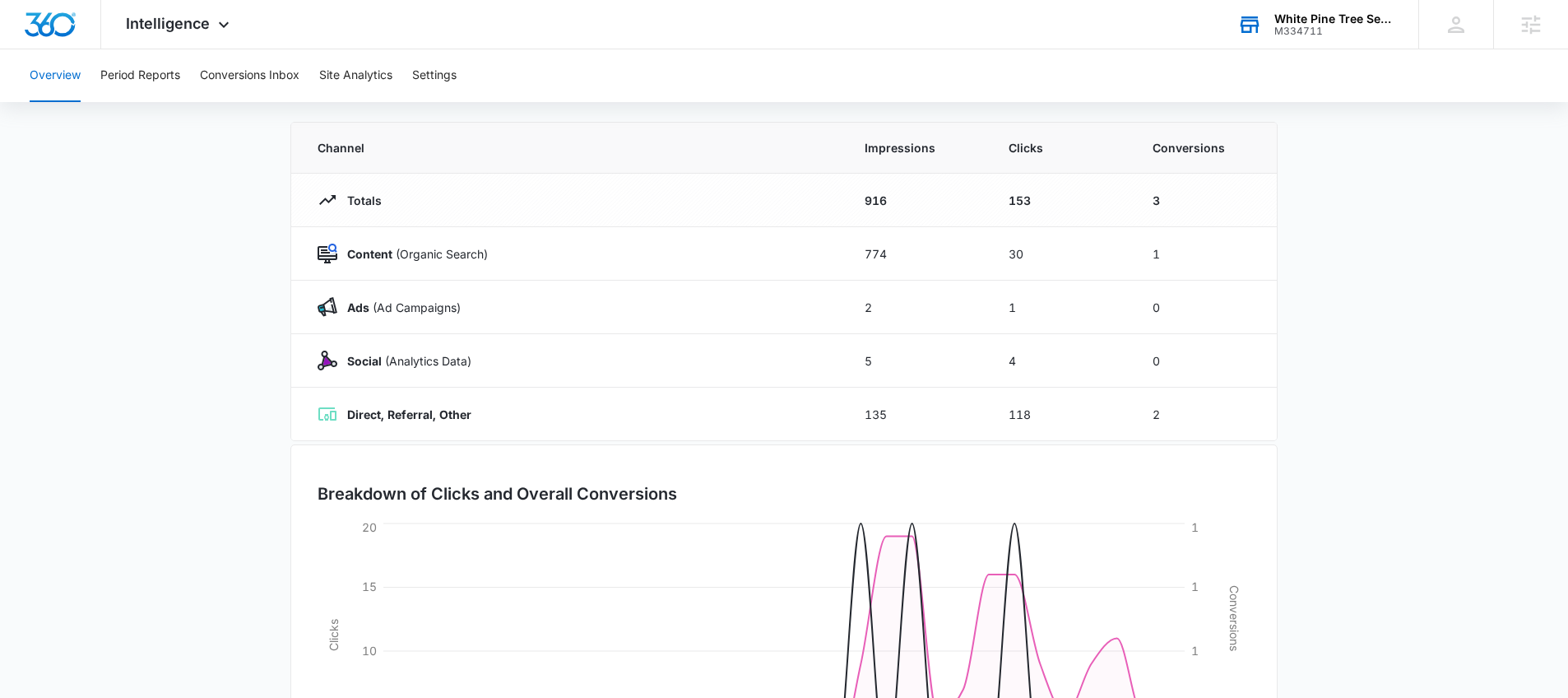
scroll to position [126, 0]
click at [233, 76] on button "Conversions Inbox" at bounding box center [250, 75] width 100 height 52
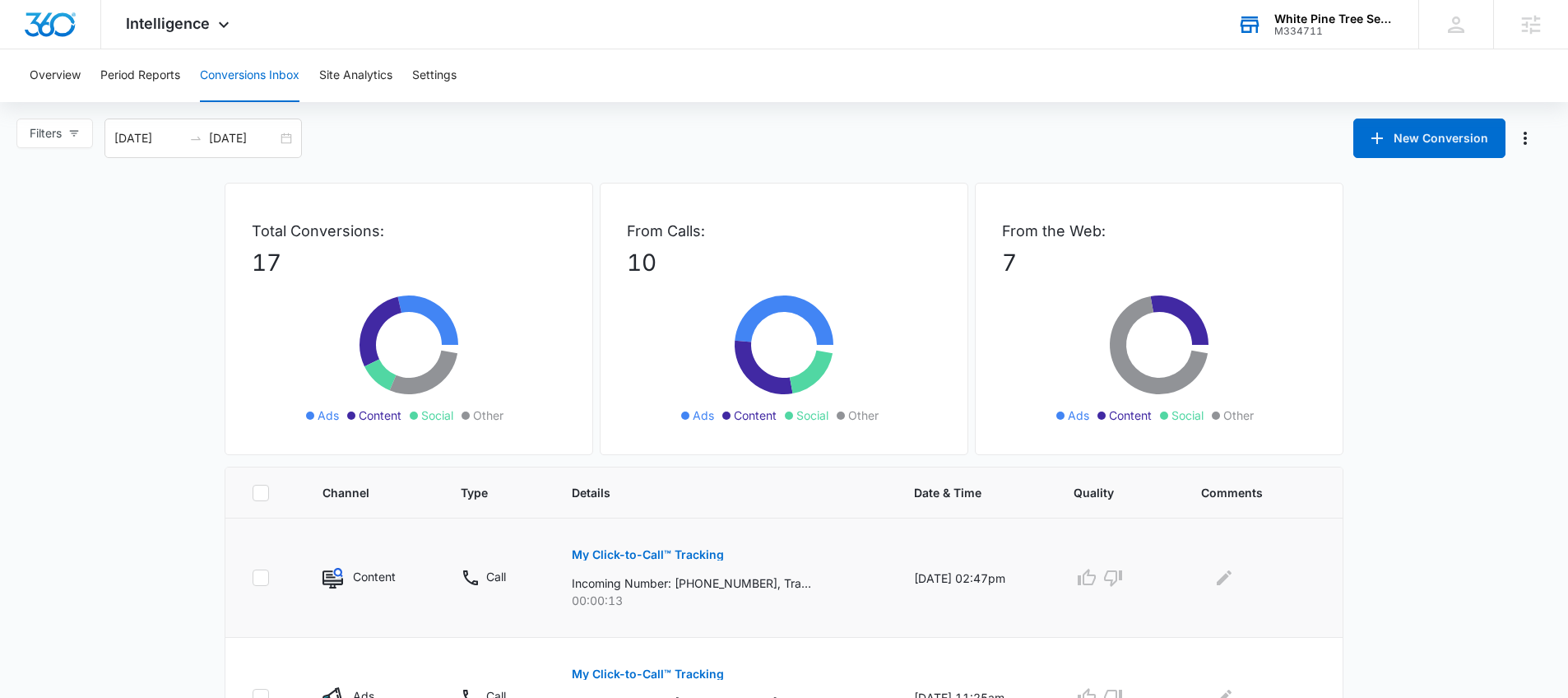
click at [650, 559] on p "My Click-to-Call™ Tracking" at bounding box center [648, 555] width 152 height 11
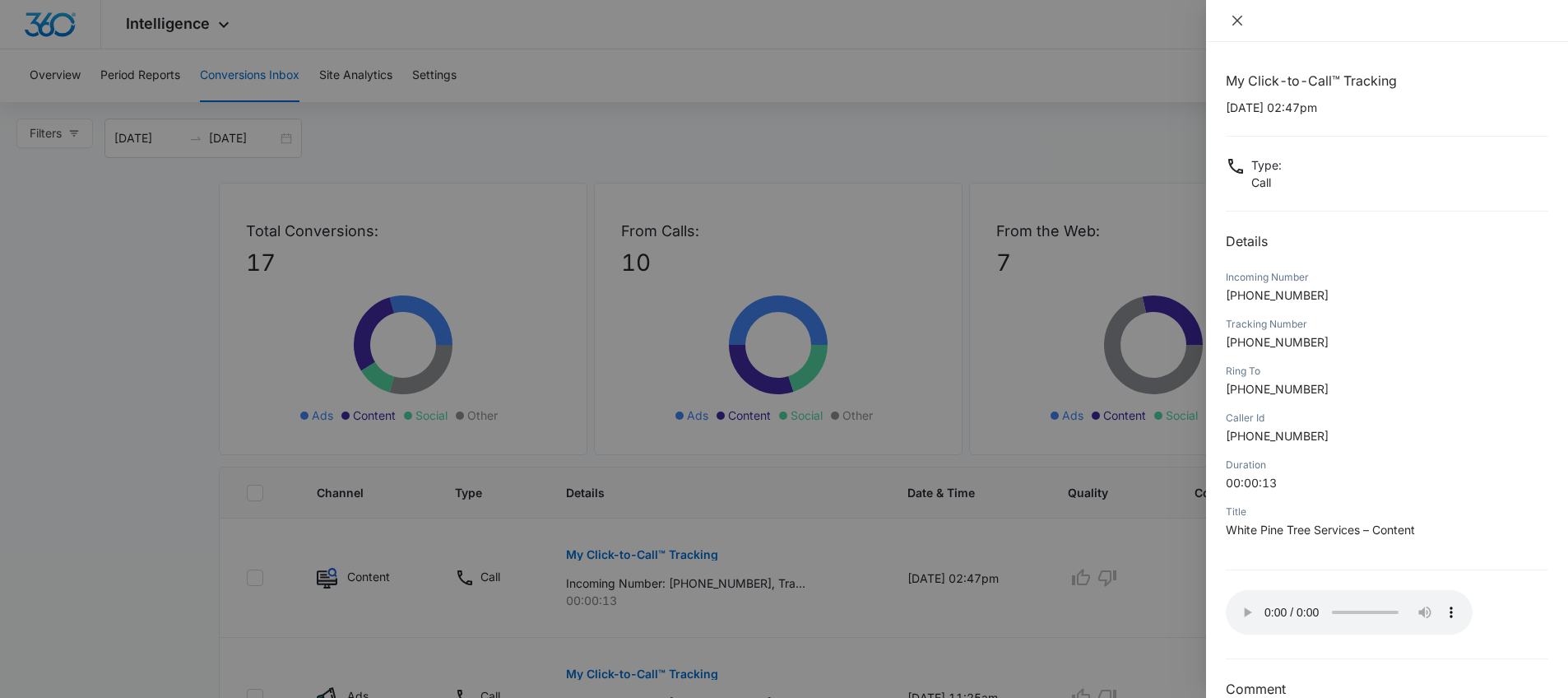
click at [1238, 19] on icon "close" at bounding box center [1238, 21] width 13 height 13
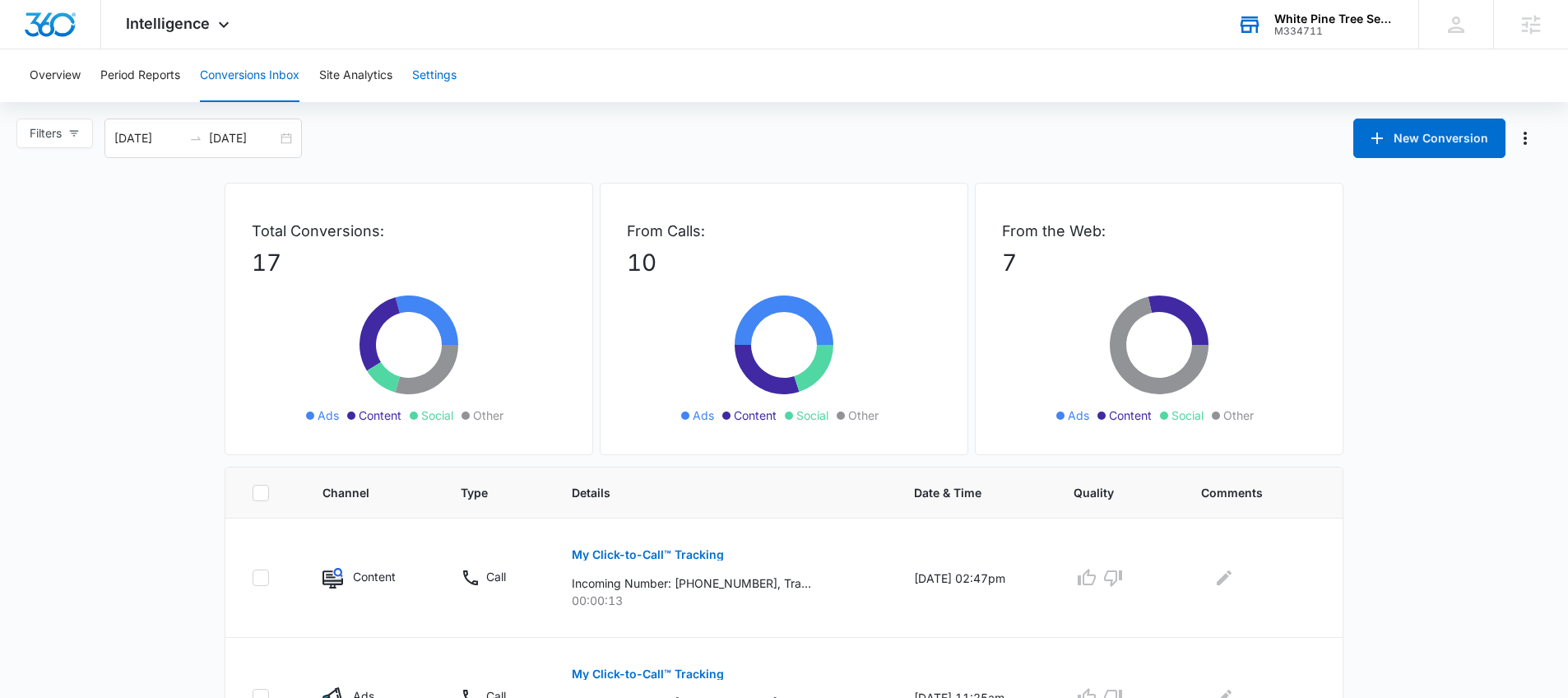
click at [449, 86] on button "Settings" at bounding box center [434, 75] width 45 height 52
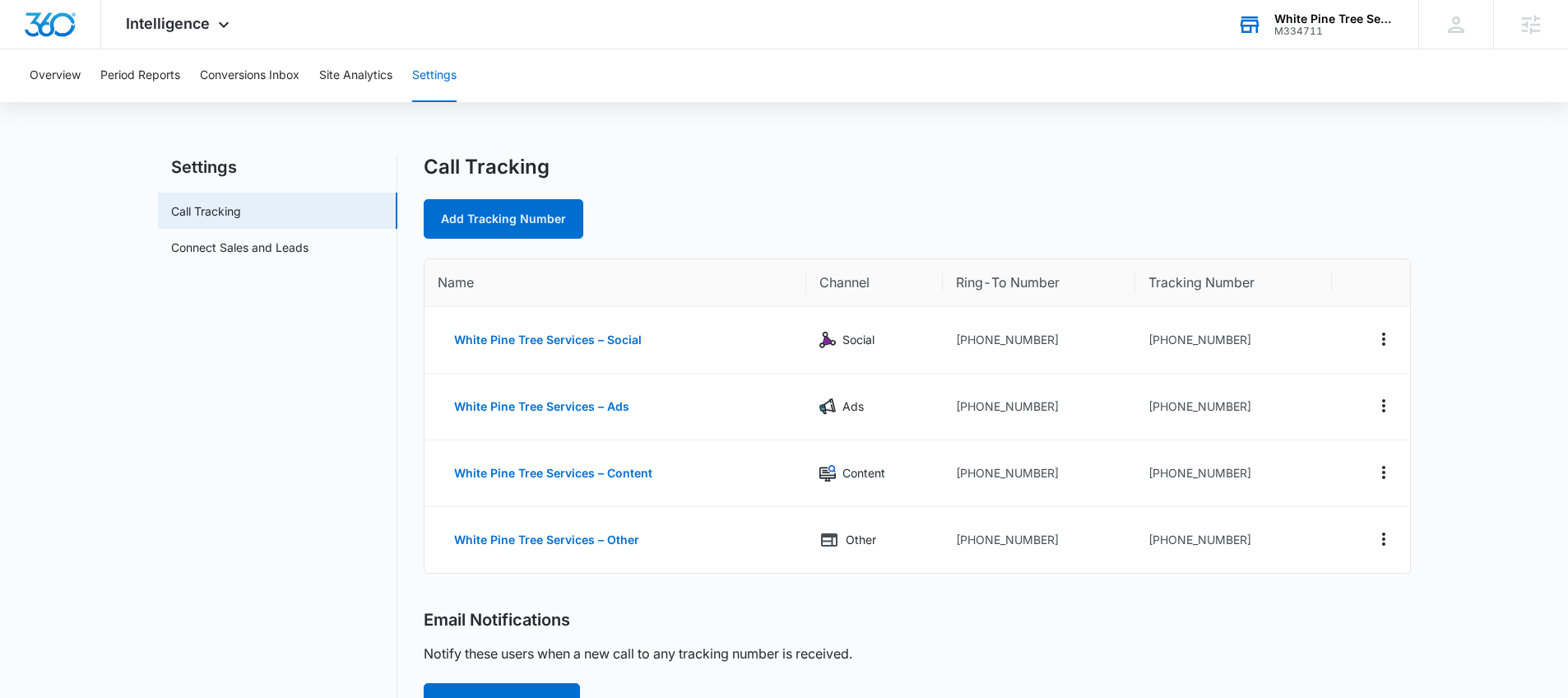
click at [1344, 17] on div "White Pine Tree Services" at bounding box center [1335, 19] width 121 height 13
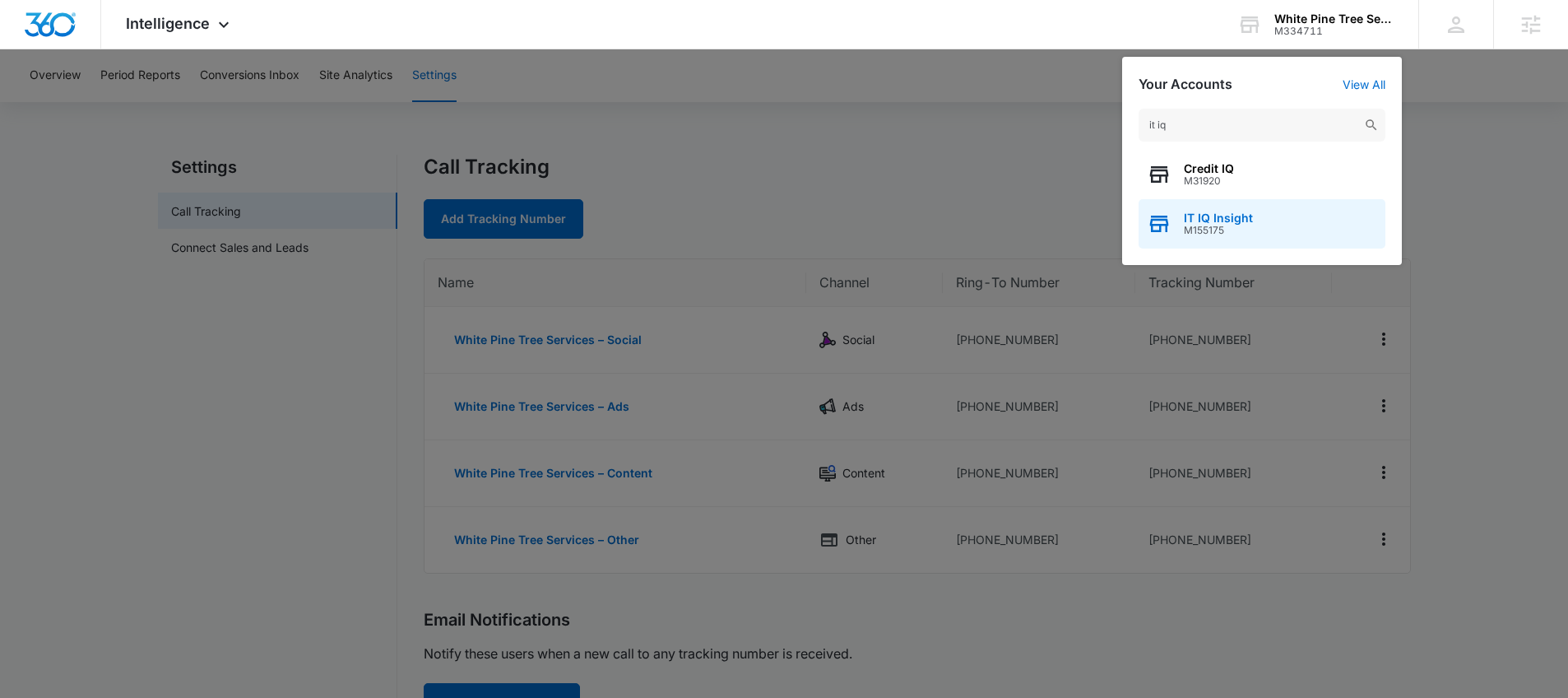
type input "it iq"
click at [1259, 226] on div "IT IQ Insight M155175" at bounding box center [1262, 224] width 247 height 49
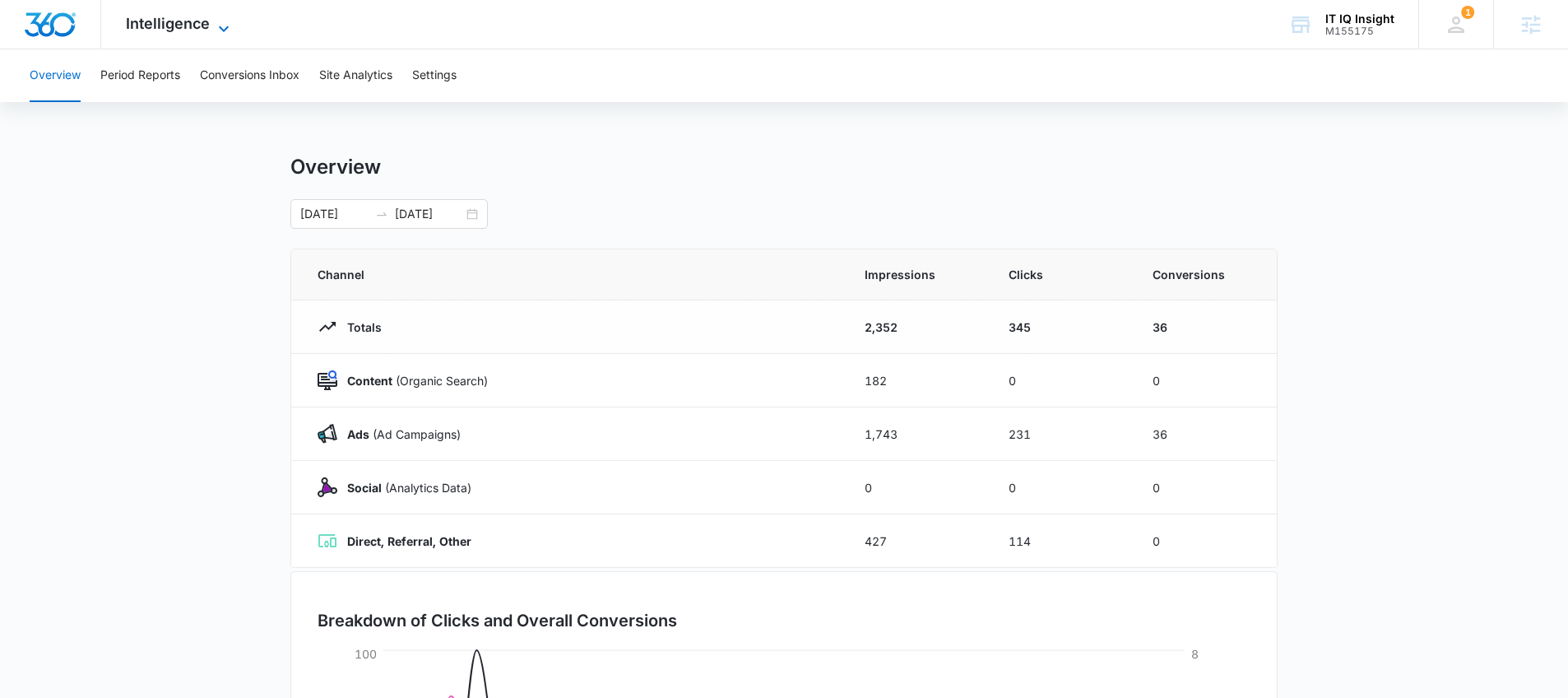
click at [170, 21] on span "Intelligence" at bounding box center [168, 24] width 84 height 17
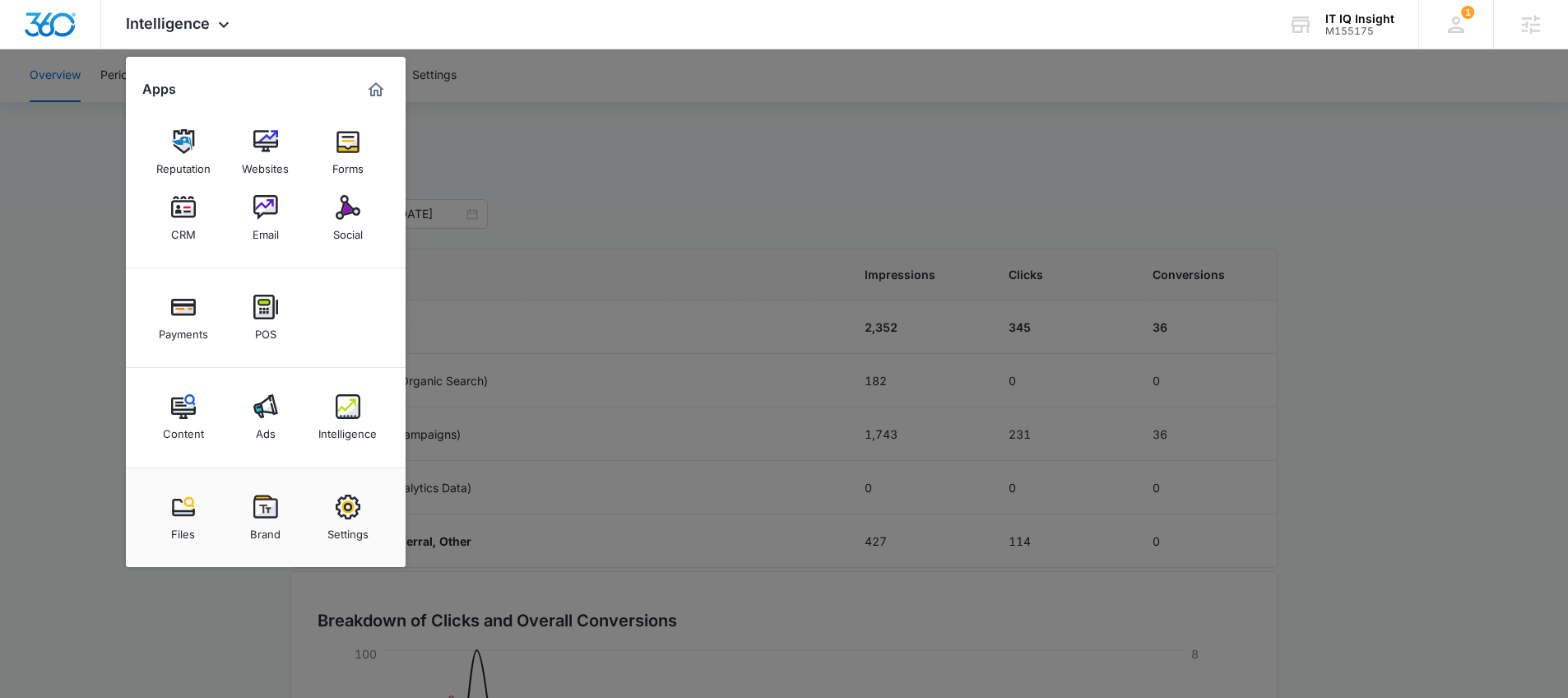
click at [576, 183] on div at bounding box center [784, 349] width 1568 height 698
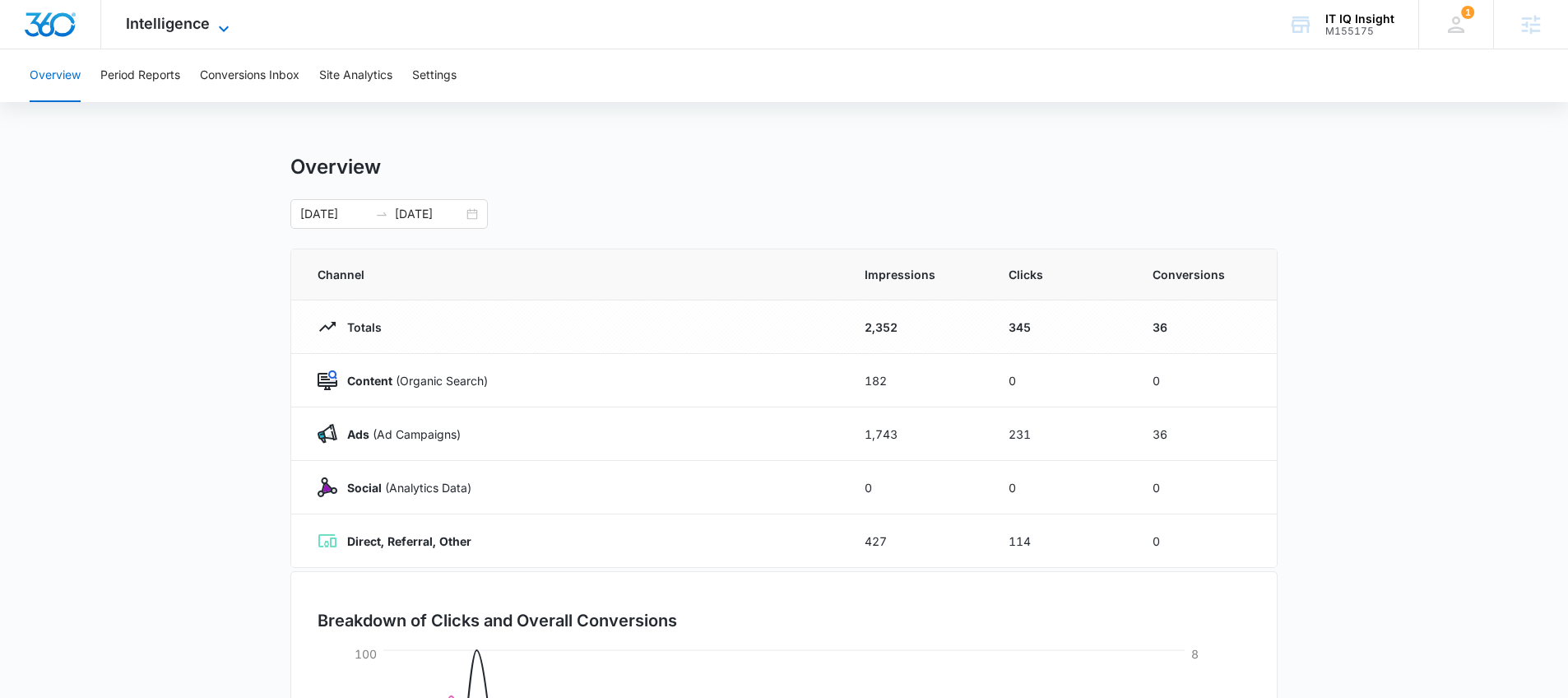
click at [201, 25] on span "Intelligence" at bounding box center [168, 24] width 84 height 17
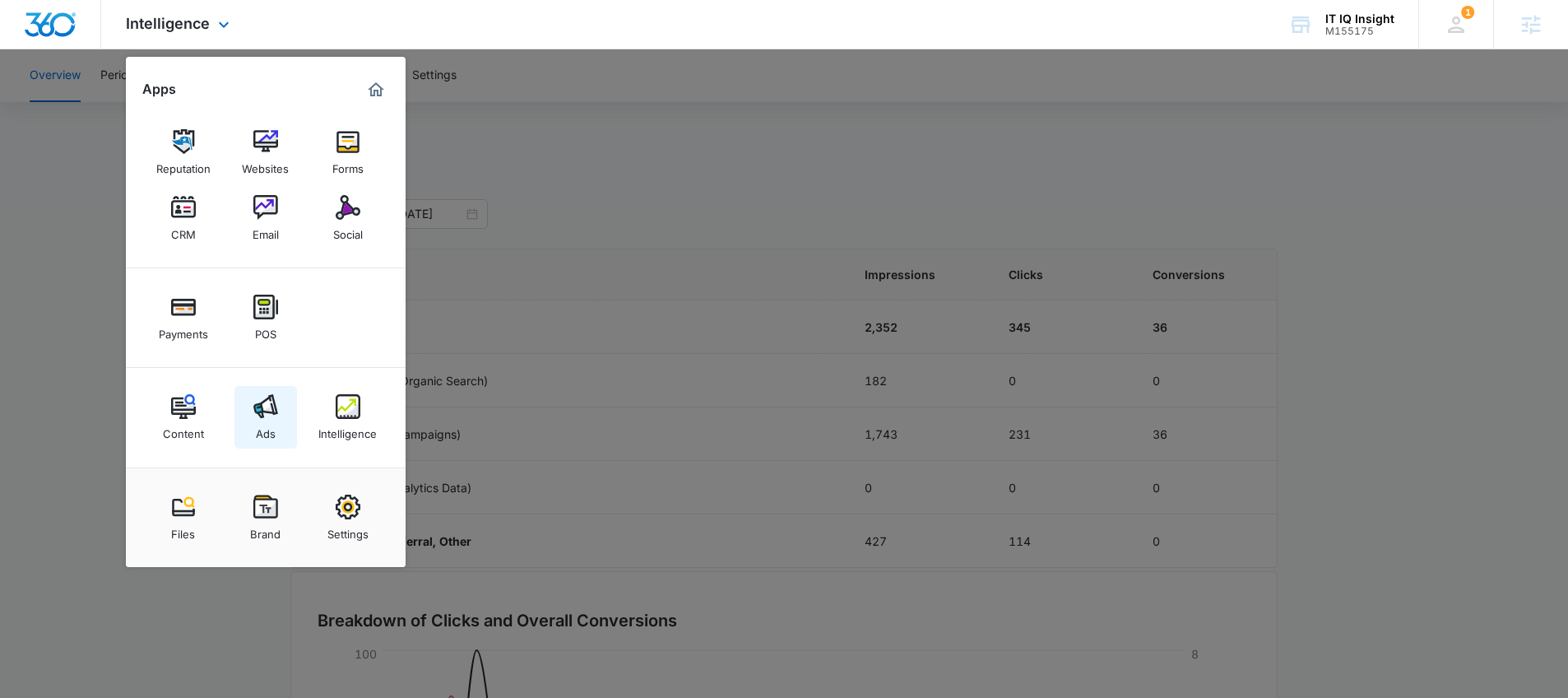
click at [283, 413] on link "Ads" at bounding box center [266, 418] width 63 height 63
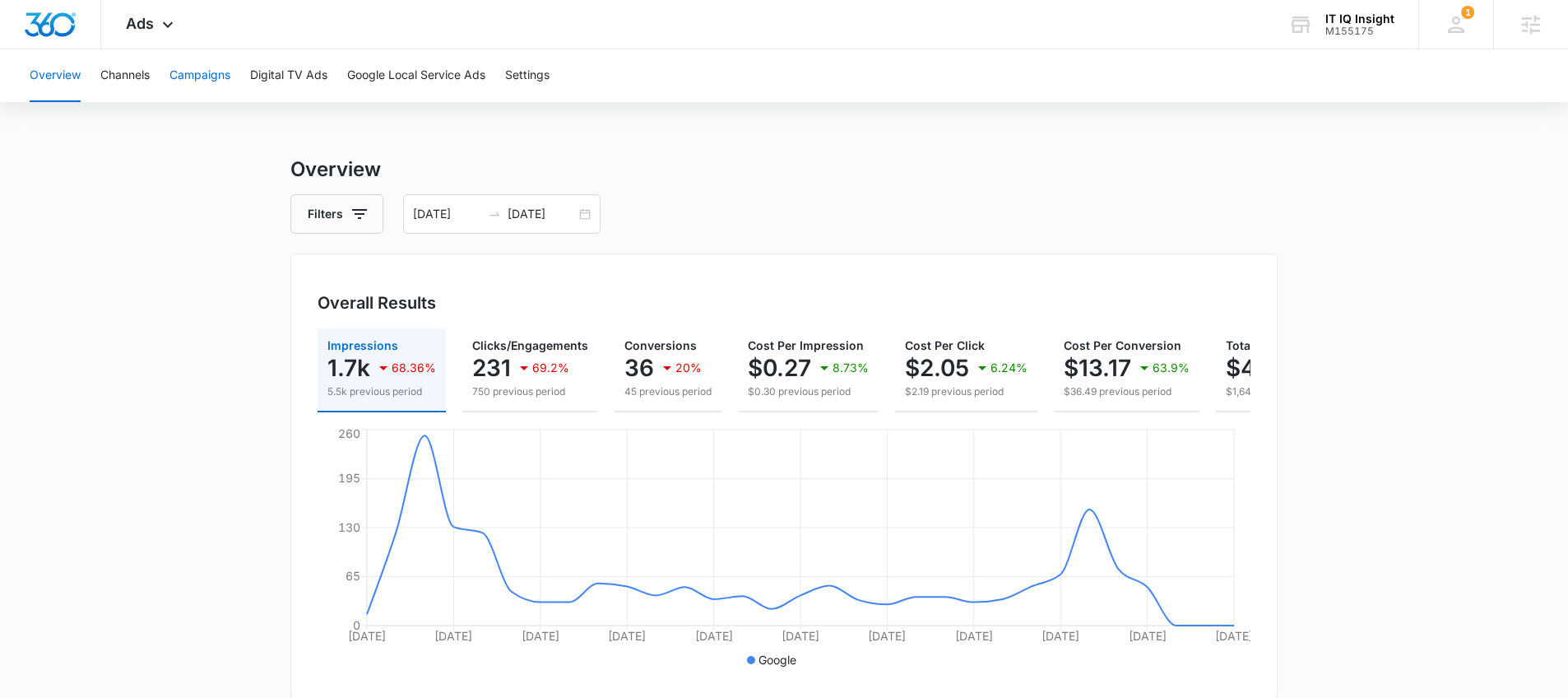
click at [201, 80] on button "Campaigns" at bounding box center [200, 75] width 61 height 52
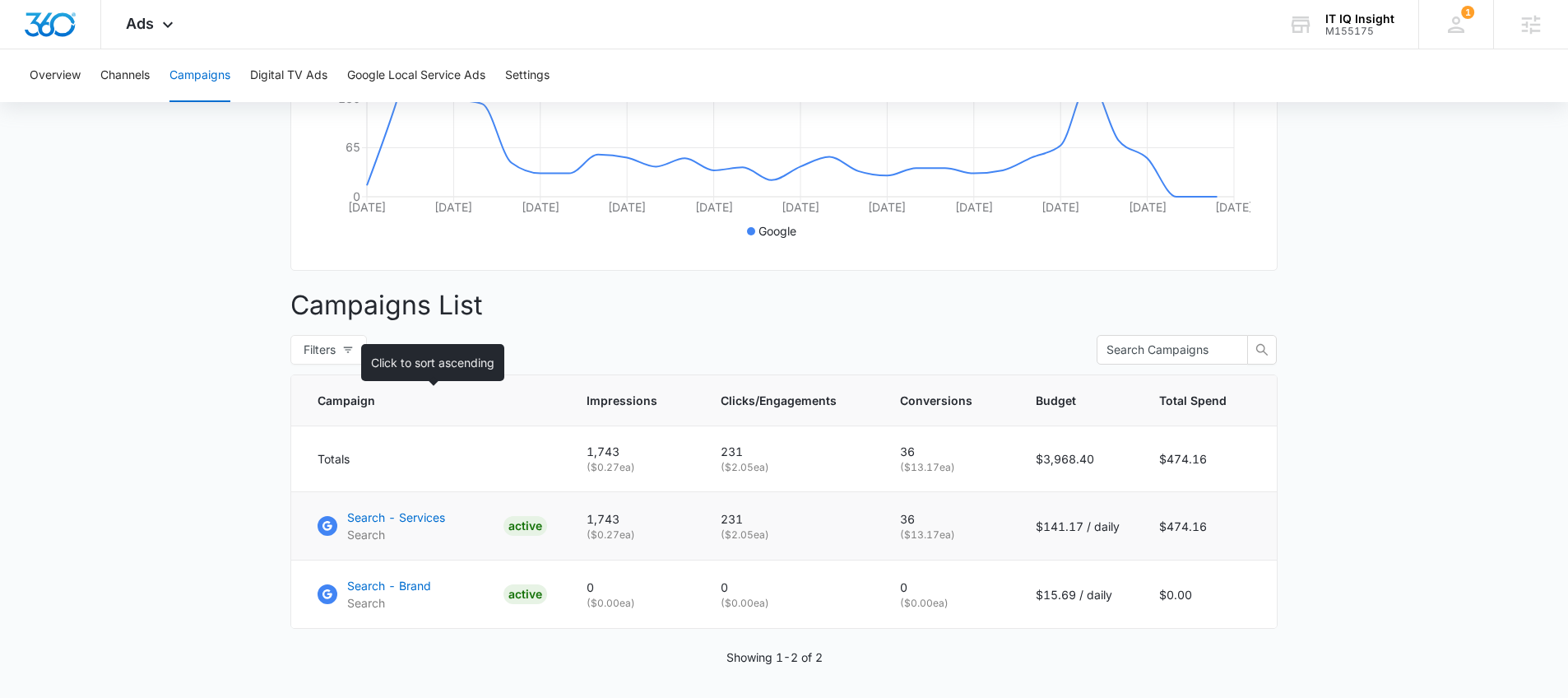
scroll to position [488, 0]
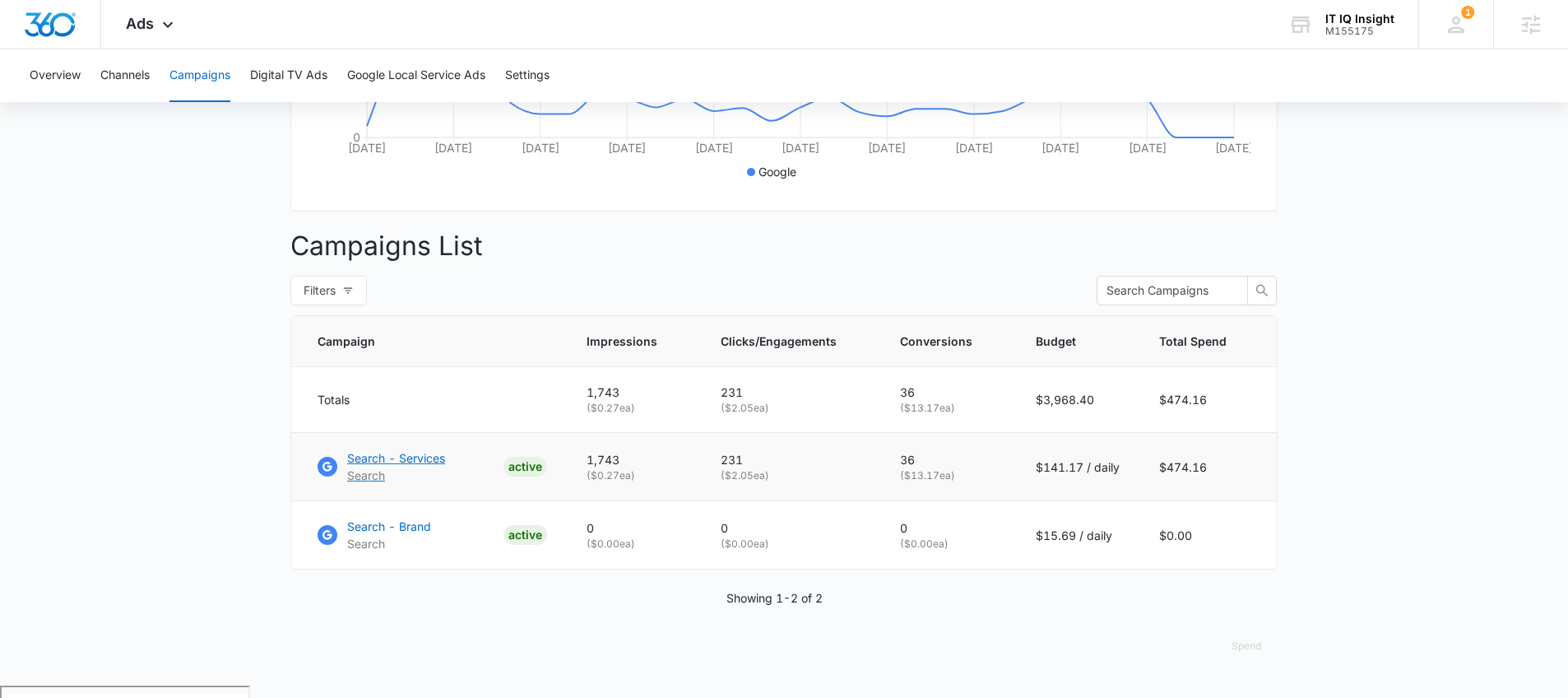
click at [402, 465] on p "Search - Services" at bounding box center [396, 458] width 98 height 17
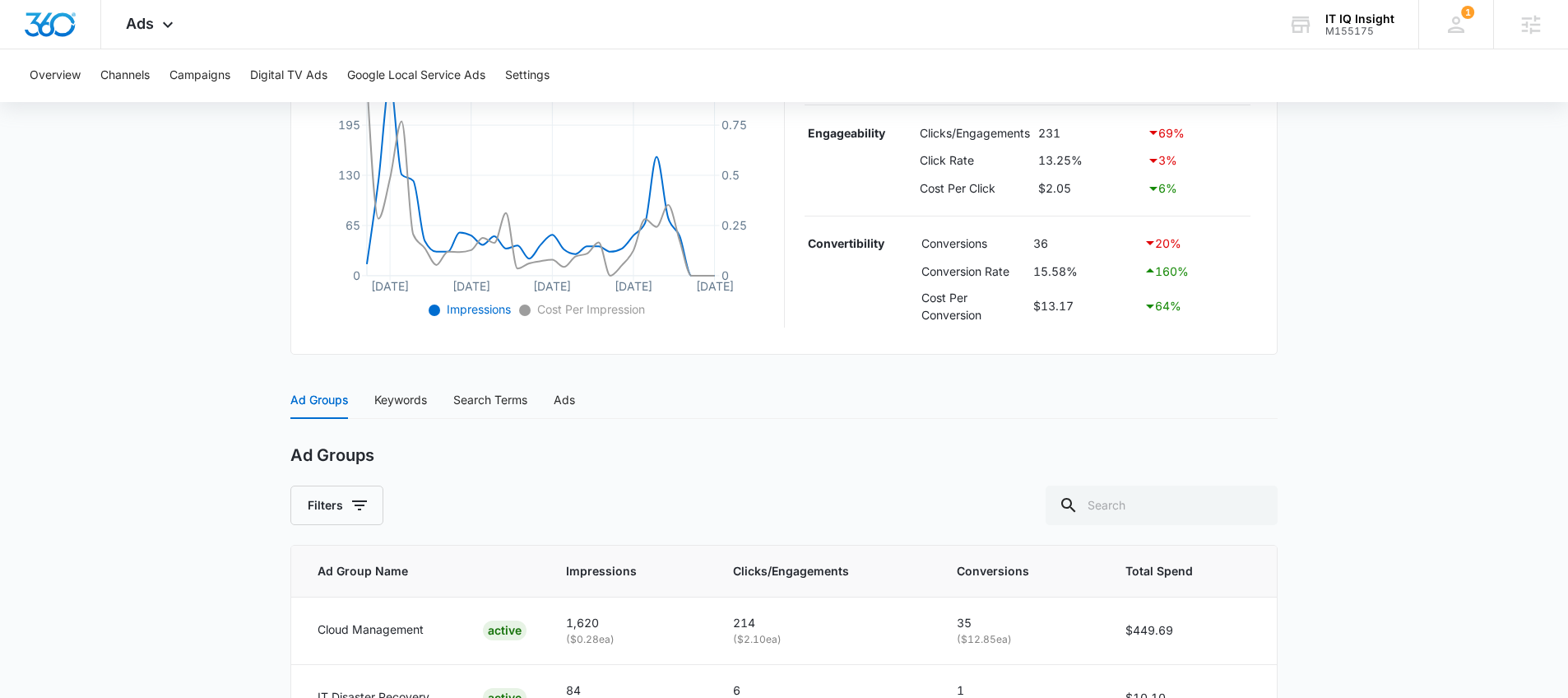
scroll to position [585, 0]
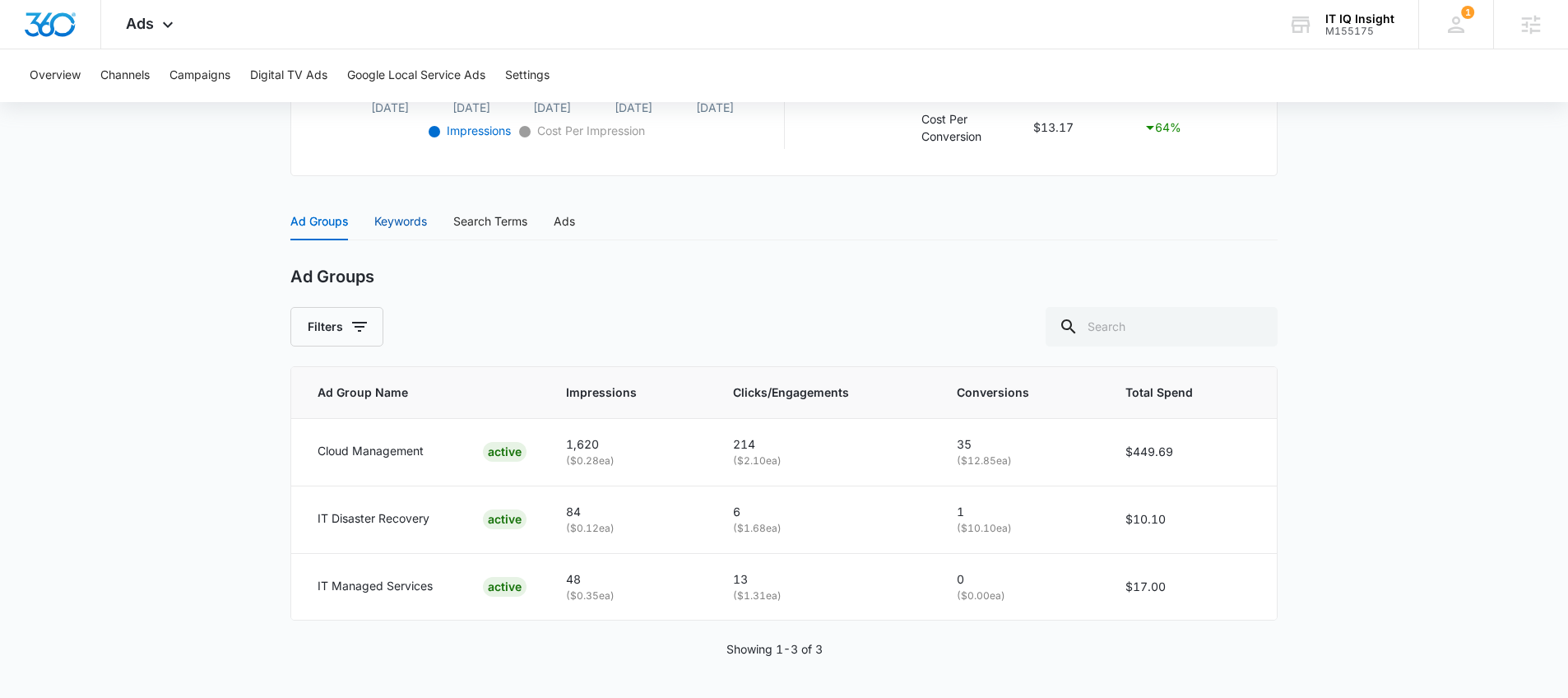
click at [410, 226] on div "Keywords" at bounding box center [400, 221] width 52 height 18
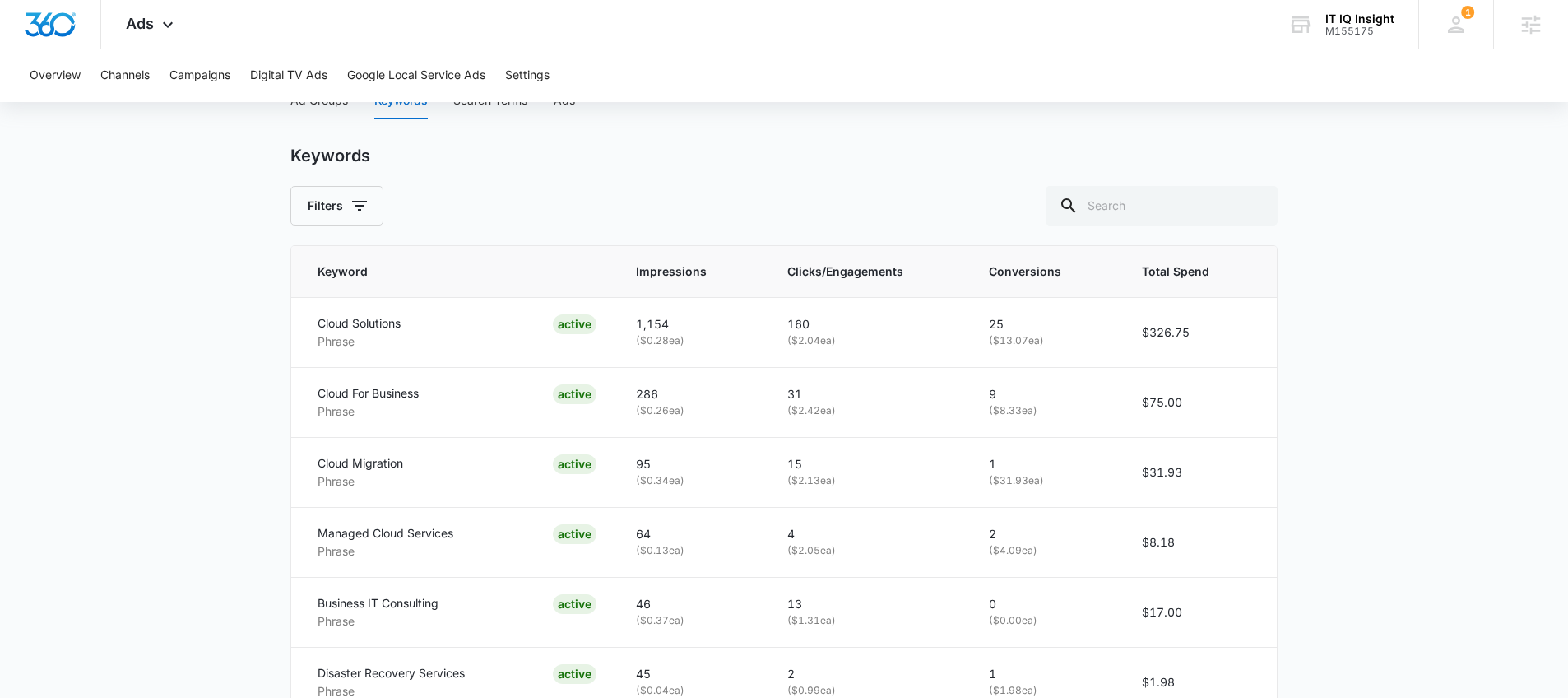
scroll to position [740, 0]
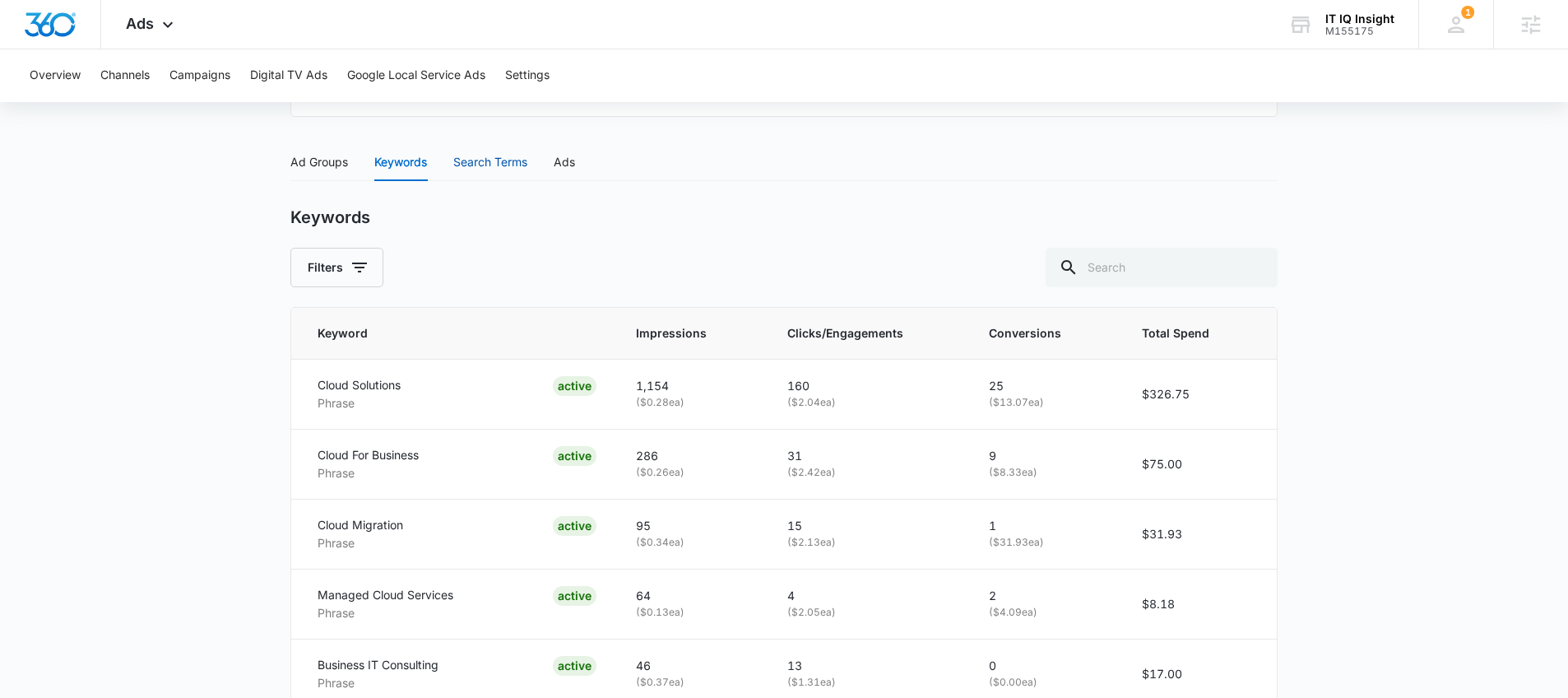
click at [476, 170] on div "Search Terms" at bounding box center [491, 161] width 74 height 18
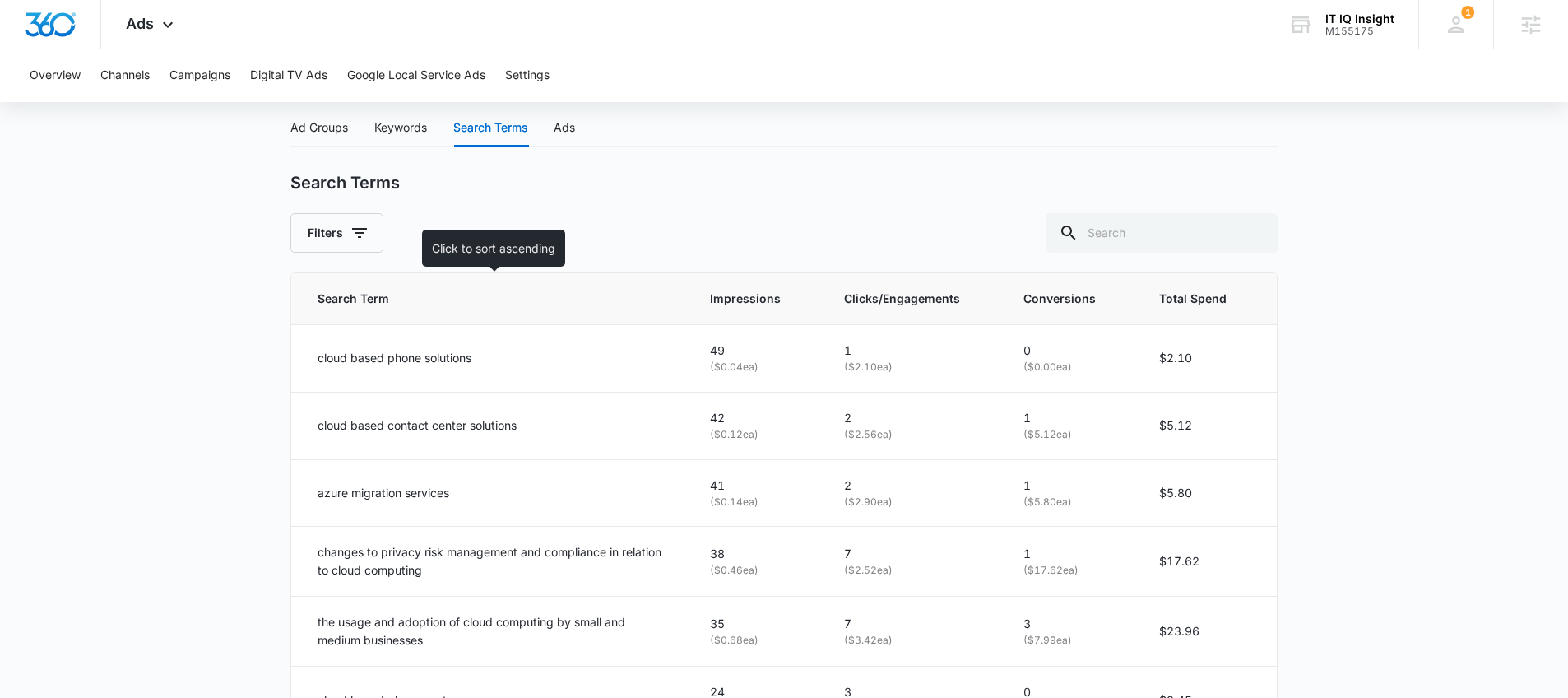
scroll to position [662, 0]
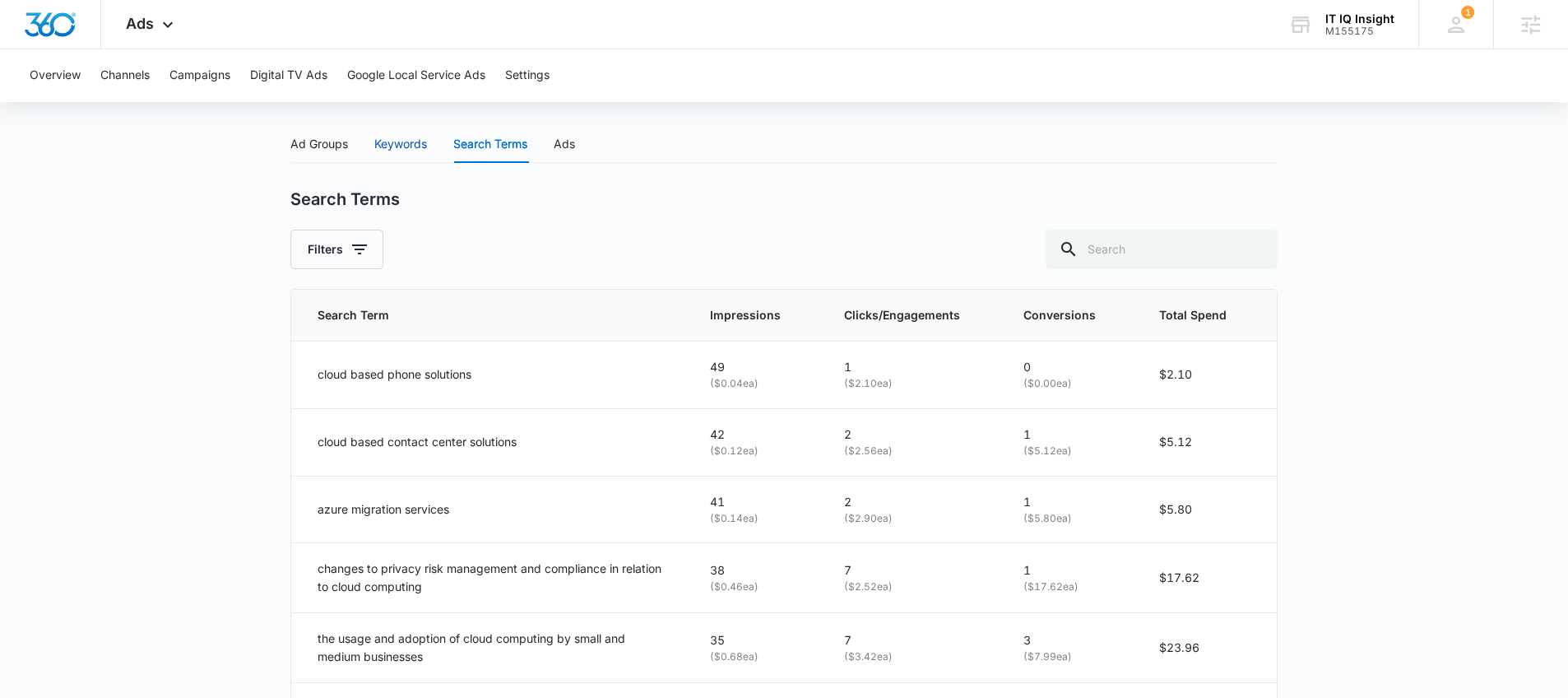
click at [414, 145] on div "Keywords" at bounding box center [400, 143] width 52 height 18
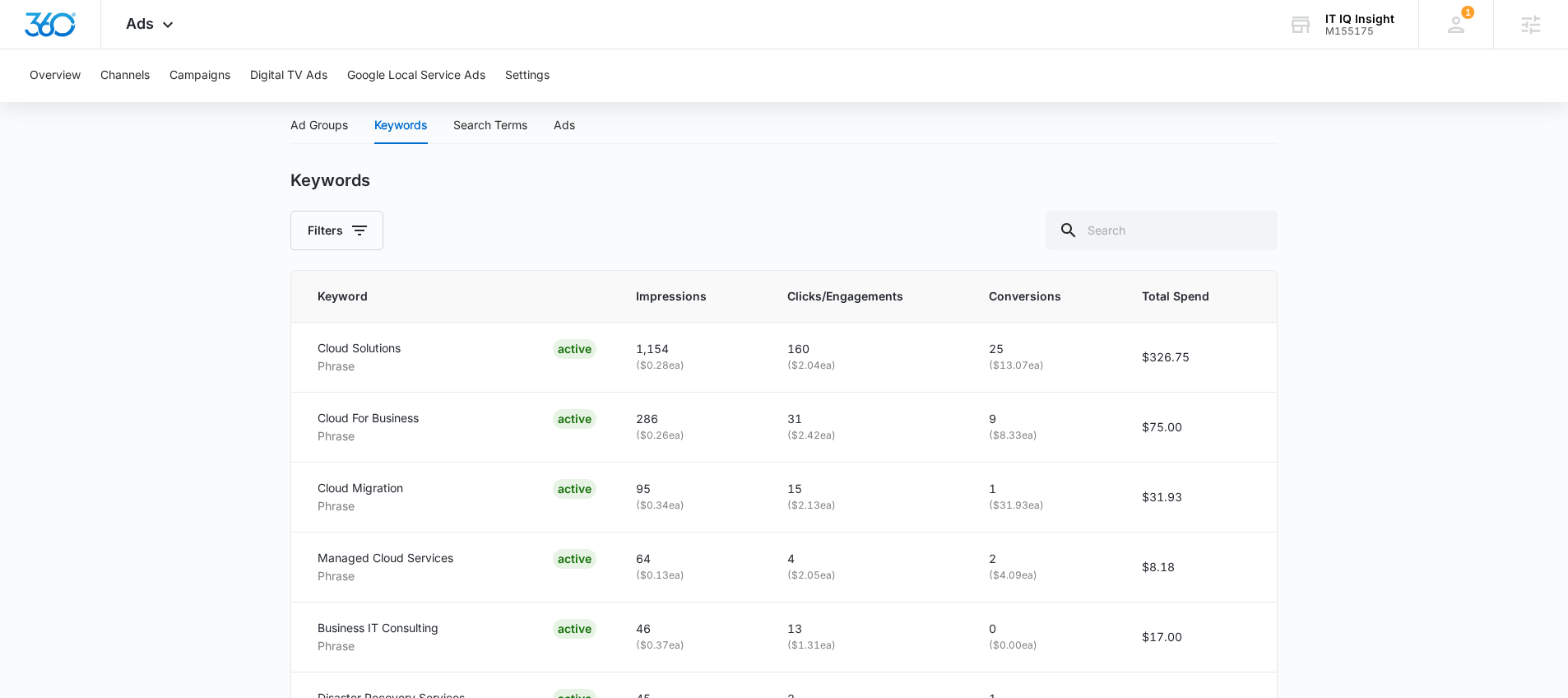
scroll to position [696, 0]
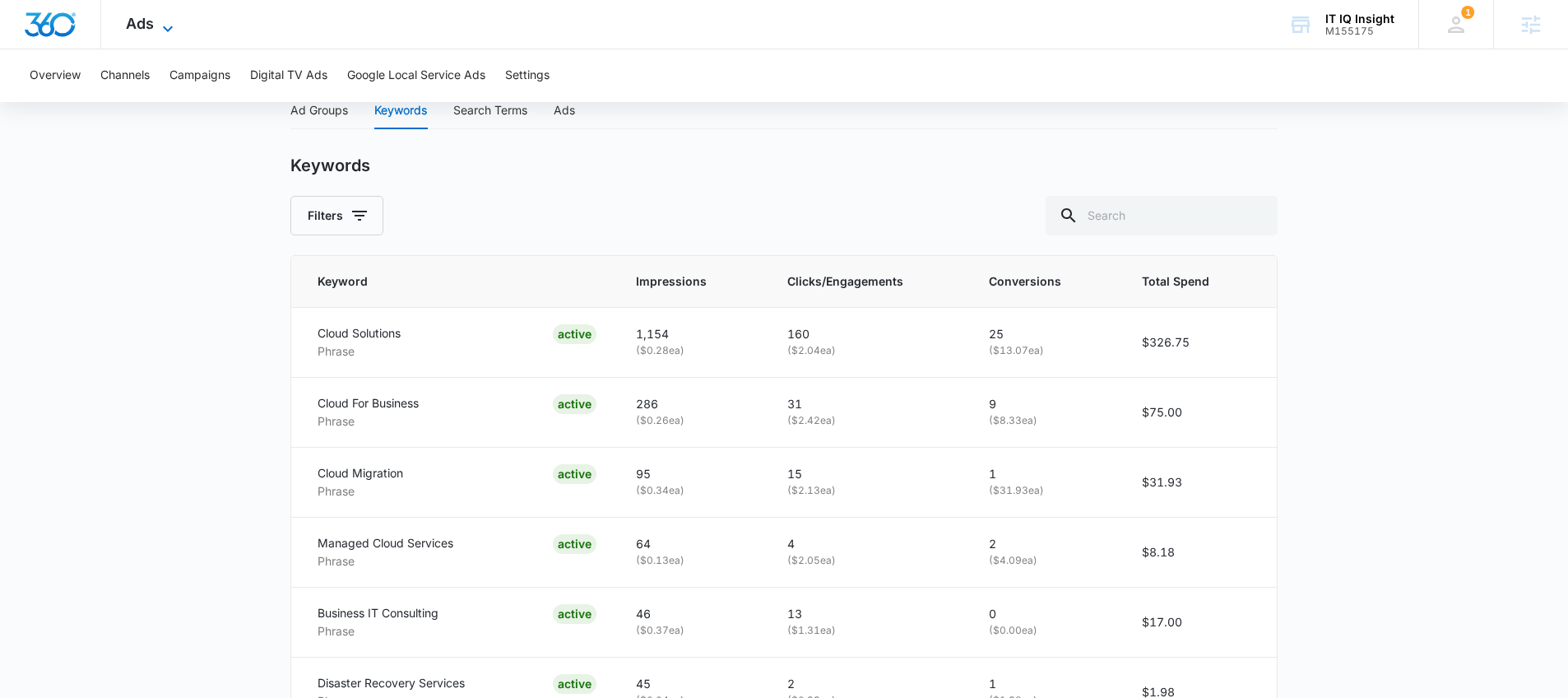
click at [146, 28] on span "Ads" at bounding box center [140, 24] width 28 height 17
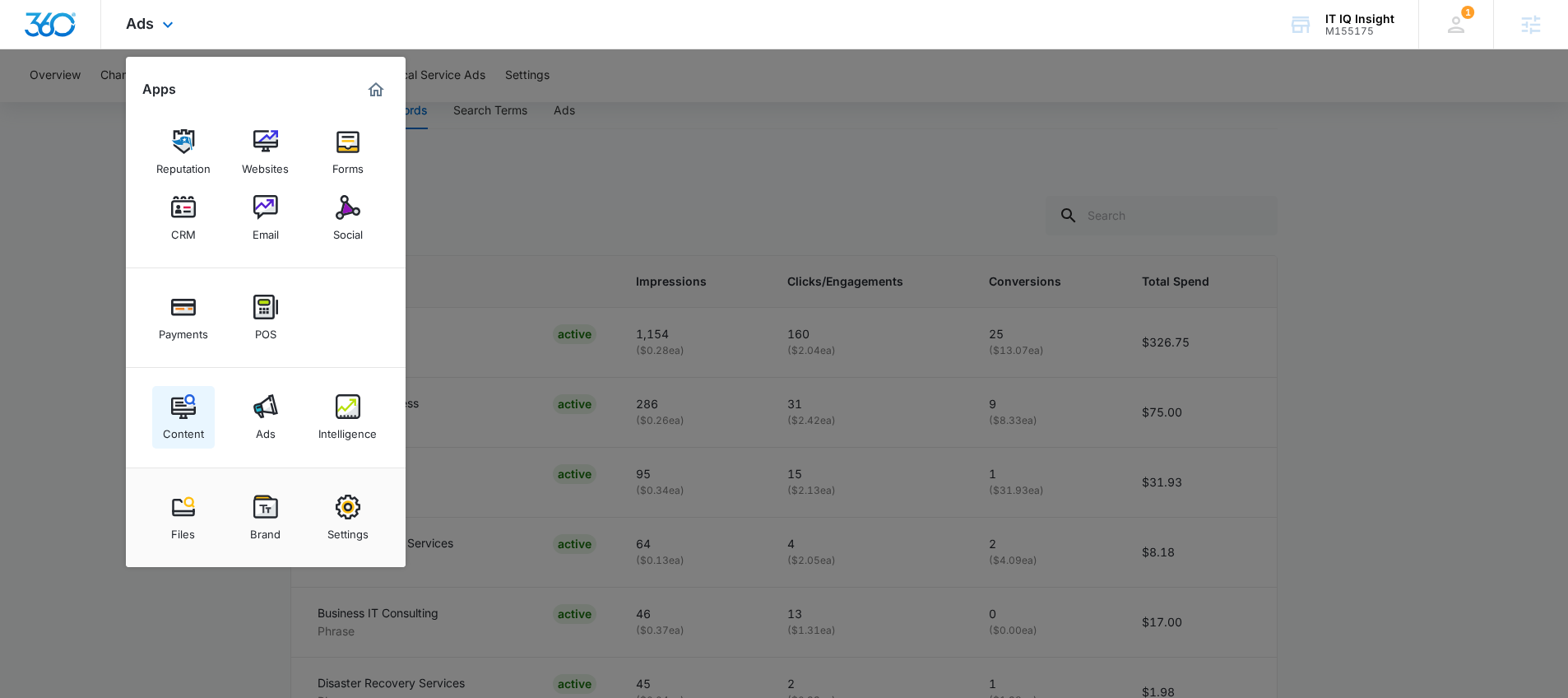
click at [208, 419] on link "Content" at bounding box center [183, 418] width 63 height 63
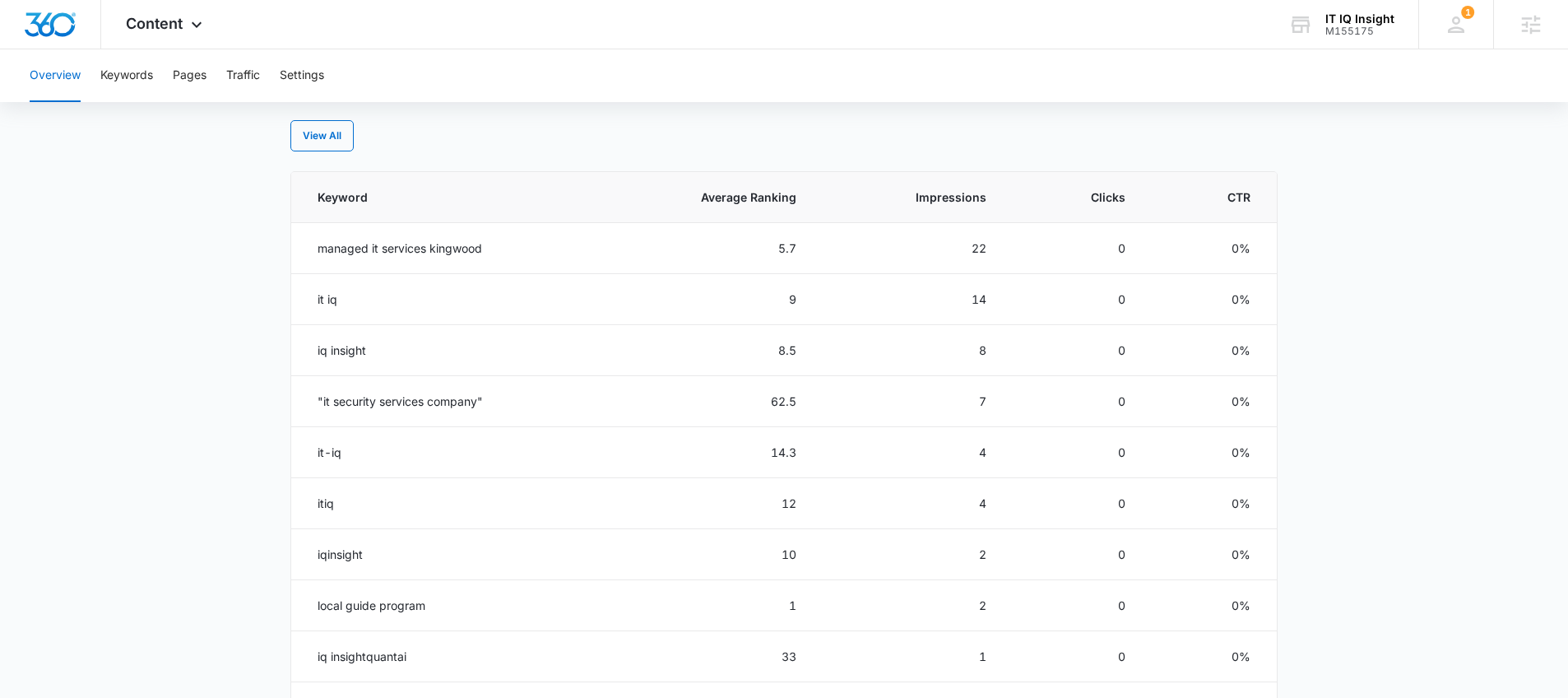
scroll to position [682, 0]
click at [133, 70] on button "Keywords" at bounding box center [126, 75] width 52 height 52
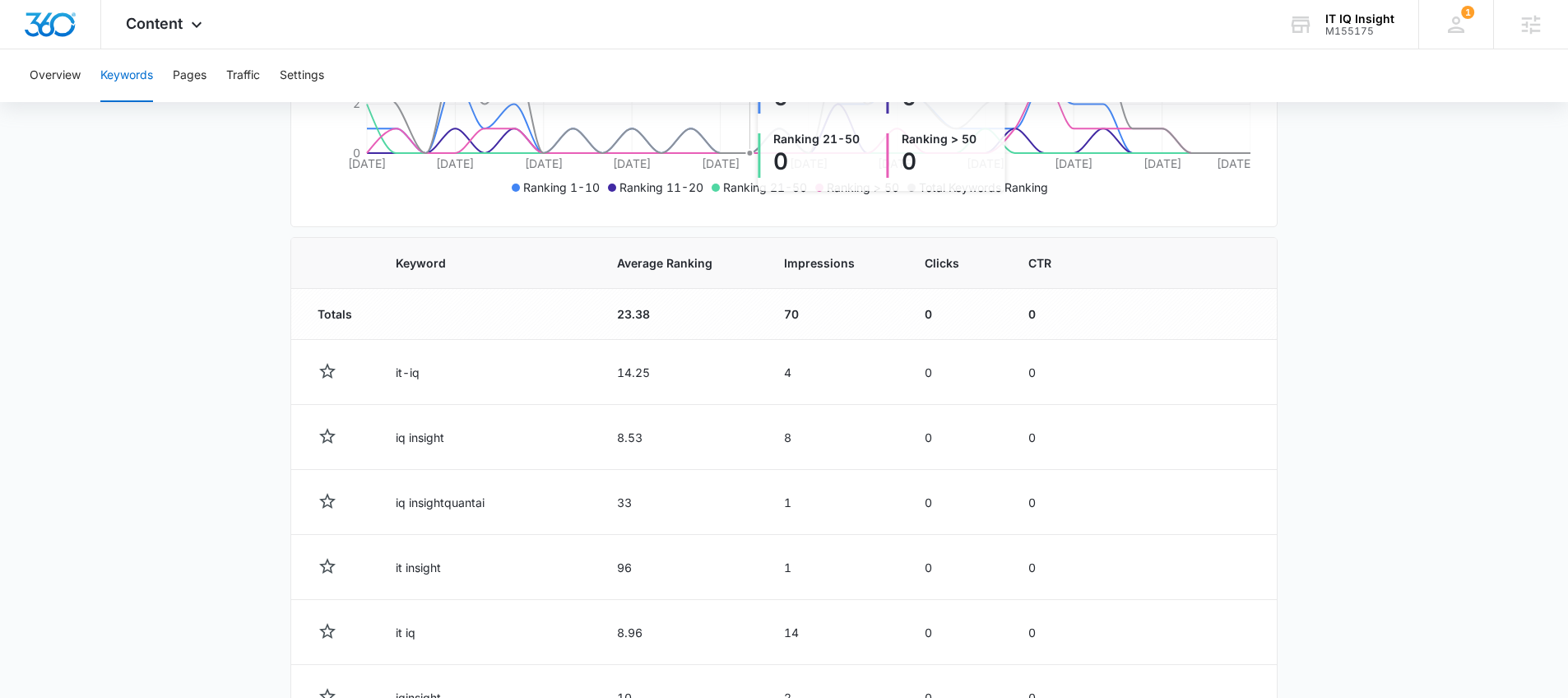
scroll to position [461, 0]
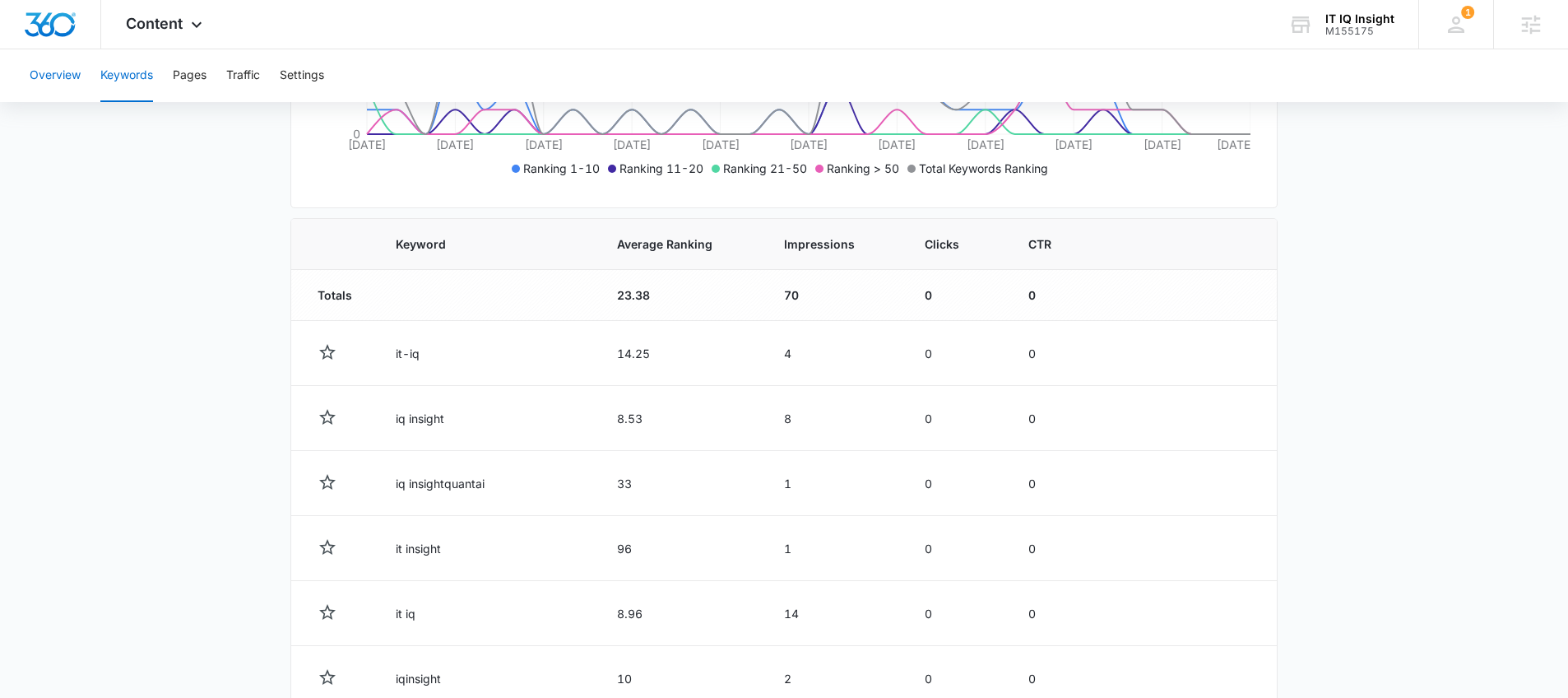
click at [74, 84] on button "Overview" at bounding box center [55, 75] width 51 height 52
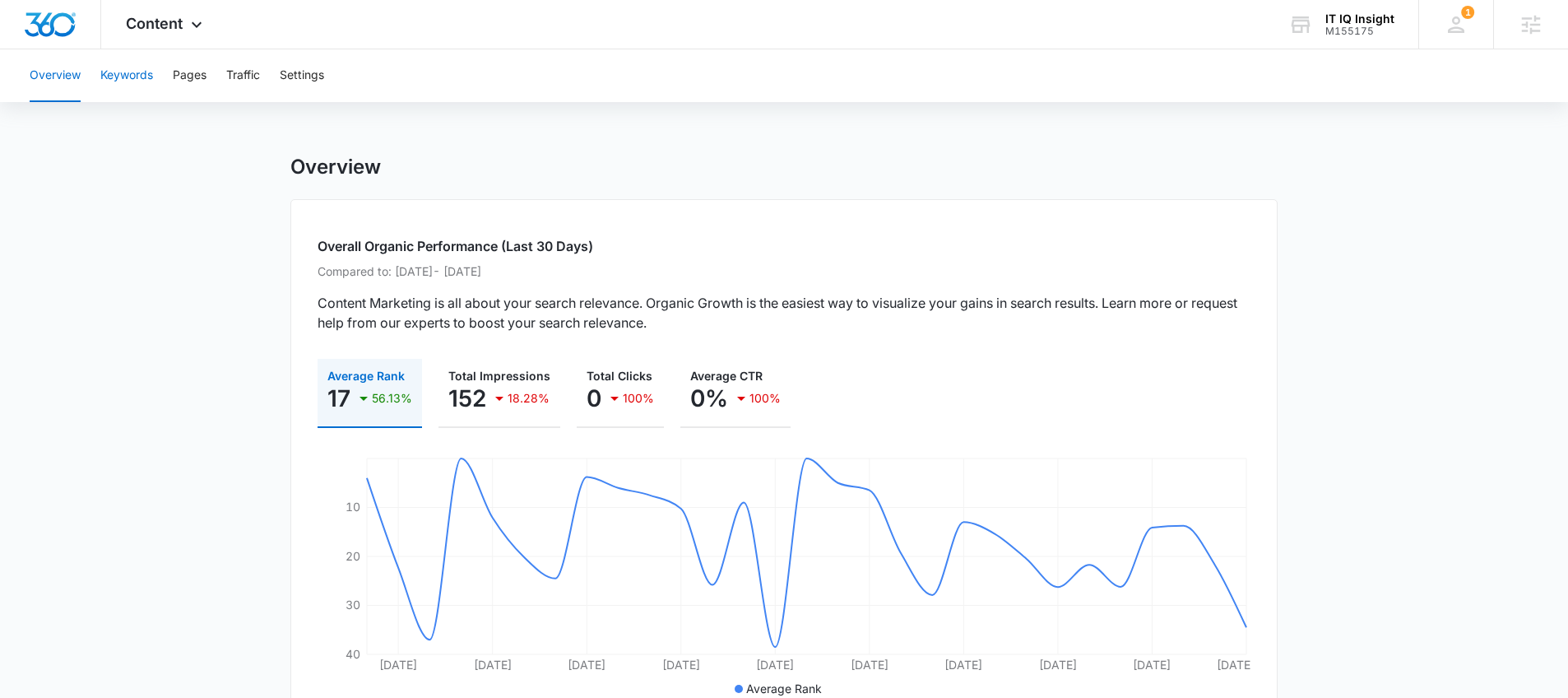
click at [117, 71] on button "Keywords" at bounding box center [126, 75] width 52 height 52
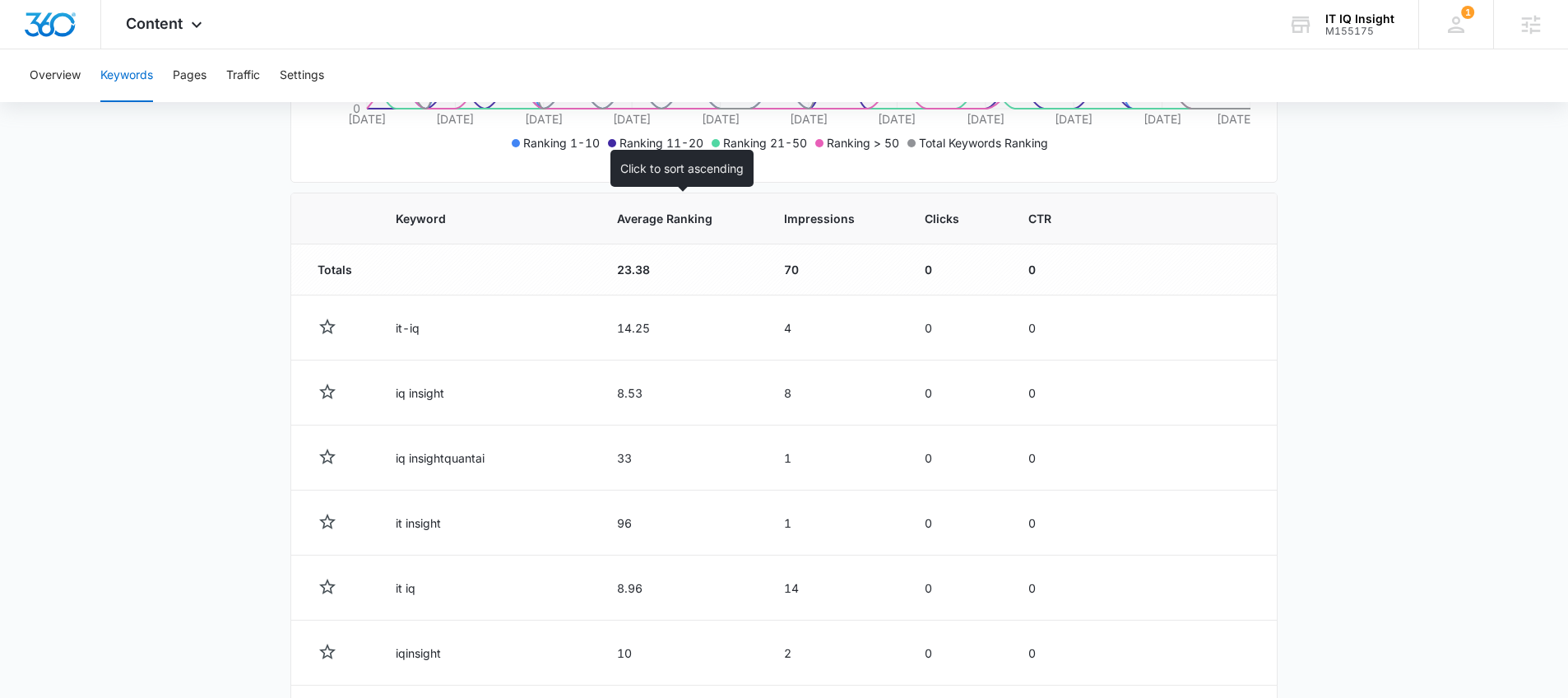
click at [646, 223] on span "Average Ranking" at bounding box center [668, 218] width 103 height 17
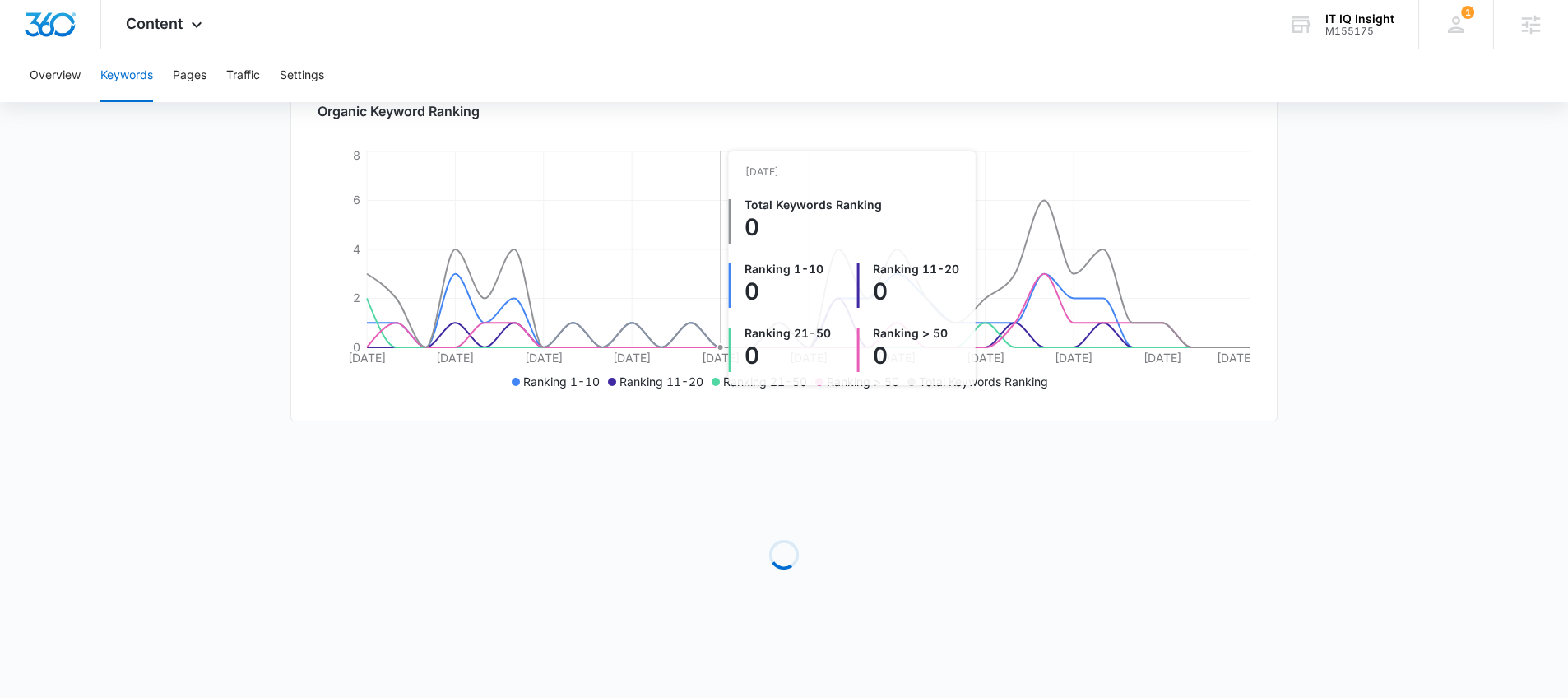
scroll to position [486, 0]
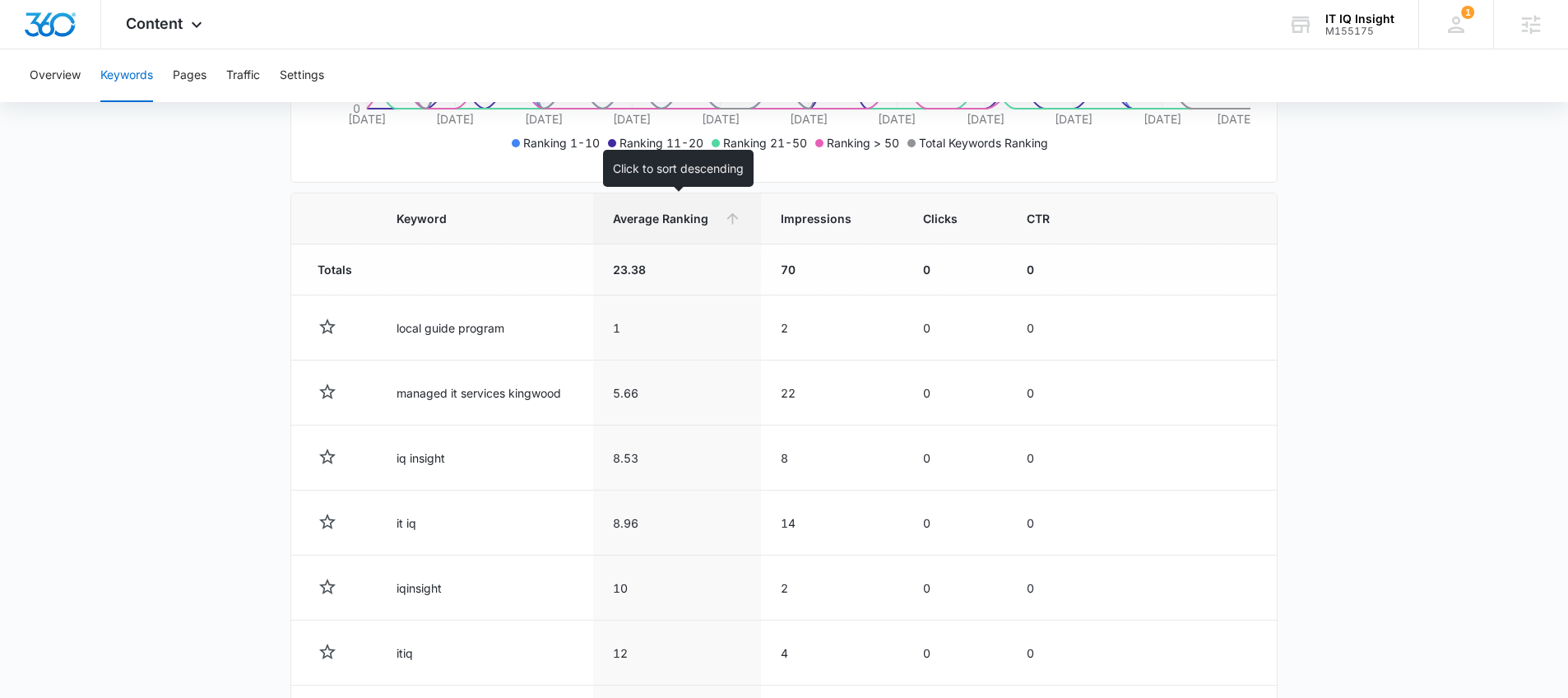
click at [711, 226] on span "Average Ranking" at bounding box center [665, 218] width 104 height 17
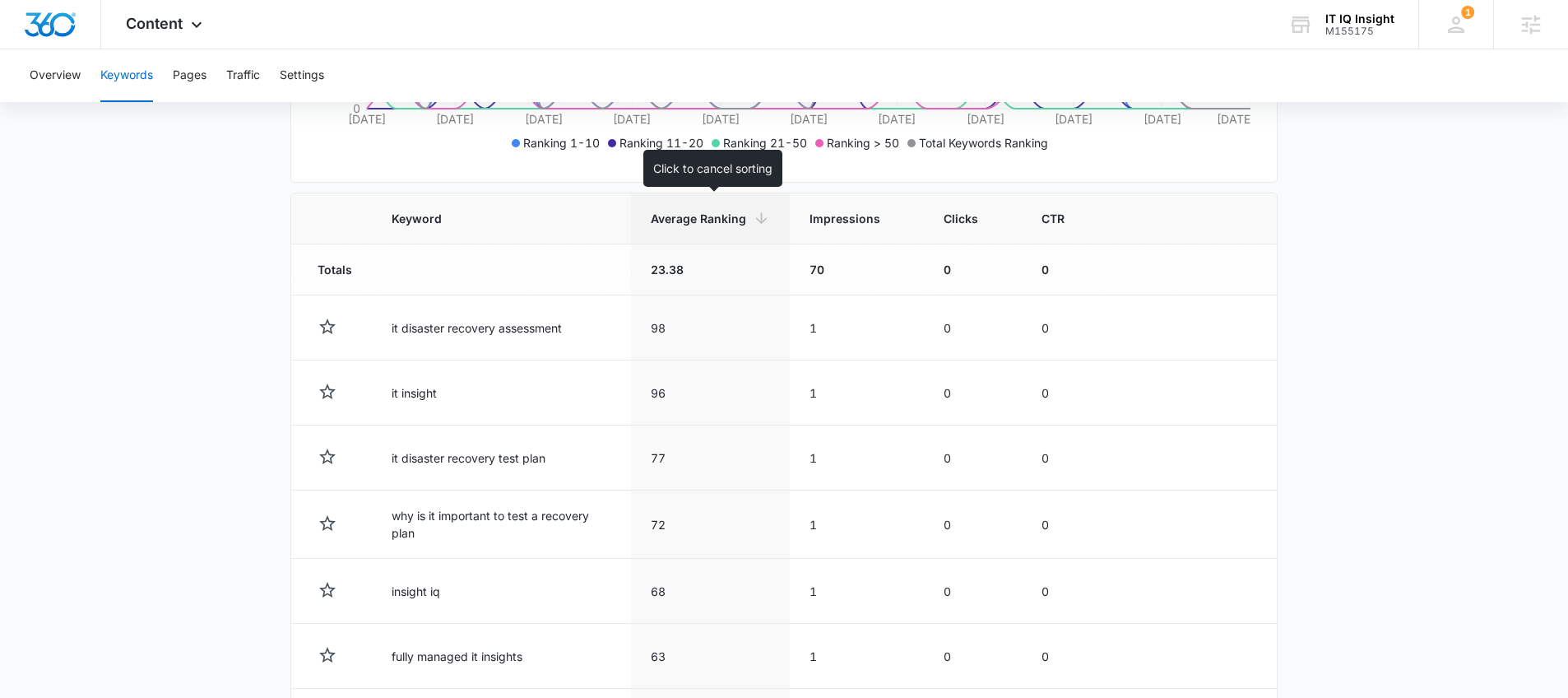
click at [706, 225] on span "Average Ranking" at bounding box center [699, 218] width 96 height 17
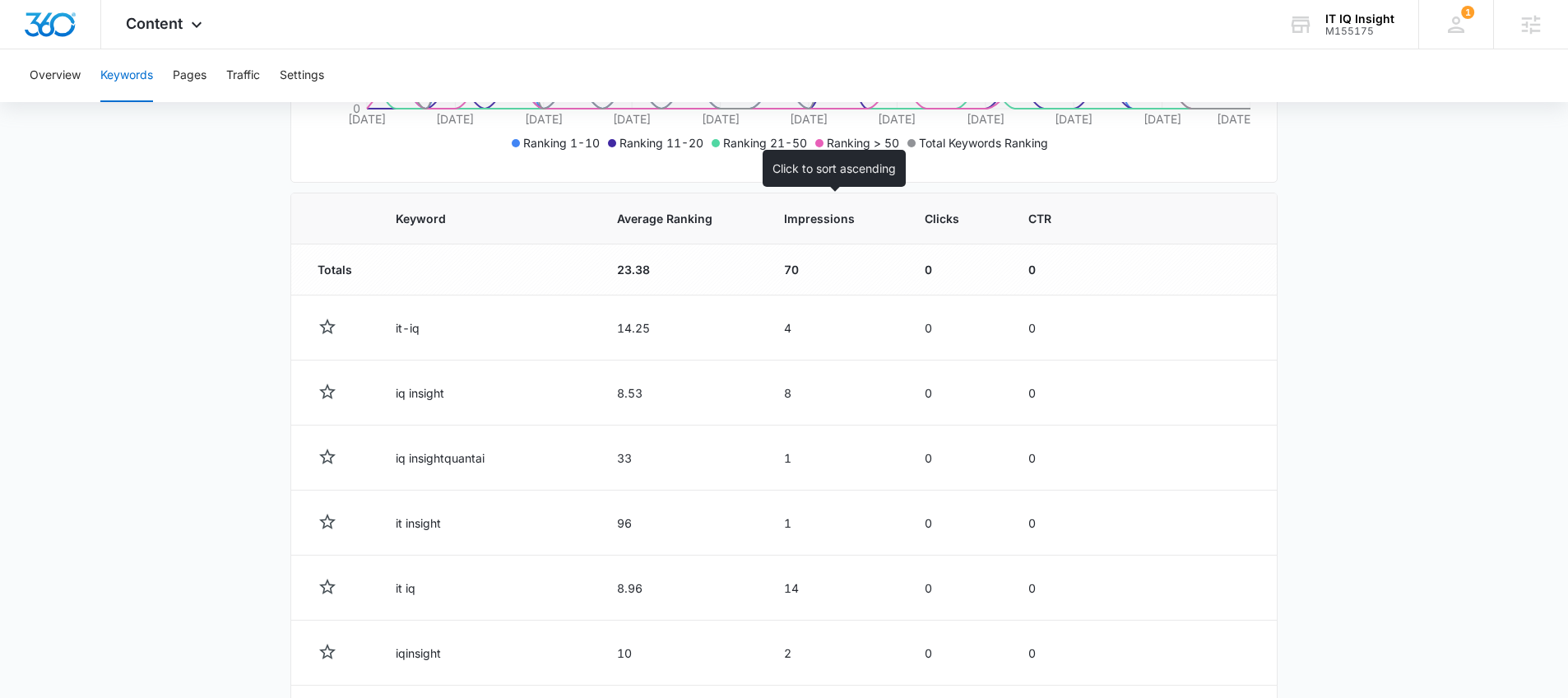
click at [826, 220] on span "Impressions" at bounding box center [823, 218] width 78 height 17
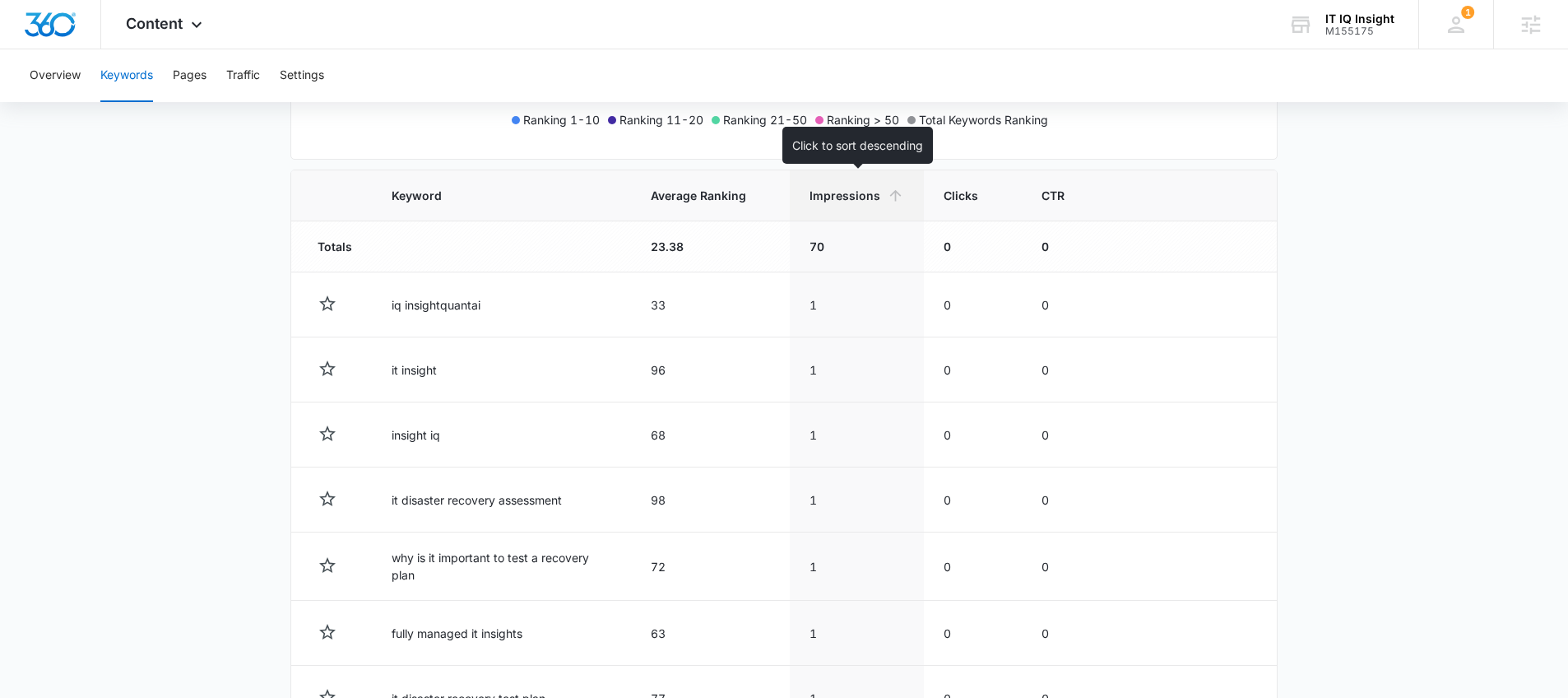
click at [891, 191] on icon at bounding box center [896, 196] width 17 height 17
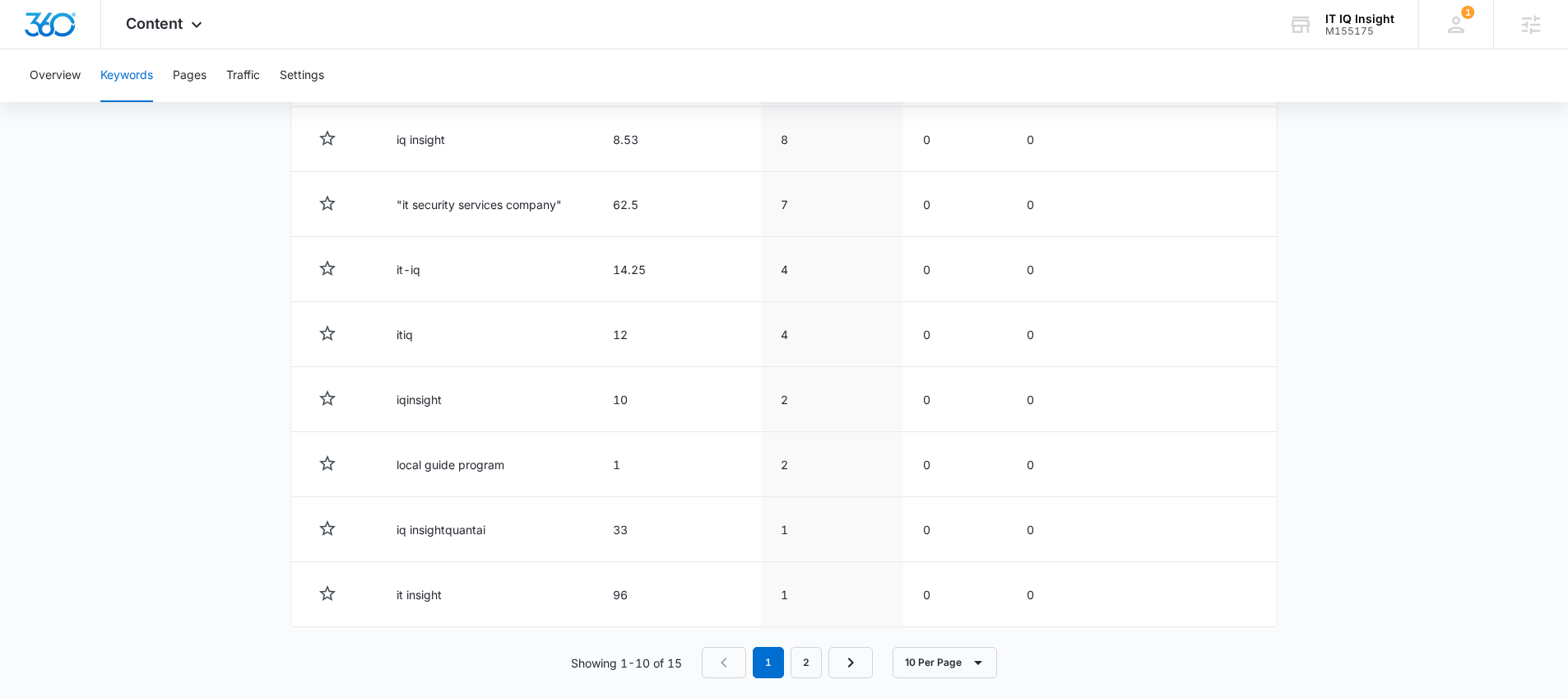
scroll to position [824, 0]
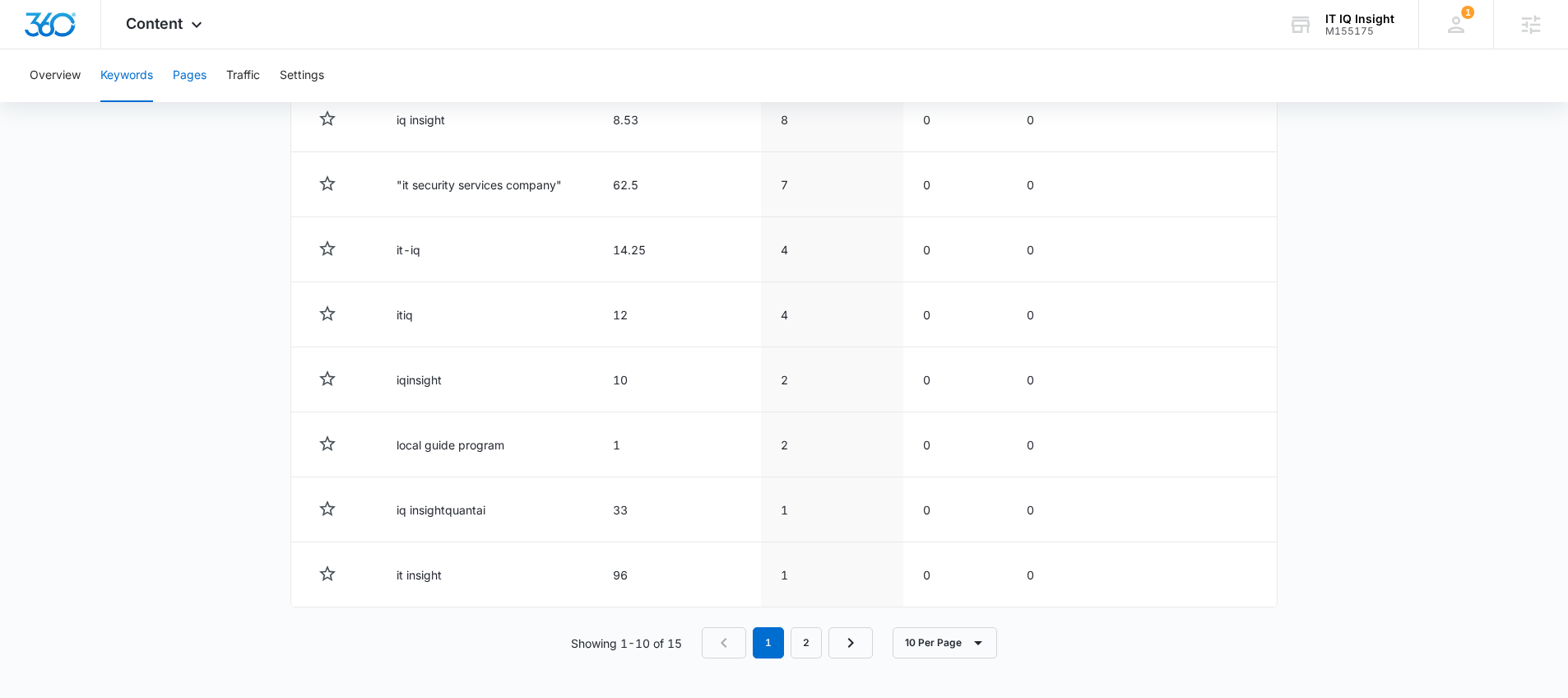
click at [194, 79] on button "Pages" at bounding box center [190, 75] width 34 height 52
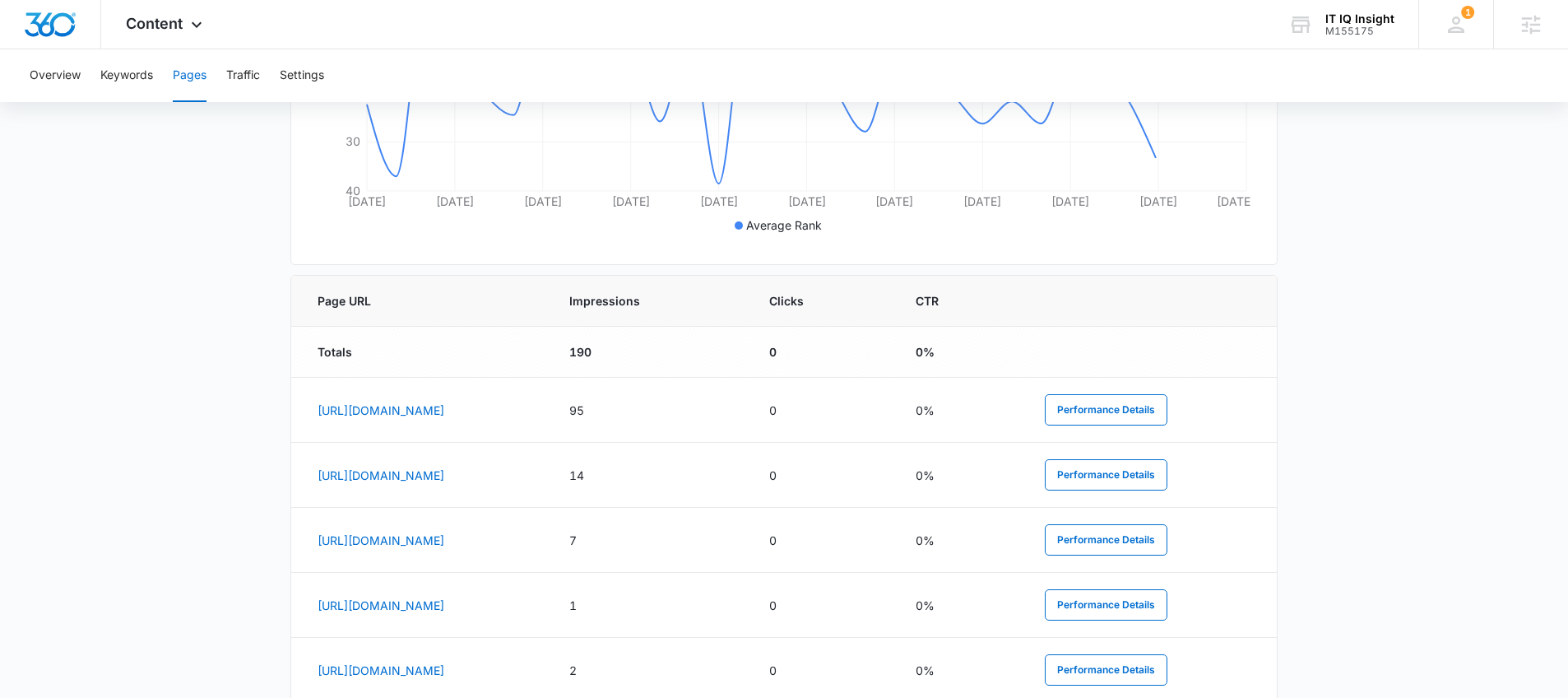
scroll to position [669, 0]
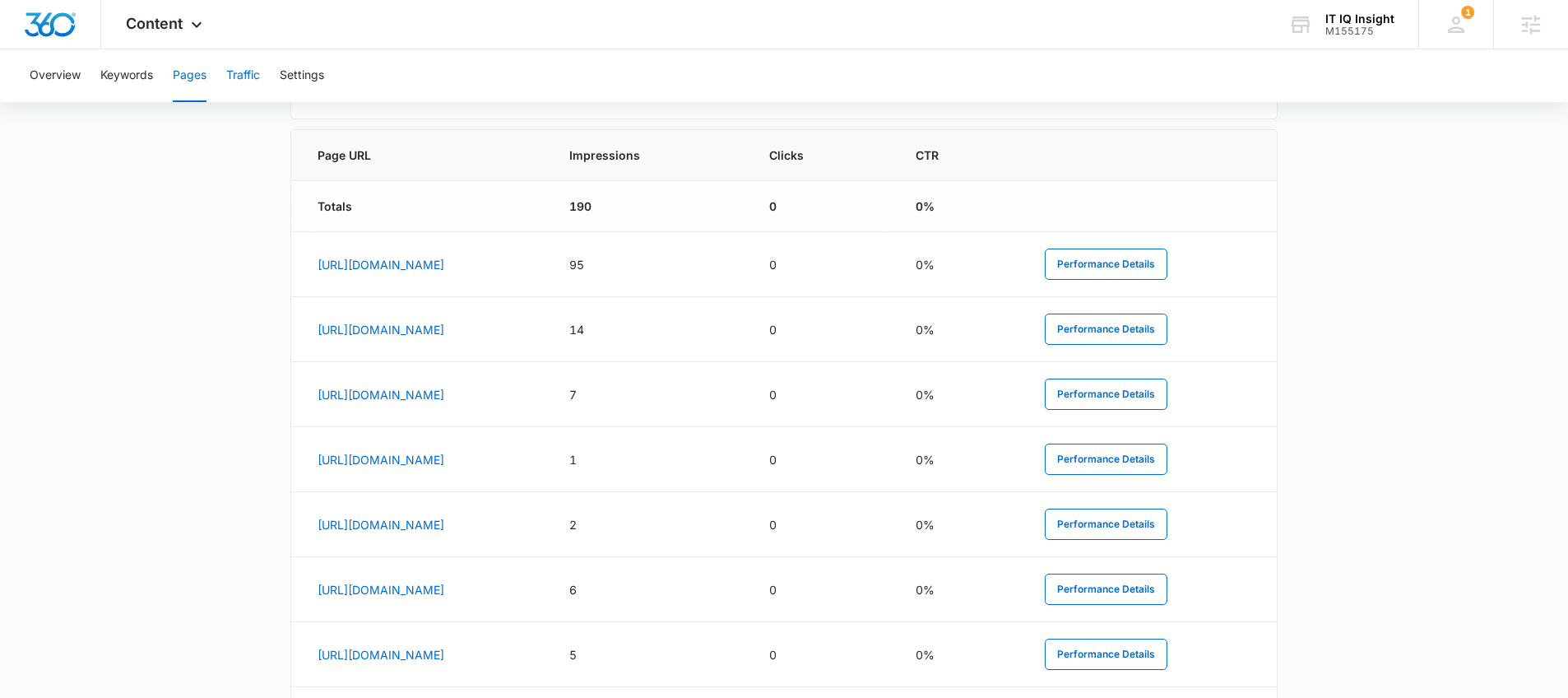
click at [252, 84] on button "Traffic" at bounding box center [243, 75] width 34 height 52
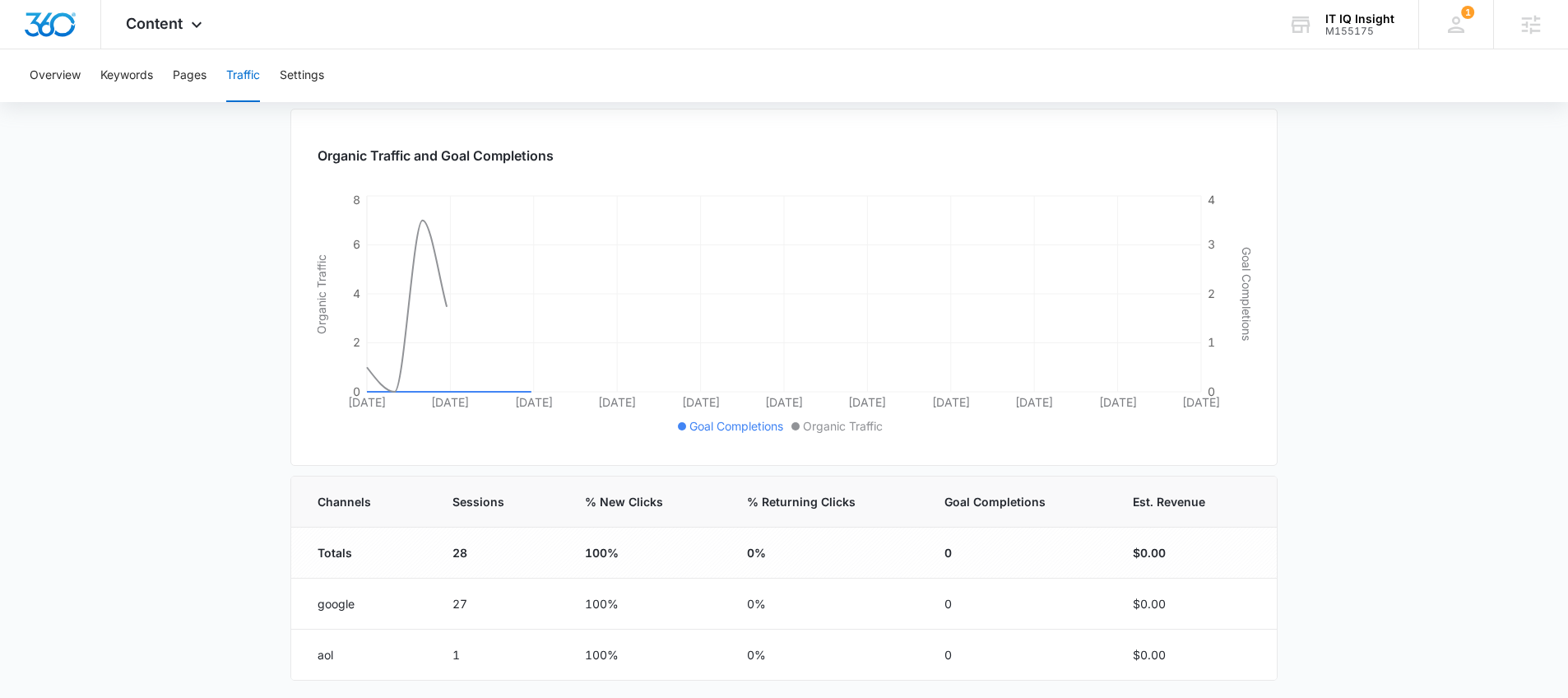
scroll to position [243, 0]
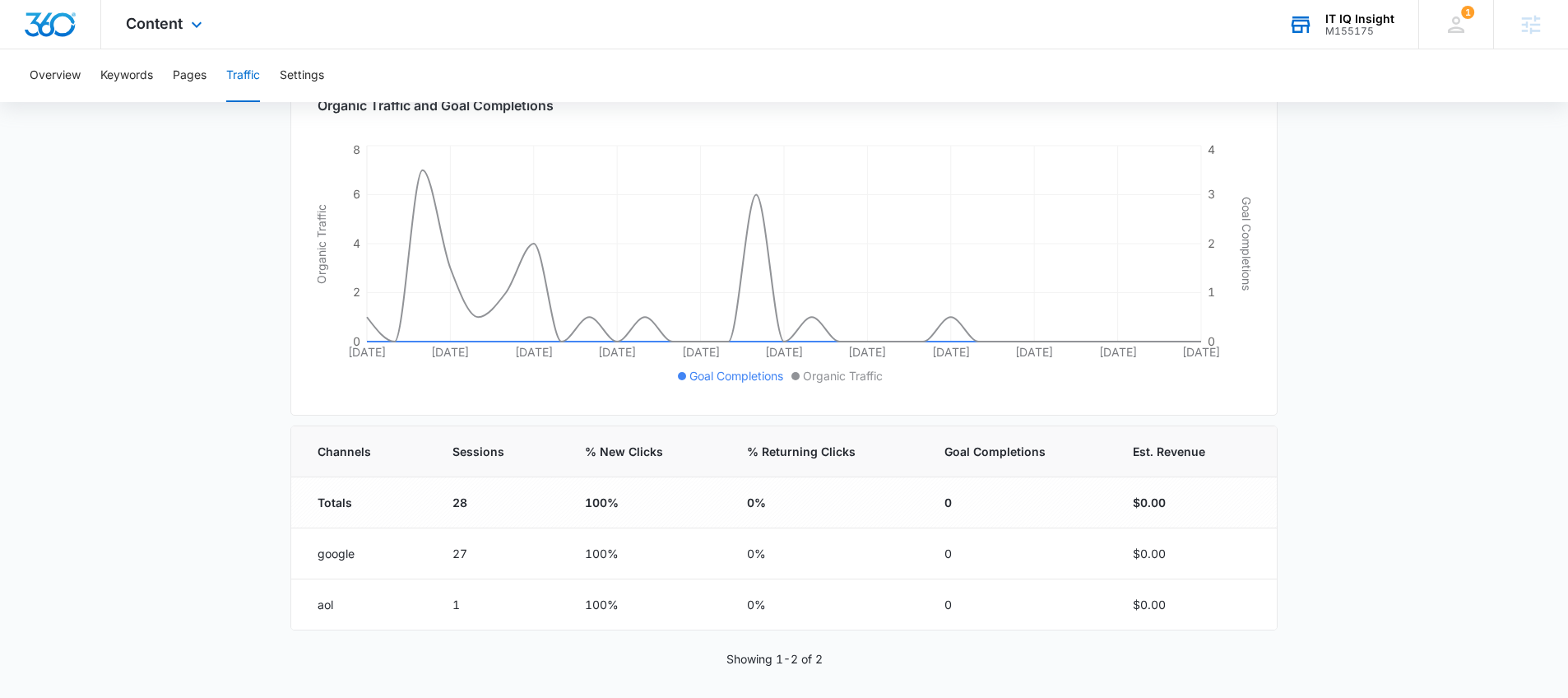
click at [1385, 30] on div "M155175" at bounding box center [1360, 31] width 69 height 11
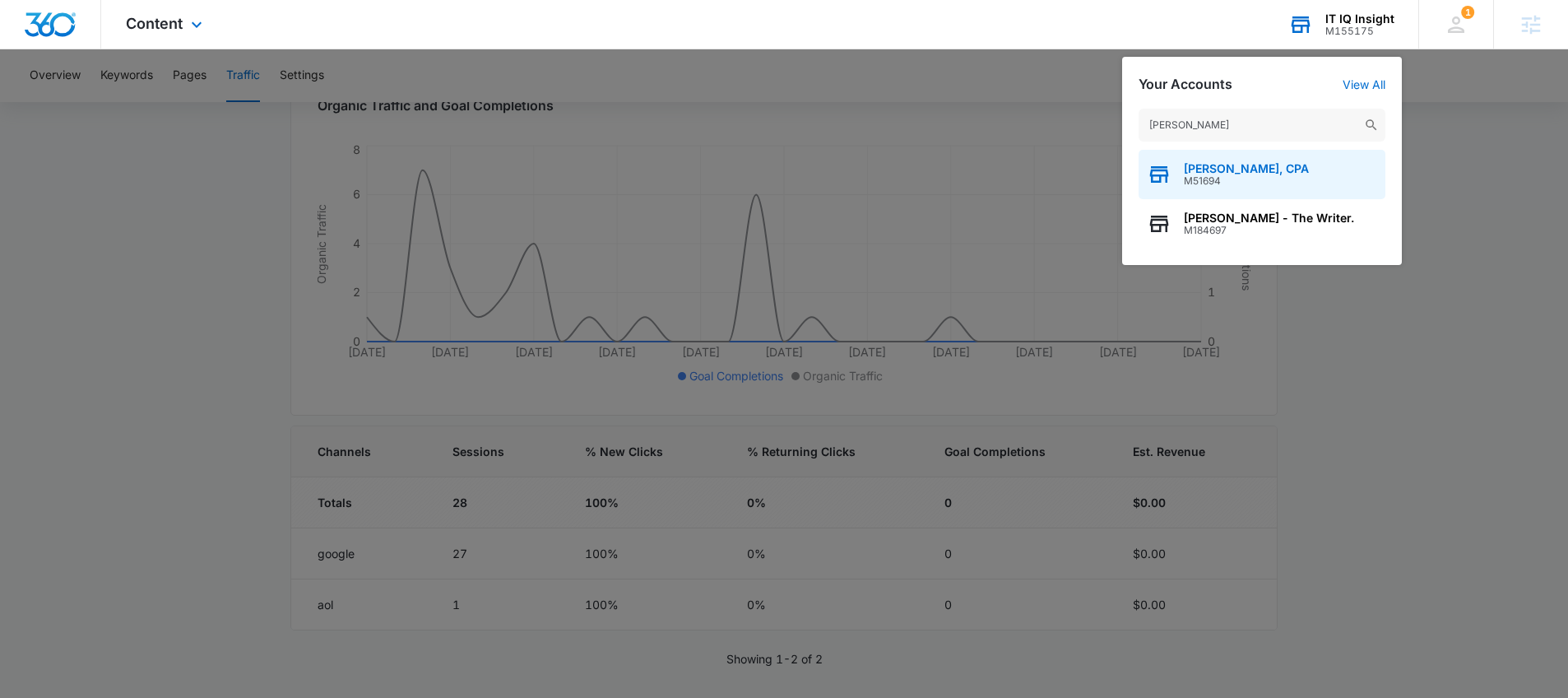
type input "Michael e"
click at [1246, 173] on span "Michael E. McCabe, CPA" at bounding box center [1247, 169] width 125 height 13
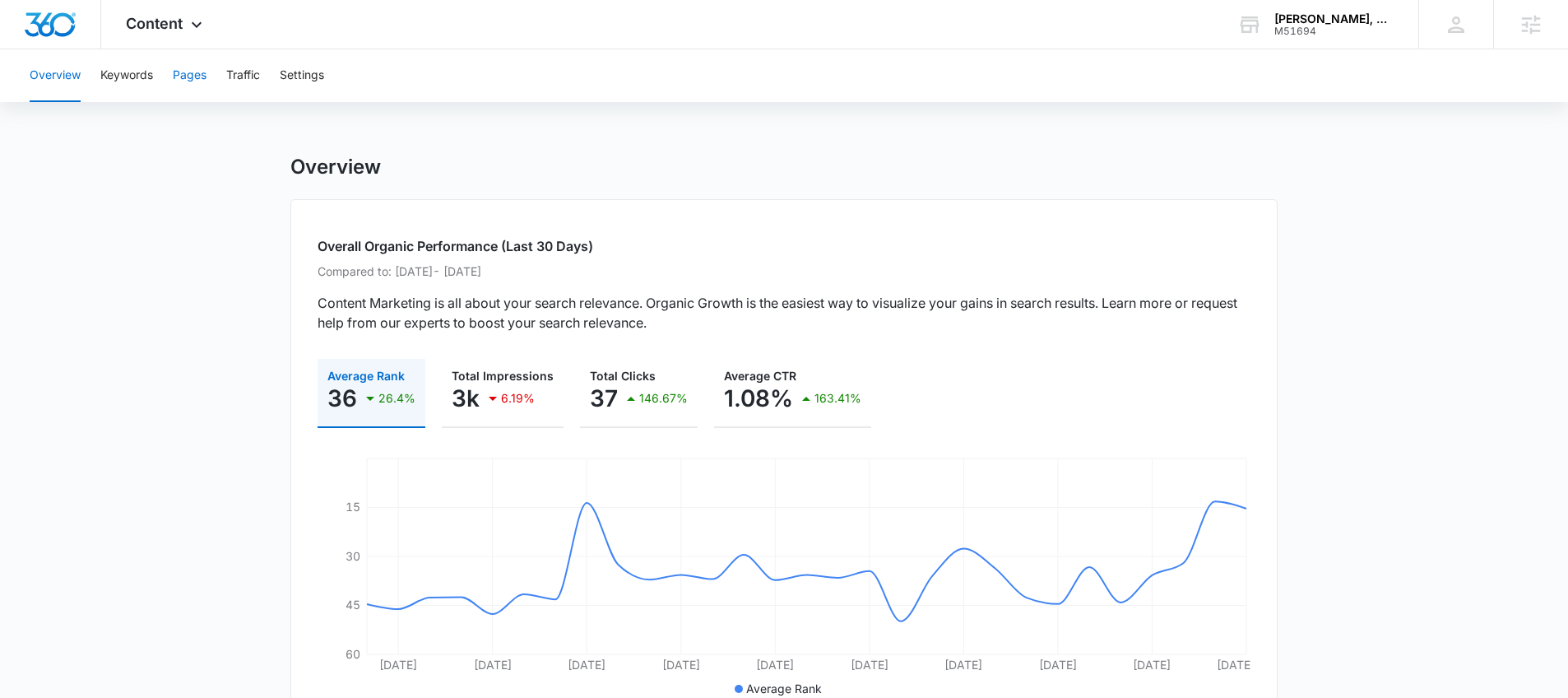
click at [194, 77] on button "Pages" at bounding box center [190, 75] width 34 height 52
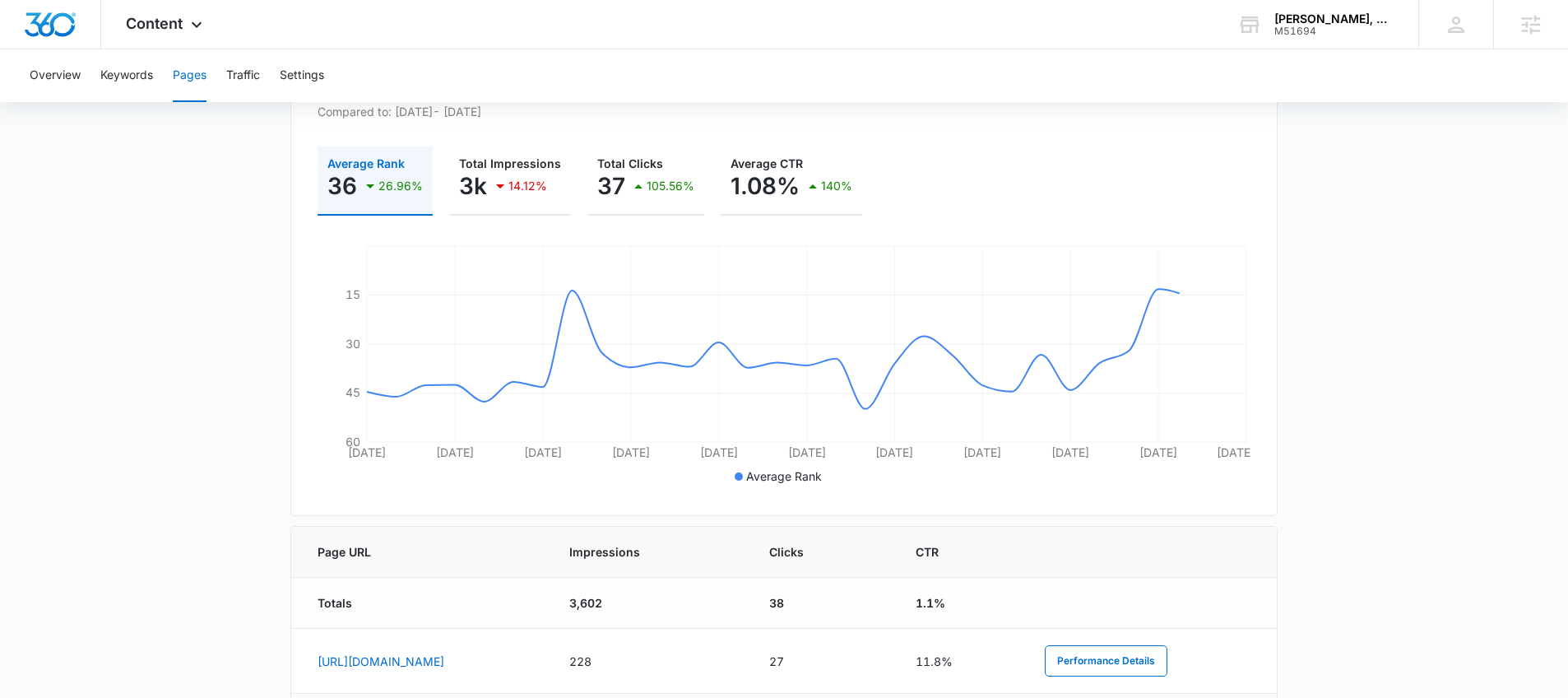
scroll to position [275, 0]
click at [145, 13] on div "Content Apps Reputation Websites Forms CRM Email Social Payments POS Content Ad…" at bounding box center [166, 24] width 130 height 48
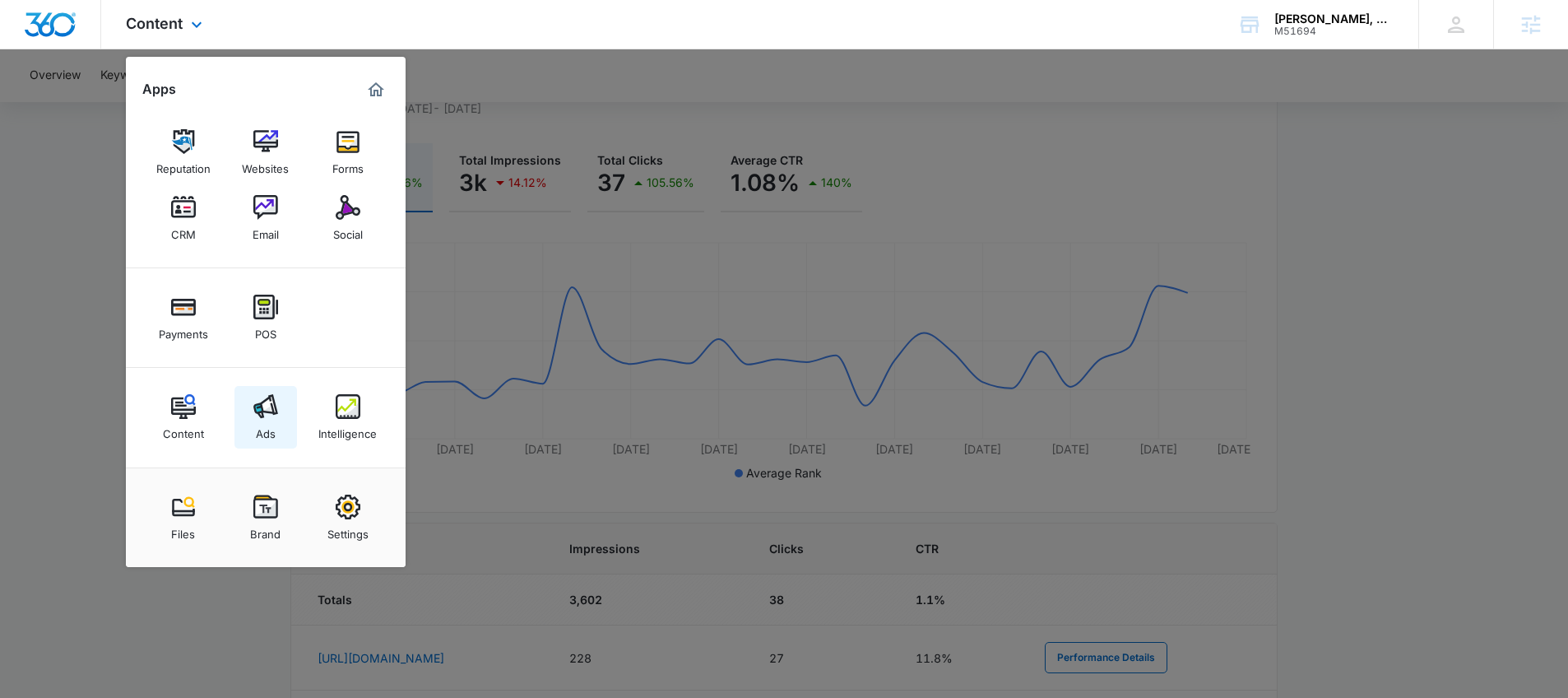
click at [274, 399] on img at bounding box center [266, 406] width 25 height 25
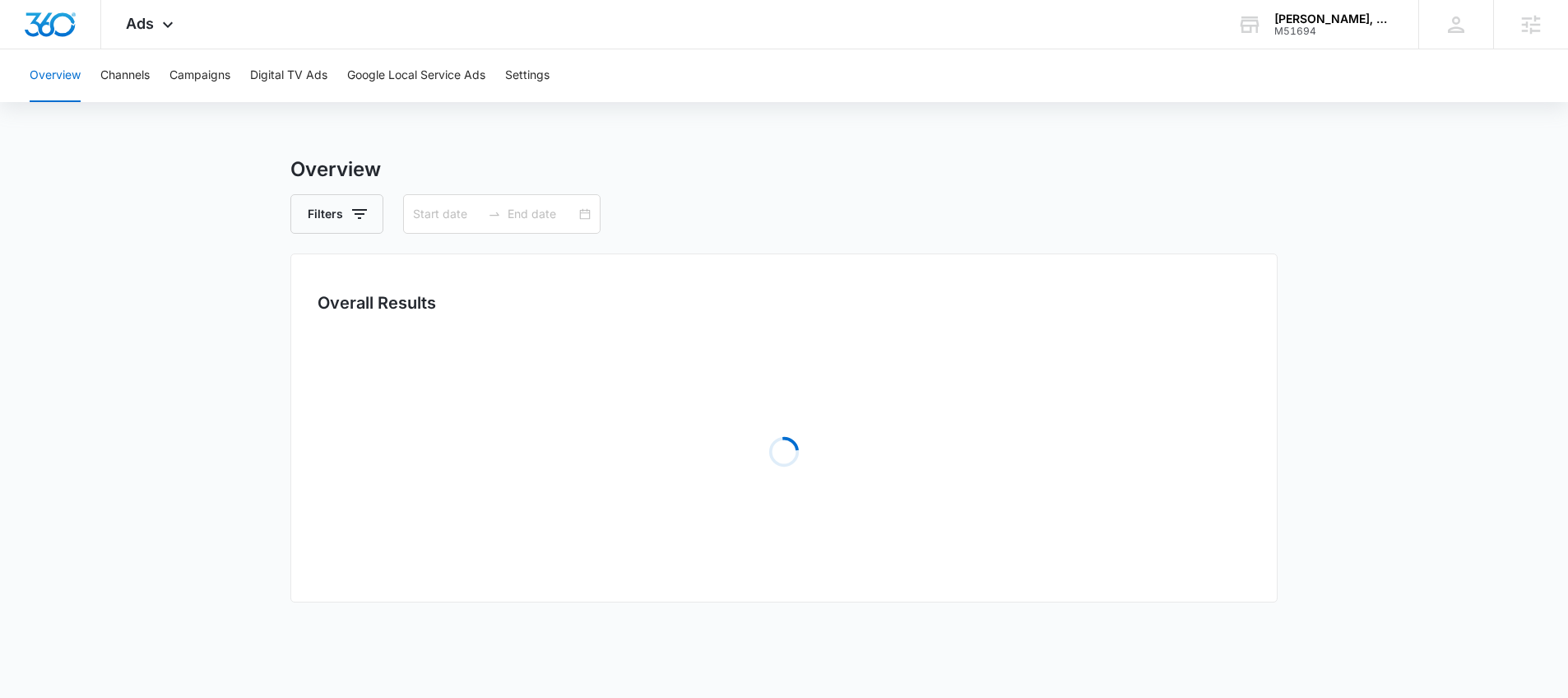
type input "09/06/2025"
type input "10/06/2025"
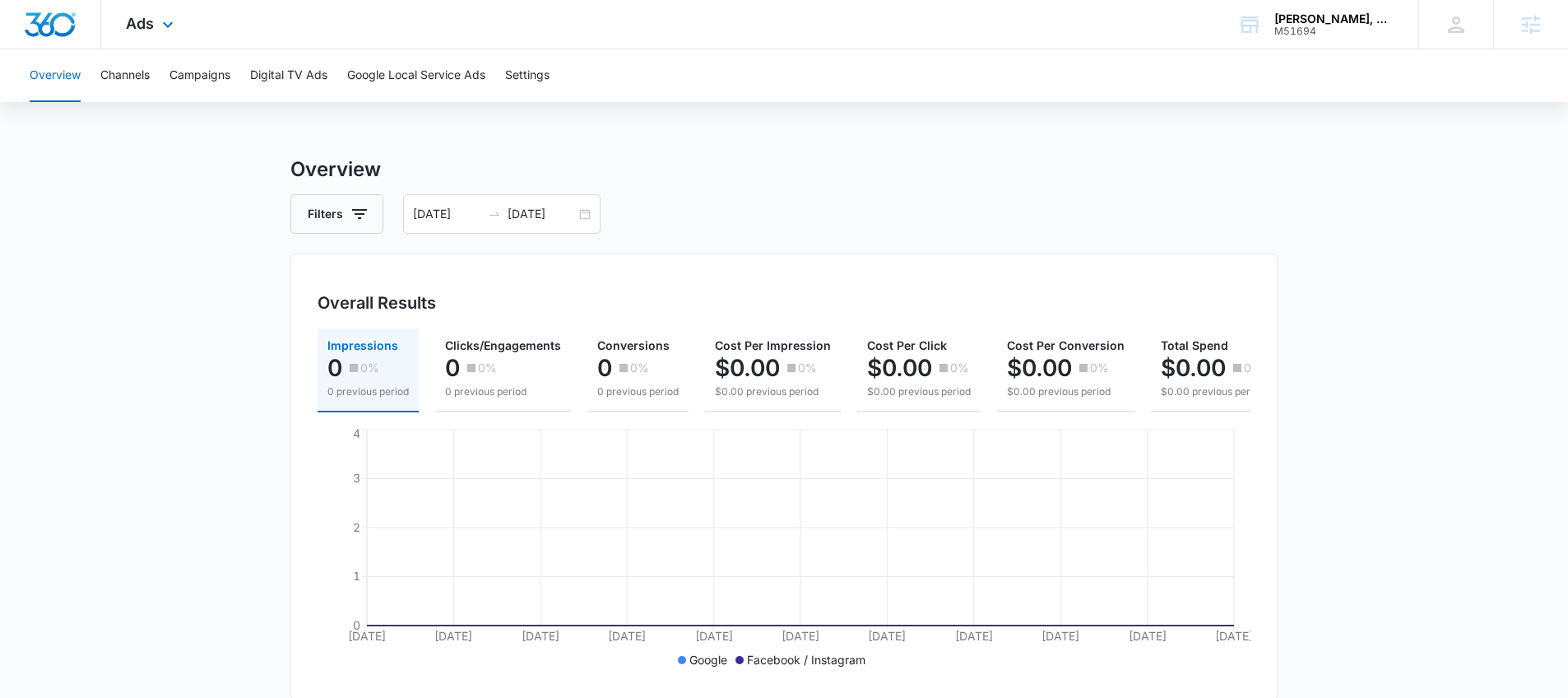
click at [138, 10] on div "Ads Apps Reputation Websites Forms CRM Email Social Payments POS Content Ads In…" at bounding box center [152, 24] width 102 height 48
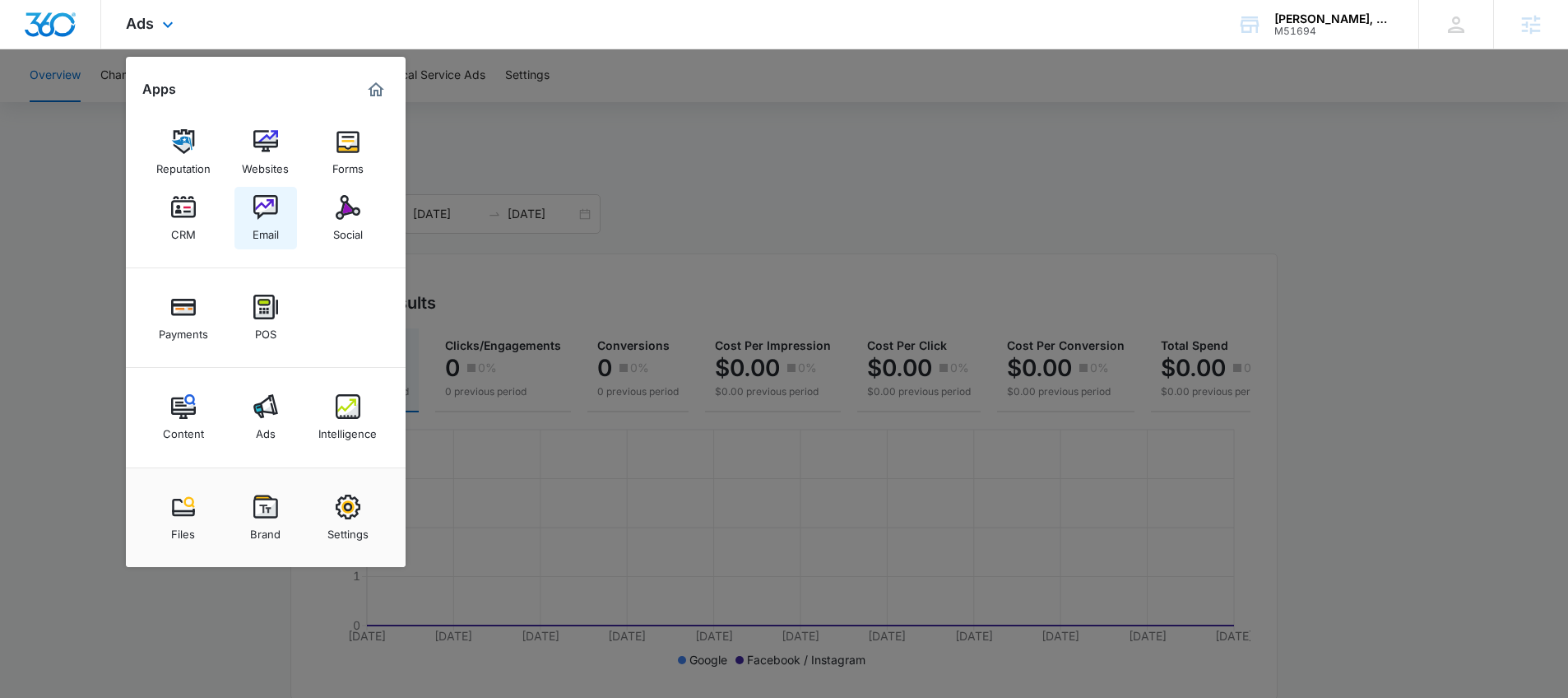
click at [286, 205] on link "Email" at bounding box center [266, 218] width 63 height 63
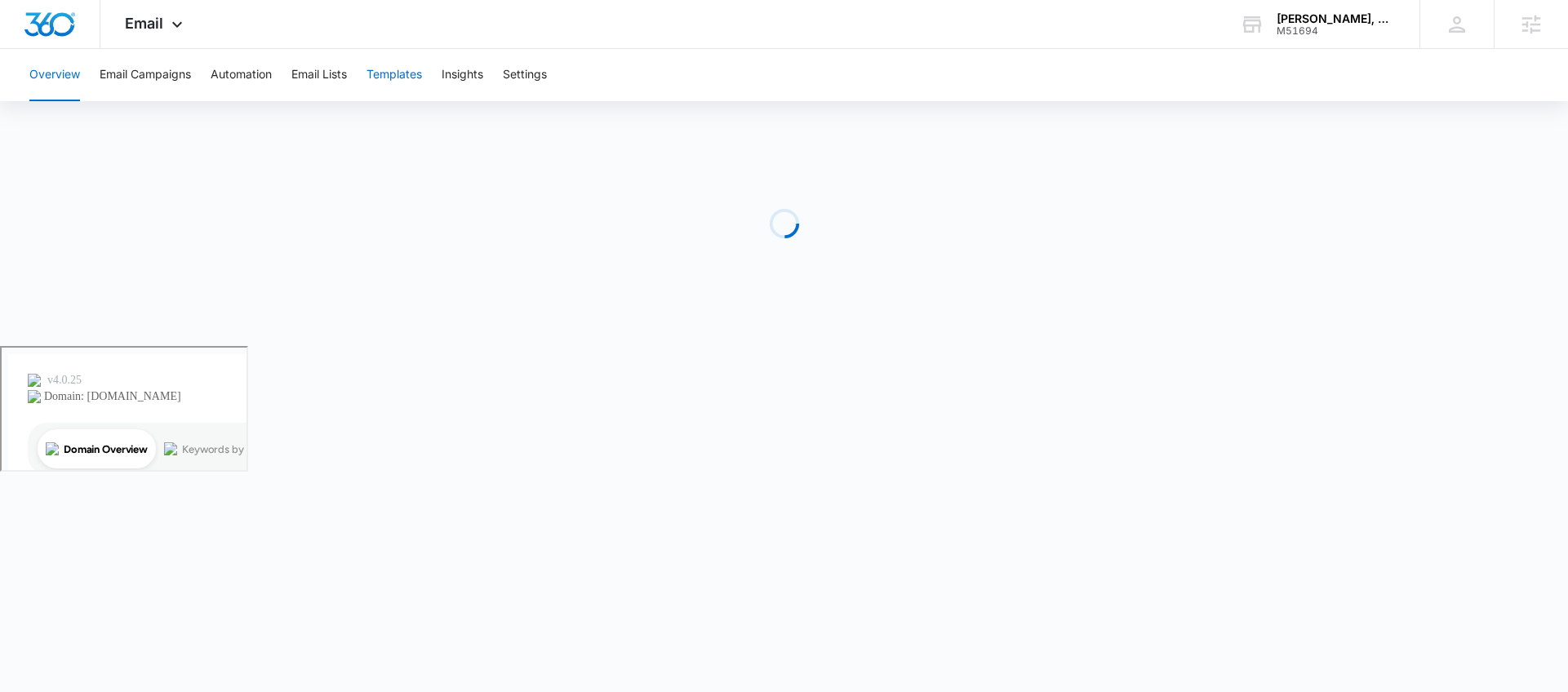
click at [390, 71] on button "Templates" at bounding box center [394, 74] width 56 height 52
click at [1300, 34] on div "M51694" at bounding box center [1336, 31] width 120 height 11
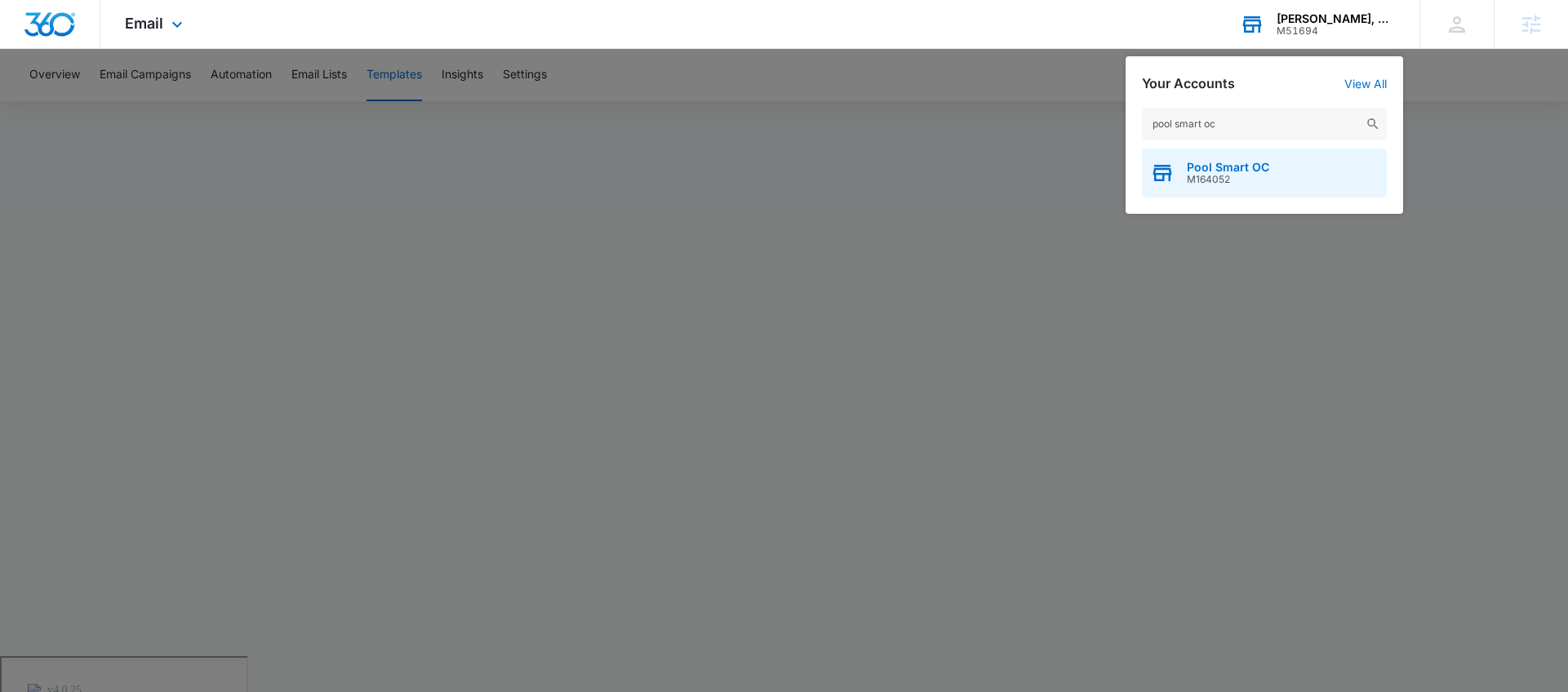
type input "pool smart oc"
click at [1263, 170] on span "Pool Smart OC" at bounding box center [1229, 168] width 83 height 13
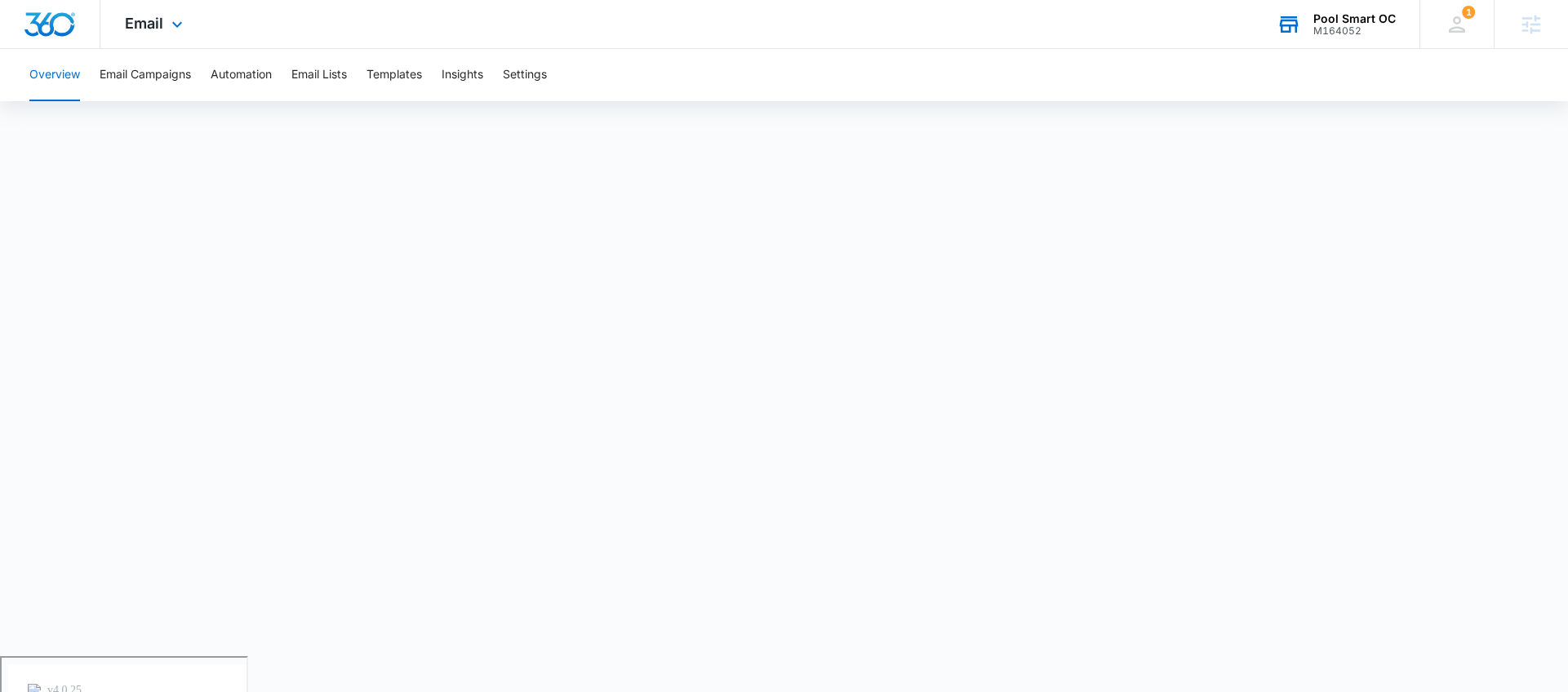
click at [146, 32] on div "Email Apps Reputation Forms CRM Email Social Payments POS Content Ads Intellige…" at bounding box center [156, 24] width 111 height 48
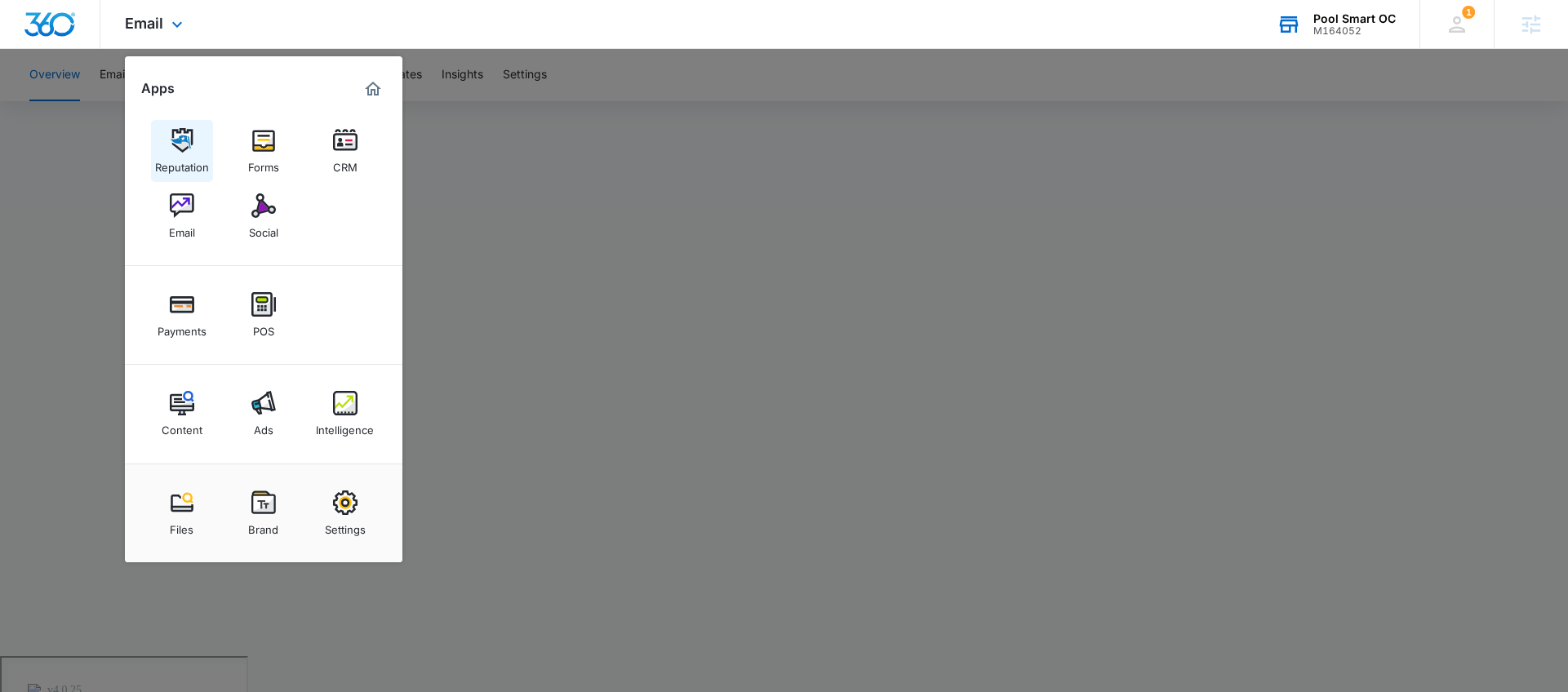
click at [165, 135] on link "Reputation" at bounding box center [182, 151] width 62 height 62
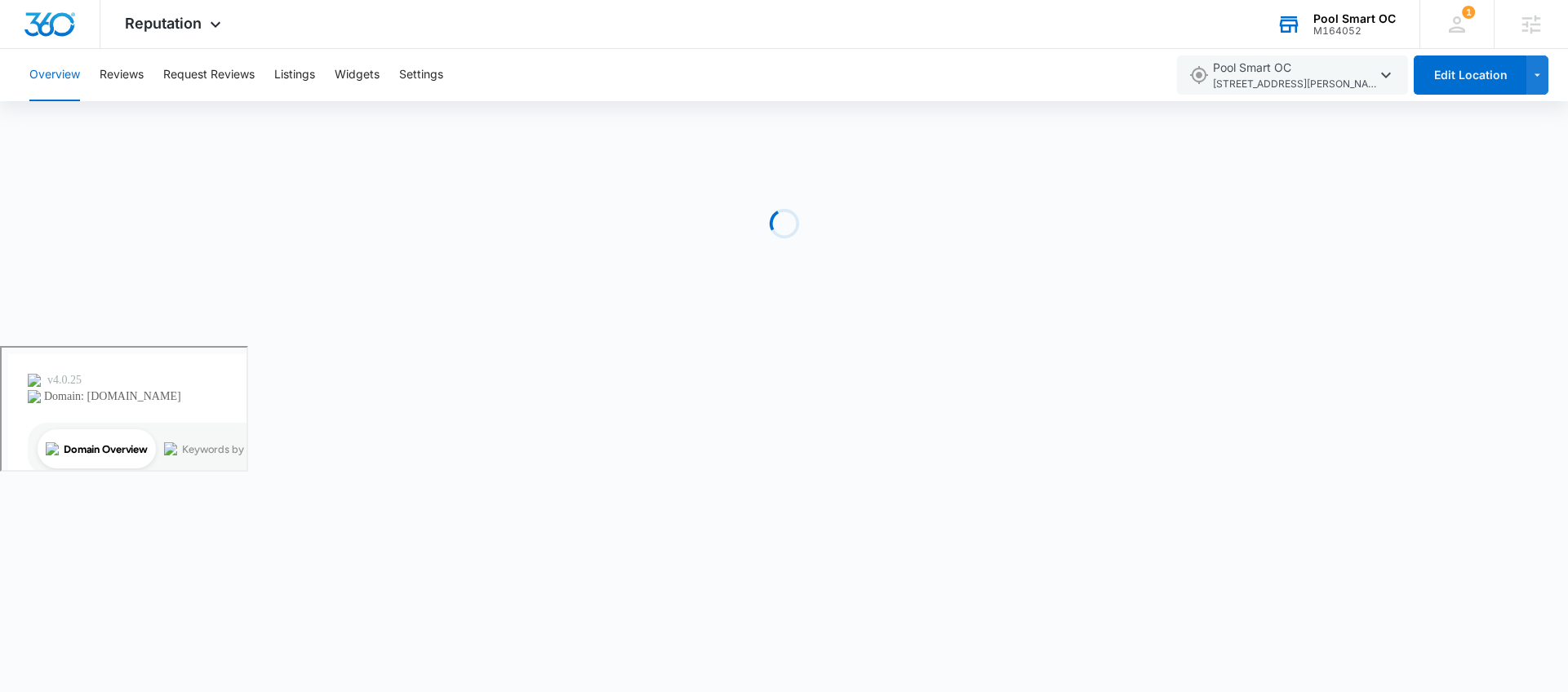
click at [449, 71] on div "Overview Reviews Request Reviews Listings Widgets Settings" at bounding box center [592, 74] width 1146 height 52
click at [442, 72] on button "Settings" at bounding box center [421, 74] width 44 height 52
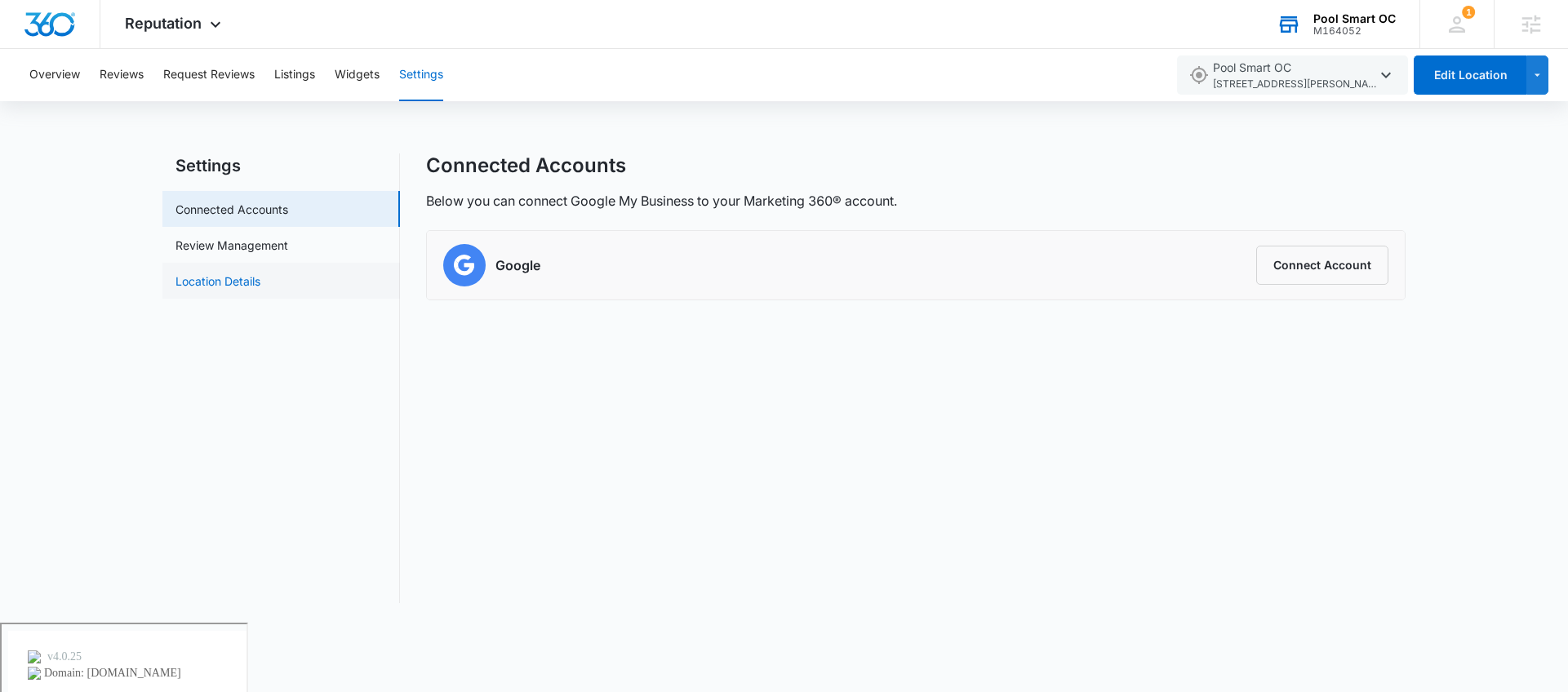
click at [261, 285] on link "Location Details" at bounding box center [218, 282] width 85 height 17
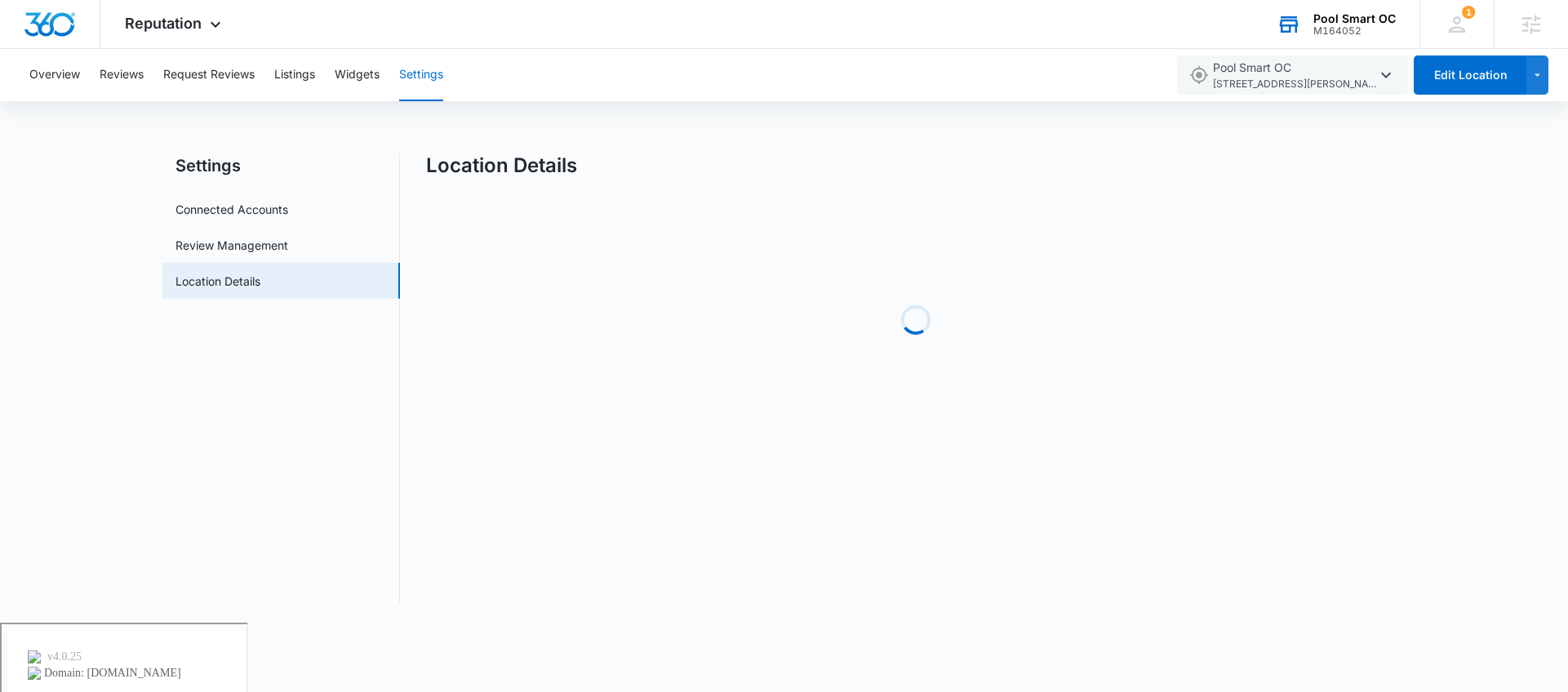
select select "California"
select select "2014"
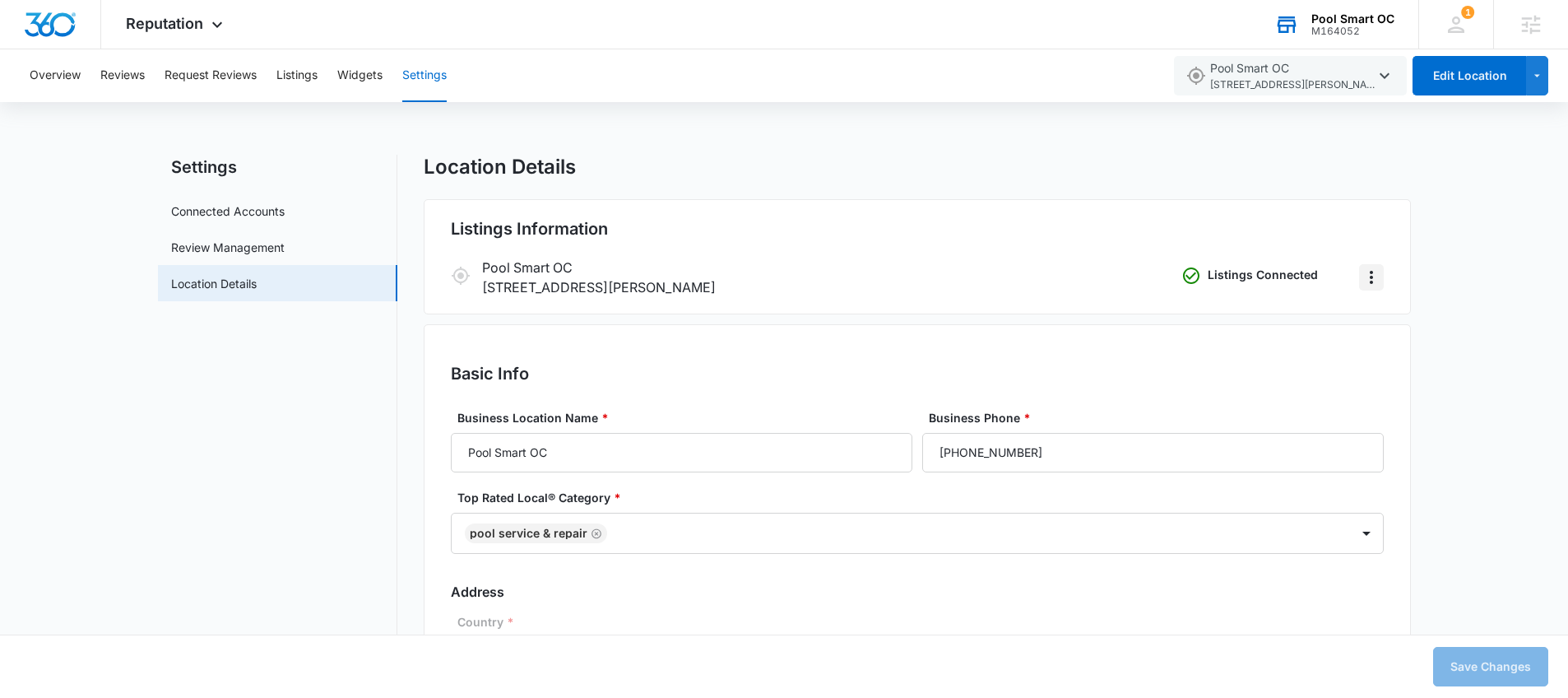
click at [1371, 274] on icon "Actions" at bounding box center [1372, 277] width 20 height 20
click at [1394, 318] on div "Remove Listings" at bounding box center [1424, 324] width 88 height 11
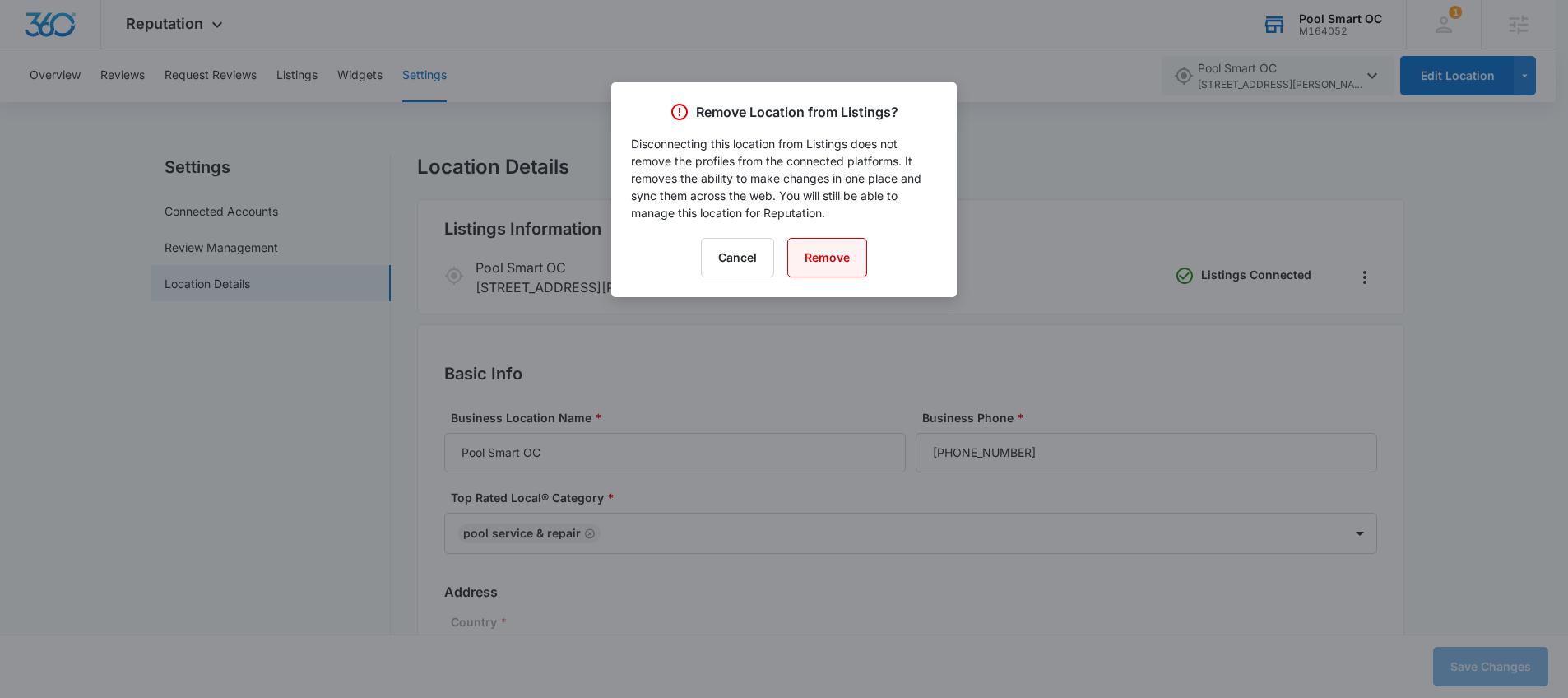
click at [844, 260] on button "Remove" at bounding box center [828, 258] width 80 height 40
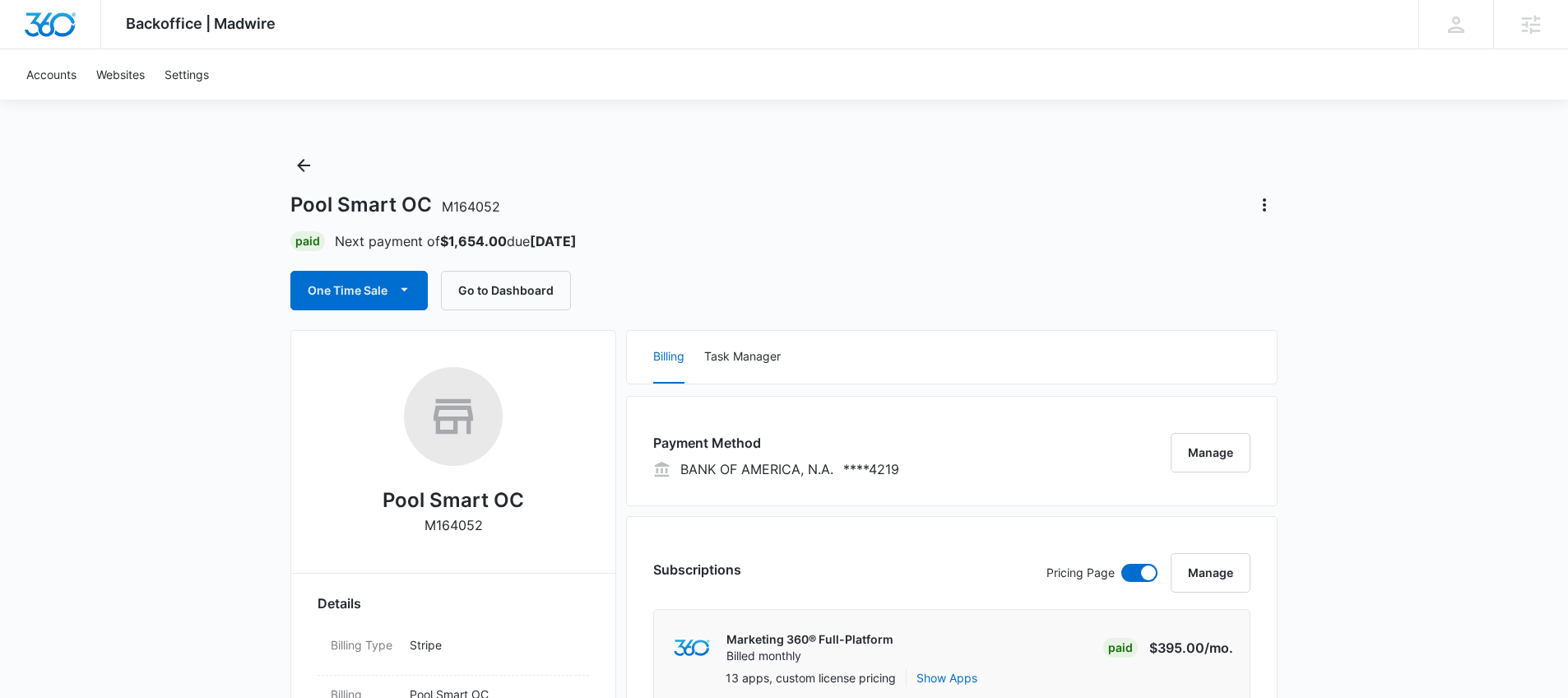
scroll to position [113, 0]
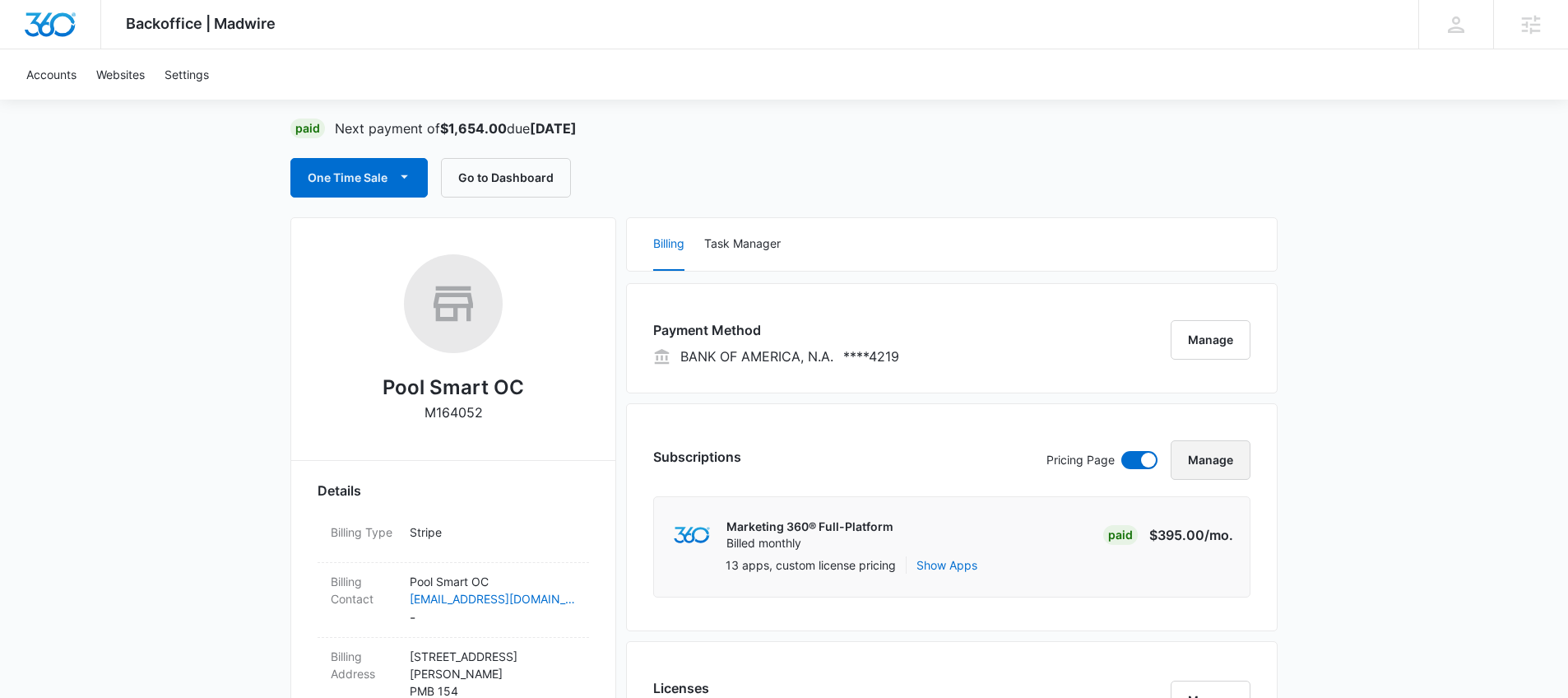
click at [1234, 462] on button "Manage" at bounding box center [1211, 461] width 80 height 40
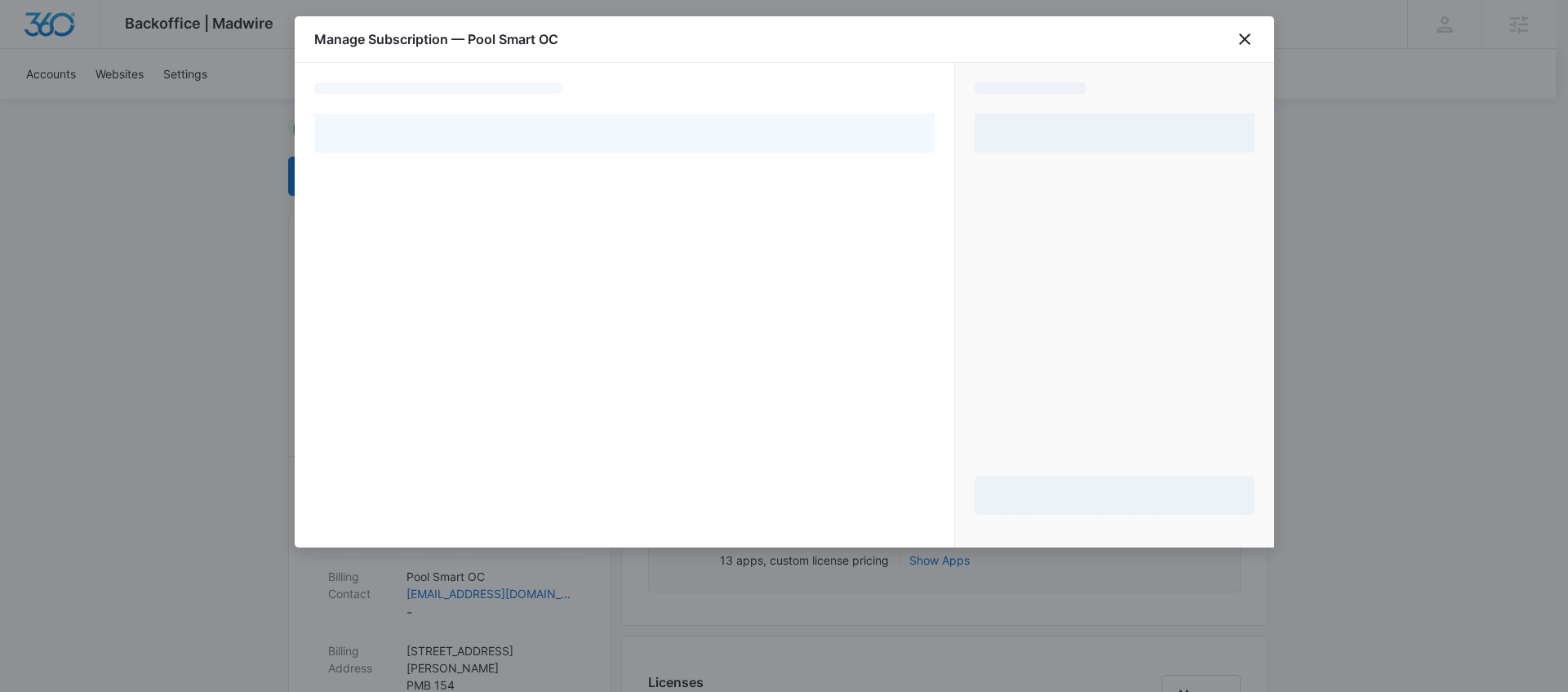
select select "pm_1R1aPmA4n8RTgNjURG9EDU5Y"
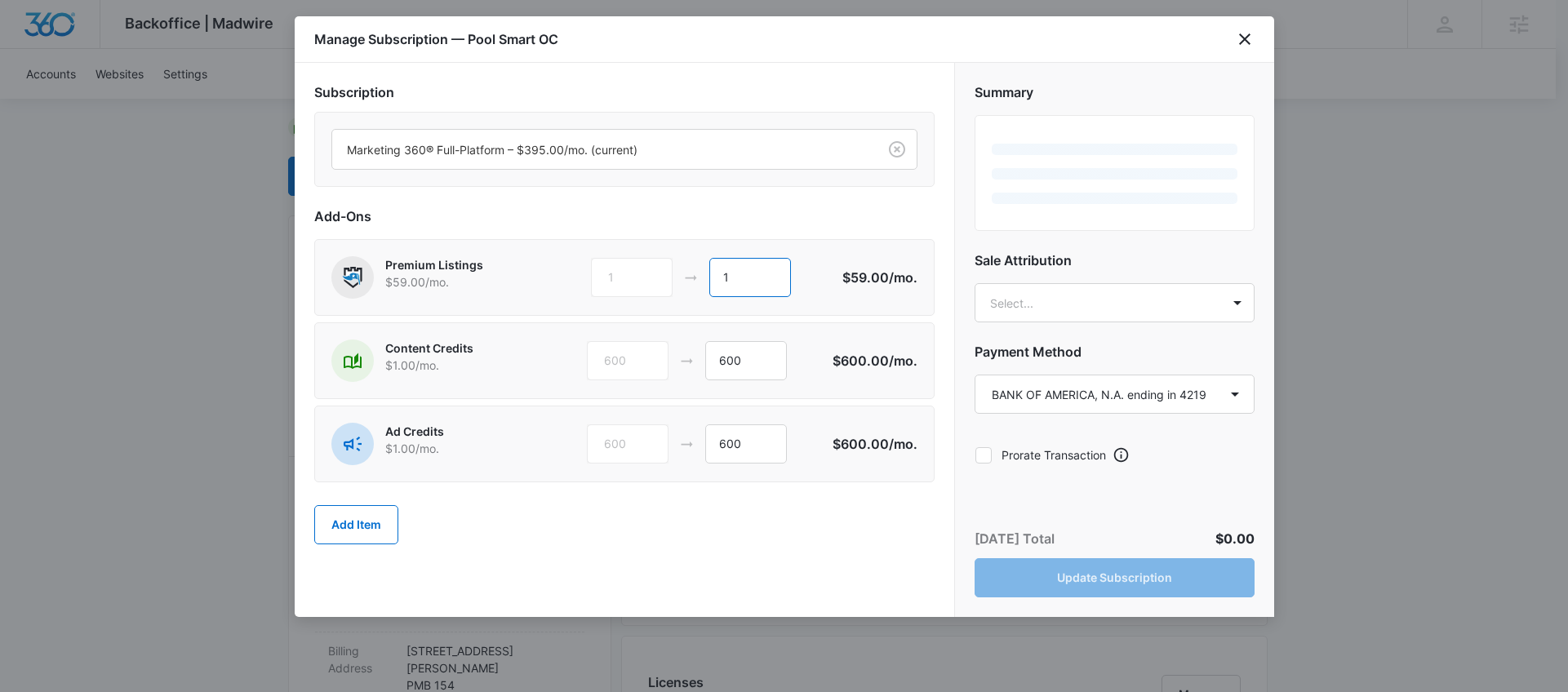
click at [752, 285] on input "1" at bounding box center [750, 278] width 82 height 40
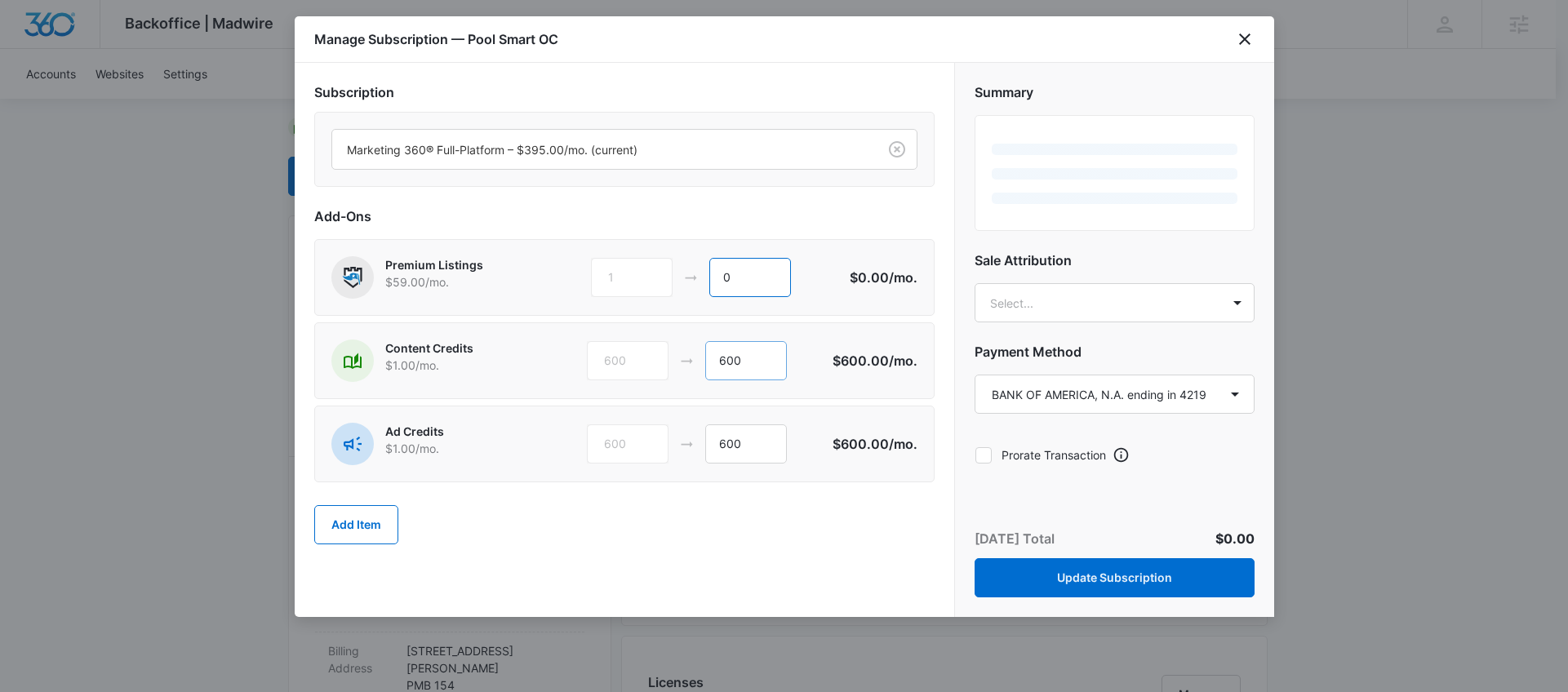
type input "0"
click at [746, 361] on input "600" at bounding box center [746, 361] width 82 height 40
type input "6"
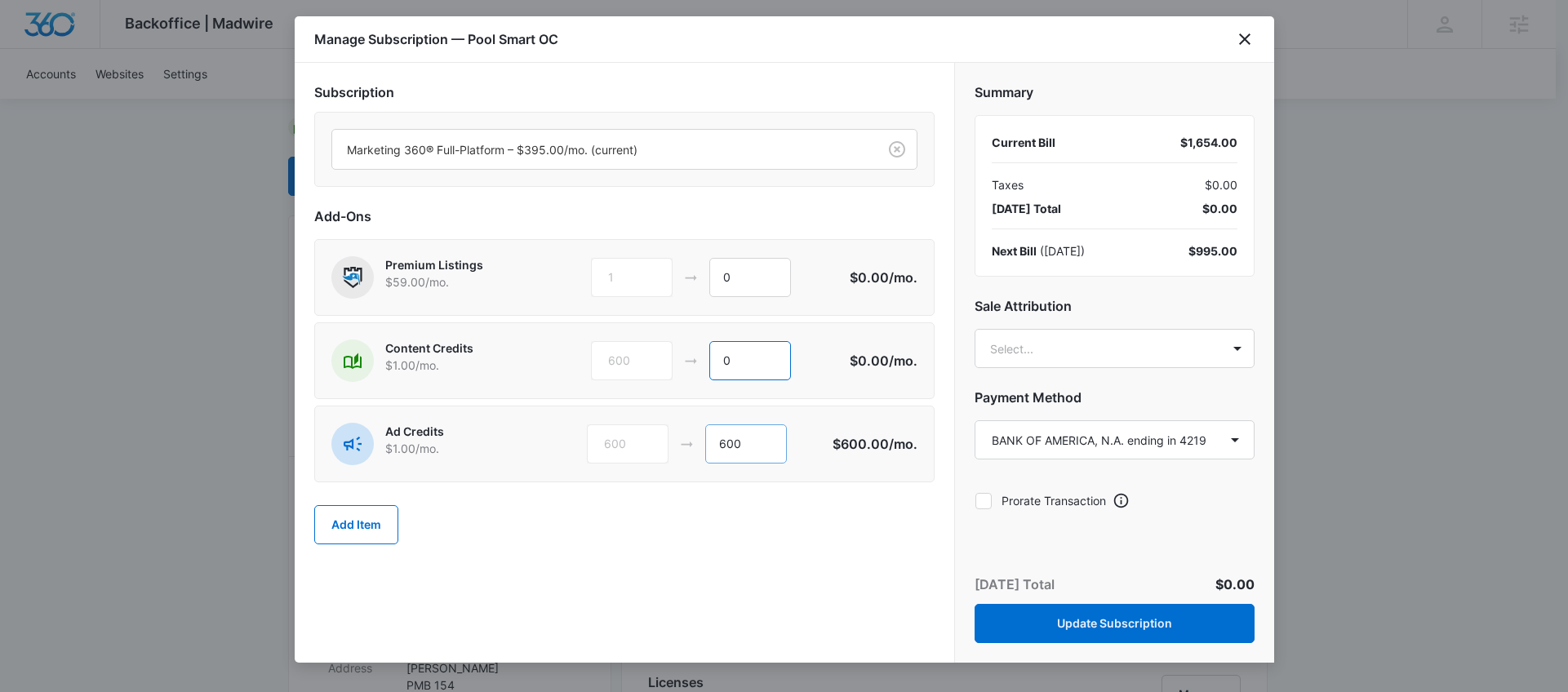
type input "0"
click at [767, 442] on input "600" at bounding box center [746, 444] width 82 height 40
type input "6"
type input "0"
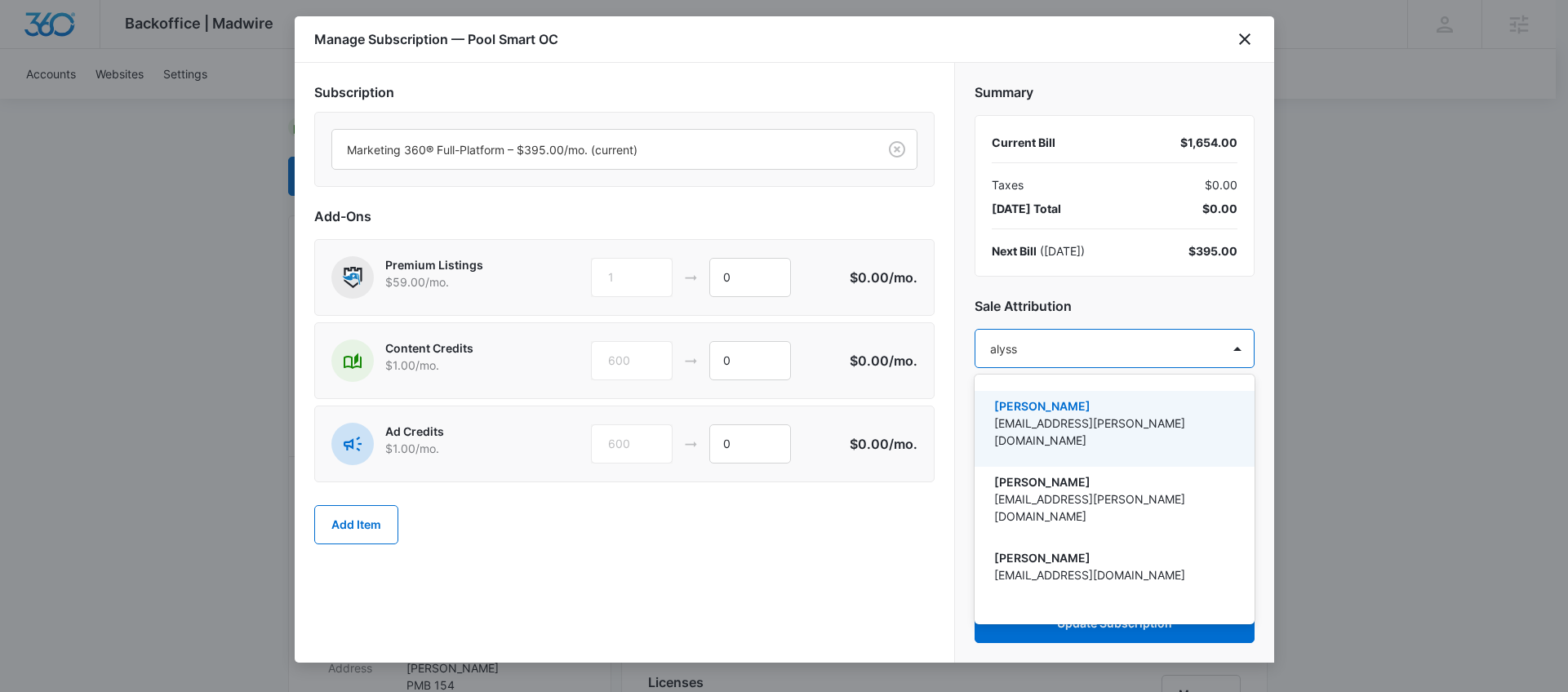
type input "alyssa"
click at [1158, 420] on p "[EMAIL_ADDRESS][PERSON_NAME][DOMAIN_NAME]" at bounding box center [1113, 431] width 237 height 34
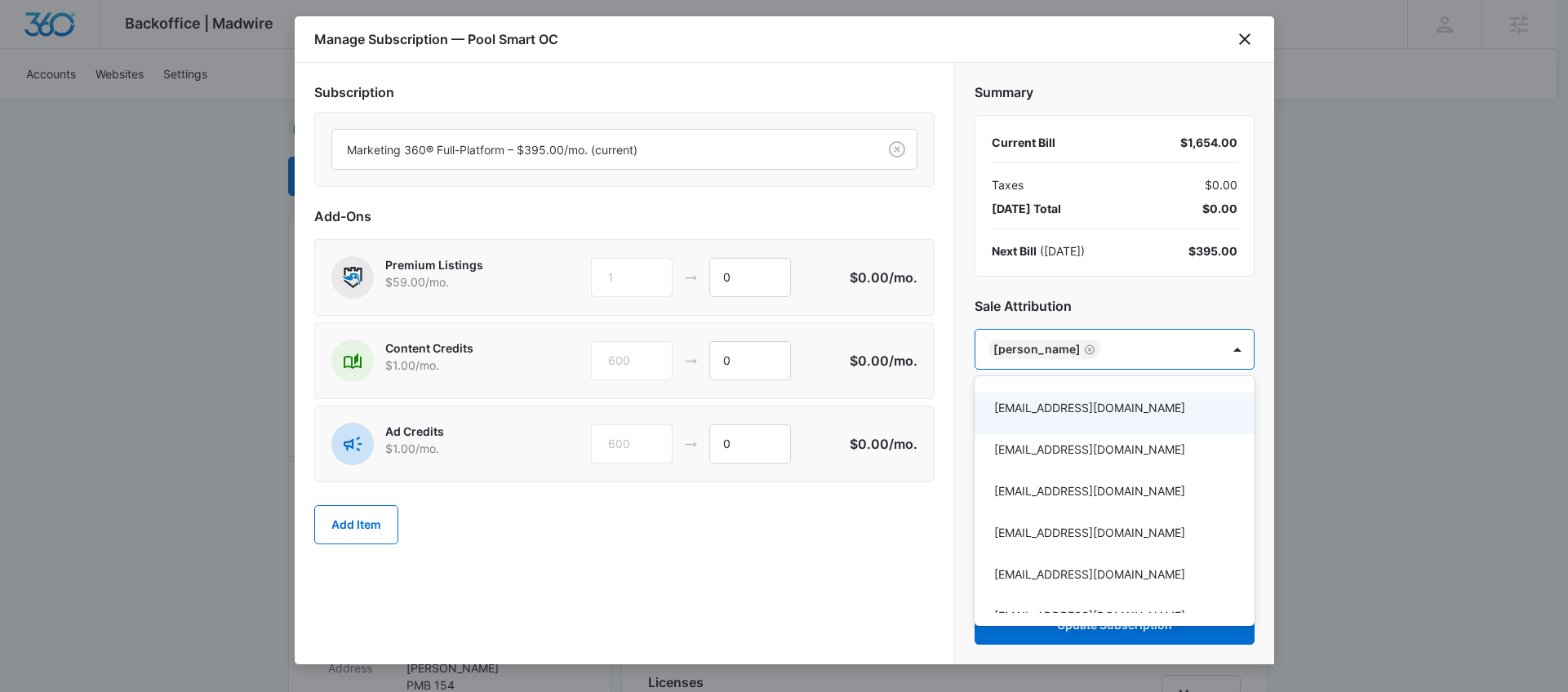
click at [1186, 300] on div at bounding box center [784, 346] width 1568 height 692
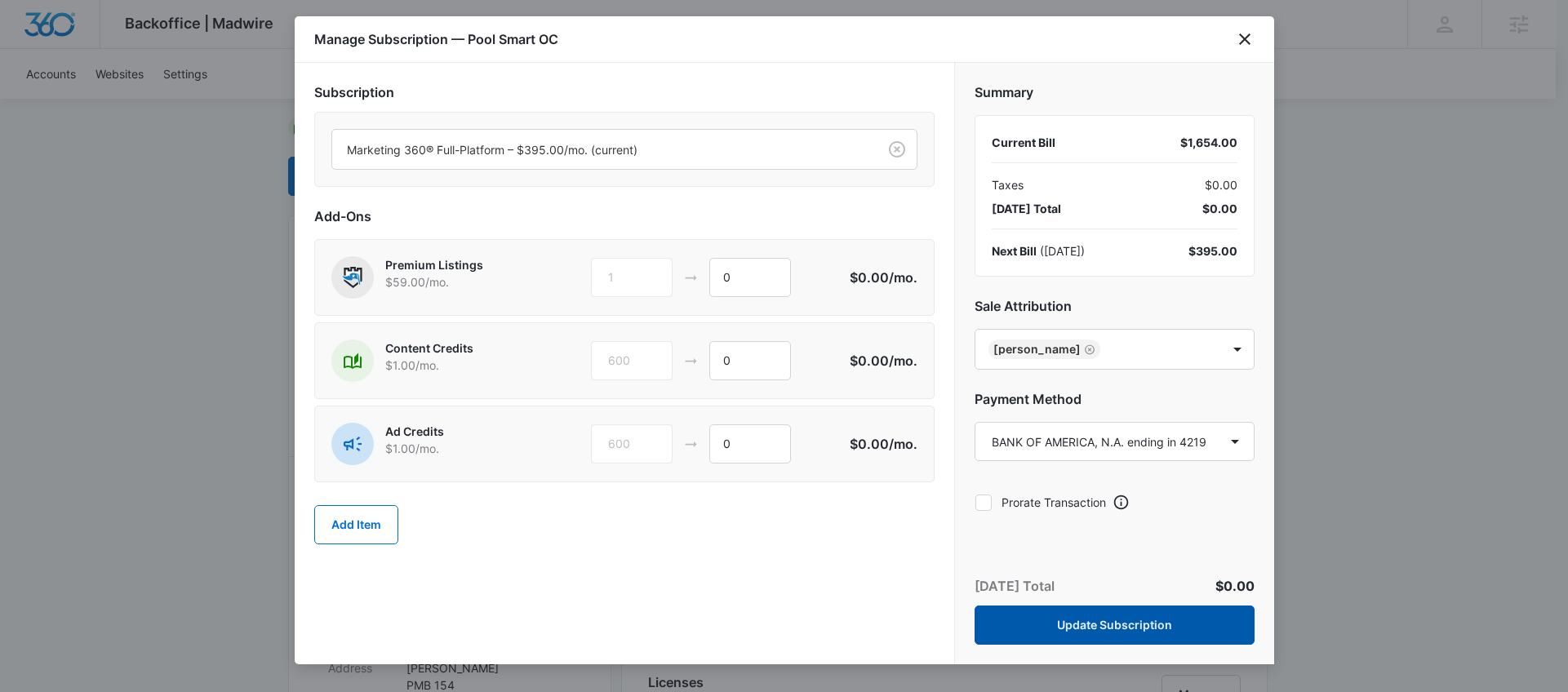
click at [1128, 636] on button "Update Subscription" at bounding box center [1114, 625] width 280 height 40
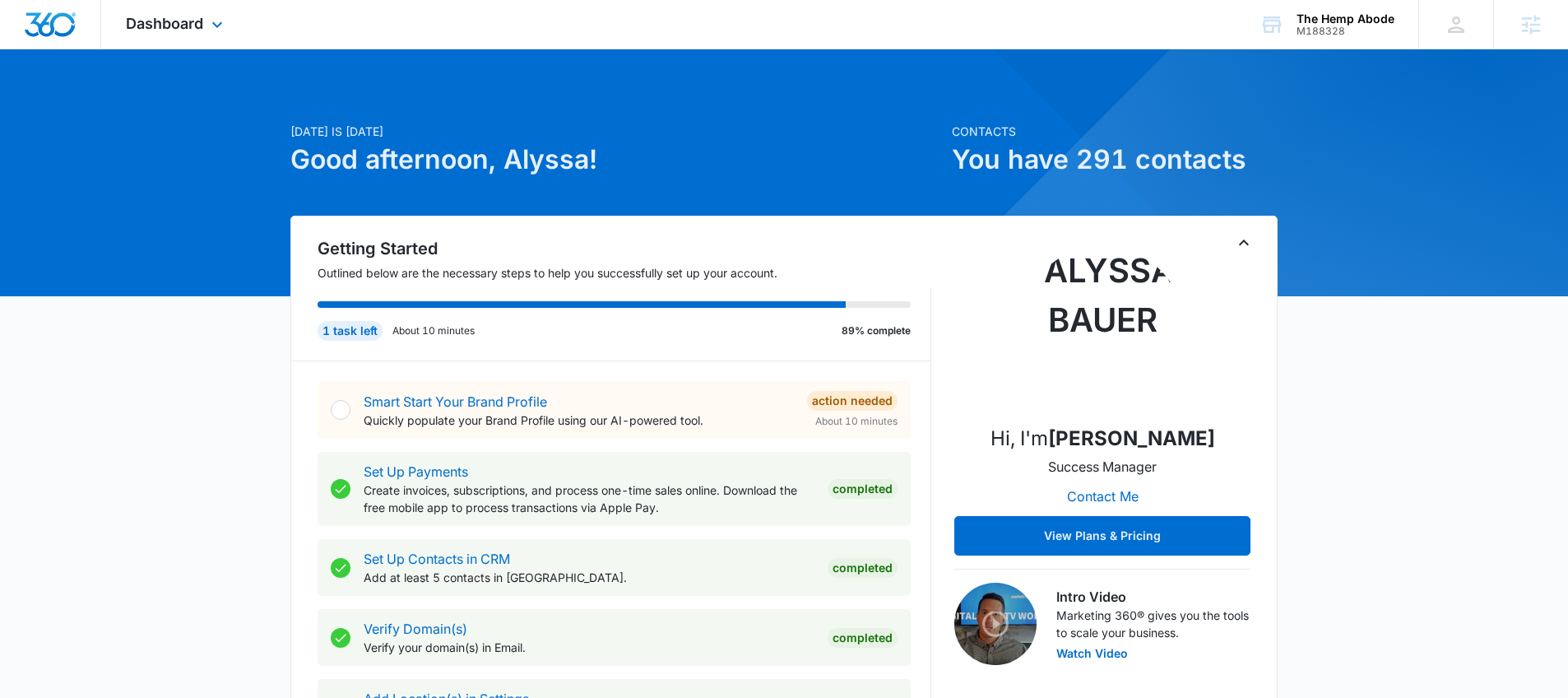
click at [163, 33] on div "Dashboard Apps Reputation Websites Forms CRM Email Social Shop Payments POS Con…" at bounding box center [177, 24] width 151 height 48
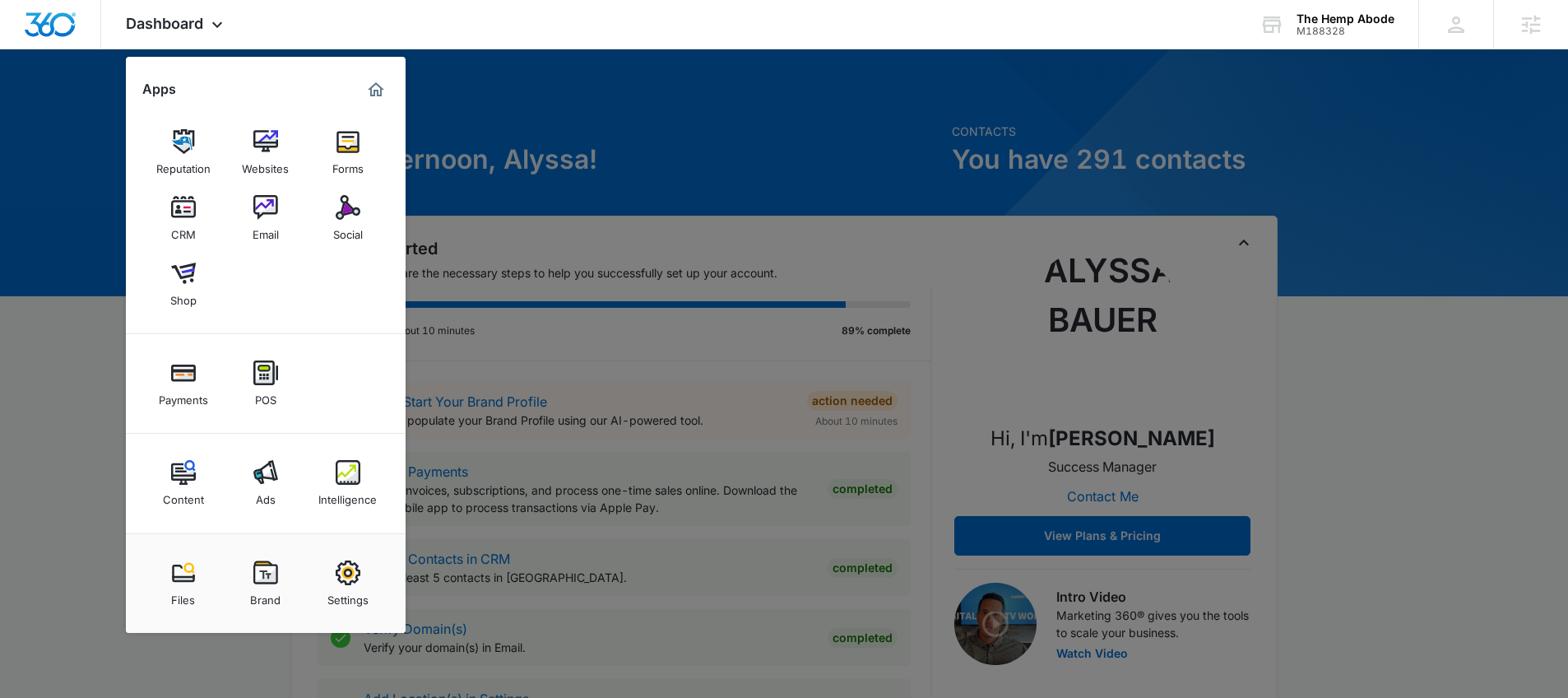
click at [192, 474] on img at bounding box center [183, 473] width 25 height 25
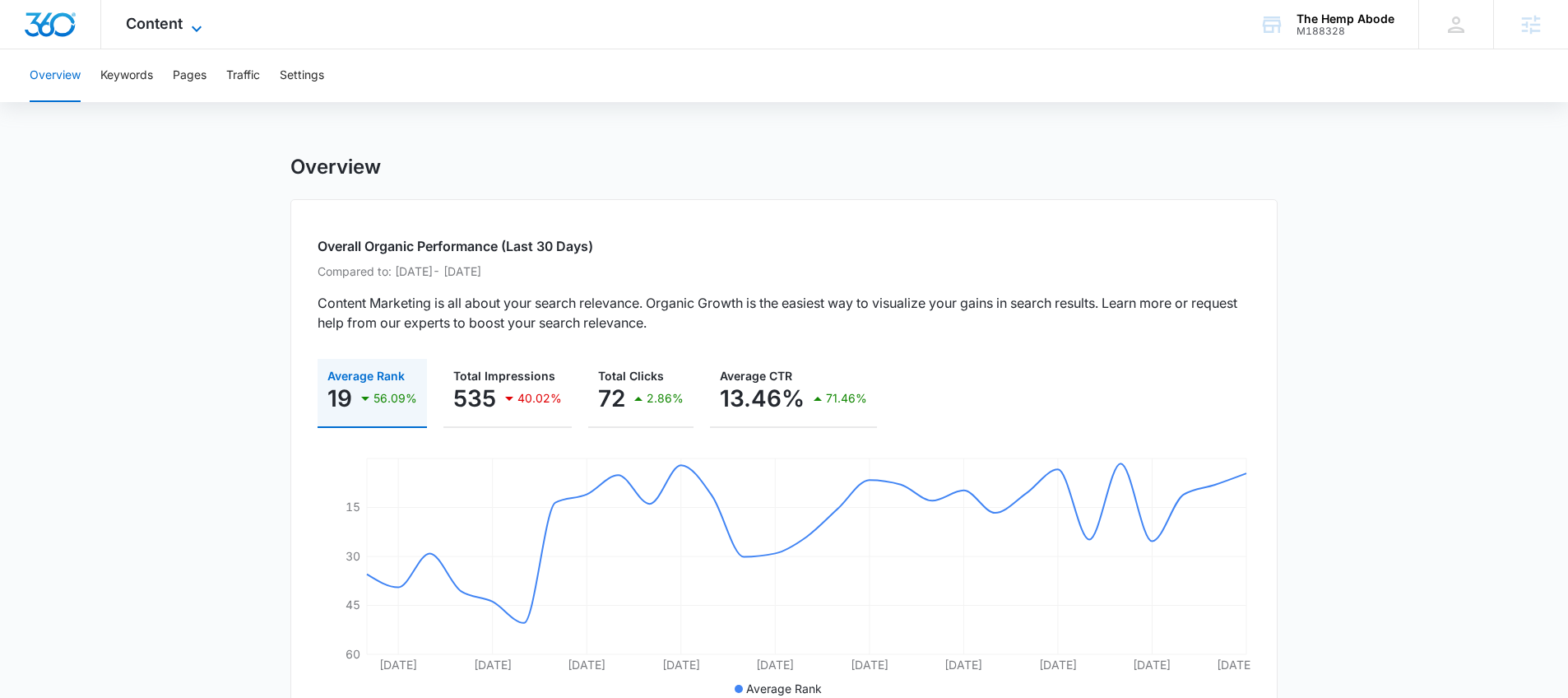
click at [179, 16] on span "Content" at bounding box center [155, 24] width 57 height 17
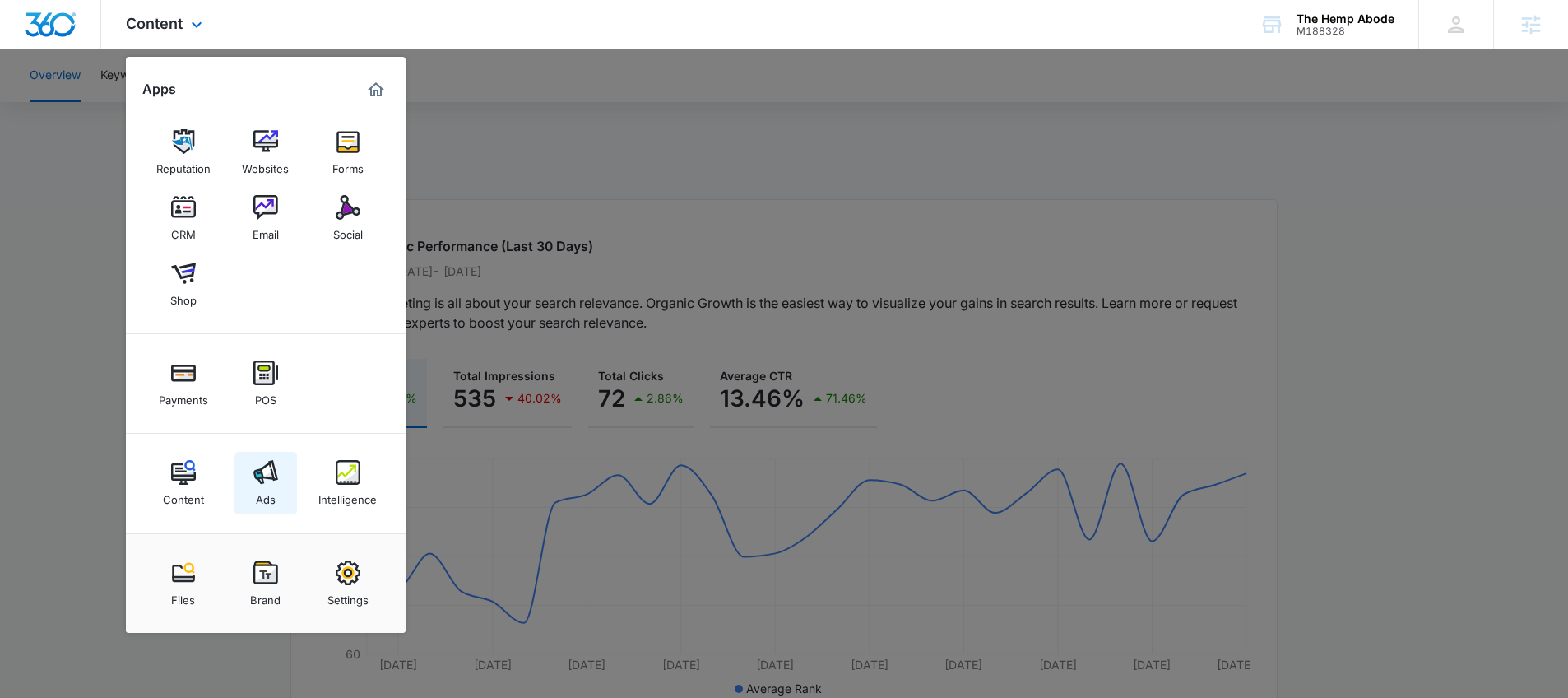
click at [274, 455] on link "Ads" at bounding box center [266, 483] width 63 height 63
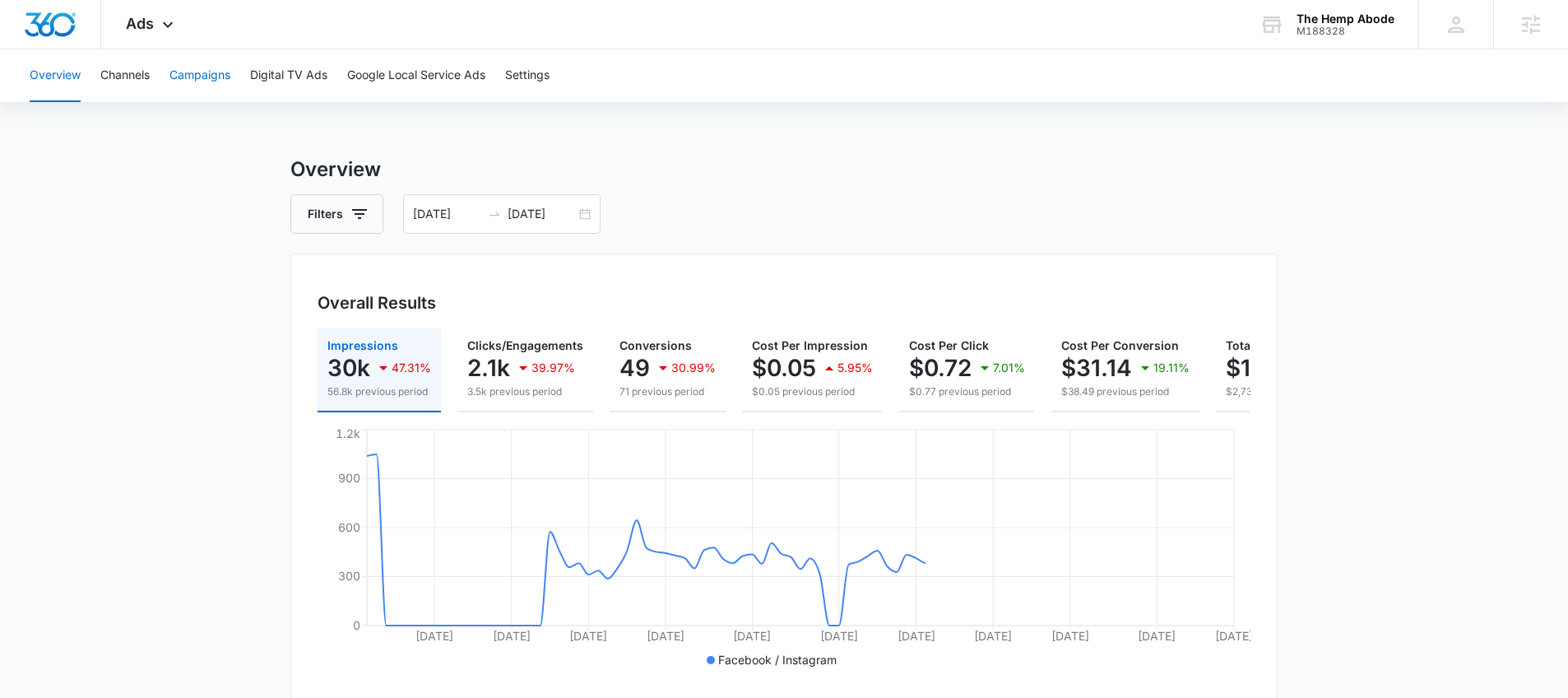
click at [224, 73] on button "Campaigns" at bounding box center [200, 75] width 61 height 52
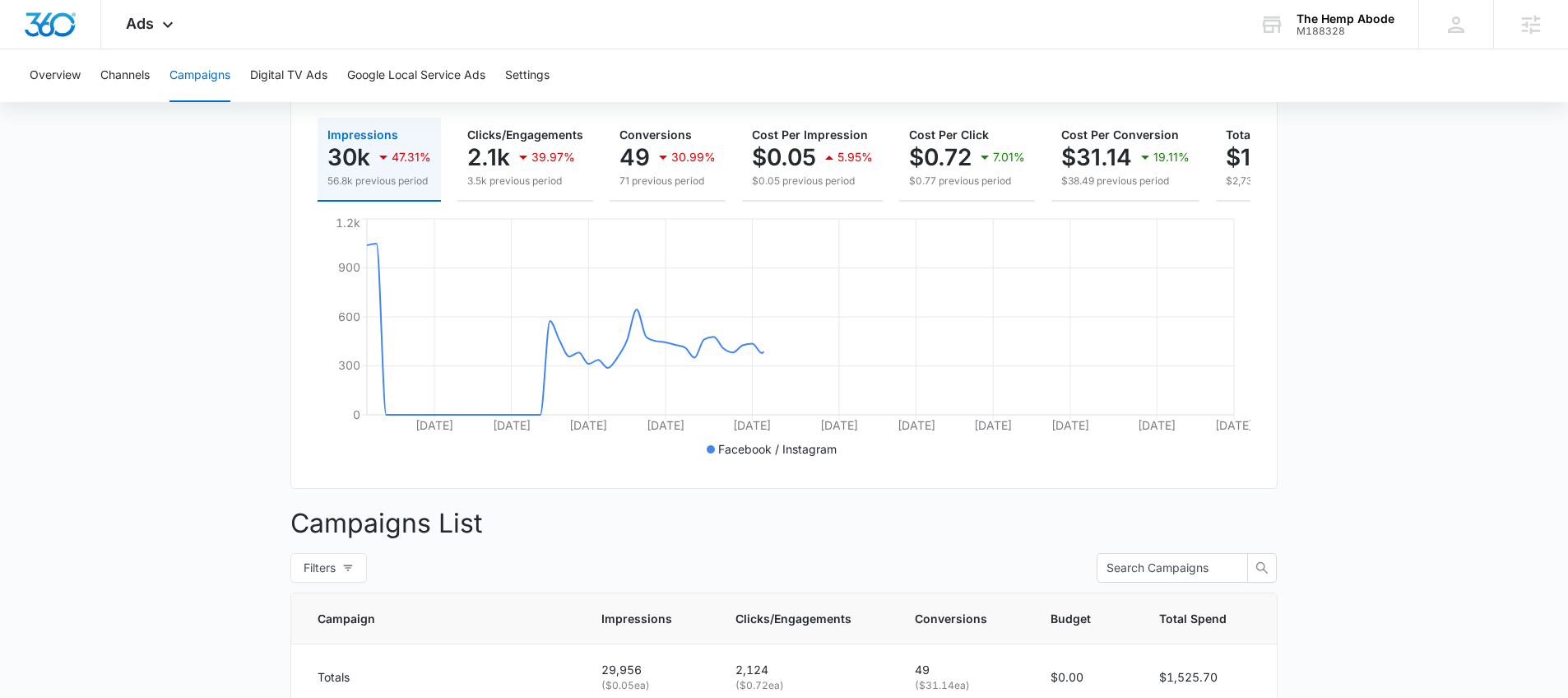
scroll to position [381, 0]
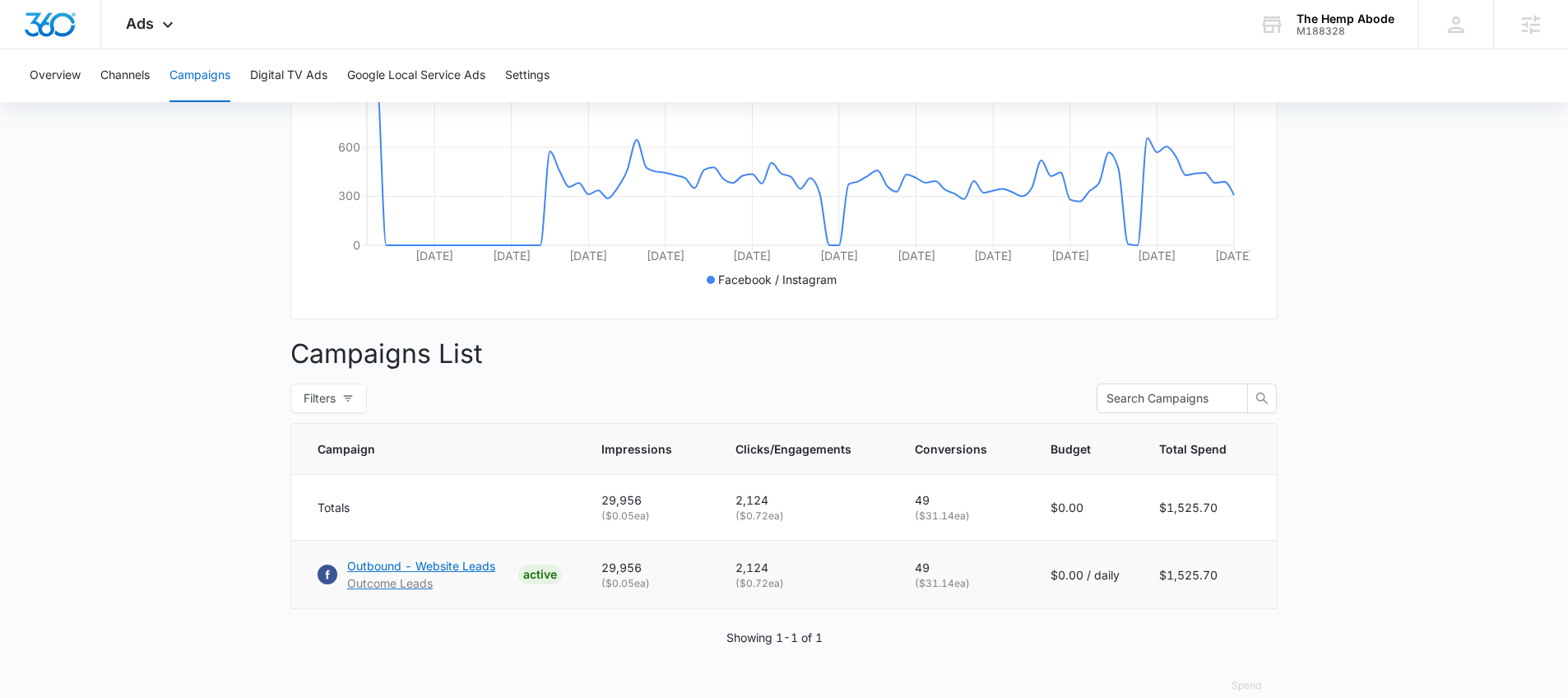
click at [459, 575] on p "Outbound - Website Leads" at bounding box center [421, 566] width 148 height 17
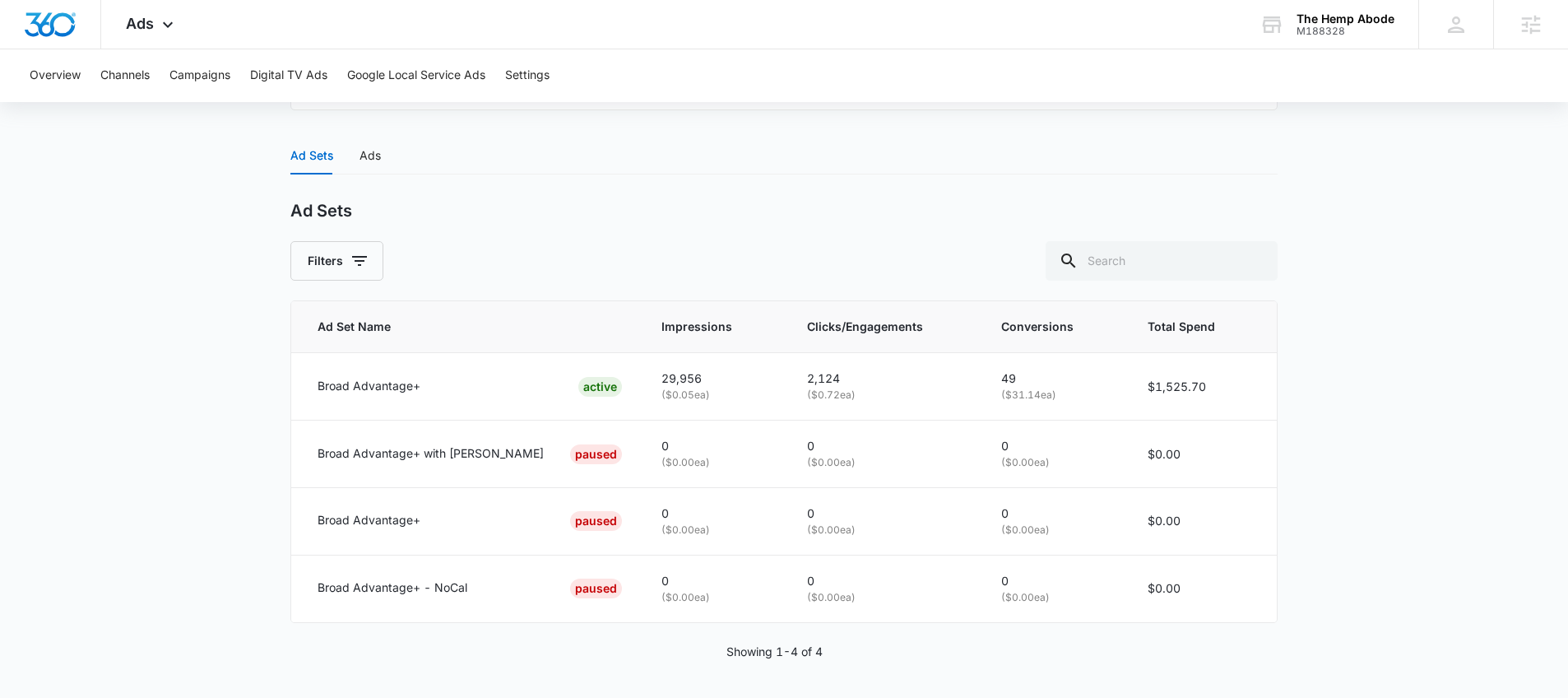
scroll to position [651, 0]
click at [1326, 16] on div "The Hemp Abode" at bounding box center [1345, 19] width 98 height 13
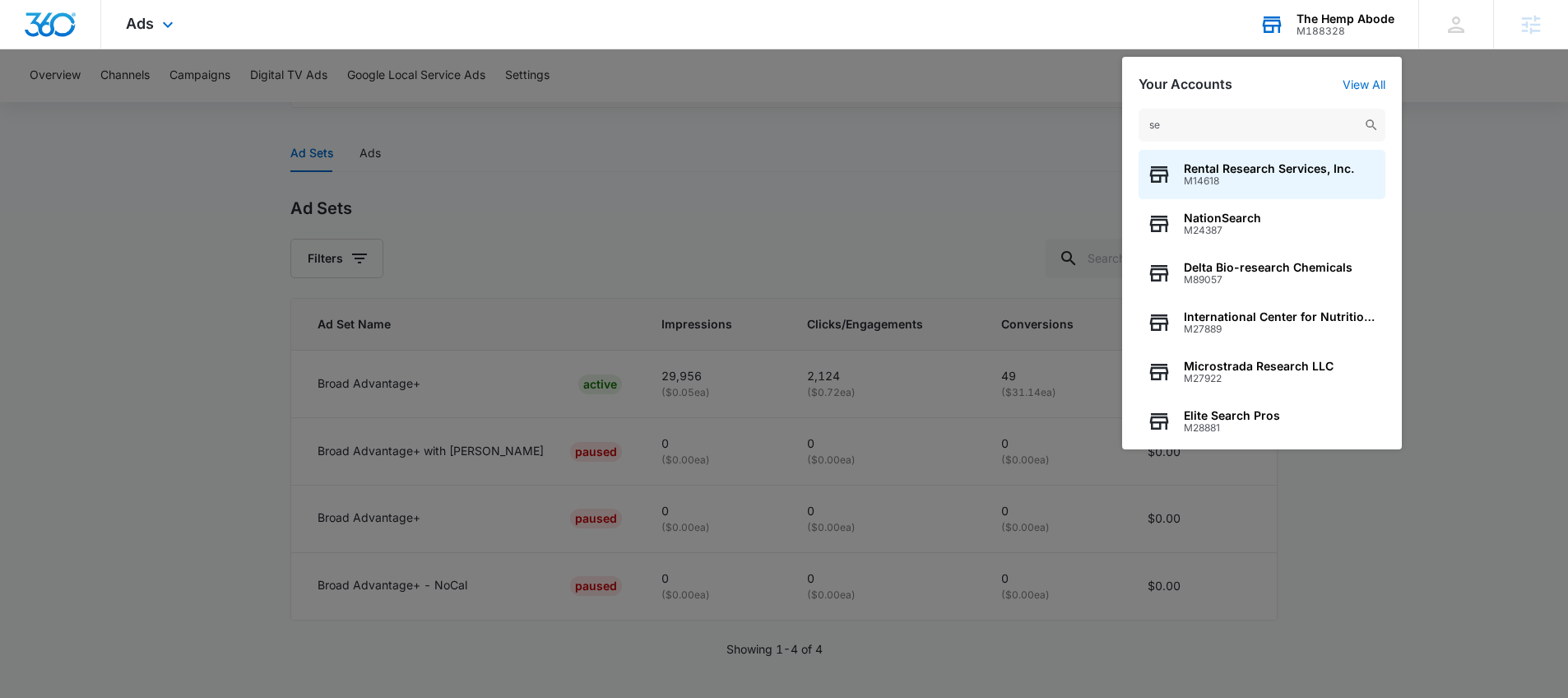
type input "s"
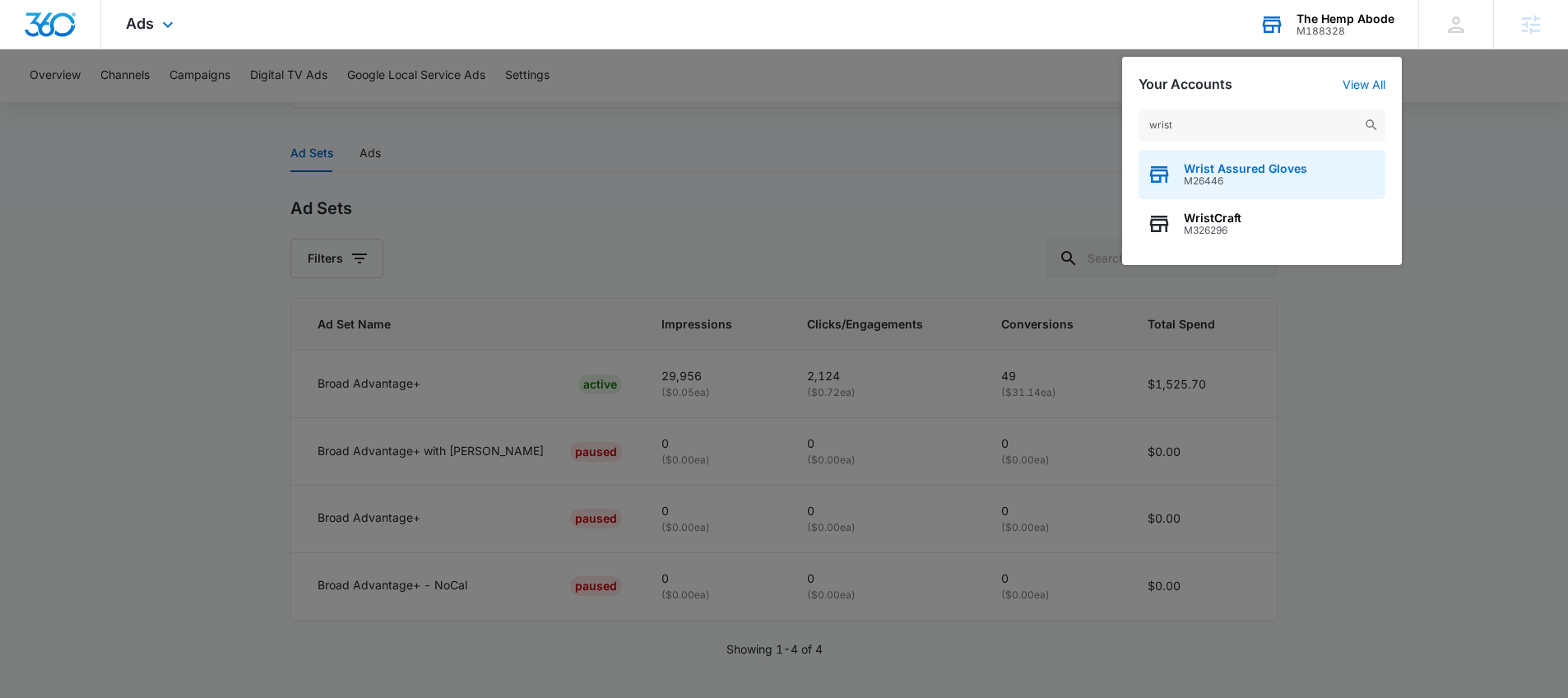
type input "wrist"
click at [1271, 170] on span "Wrist Assured Gloves" at bounding box center [1246, 169] width 123 height 13
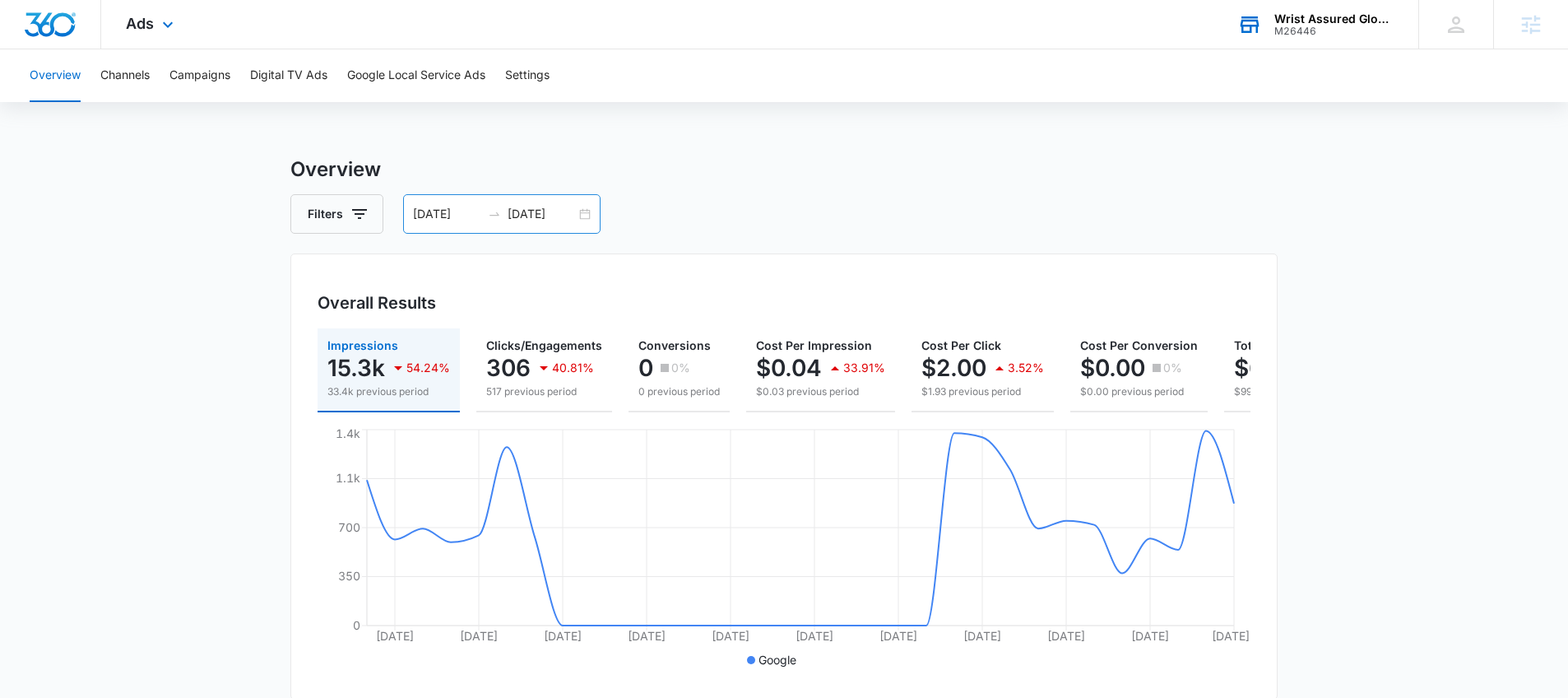
click at [592, 210] on div "[DATE] [DATE]" at bounding box center [502, 215] width 197 height 40
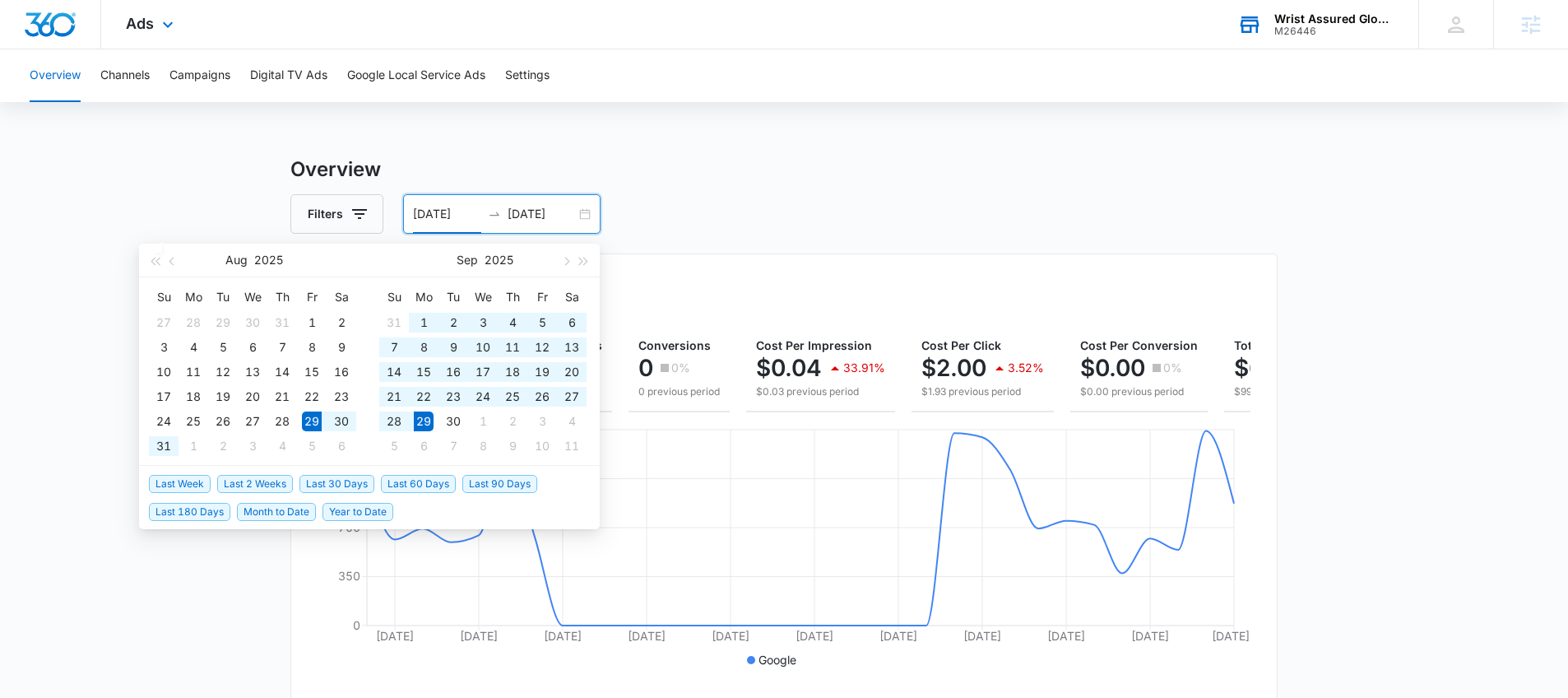
click at [325, 479] on span "Last 30 Days" at bounding box center [337, 483] width 75 height 18
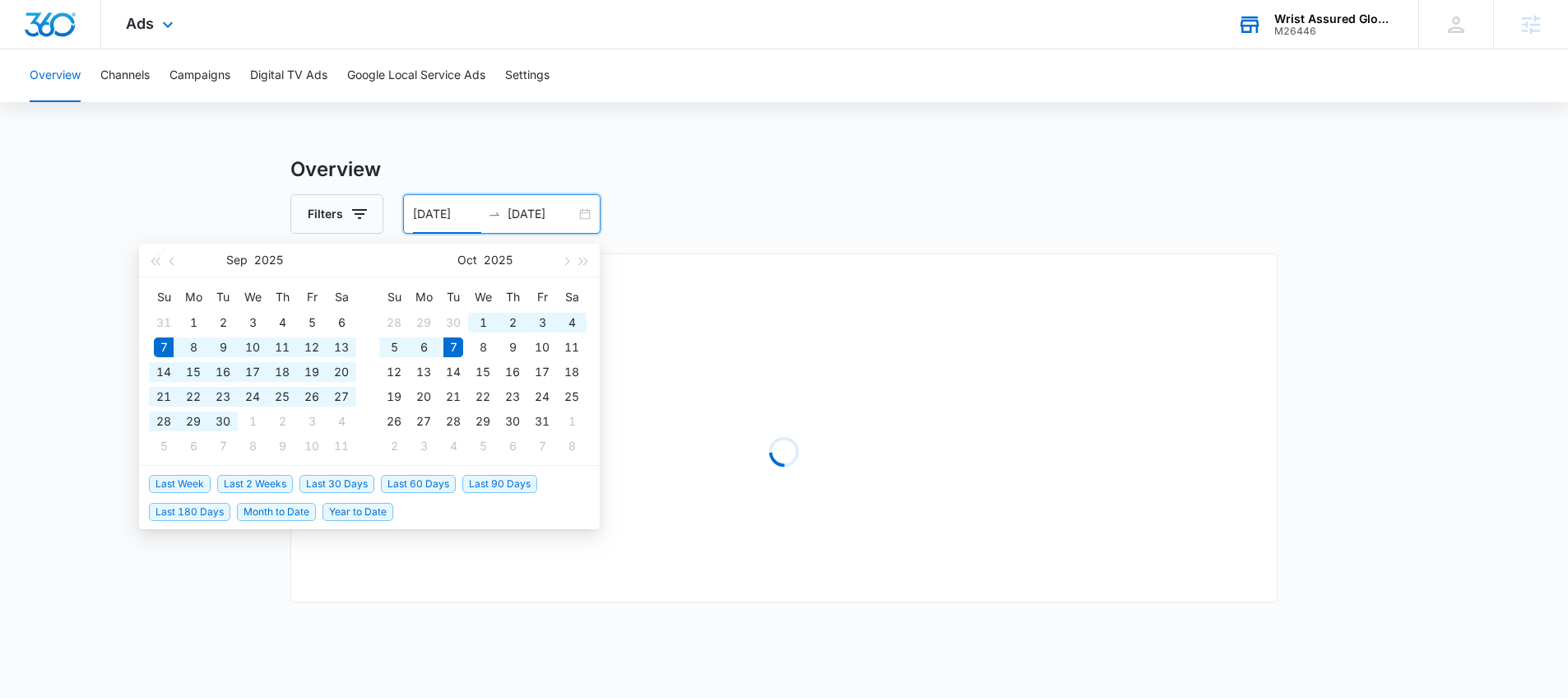
type input "[DATE]"
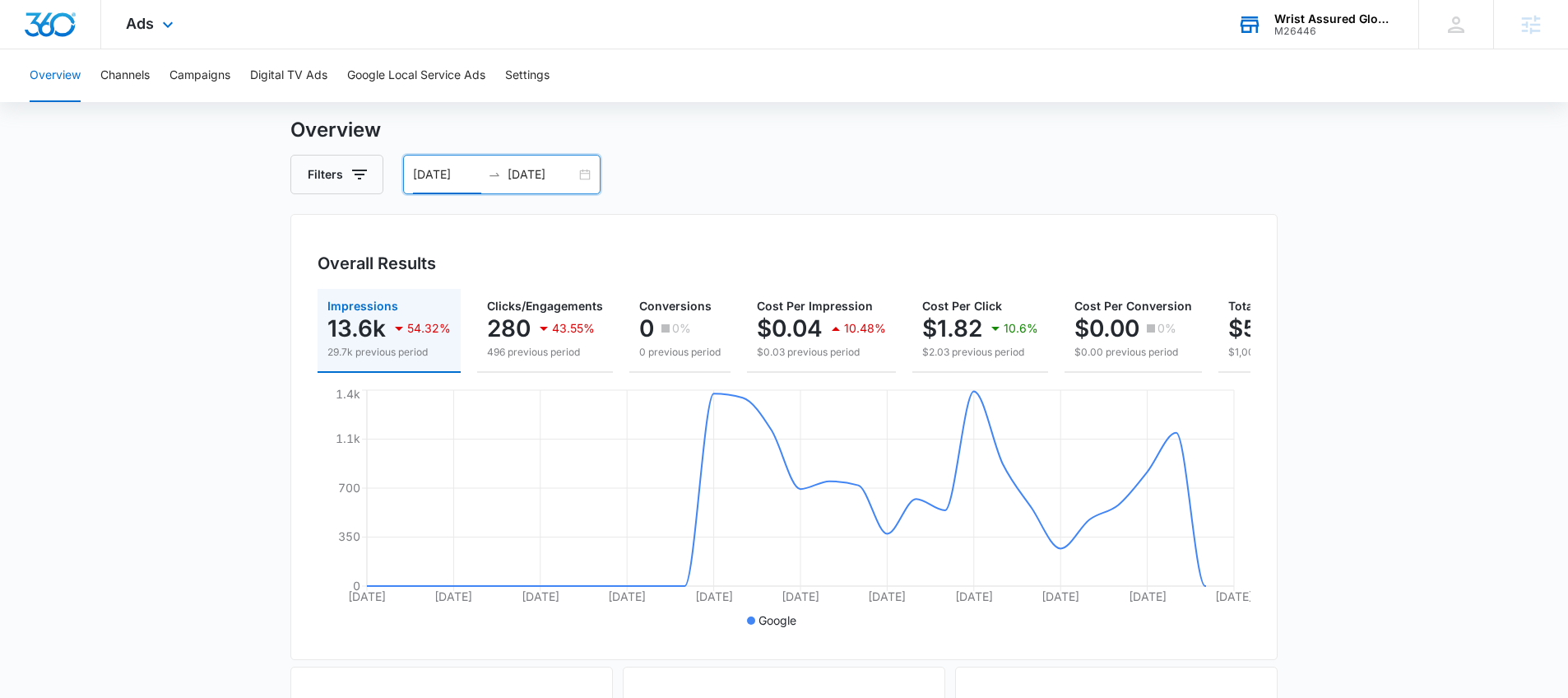
scroll to position [70, 0]
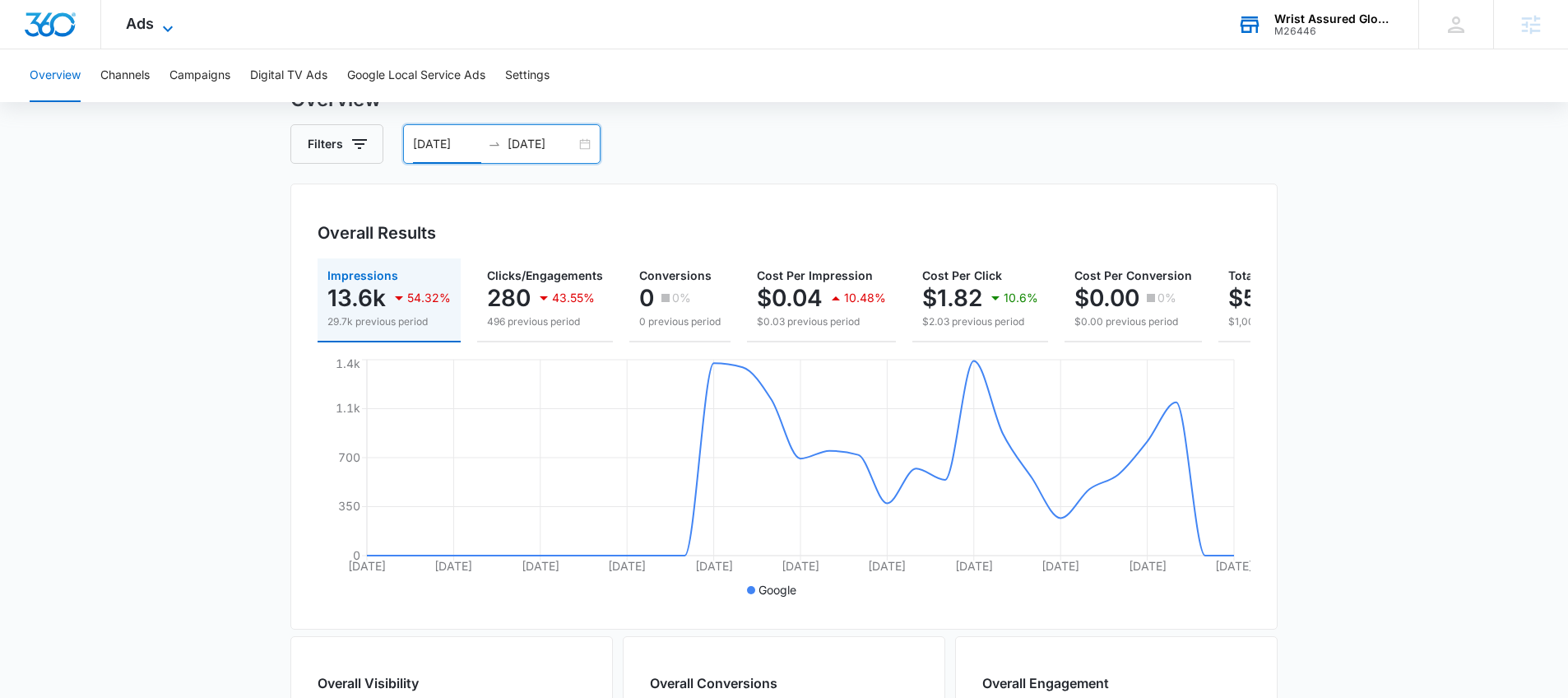
click at [171, 13] on div "Ads Apps Reputation Websites Forms CRM Email Social Shop Payments POS Content A…" at bounding box center [152, 24] width 102 height 48
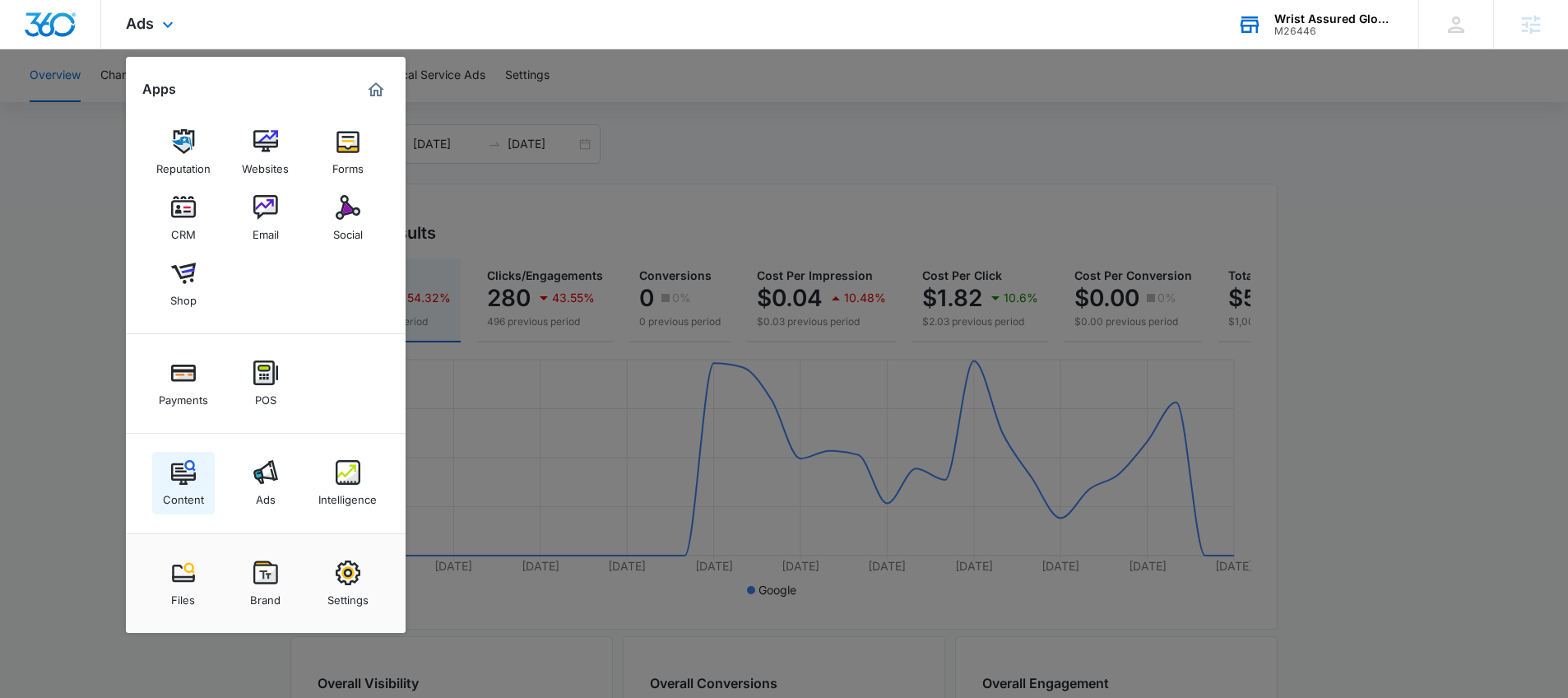
click at [192, 493] on div "Content" at bounding box center [183, 496] width 41 height 22
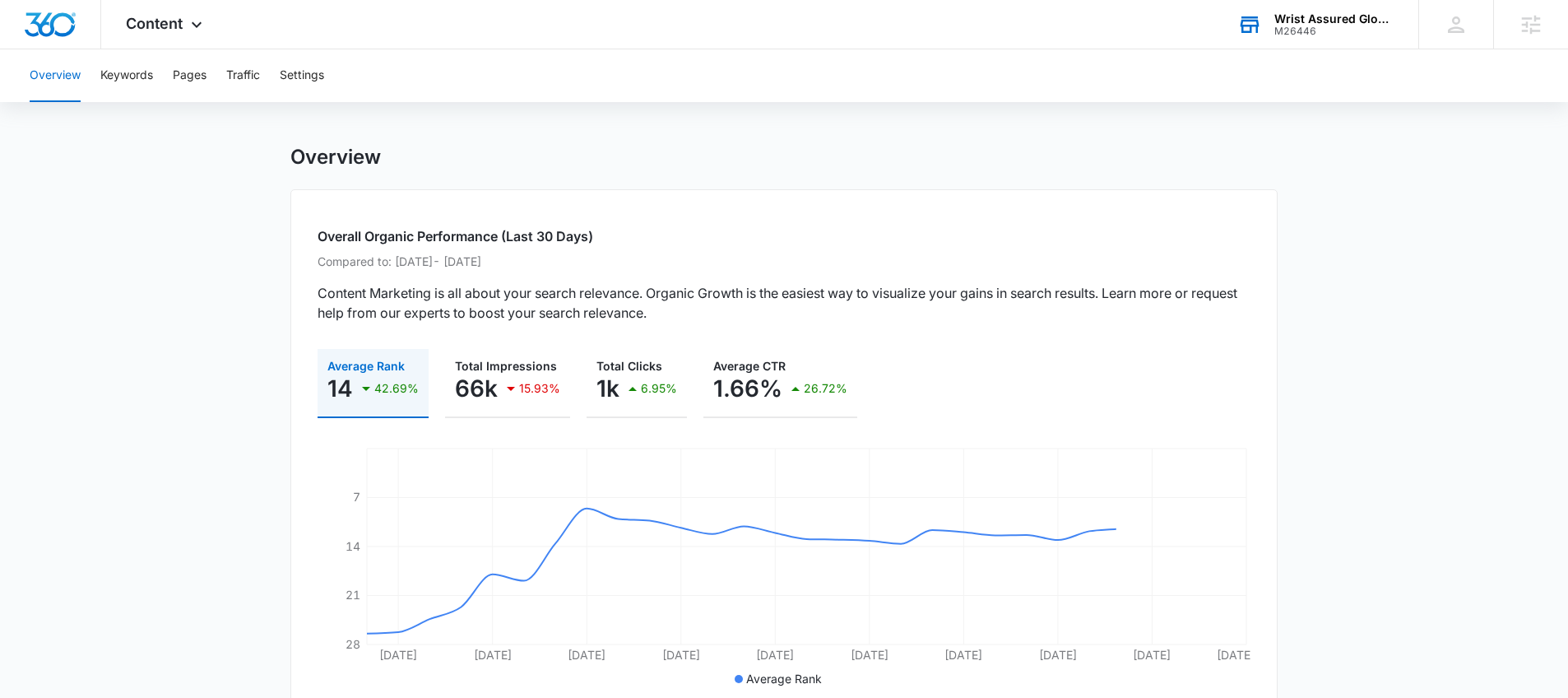
scroll to position [23, 0]
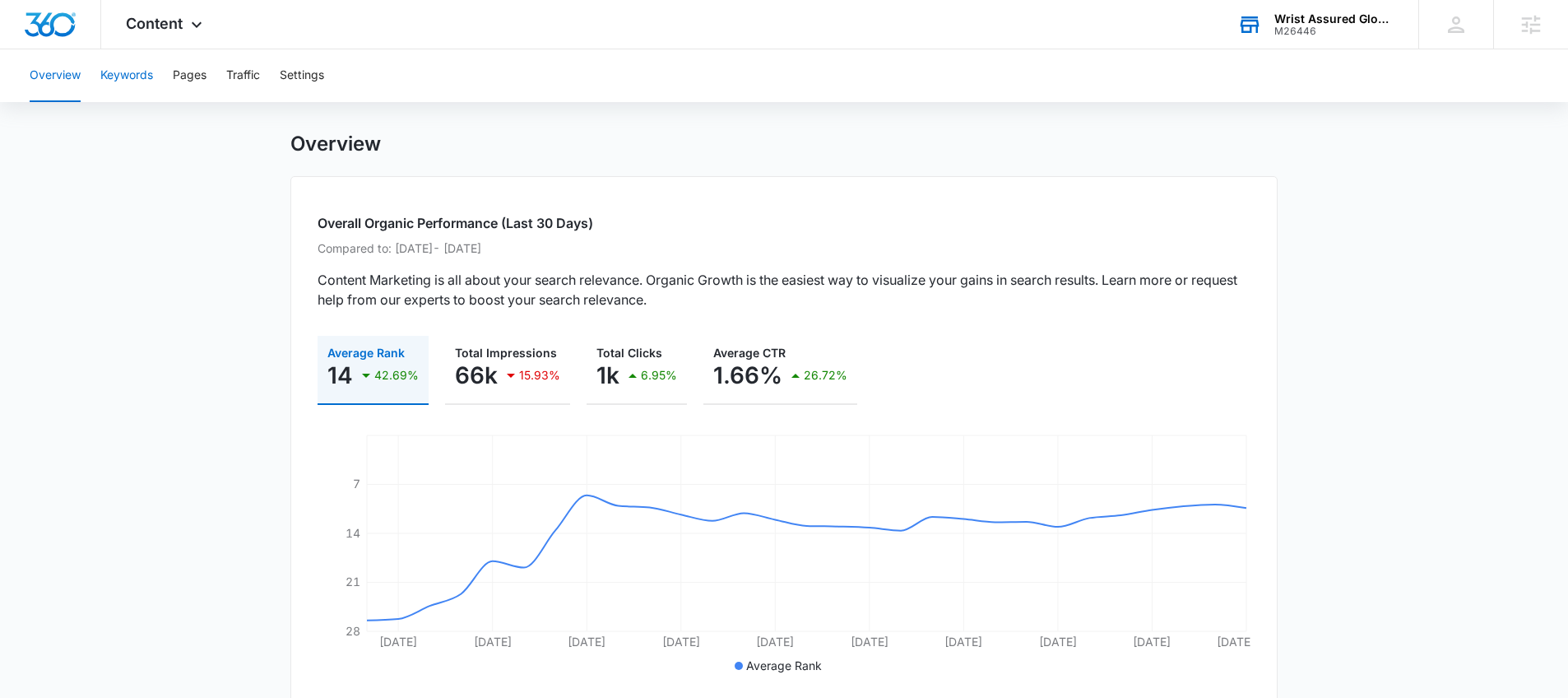
click at [153, 84] on button "Keywords" at bounding box center [126, 75] width 52 height 52
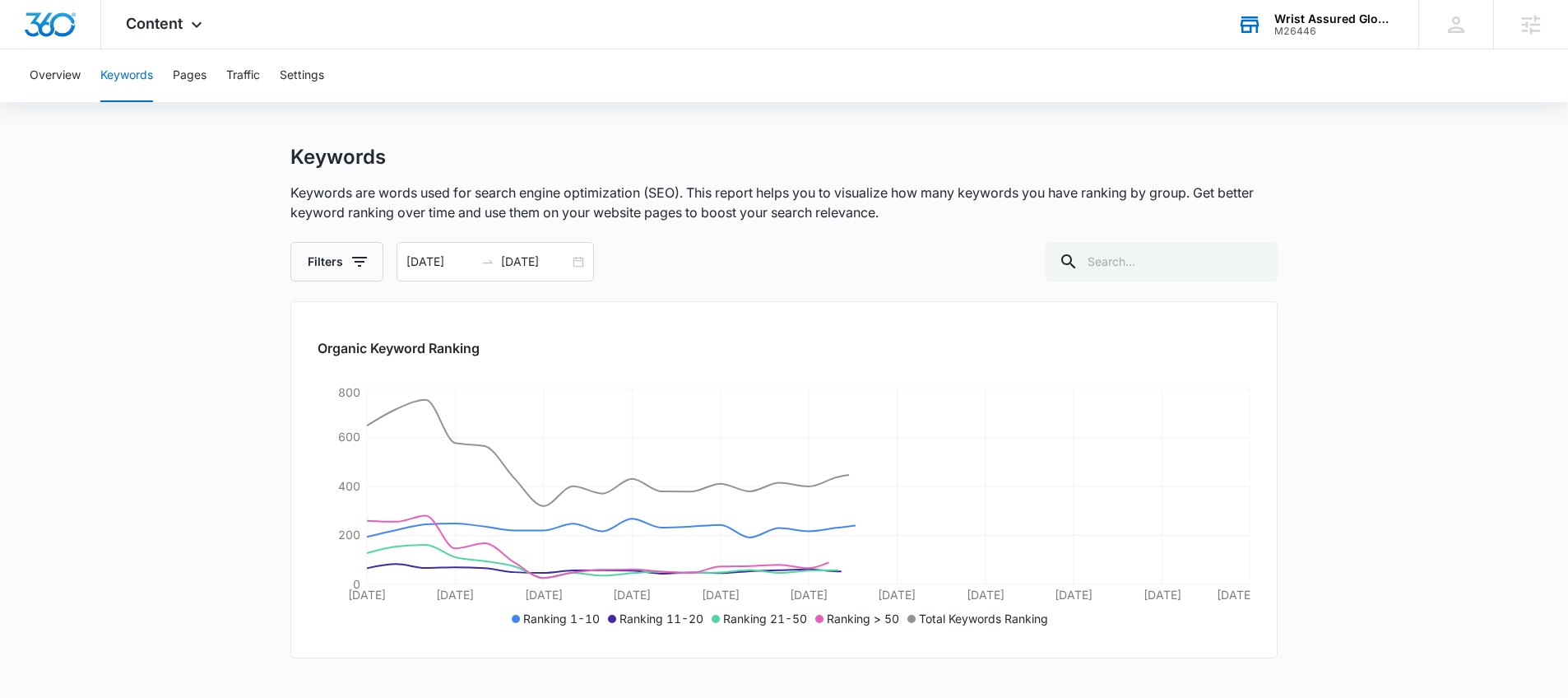
scroll to position [72, 0]
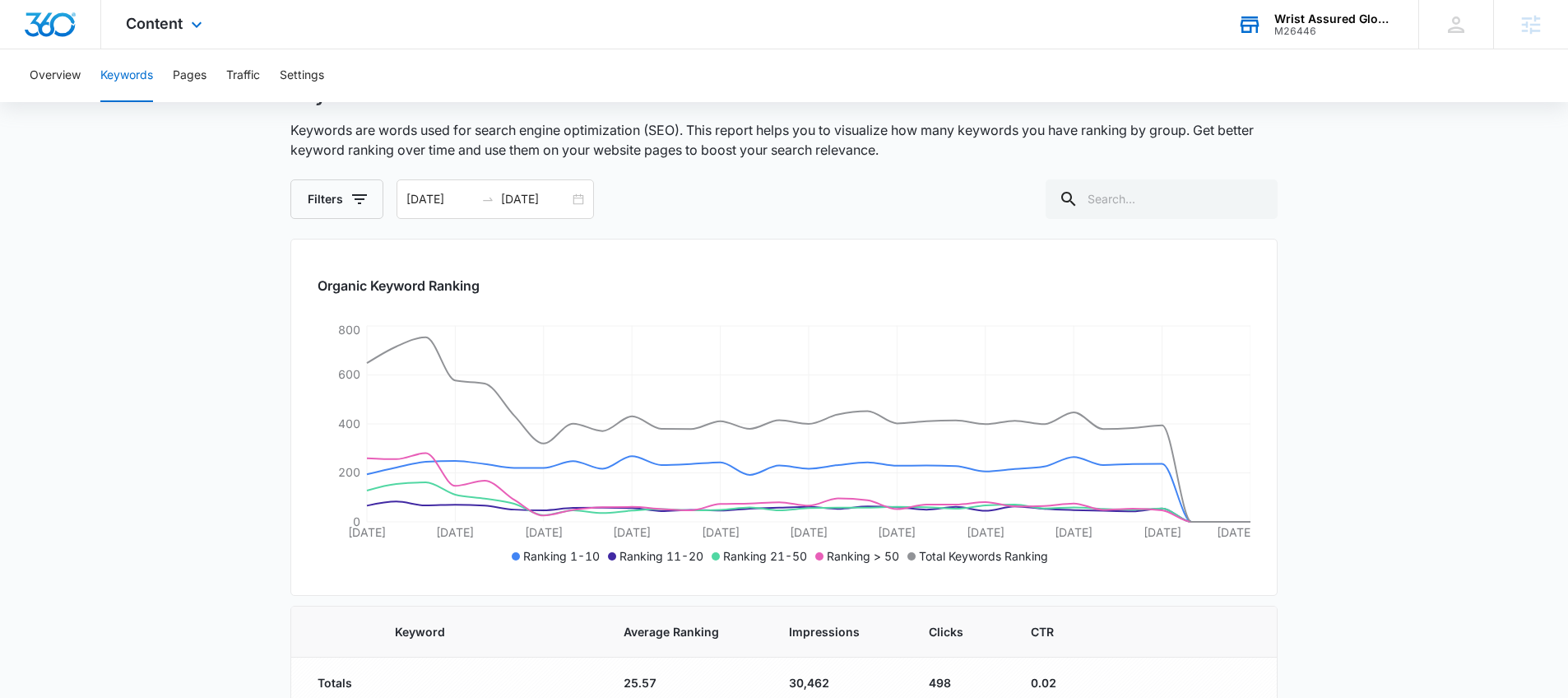
click at [152, 36] on div "Content Apps Reputation Websites Forms CRM Email Social Shop Payments POS Conte…" at bounding box center [166, 24] width 130 height 48
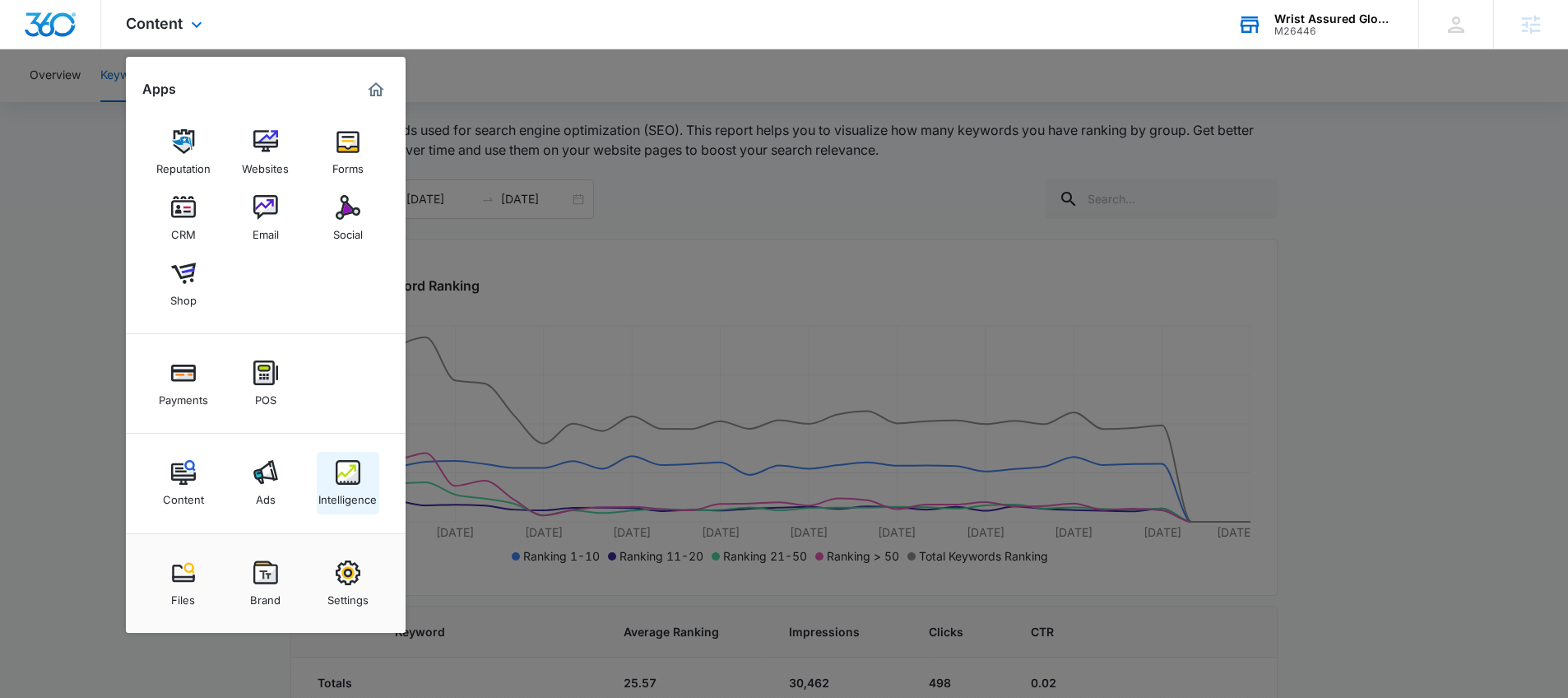
click at [347, 473] on img at bounding box center [348, 473] width 25 height 25
